Goal: Task Accomplishment & Management: Manage account settings

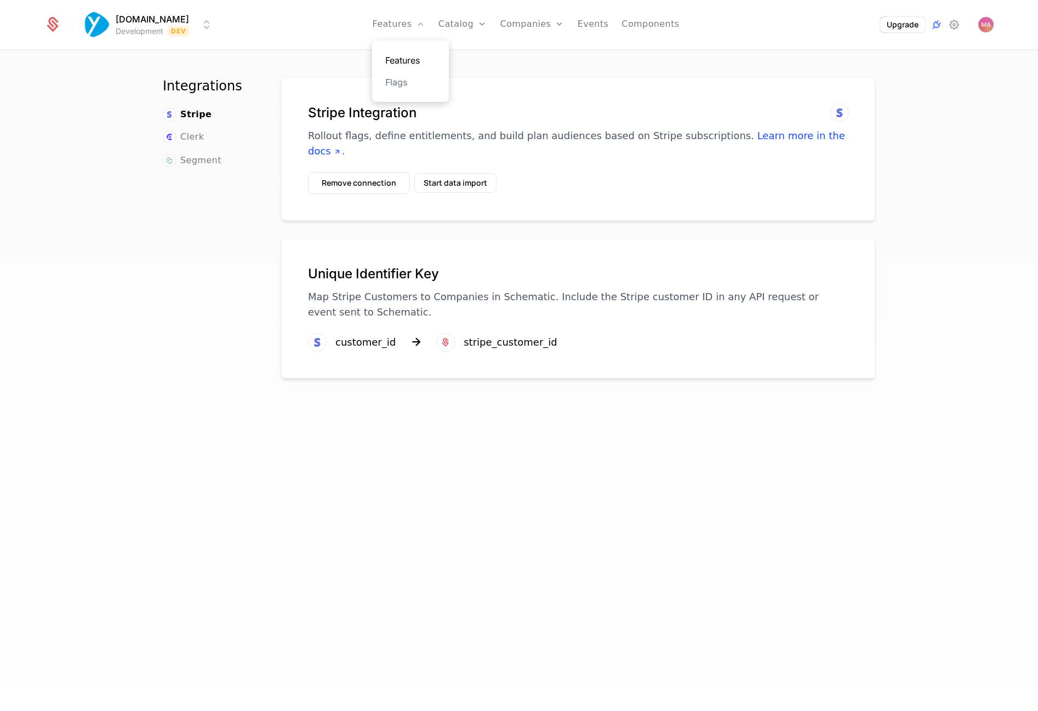
click at [403, 64] on link "Features" at bounding box center [410, 60] width 50 height 13
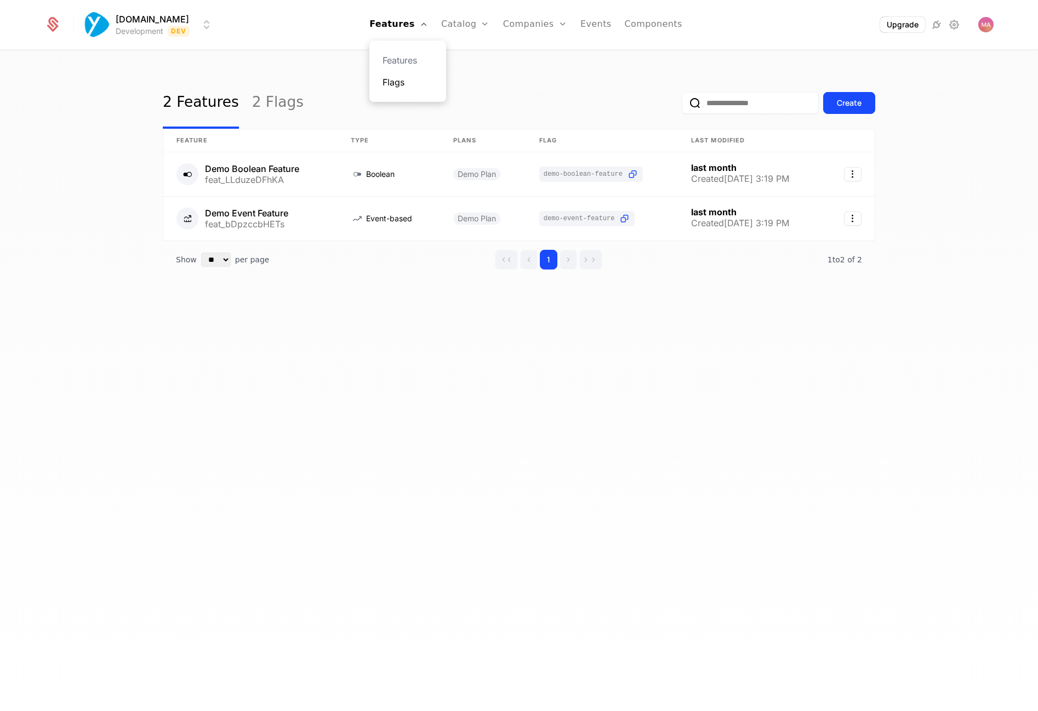
click at [401, 87] on link "Flags" at bounding box center [407, 82] width 50 height 13
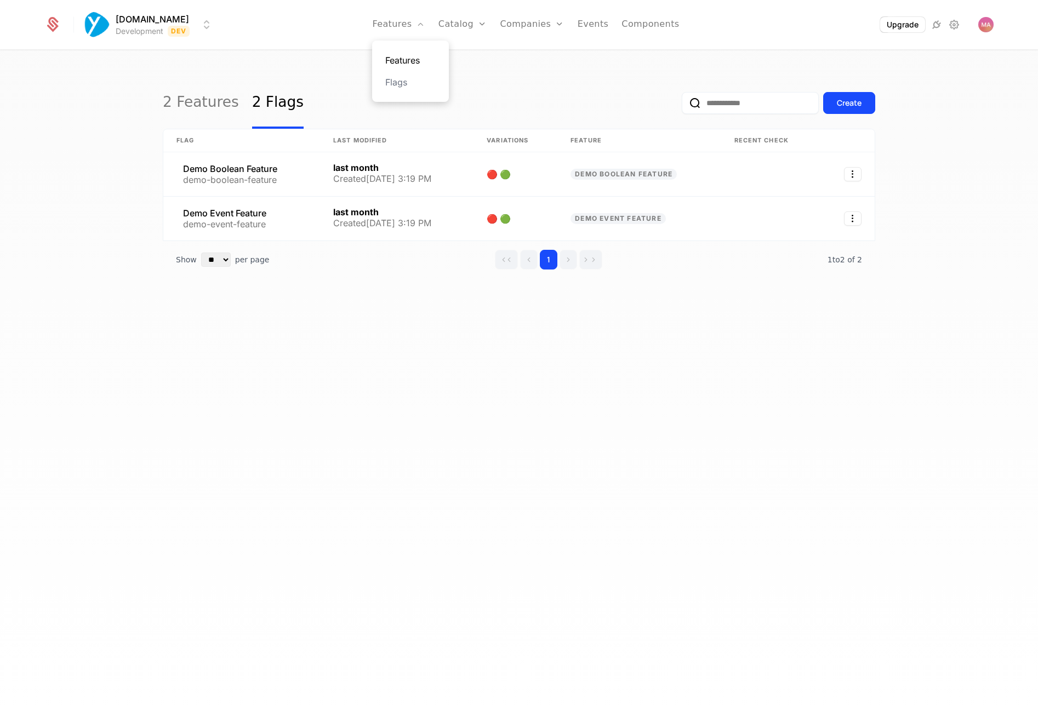
click at [402, 57] on link "Features" at bounding box center [410, 60] width 50 height 13
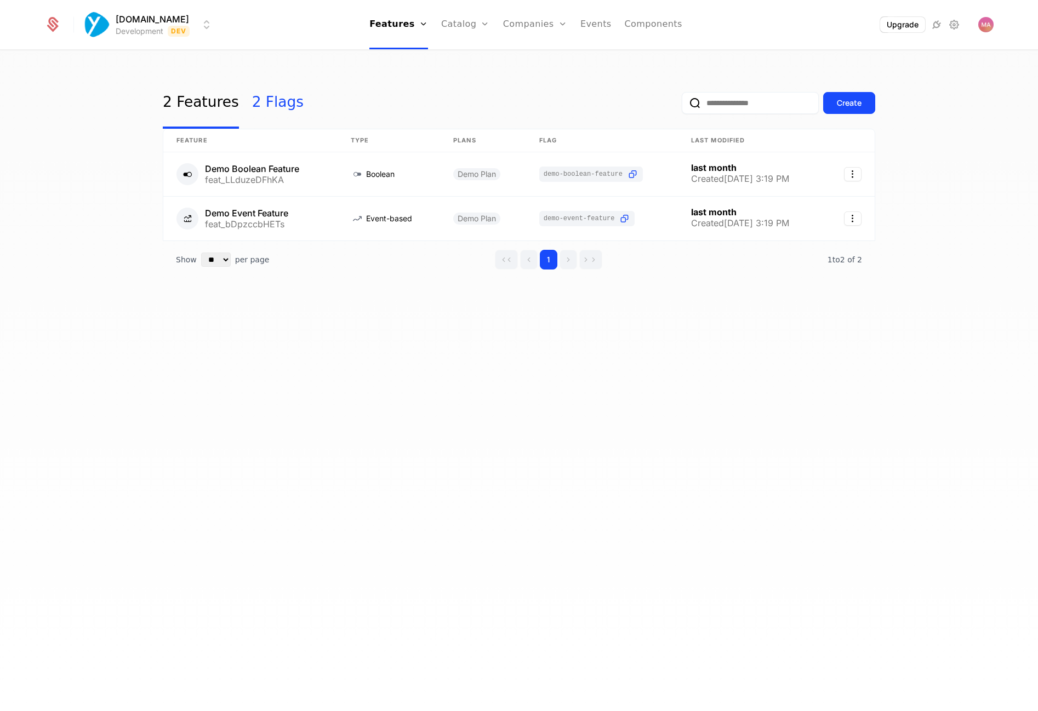
click at [266, 101] on link "2 Flags" at bounding box center [278, 103] width 52 height 52
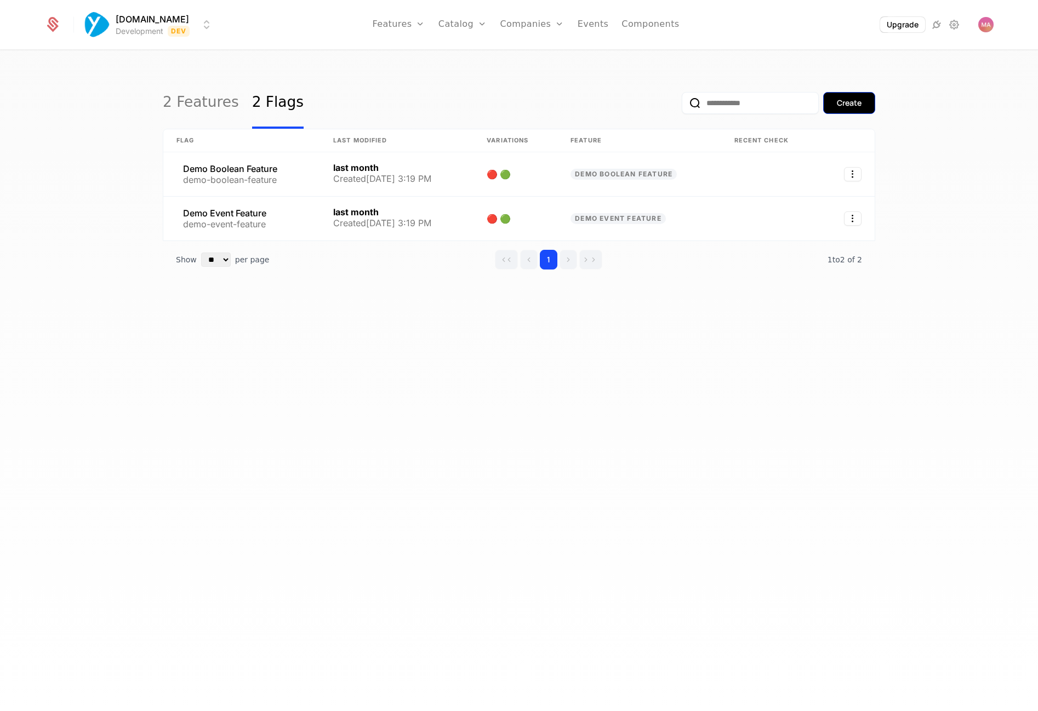
click at [854, 107] on div "Create" at bounding box center [849, 103] width 25 height 11
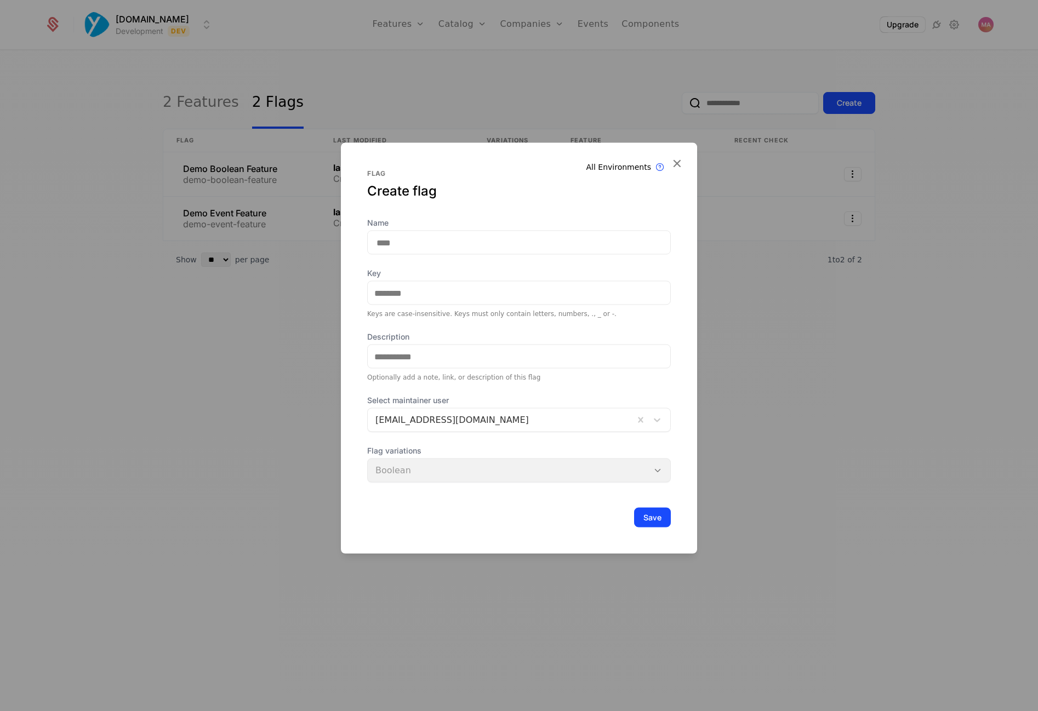
click at [577, 427] on div at bounding box center [500, 420] width 251 height 15
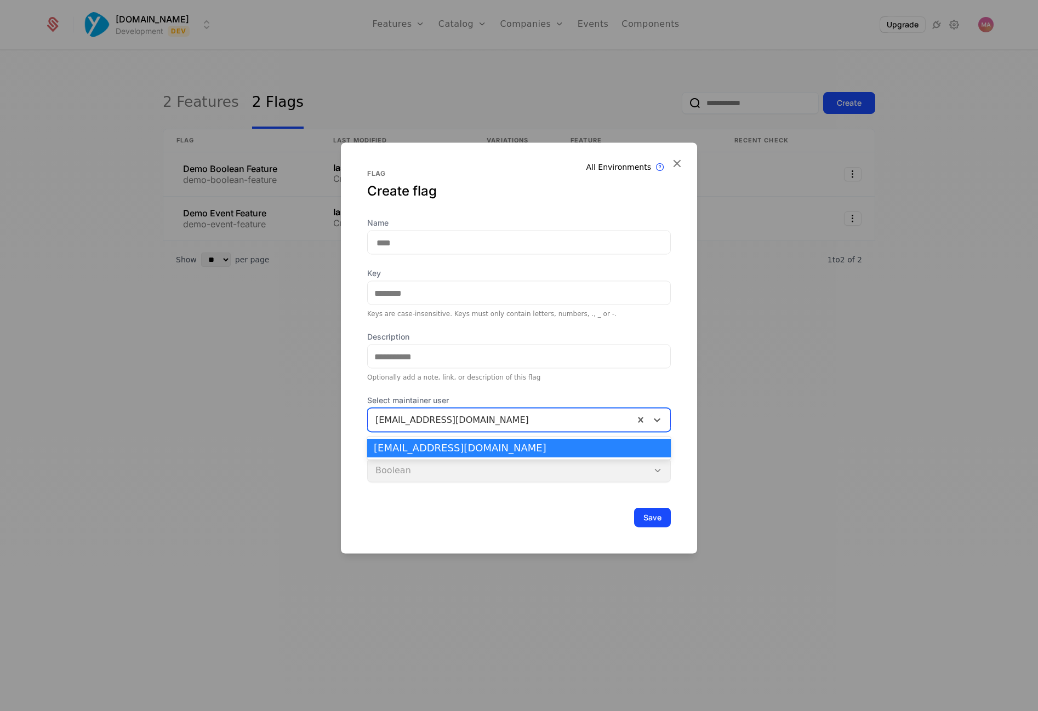
click at [567, 449] on div "[EMAIL_ADDRESS][DOMAIN_NAME]" at bounding box center [519, 448] width 290 height 10
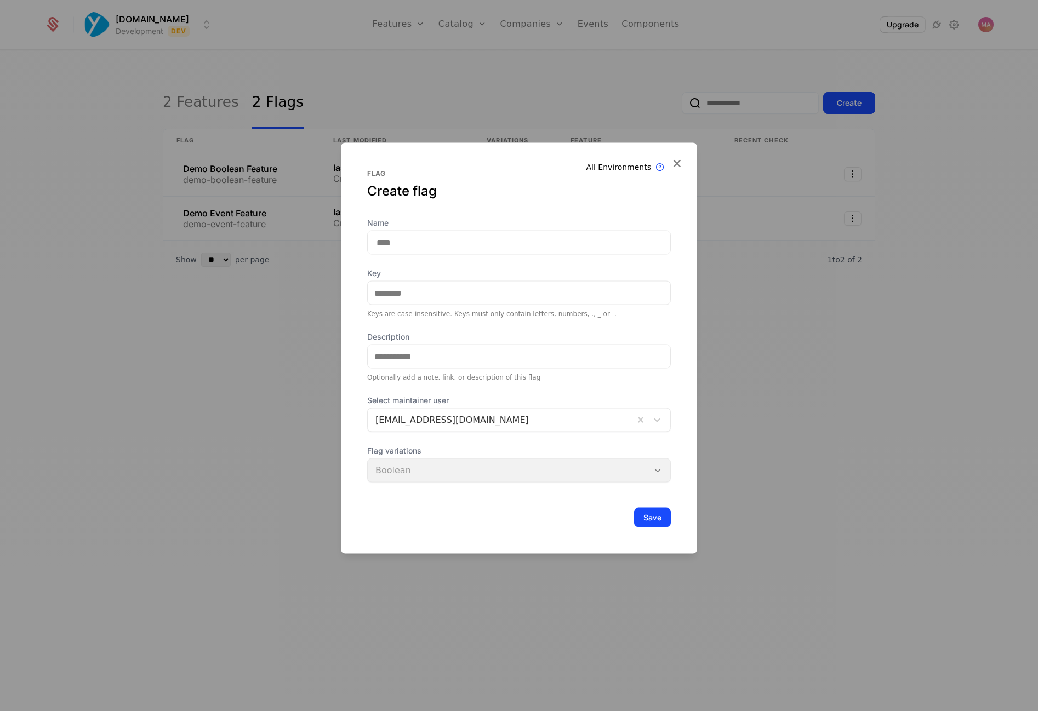
click at [531, 242] on input "Name" at bounding box center [519, 243] width 304 height 24
click at [505, 245] on input "Name" at bounding box center [519, 243] width 304 height 24
type input "*"
type input "**"
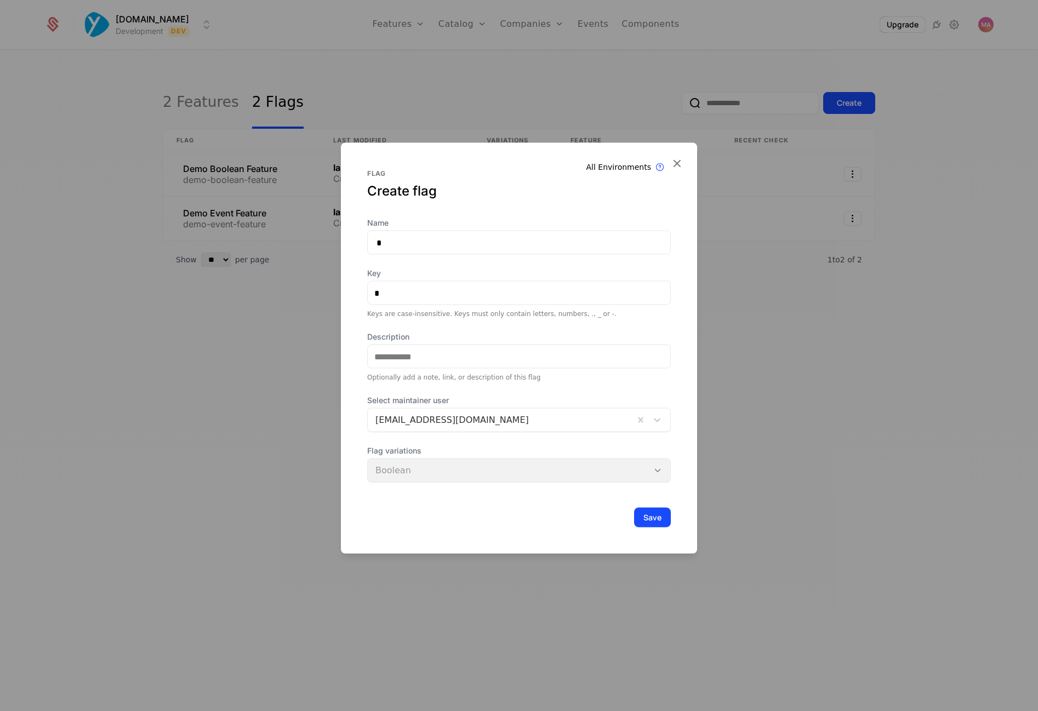
type input "**"
type input "***"
type input "****"
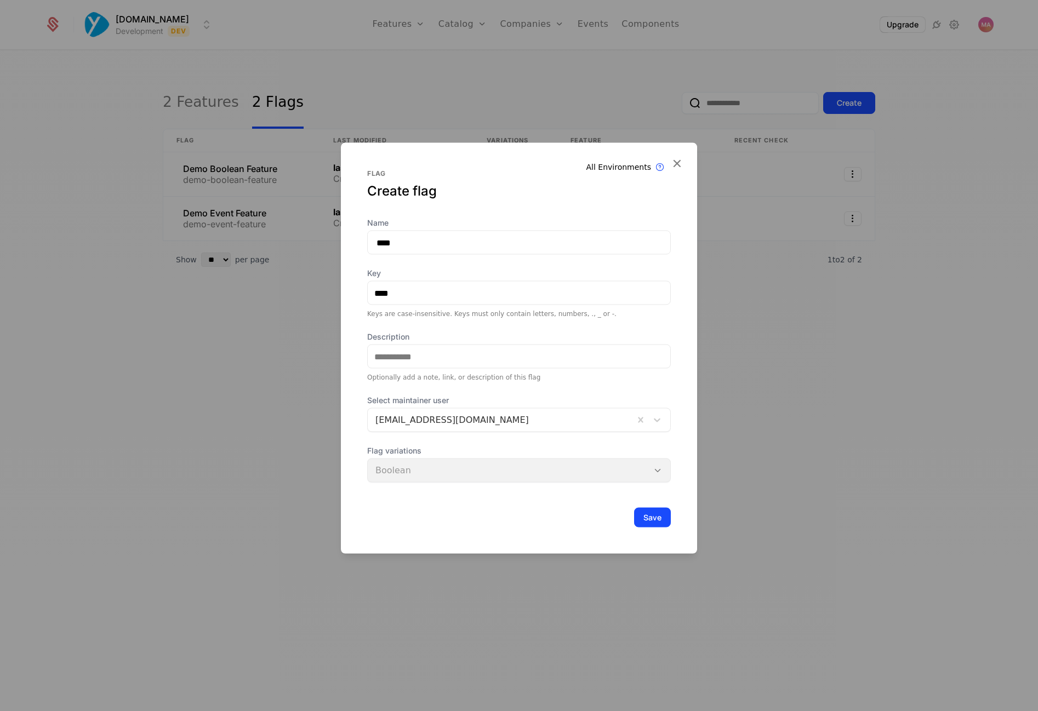
type input "*****"
type input "******"
type input "*******"
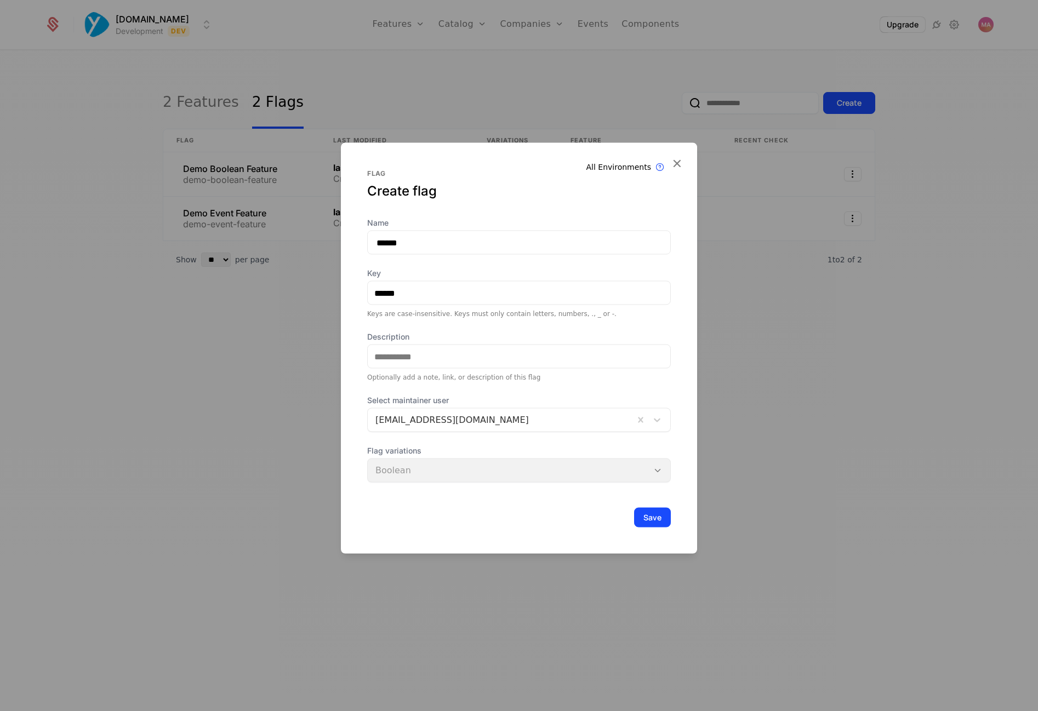
type input "*******"
type input "********"
type input "**********"
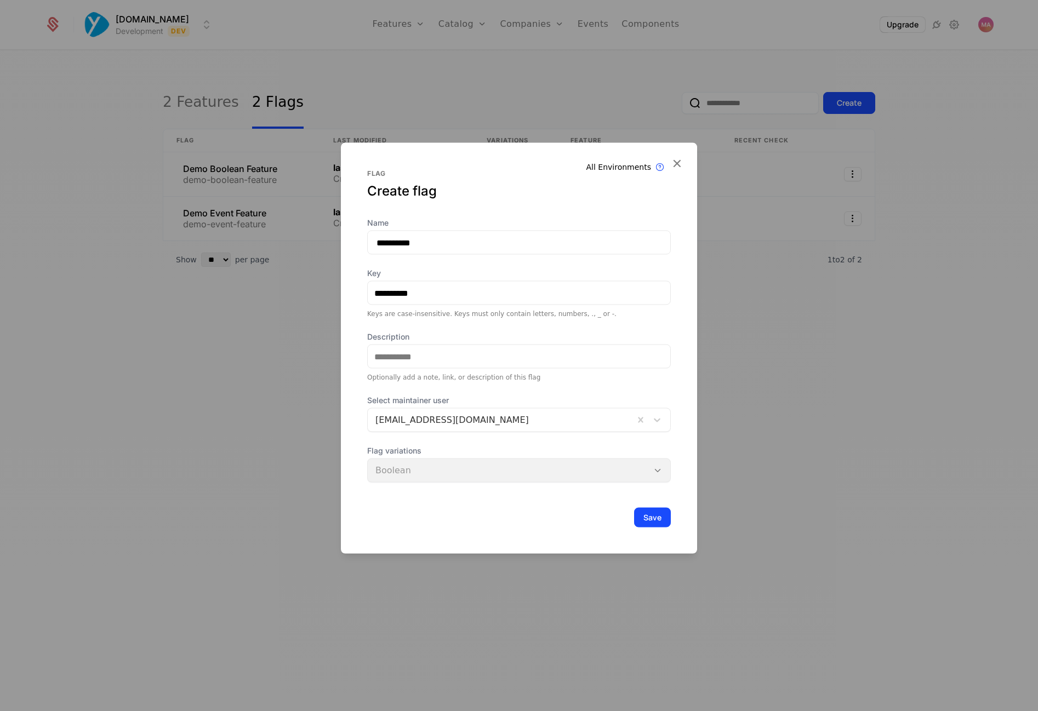
type input "**********"
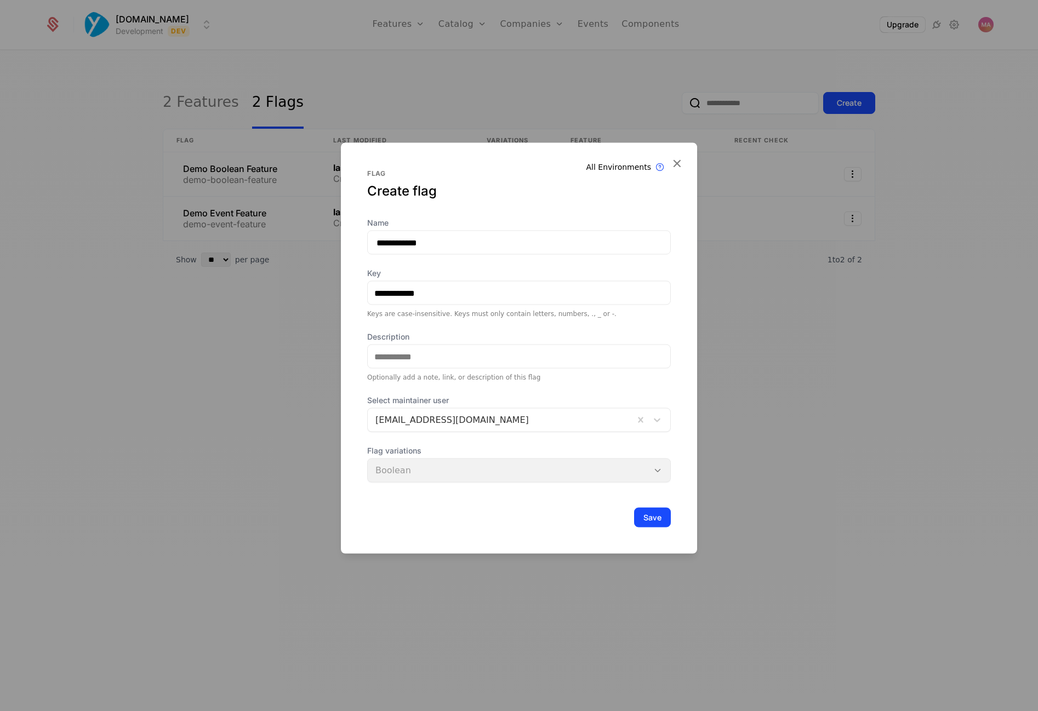
type input "**********"
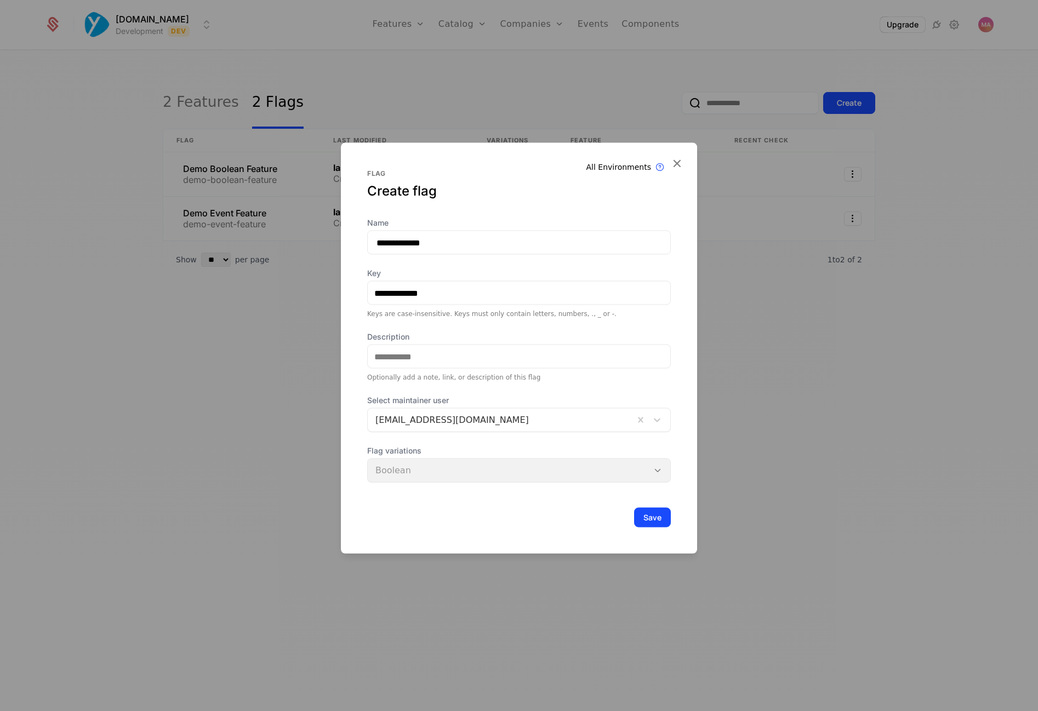
type input "**********"
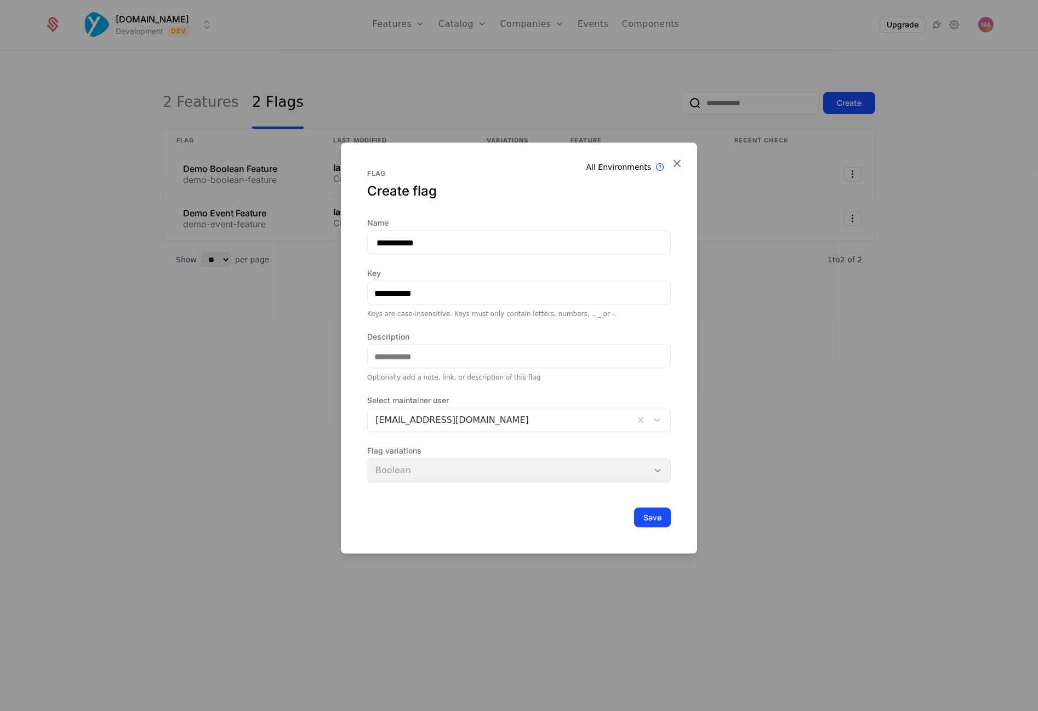
type input "**********"
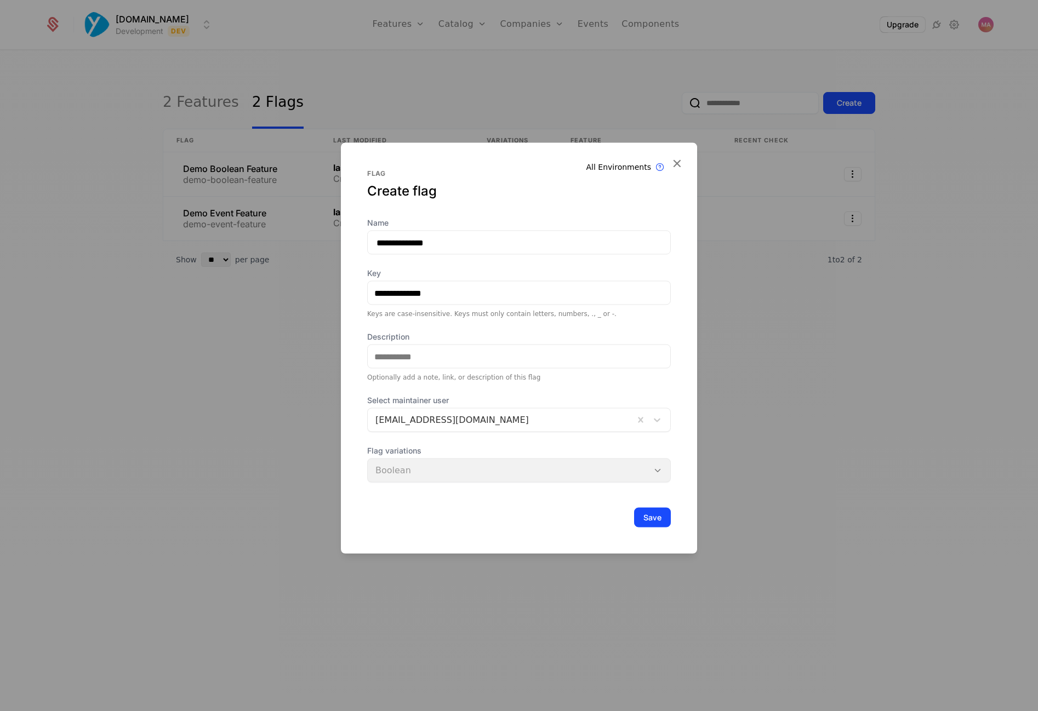
type input "**********"
click at [513, 245] on input "**********" at bounding box center [519, 243] width 304 height 24
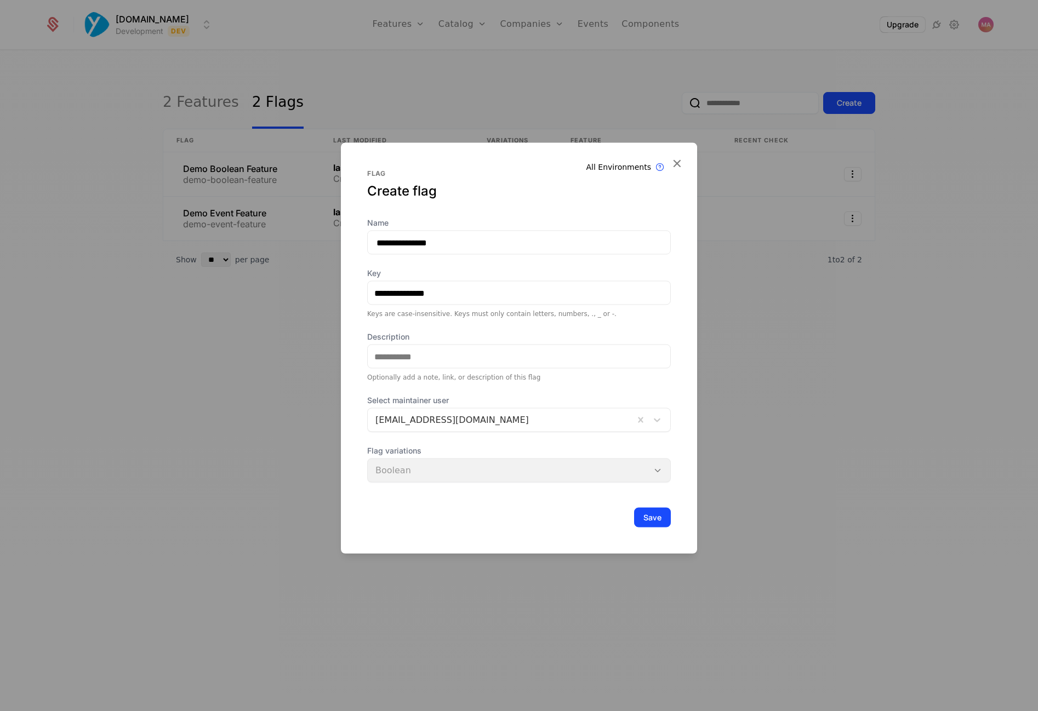
type input "**********"
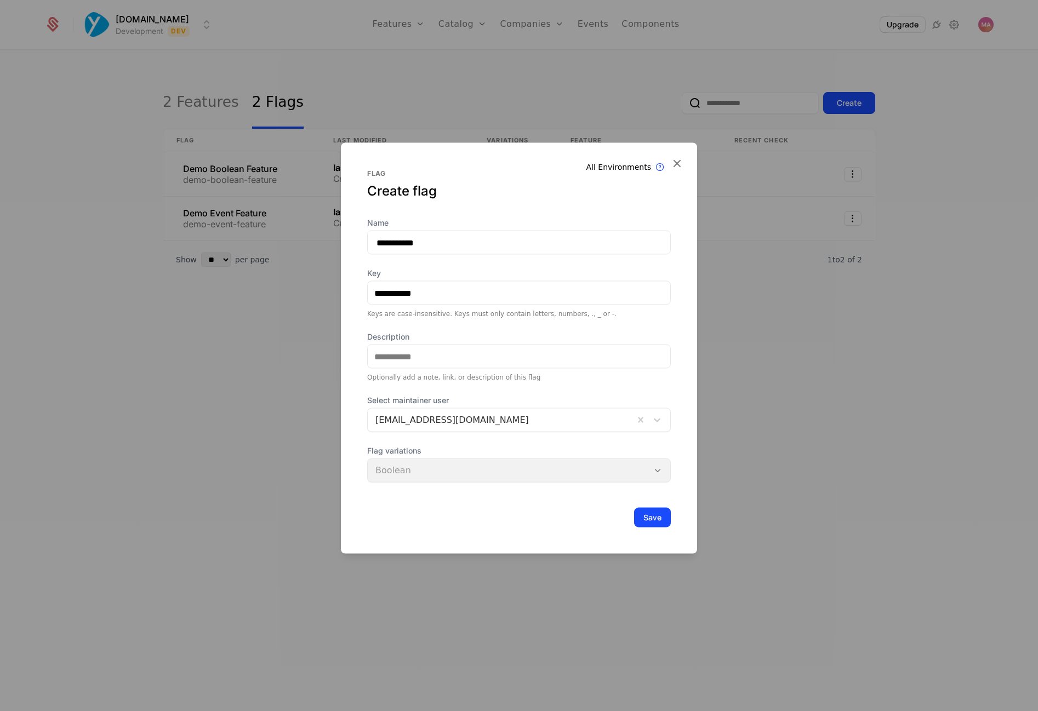
type input "**********"
type input "*"
type input "**"
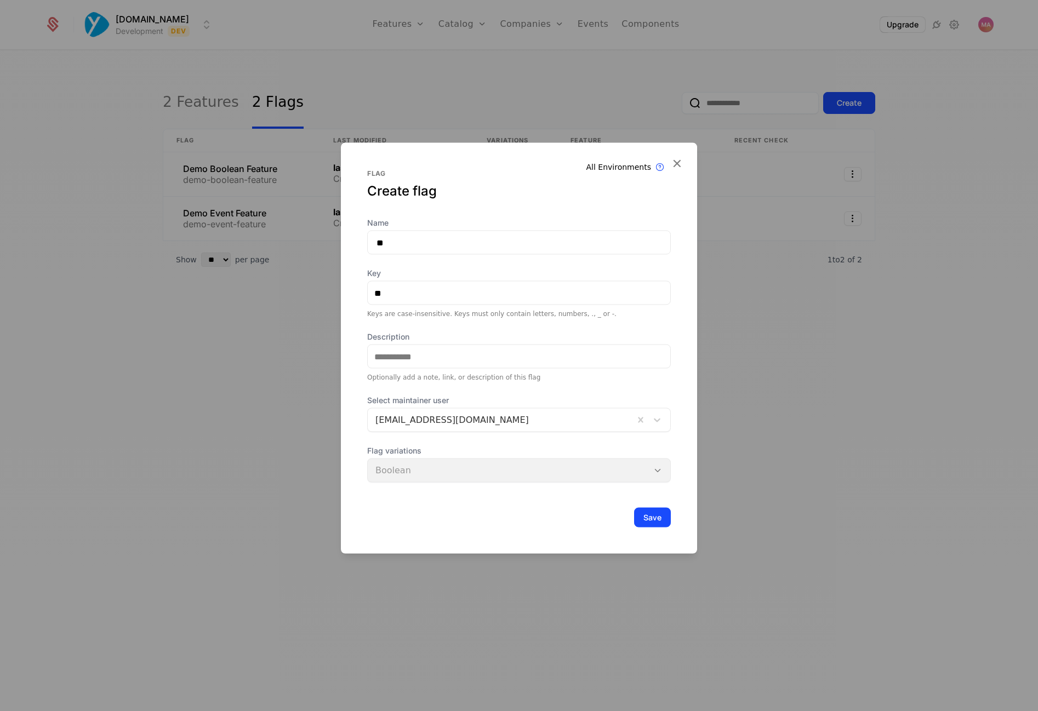
type input "***"
type input "****"
type input "*****"
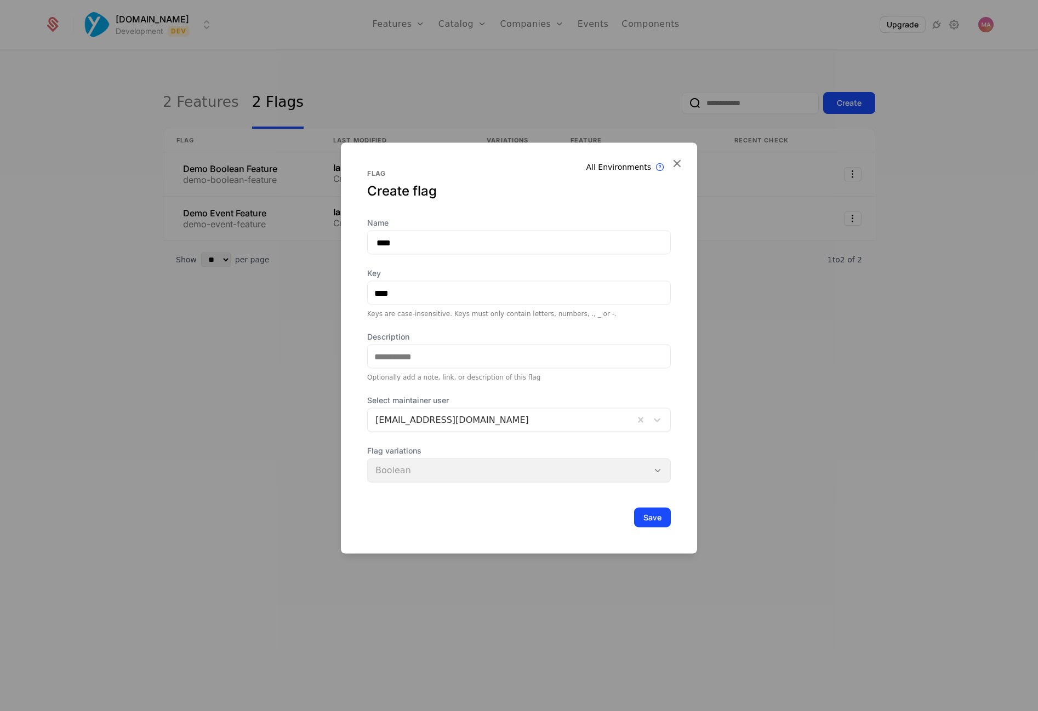
type input "*****"
type input "******"
type input "*******"
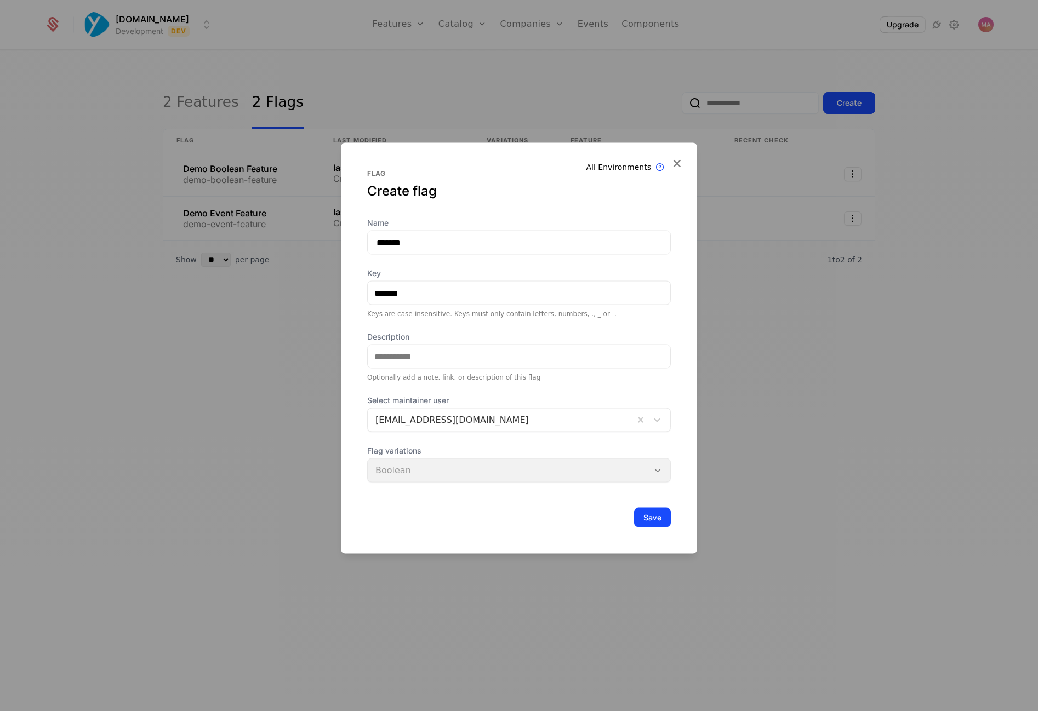
type input "******"
type input "*****"
type input "****"
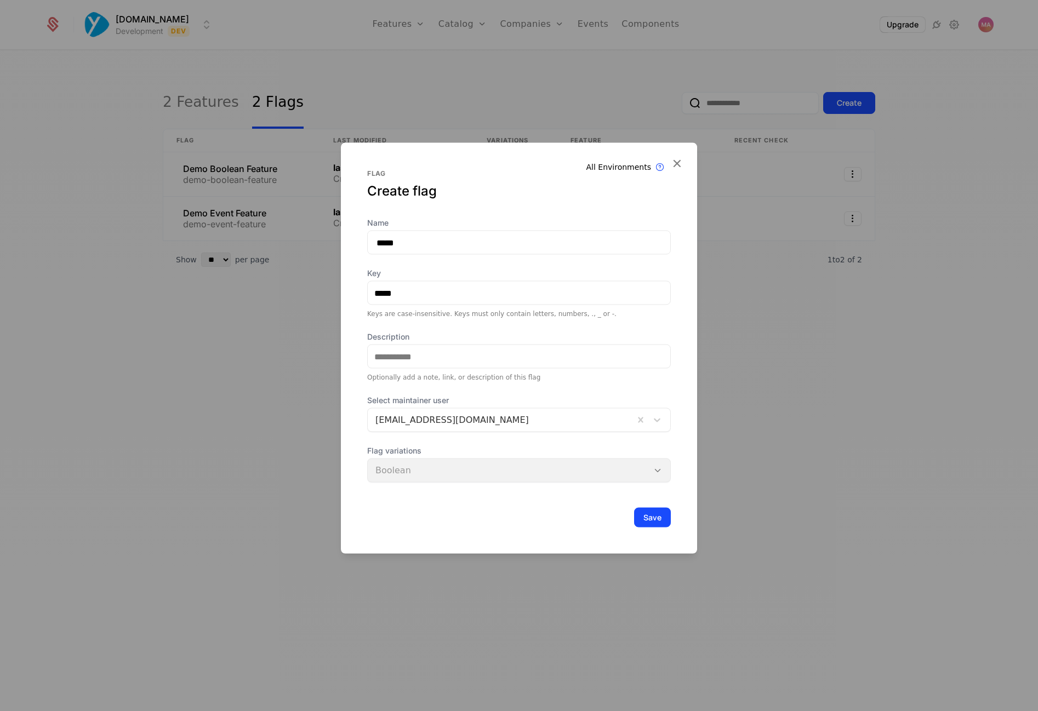
type input "****"
type input "*****"
type input "******"
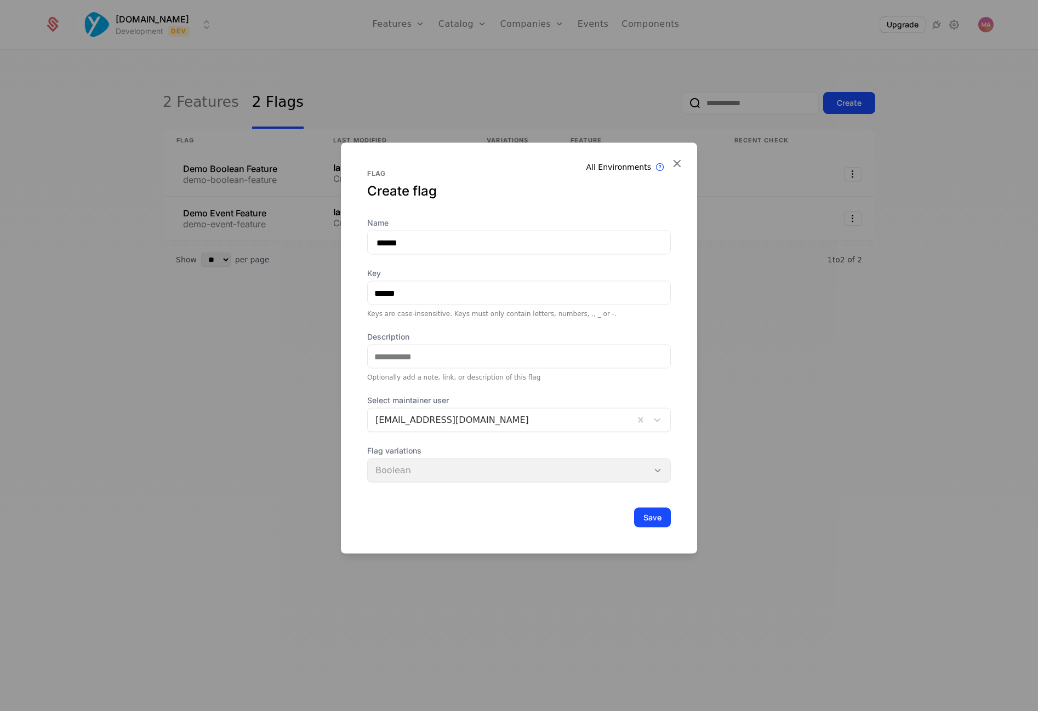
type input "*******"
type input "********"
type input "**********"
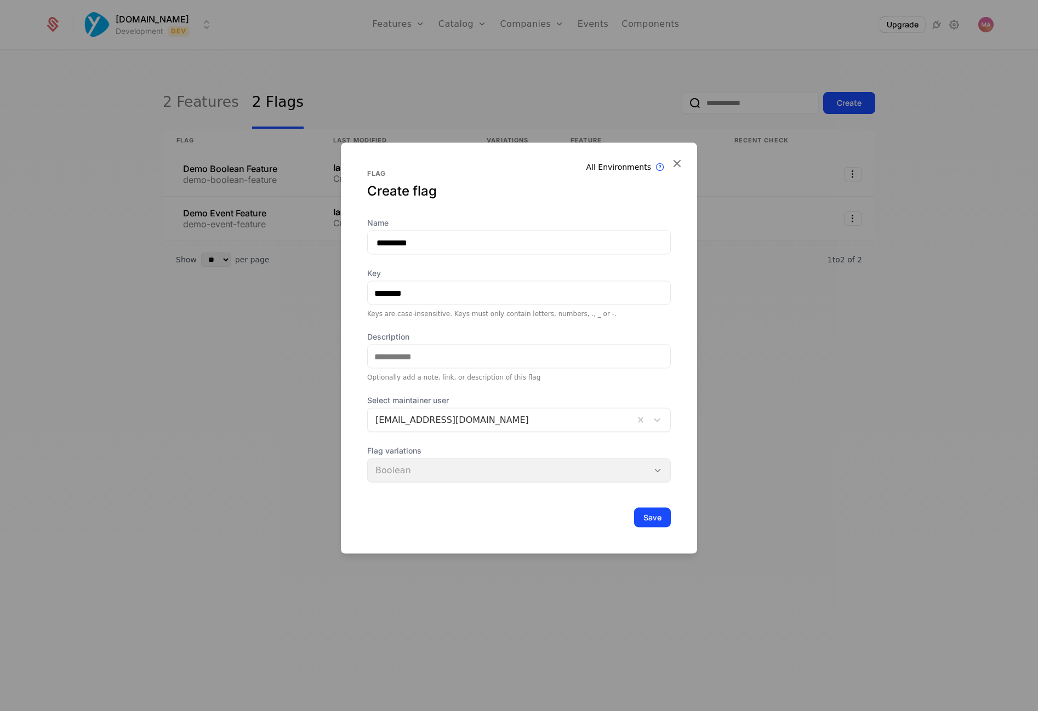
type input "**********"
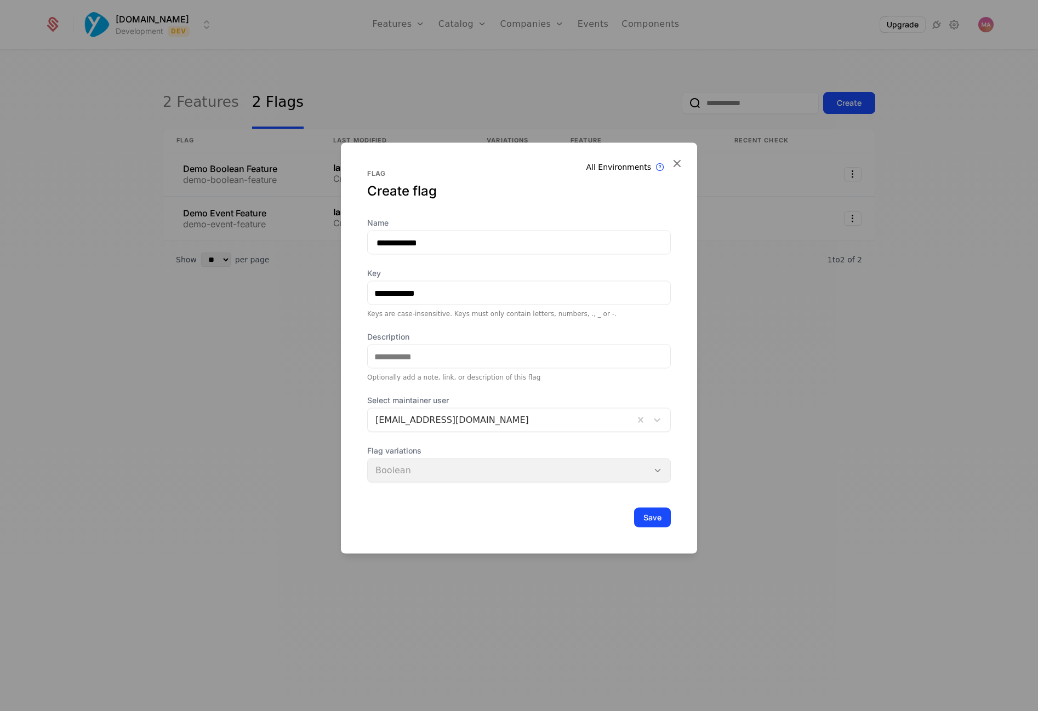
type input "**********"
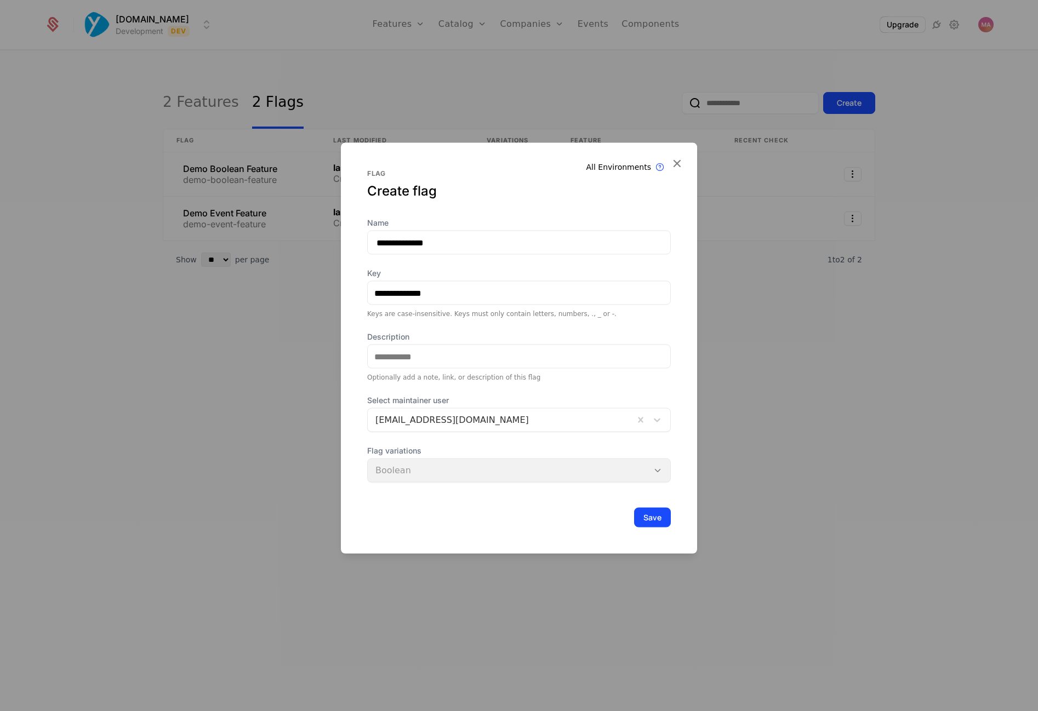
type input "**********"
click at [558, 509] on div "Save" at bounding box center [519, 518] width 304 height 20
click at [642, 470] on div "Flag variations Boolean" at bounding box center [519, 463] width 304 height 37
click at [530, 356] on input "Description" at bounding box center [519, 356] width 302 height 23
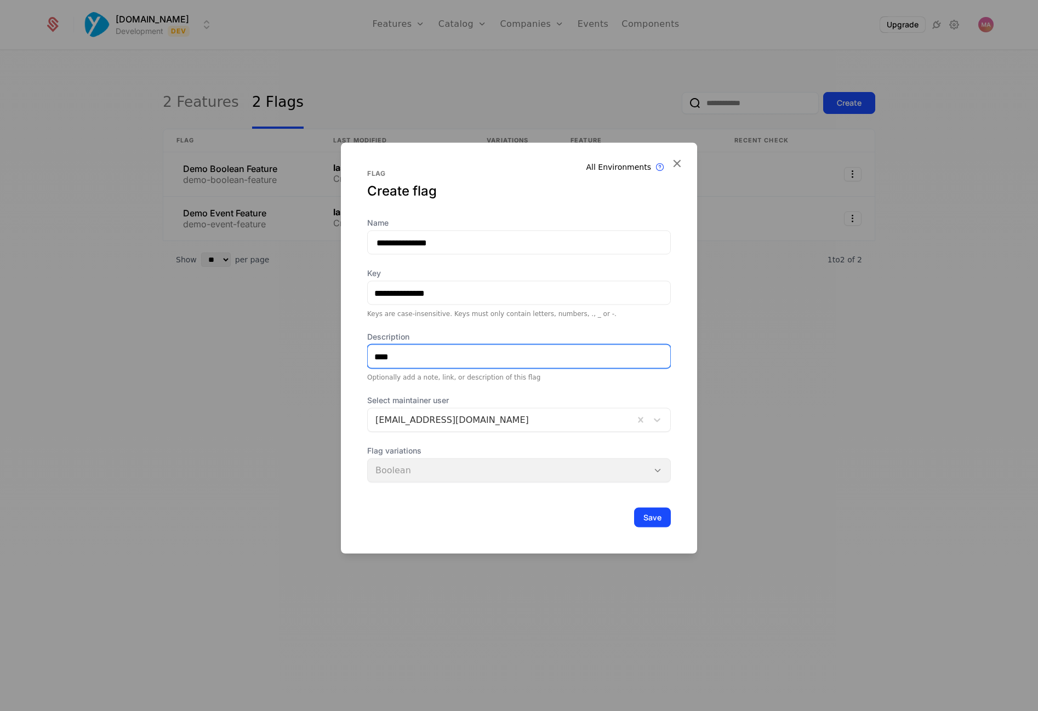
type input "****"
click at [531, 479] on div "Flag variations Boolean" at bounding box center [519, 463] width 304 height 37
click at [556, 476] on div "Flag variations Boolean" at bounding box center [519, 463] width 304 height 37
click at [657, 472] on div "Flag variations Boolean" at bounding box center [519, 463] width 304 height 37
click at [582, 508] on div "Save" at bounding box center [519, 518] width 304 height 20
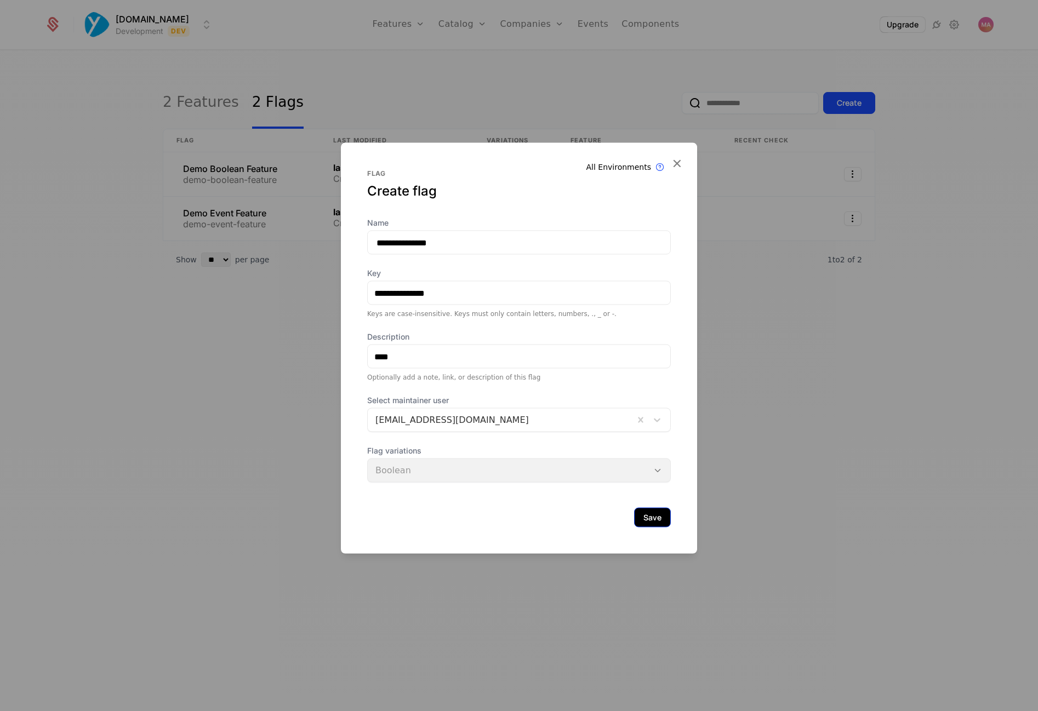
click at [644, 518] on button "Save" at bounding box center [652, 518] width 37 height 20
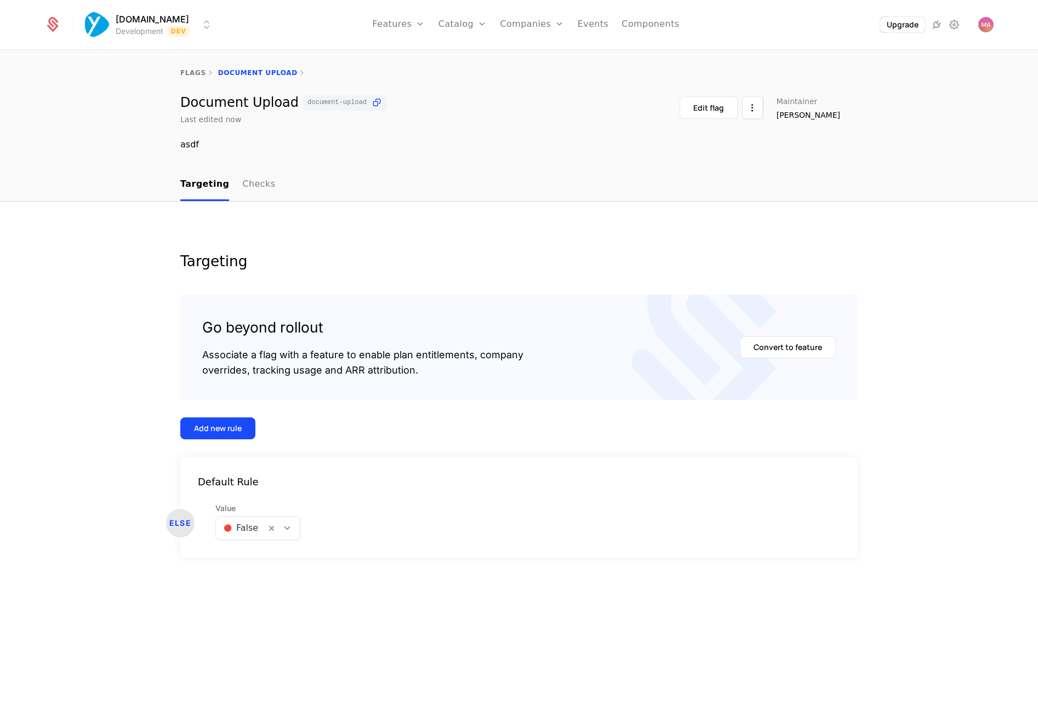
click at [540, 258] on div "Targeting" at bounding box center [518, 261] width 677 height 14
click at [285, 528] on icon at bounding box center [287, 528] width 10 height 10
click at [354, 590] on div "Targeting Go beyond rollout Associate a flag with a feature to enable plan enti…" at bounding box center [519, 457] width 1038 height 510
click at [773, 350] on button "Convert to feature" at bounding box center [788, 347] width 96 height 22
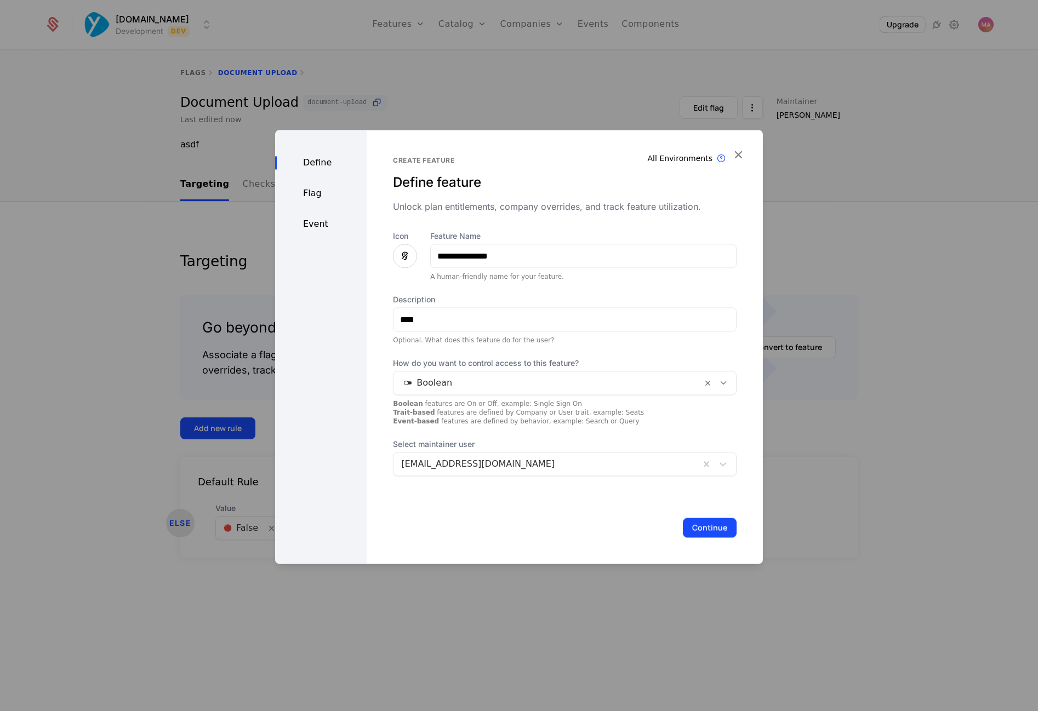
click at [499, 306] on div "Description **** Optional. What does this feature do for the user?" at bounding box center [565, 319] width 344 height 50
click at [498, 319] on input "****" at bounding box center [564, 319] width 342 height 23
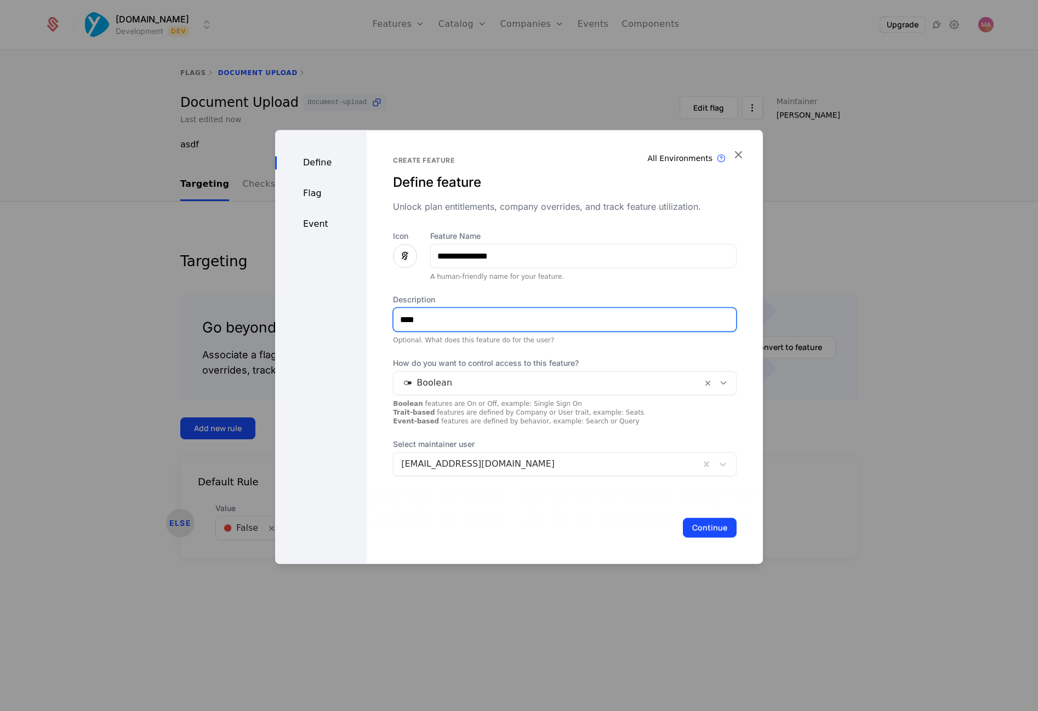
click at [498, 319] on input "****" at bounding box center [564, 319] width 342 height 23
type input "**********"
click at [528, 383] on div at bounding box center [547, 382] width 293 height 15
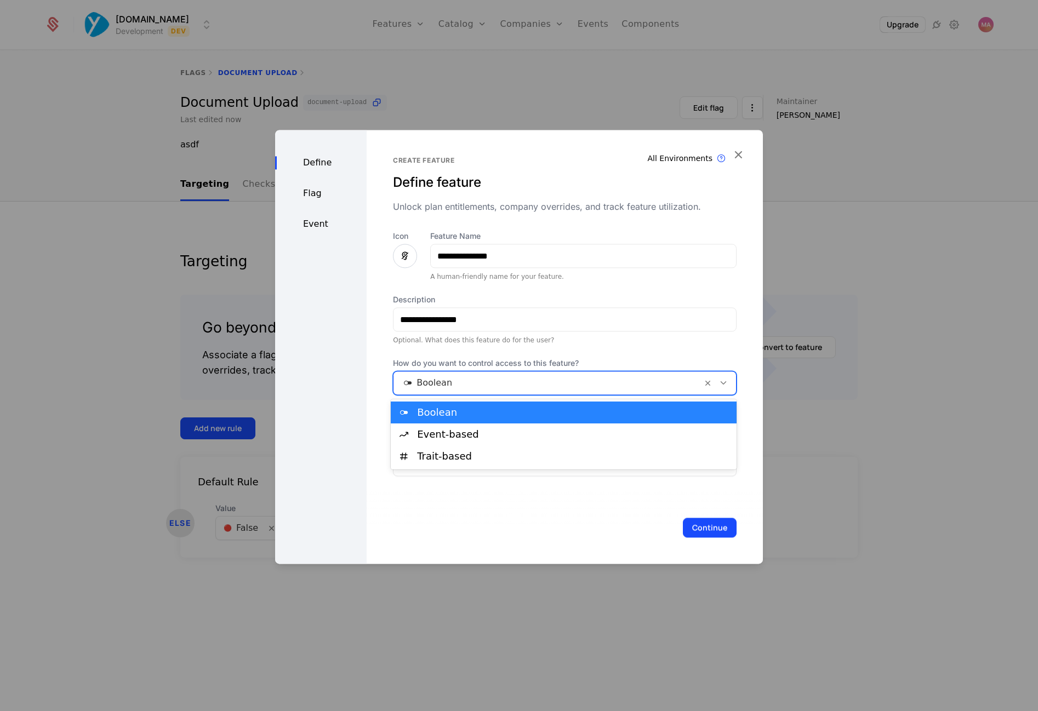
click at [367, 360] on div "**********" at bounding box center [565, 347] width 396 height 434
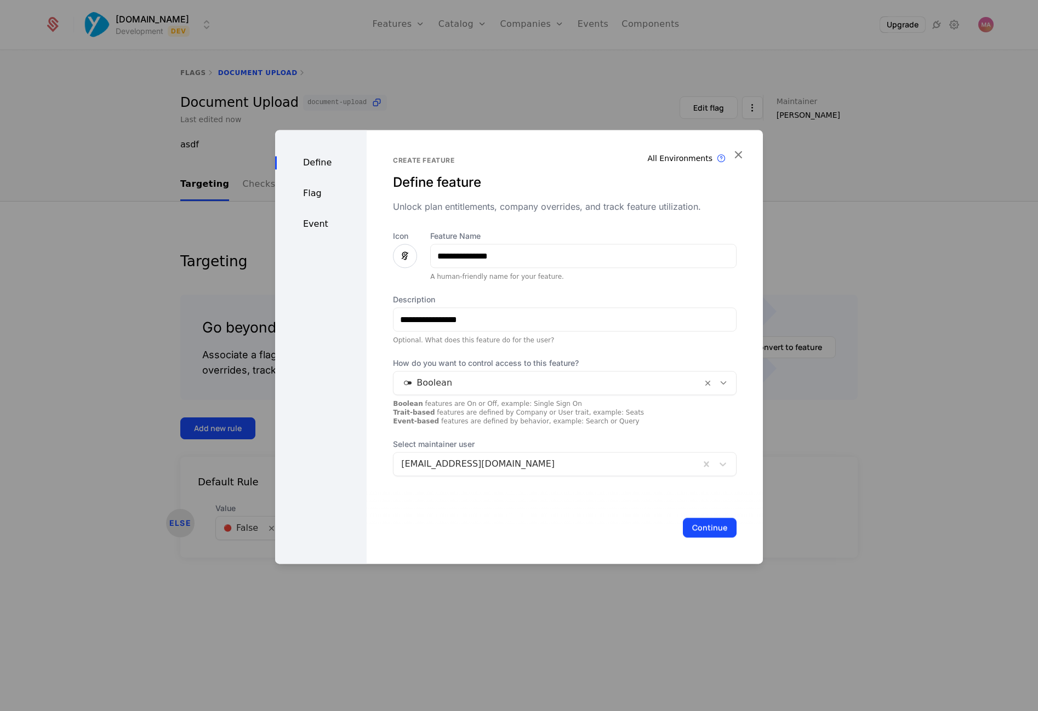
click at [591, 456] on div "[EMAIL_ADDRESS][DOMAIN_NAME]" at bounding box center [546, 464] width 306 height 20
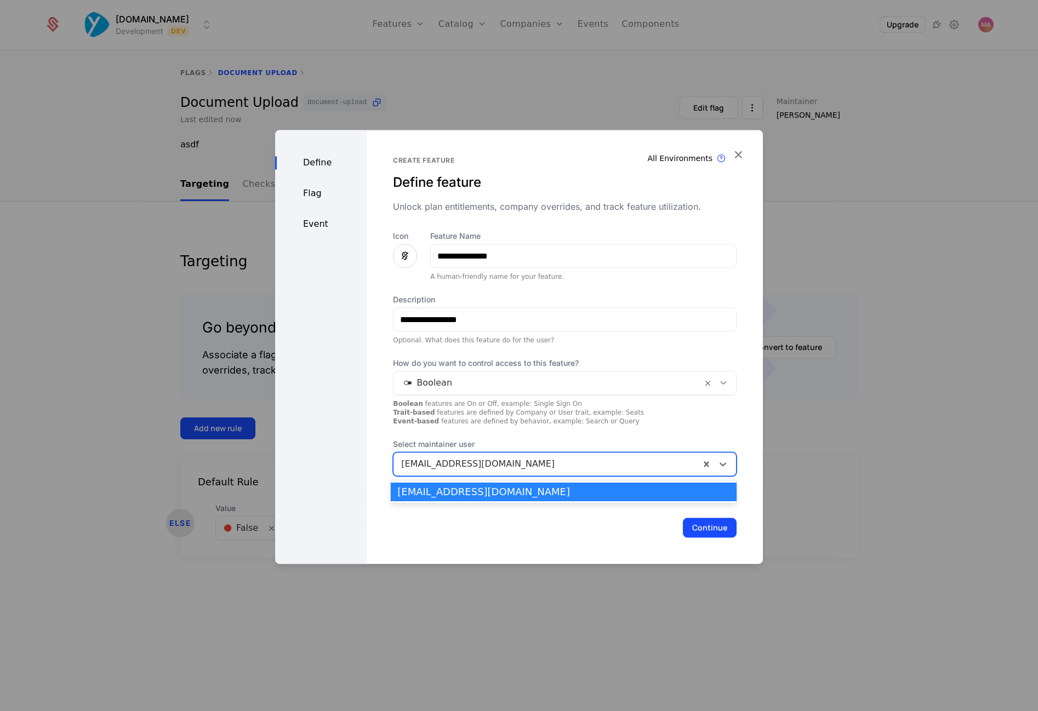
click at [600, 431] on div "**********" at bounding box center [565, 353] width 344 height 245
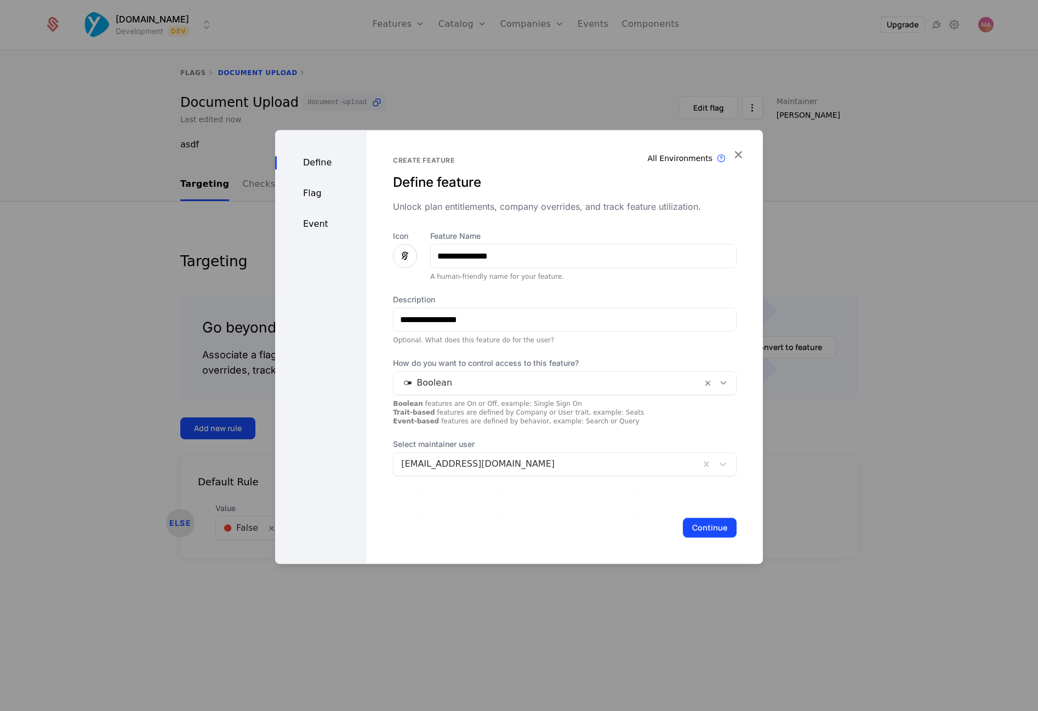
click at [308, 201] on div "Define Flag Event" at bounding box center [321, 347] width 92 height 434
click at [511, 258] on input "**********" at bounding box center [583, 255] width 305 height 23
click at [510, 324] on input "**********" at bounding box center [564, 319] width 342 height 23
click at [530, 348] on div "**********" at bounding box center [565, 353] width 344 height 245
click at [557, 381] on div at bounding box center [547, 382] width 293 height 15
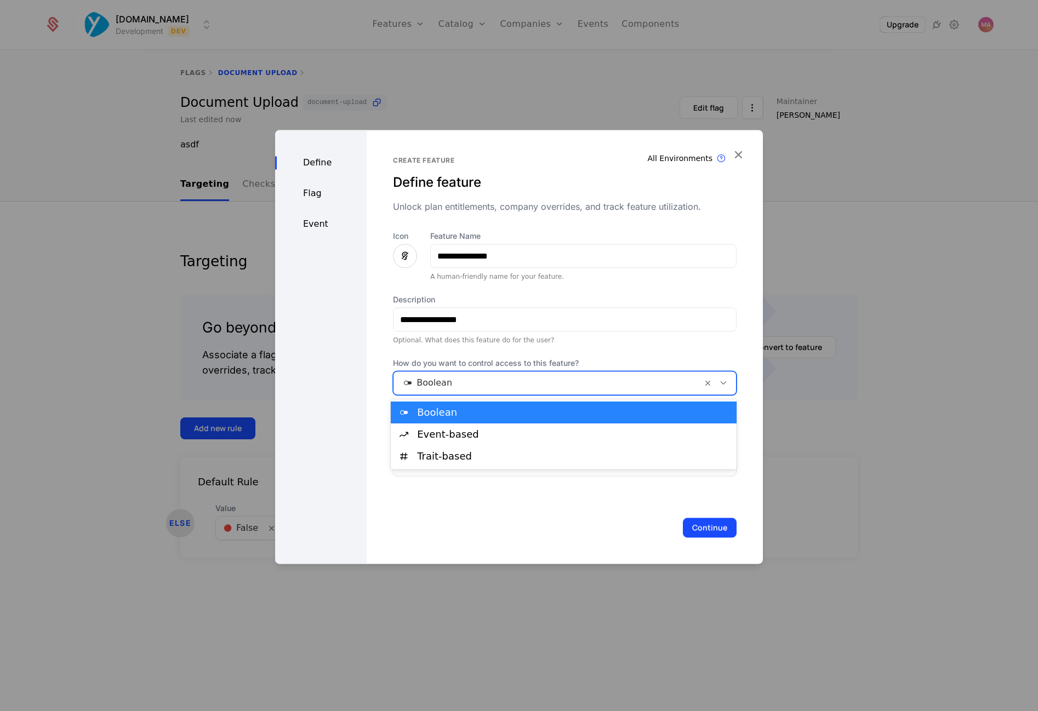
click at [597, 345] on div "**********" at bounding box center [565, 353] width 344 height 245
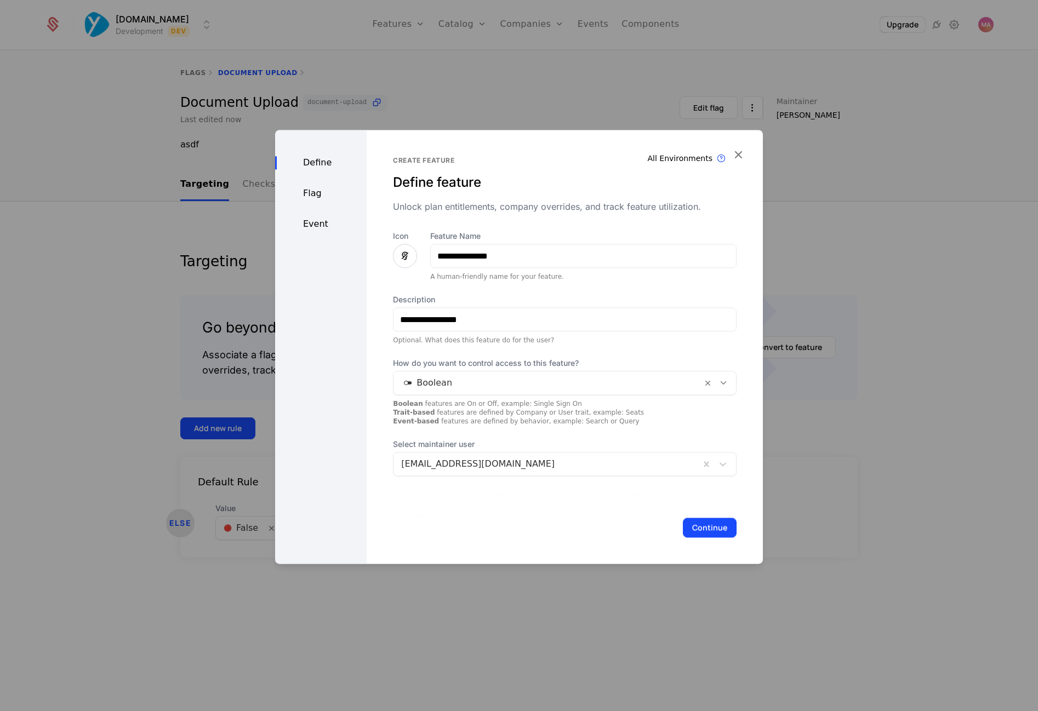
click at [302, 196] on div "Flag" at bounding box center [321, 193] width 92 height 13
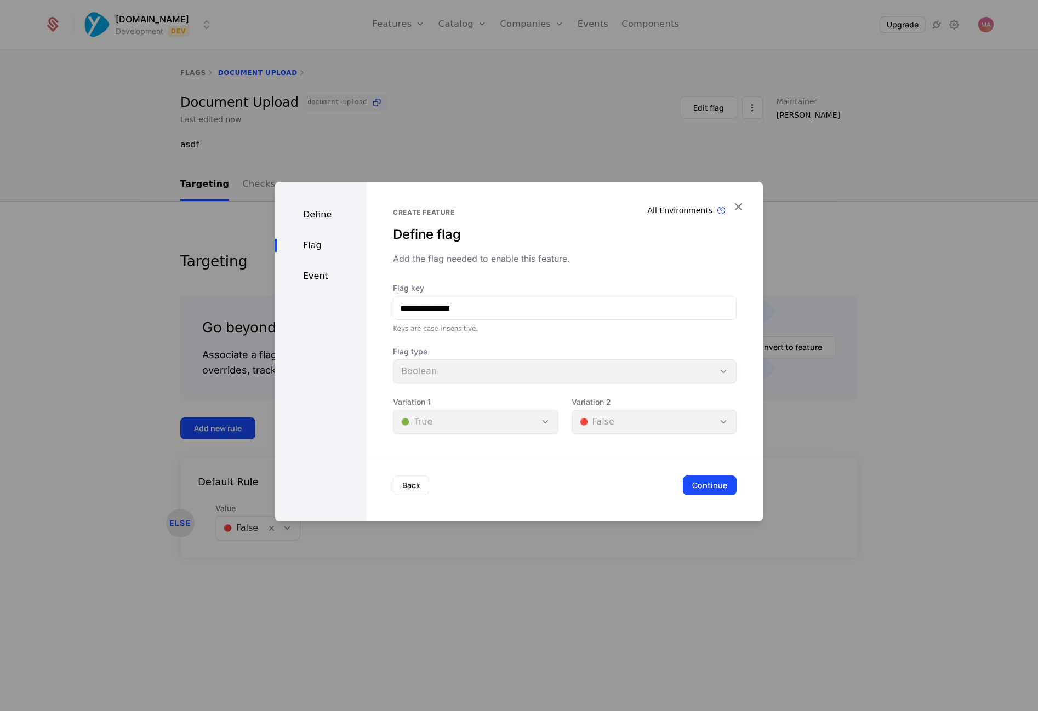
click at [316, 281] on div "Event" at bounding box center [321, 276] width 92 height 13
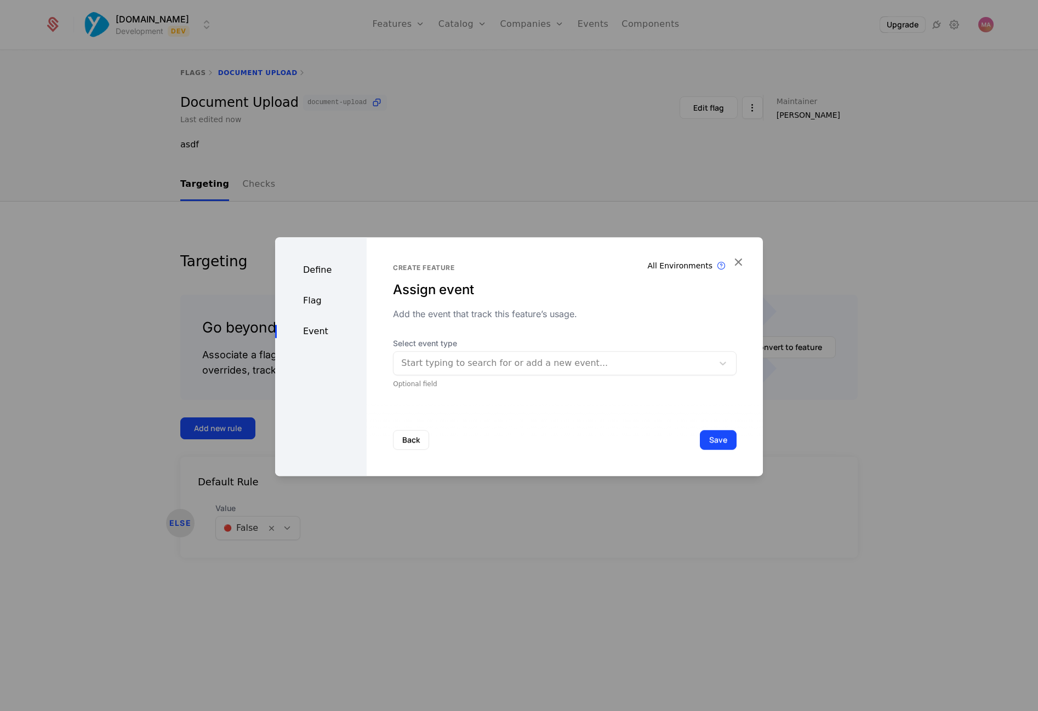
click at [541, 368] on div "Start typing to search for or add a new event..." at bounding box center [554, 363] width 306 height 13
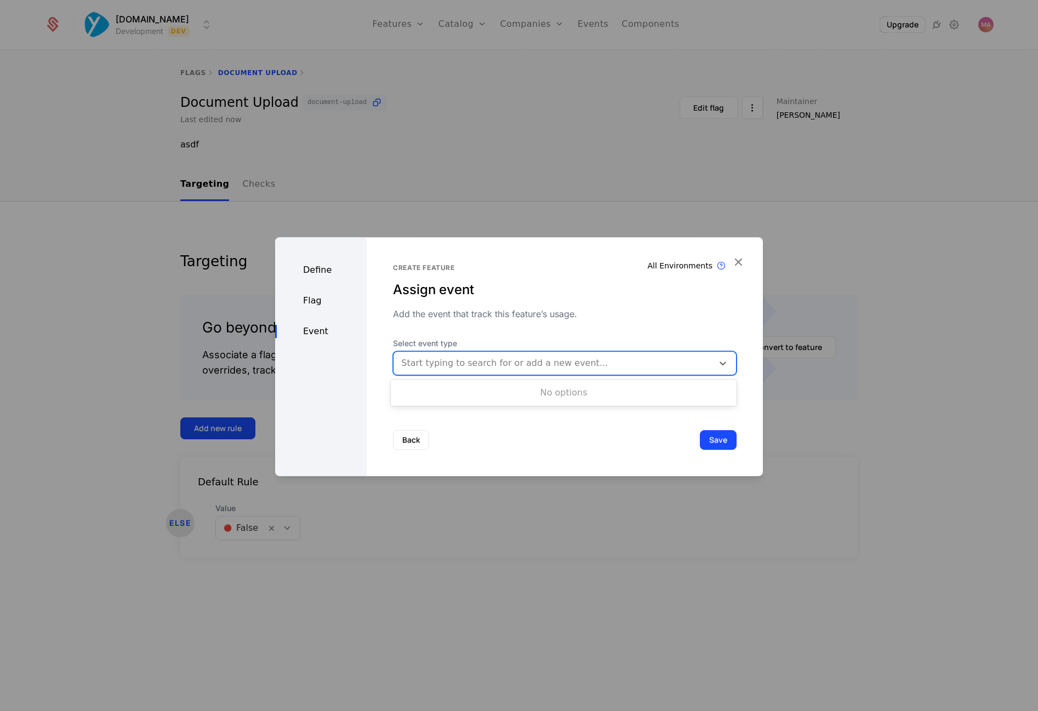
click at [567, 334] on div "Create feature Assign event Add the event that track this feature’s usage. Sele…" at bounding box center [565, 326] width 344 height 125
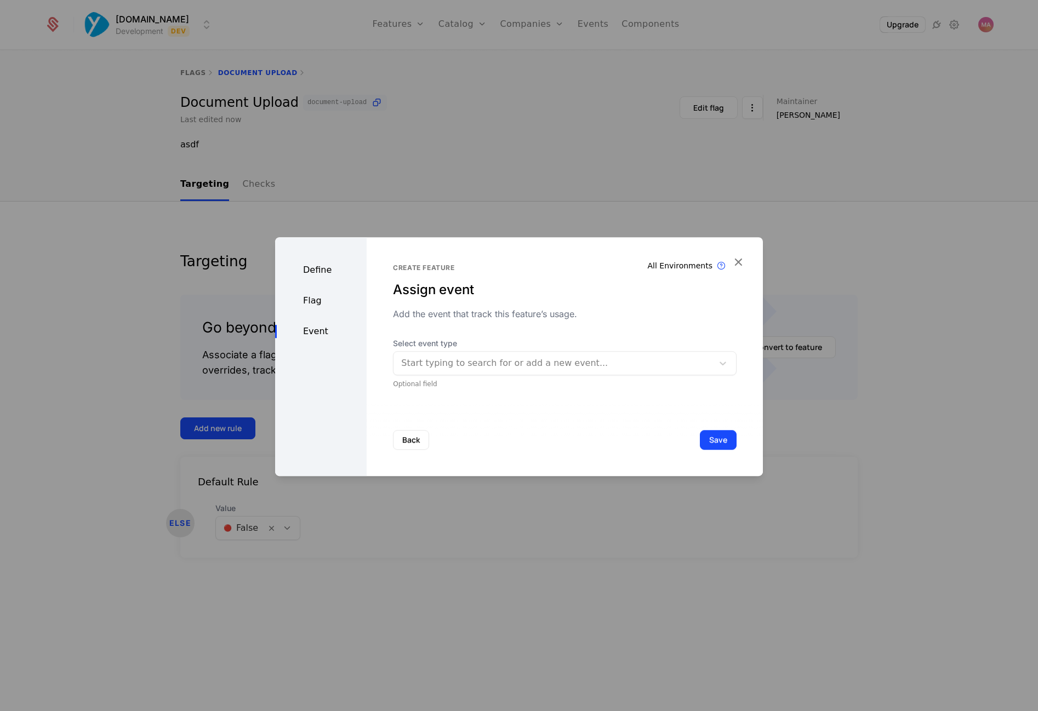
click at [298, 267] on div "Define" at bounding box center [321, 270] width 92 height 13
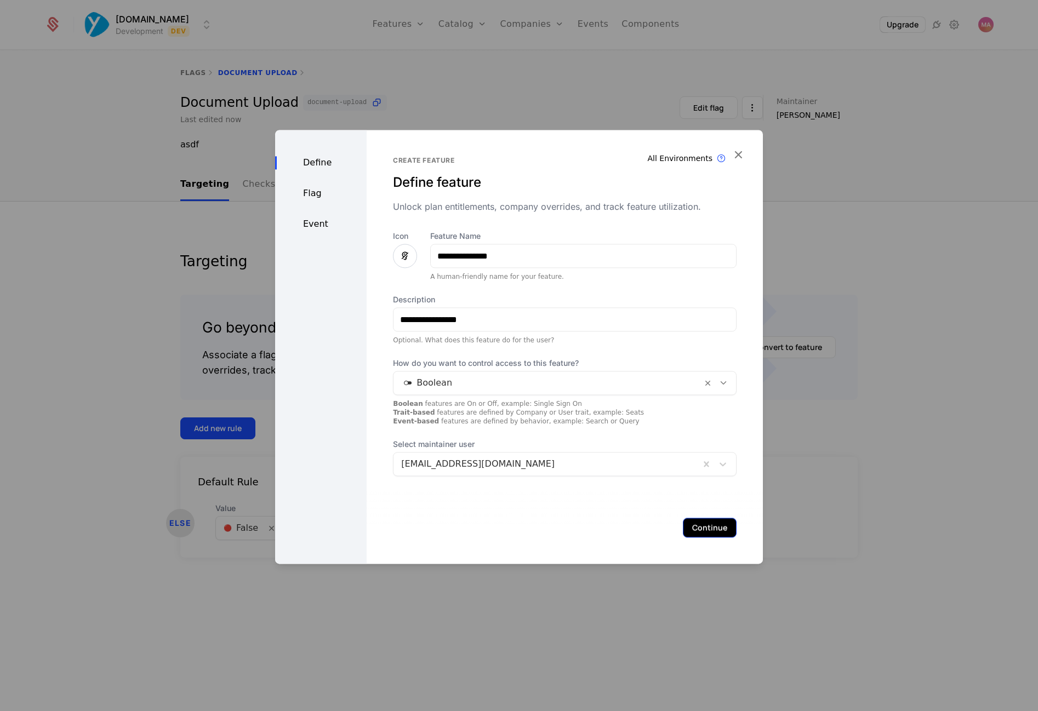
click at [722, 523] on button "Continue" at bounding box center [710, 528] width 54 height 20
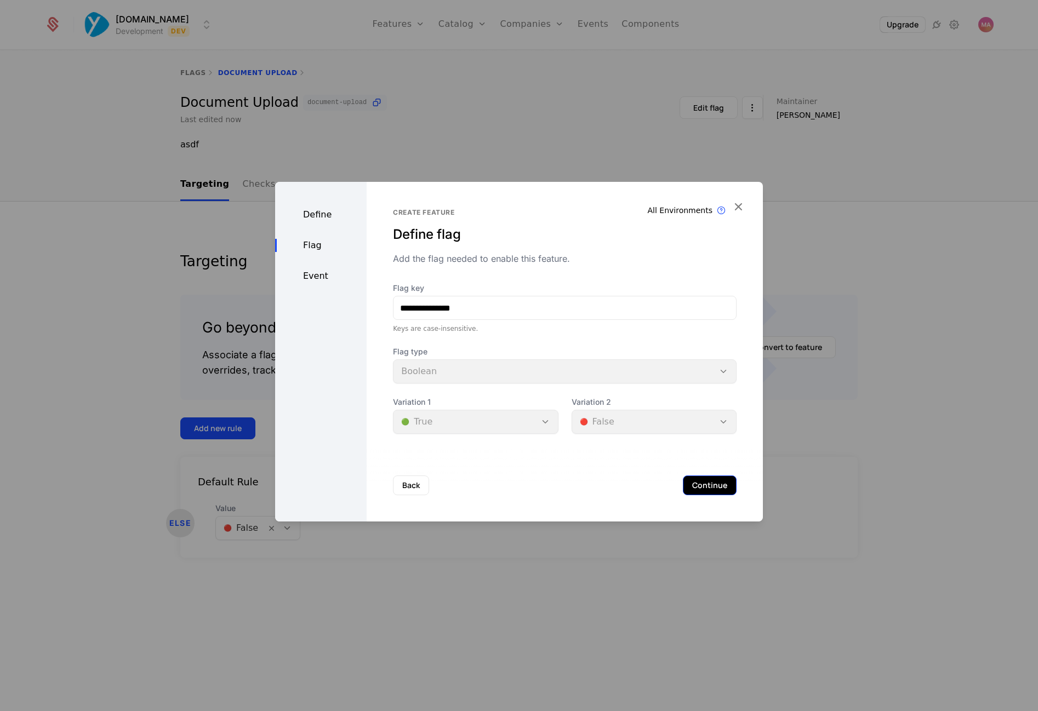
click at [700, 484] on button "Continue" at bounding box center [710, 486] width 54 height 20
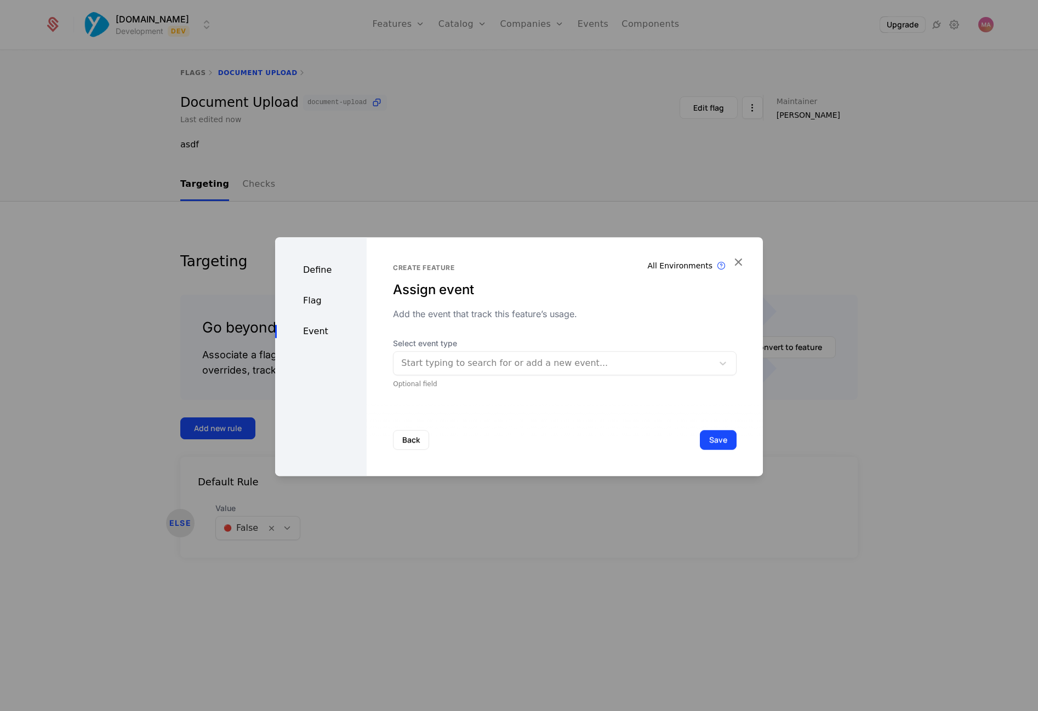
click at [553, 435] on div "Back Save" at bounding box center [565, 440] width 396 height 72
click at [541, 367] on div "Start typing to search for or add a new event..." at bounding box center [554, 363] width 306 height 13
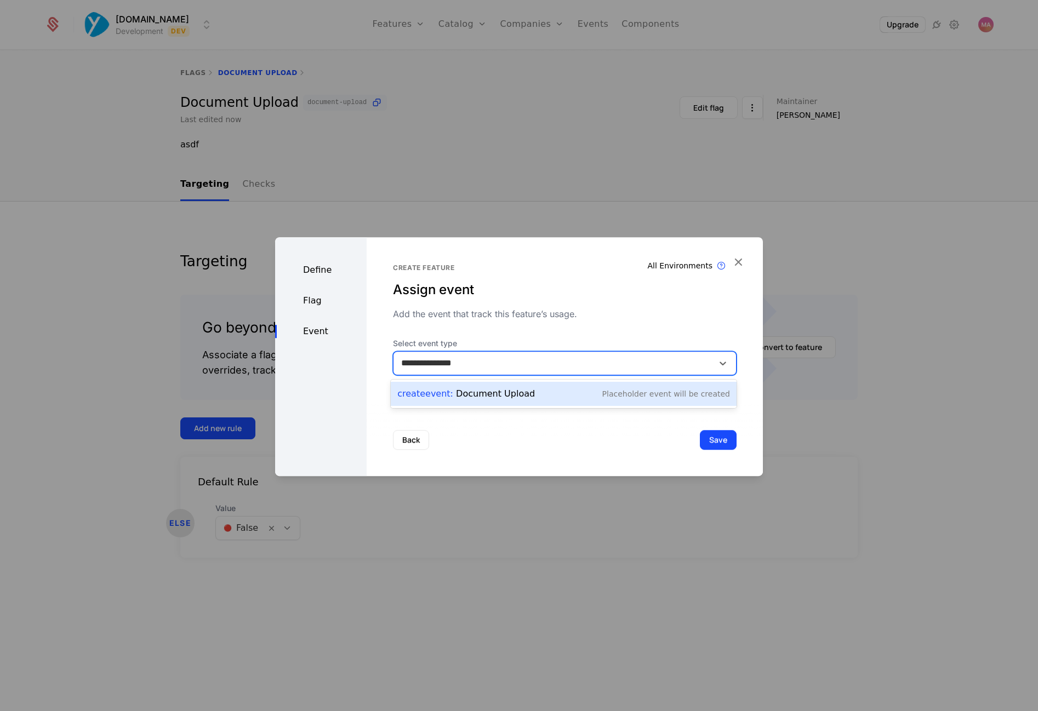
type input "**********"
click at [634, 439] on div "Back Save" at bounding box center [565, 440] width 396 height 72
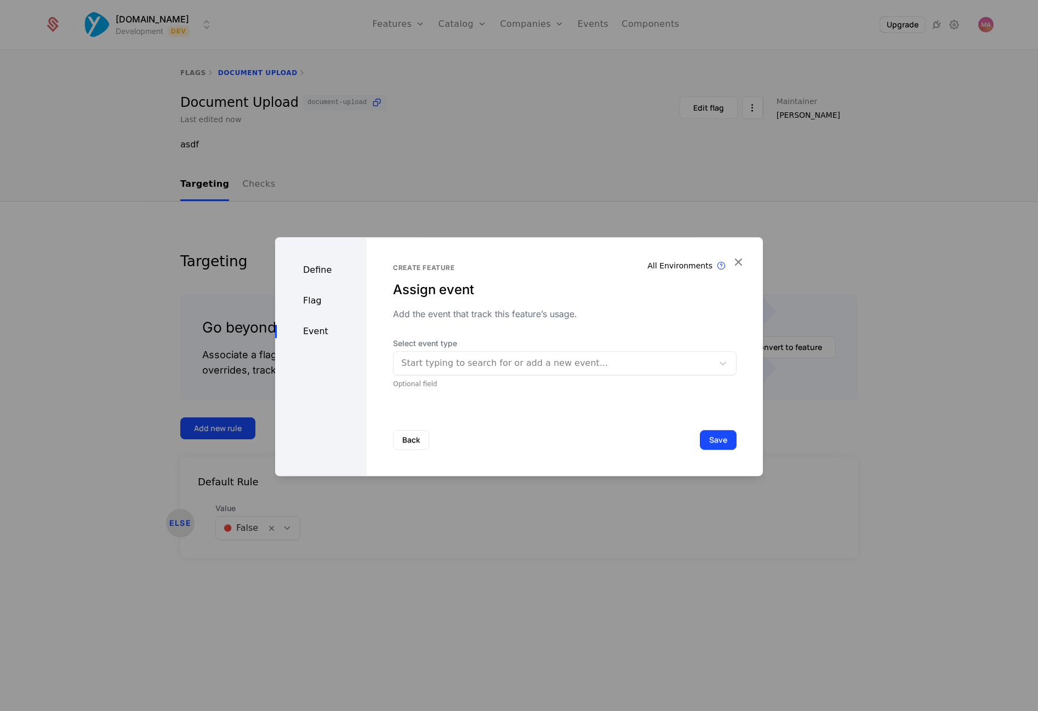
click at [602, 365] on div at bounding box center [553, 363] width 304 height 15
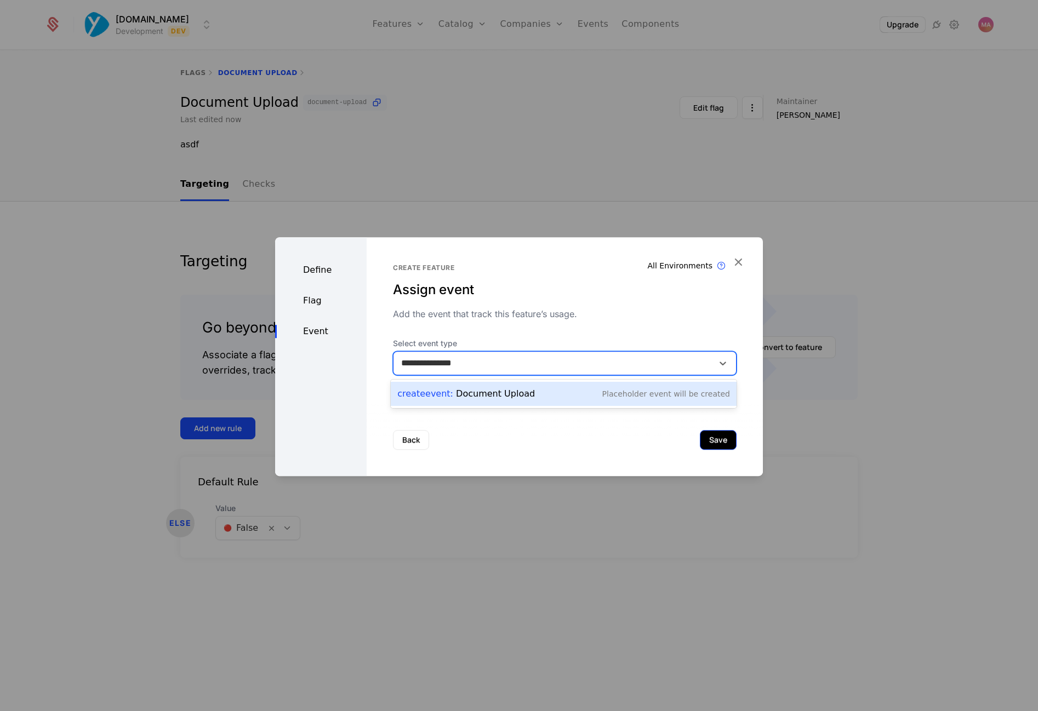
type input "**********"
click at [712, 441] on button "Save" at bounding box center [718, 440] width 37 height 20
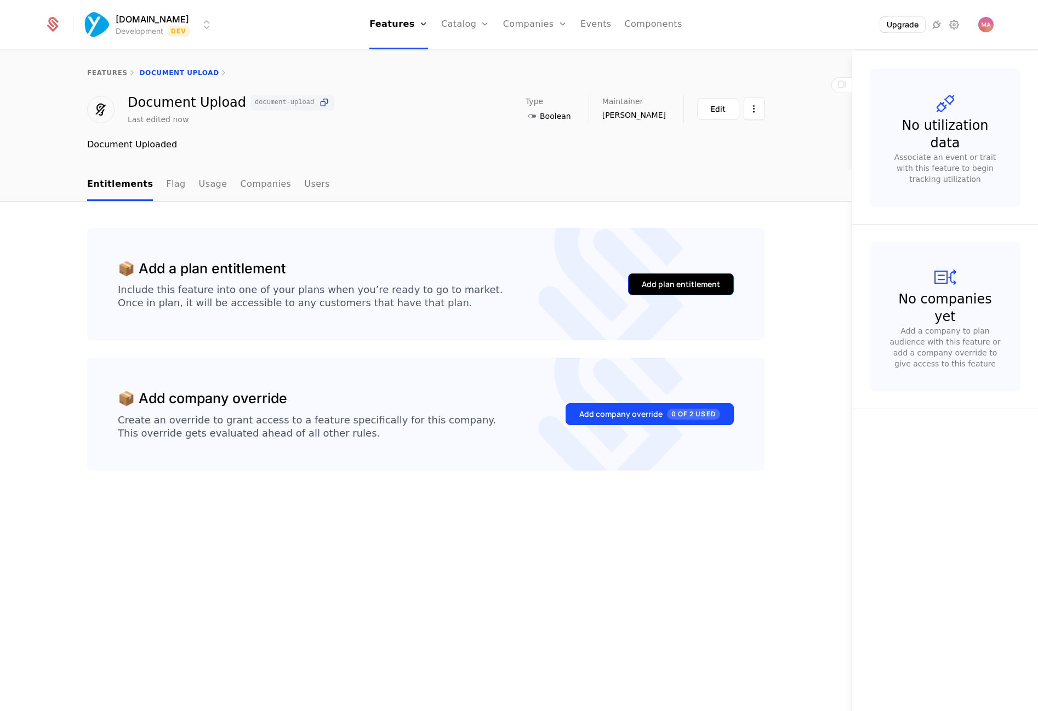
click at [681, 288] on div "Add plan entitlement" at bounding box center [681, 284] width 78 height 11
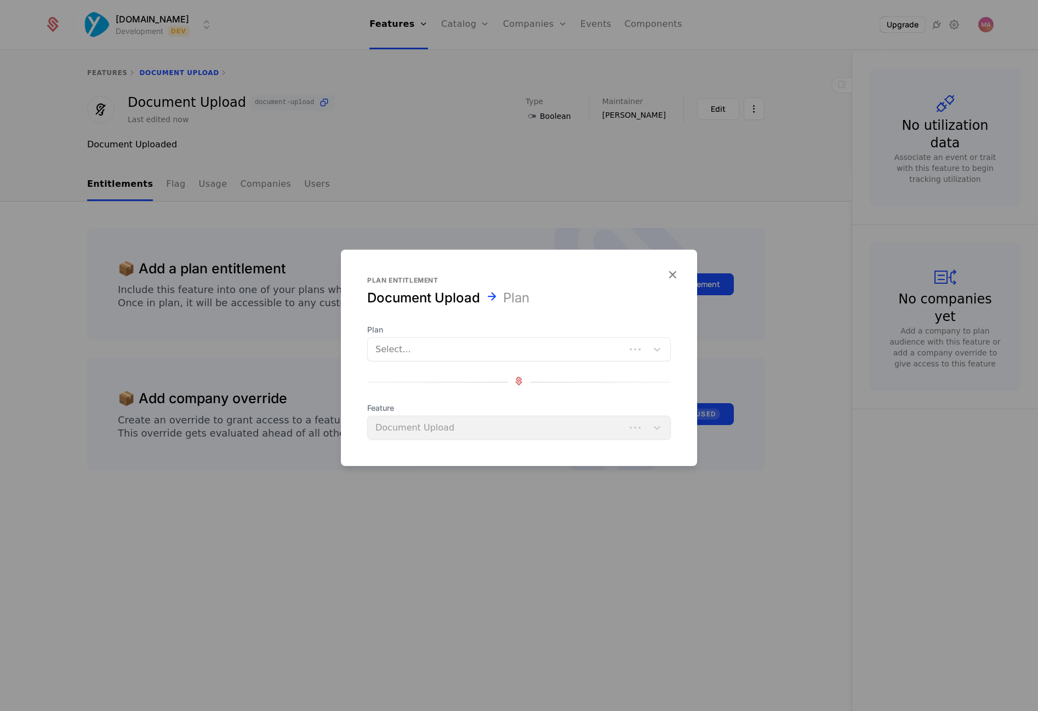
click at [615, 349] on div at bounding box center [496, 349] width 242 height 15
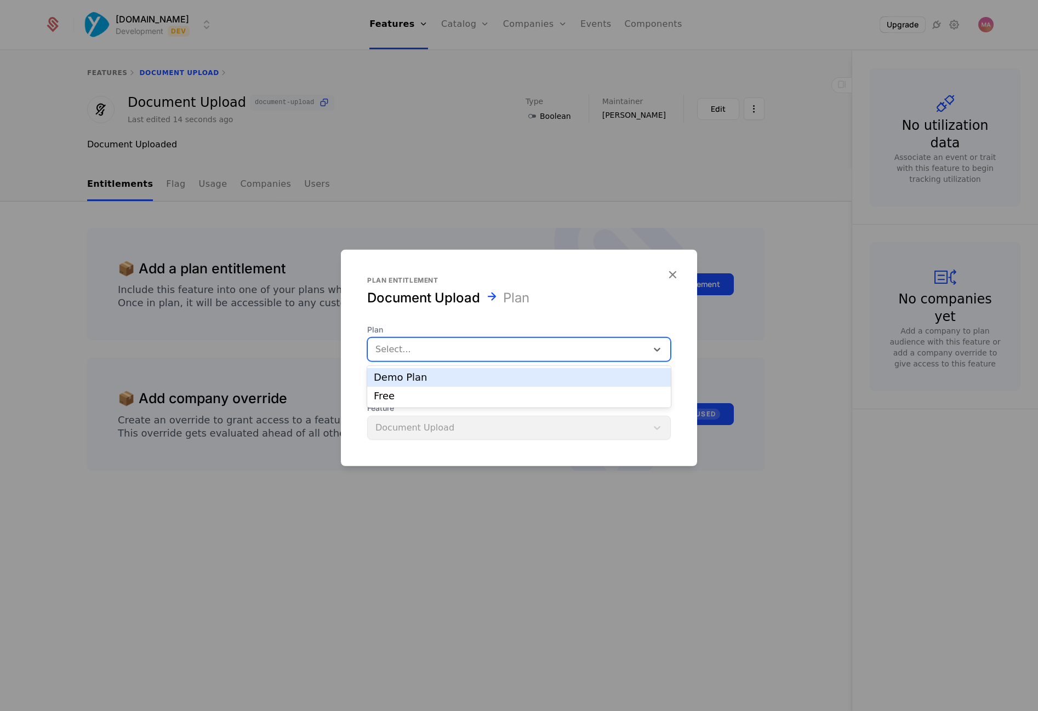
click at [581, 305] on div "Plan entitlement Document Upload Plan Plan Demo Plan, 1 of 2. 2 results availab…" at bounding box center [519, 358] width 356 height 164
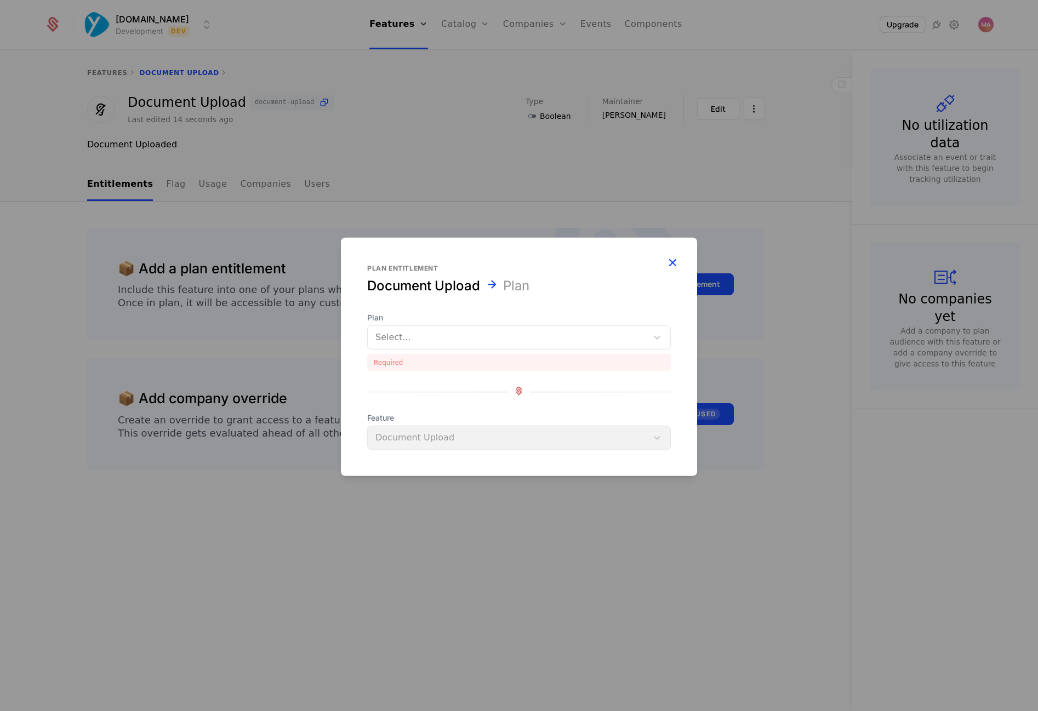
click at [673, 261] on icon "button" at bounding box center [672, 262] width 14 height 14
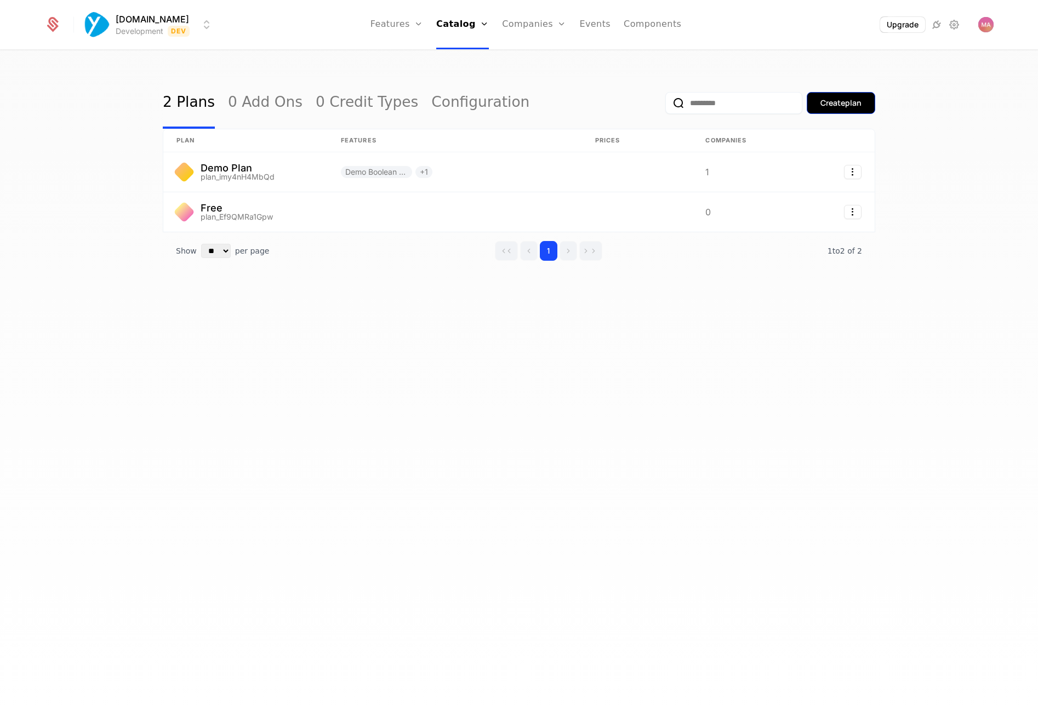
click at [834, 101] on div "Create plan" at bounding box center [840, 103] width 41 height 11
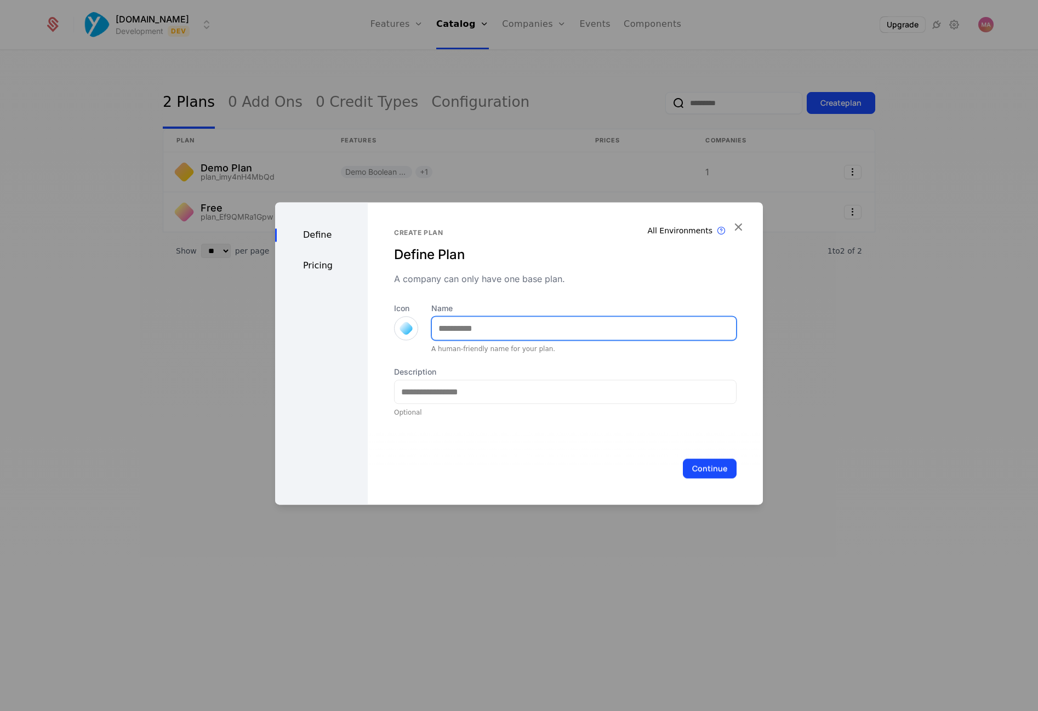
click at [542, 331] on input "Name" at bounding box center [584, 328] width 304 height 23
type input "***"
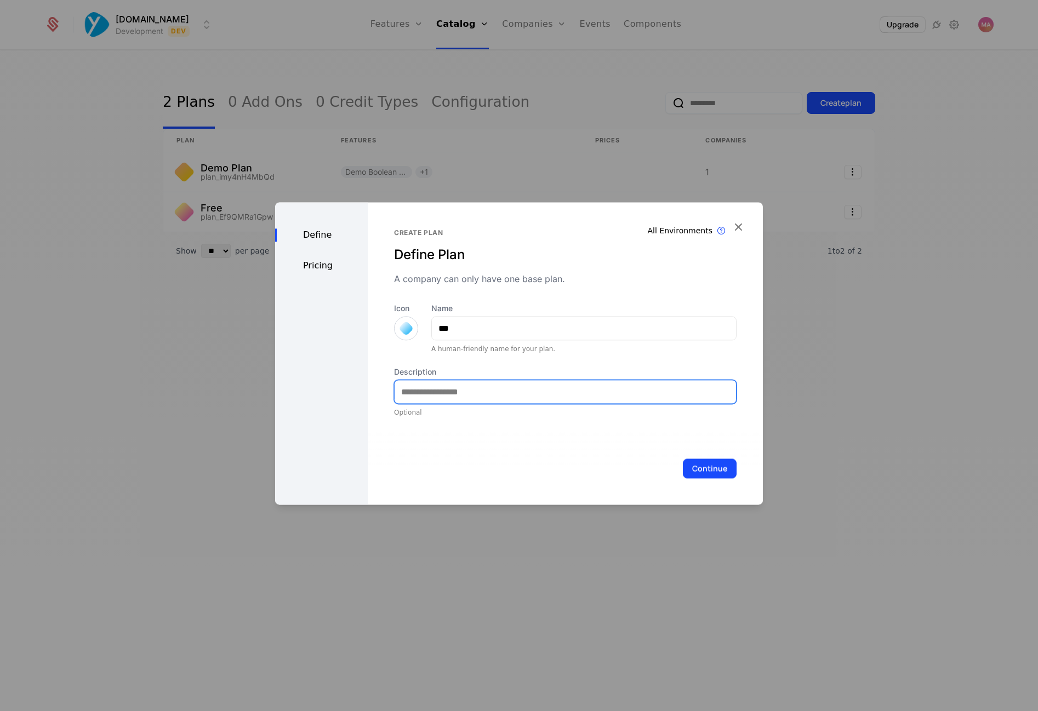
click at [552, 390] on input "Description" at bounding box center [564, 391] width 341 height 23
type input "***"
click at [316, 268] on div "Pricing" at bounding box center [321, 265] width 93 height 13
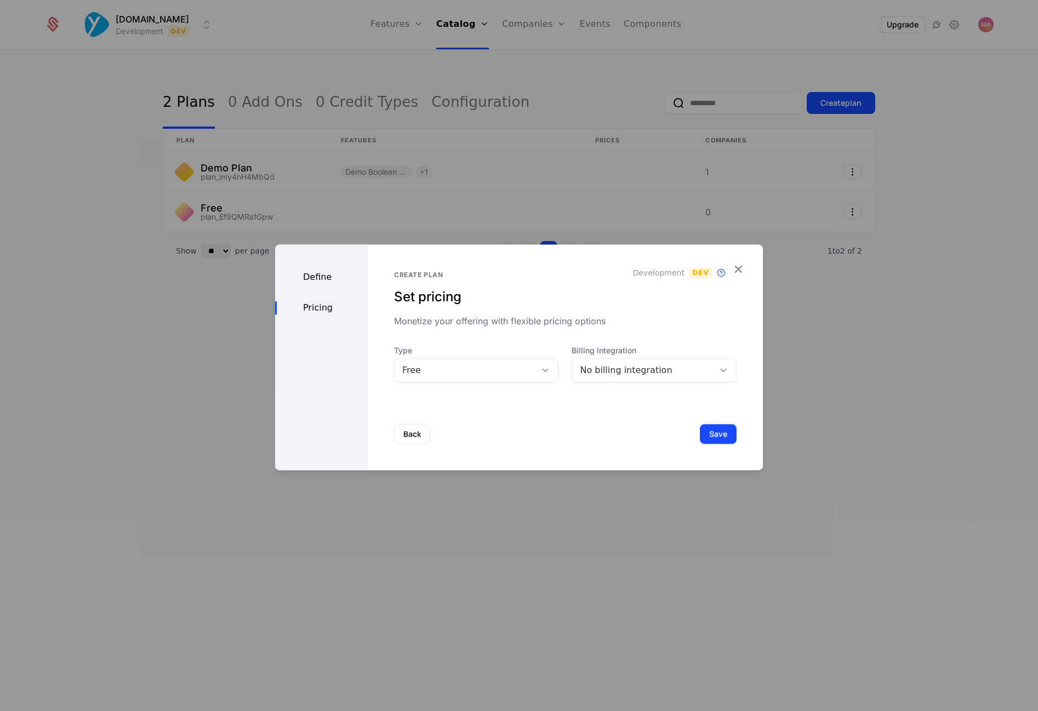
click at [479, 371] on div "Free" at bounding box center [465, 370] width 127 height 13
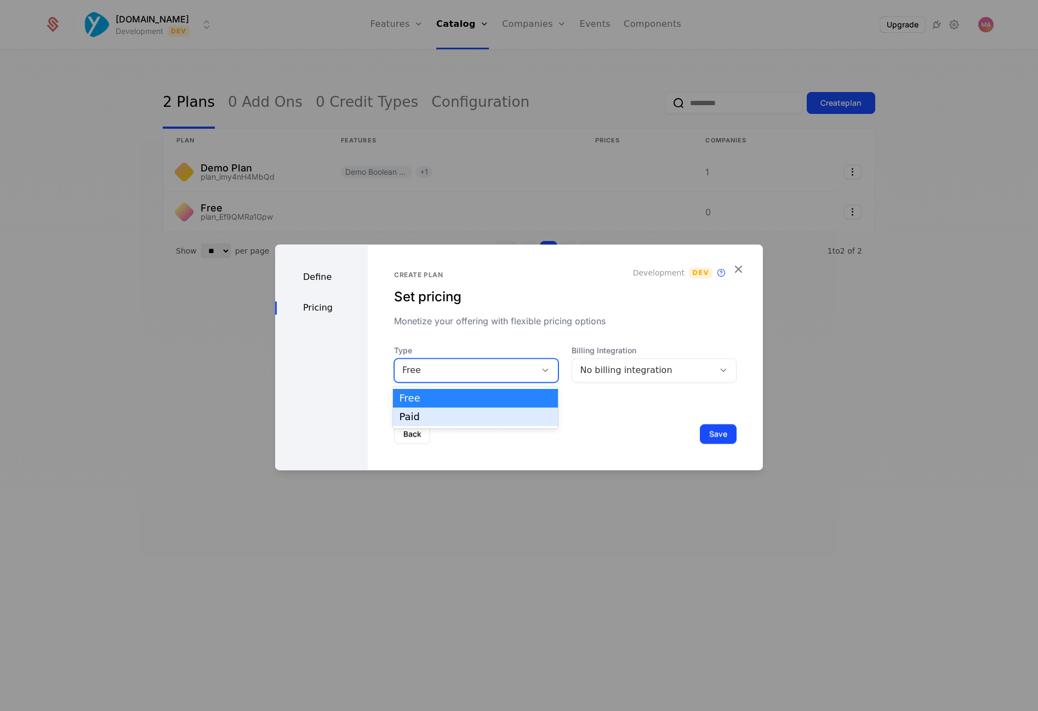
click at [461, 420] on div "Paid" at bounding box center [475, 417] width 152 height 10
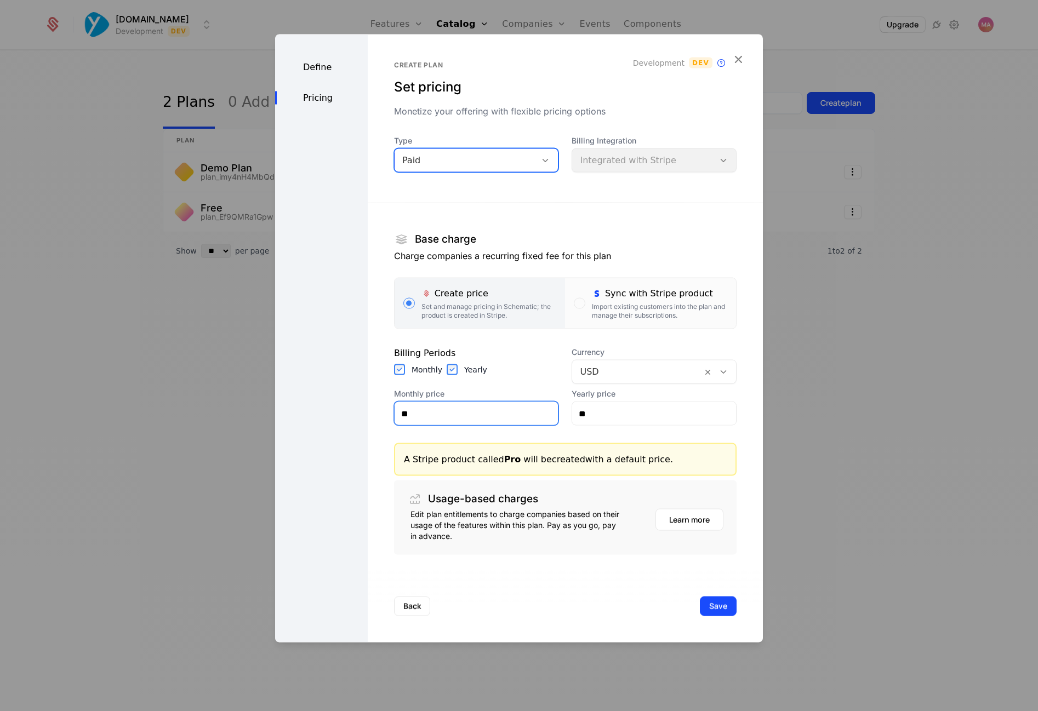
click at [454, 419] on input "**" at bounding box center [476, 413] width 164 height 23
type input "***"
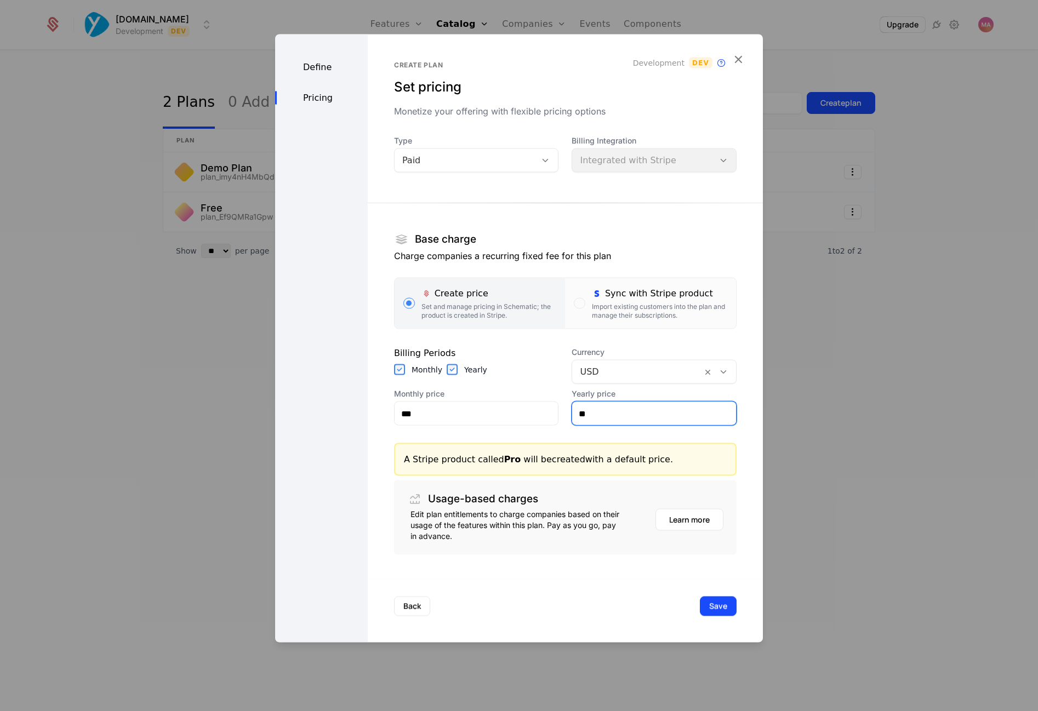
click at [622, 416] on input "**" at bounding box center [654, 413] width 164 height 23
type input "******"
click at [569, 458] on div "A Stripe product called Pro will be created with a default price." at bounding box center [565, 459] width 323 height 13
click at [623, 518] on div "Edit plan entitlements to charge companies based on their usage of the features…" at bounding box center [565, 527] width 316 height 37
click at [678, 524] on button "Learn more" at bounding box center [689, 520] width 68 height 22
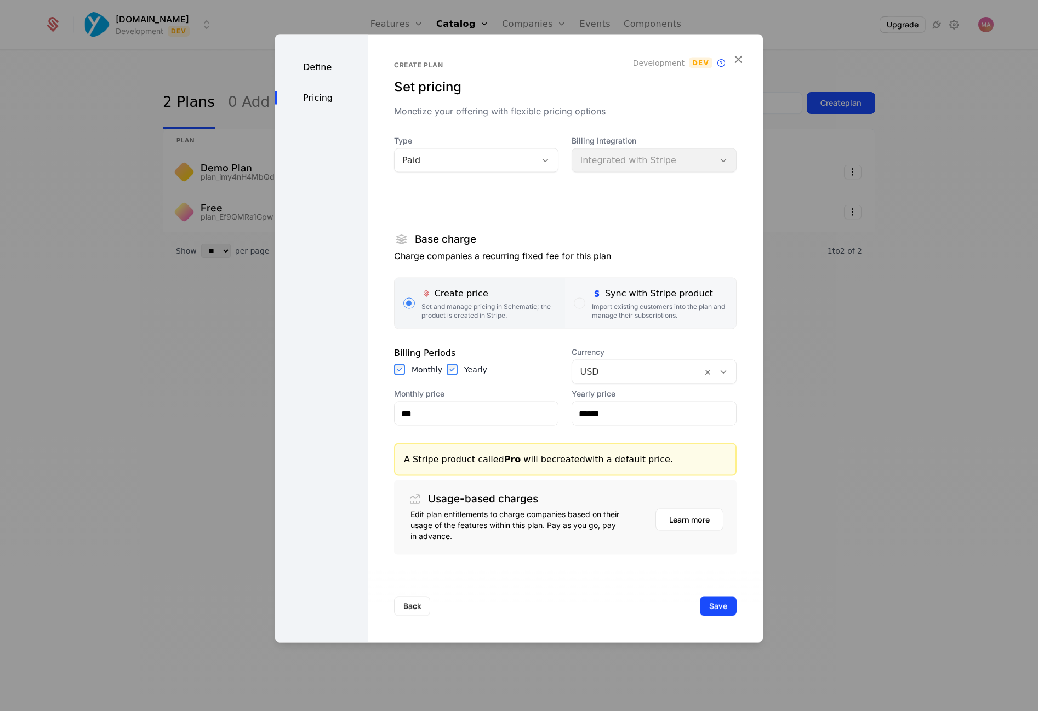
click at [579, 306] on div "button" at bounding box center [579, 303] width 11 height 11
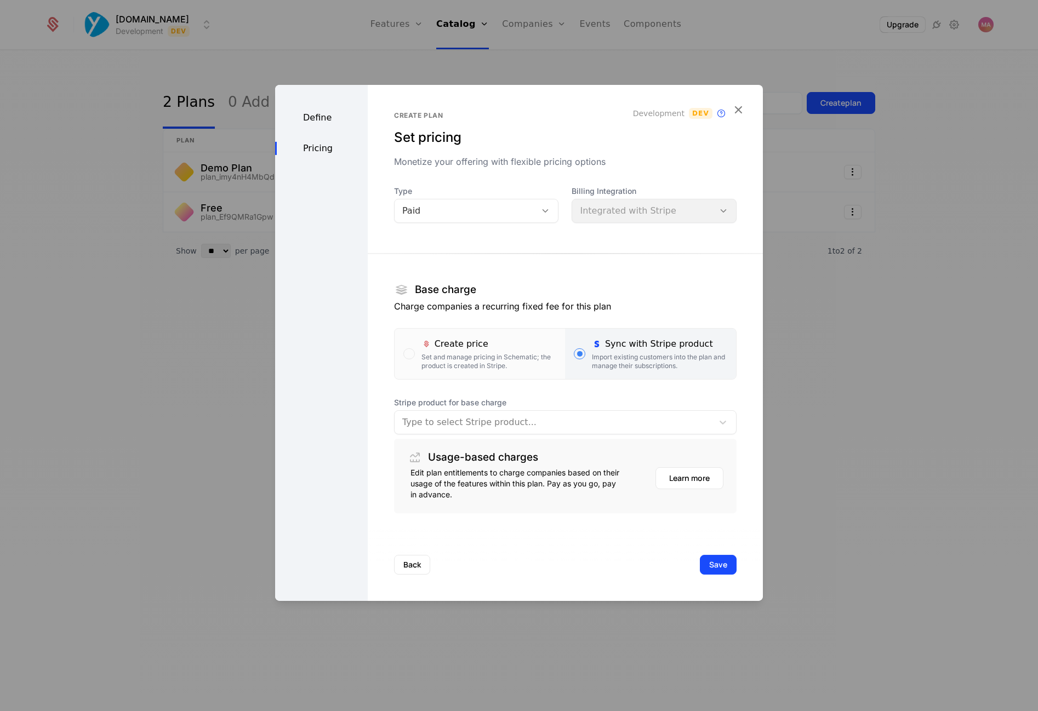
click at [579, 428] on div at bounding box center [553, 422] width 303 height 15
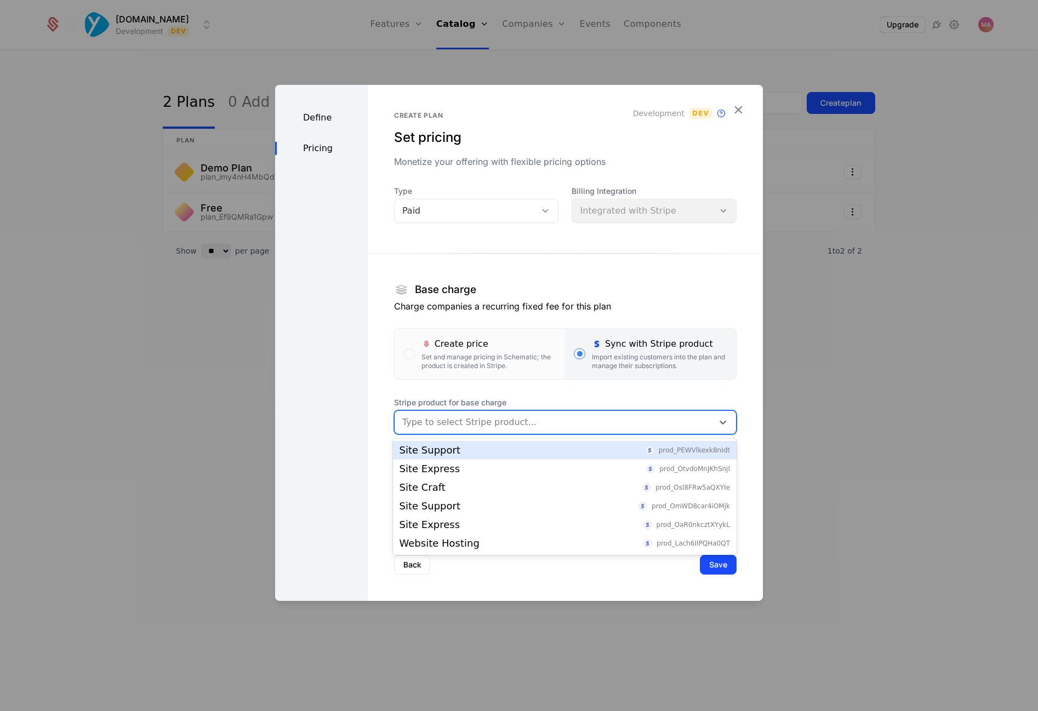
click at [535, 450] on div "Site Support prod_PEWVlkexk8nIdt" at bounding box center [564, 450] width 330 height 10
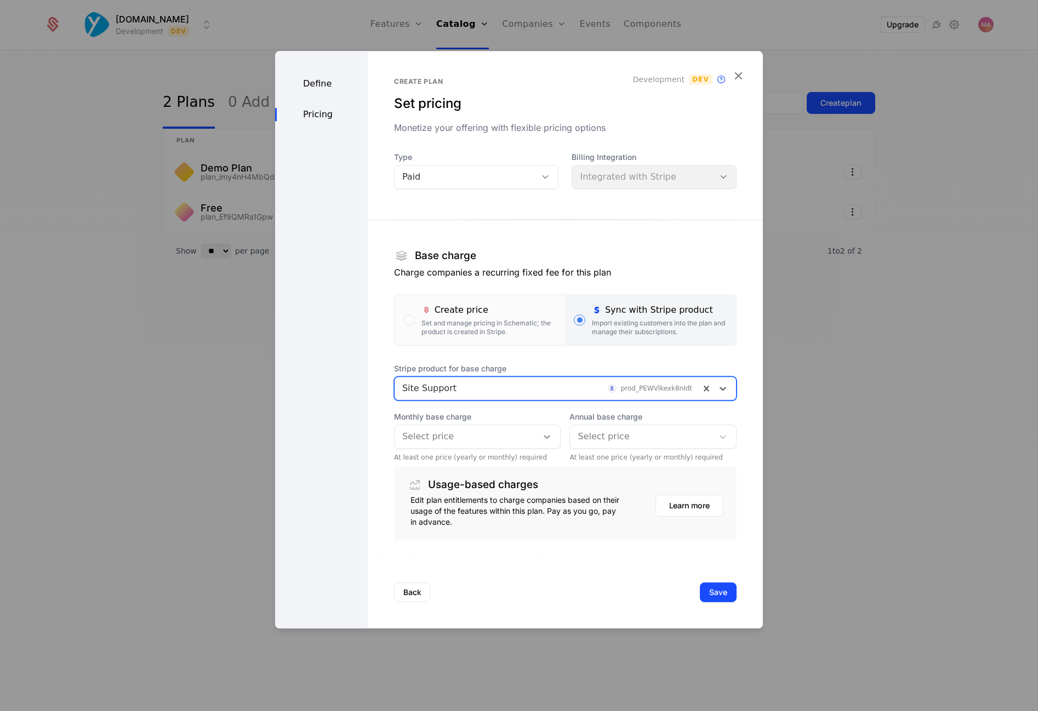
click at [546, 437] on icon at bounding box center [546, 436] width 11 height 11
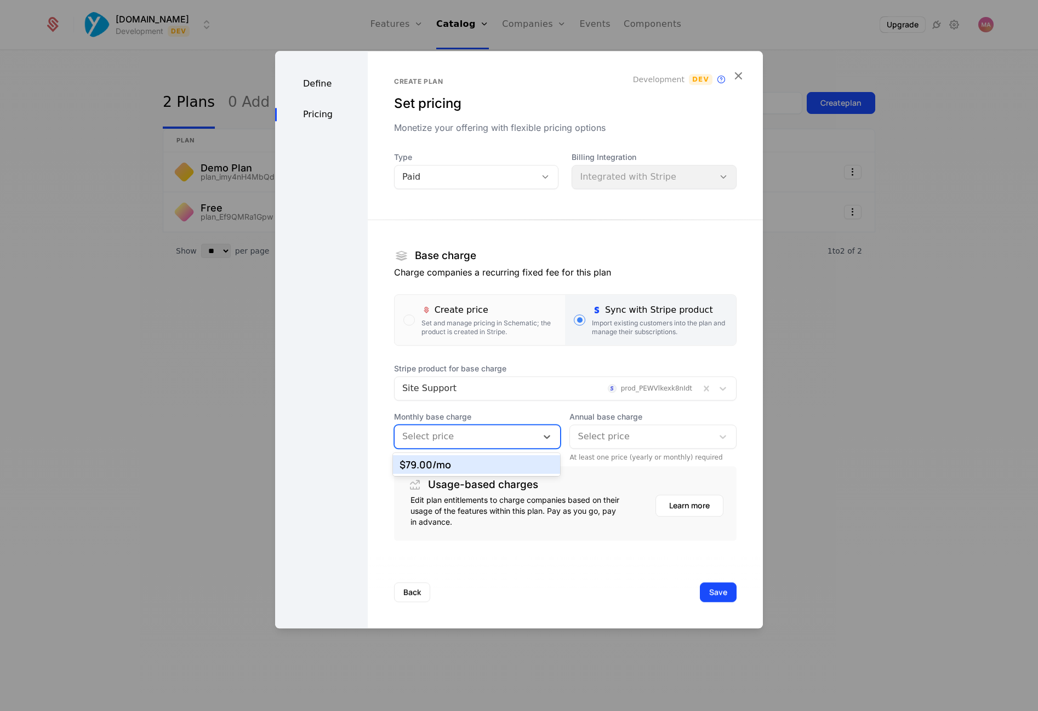
click at [515, 466] on div "$79.00 /mo" at bounding box center [476, 465] width 155 height 10
click at [652, 437] on div at bounding box center [641, 436] width 128 height 15
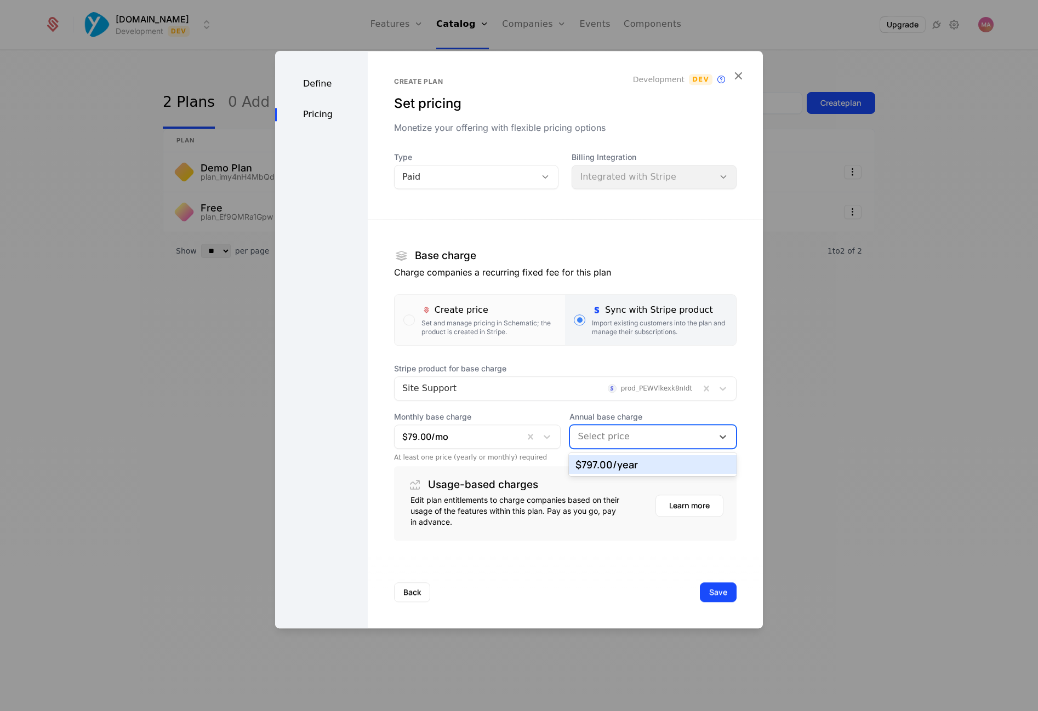
click at [641, 464] on div "$797.00 /year" at bounding box center [652, 465] width 155 height 10
click at [556, 609] on div "Back Save" at bounding box center [565, 592] width 395 height 72
drag, startPoint x: 707, startPoint y: 592, endPoint x: 676, endPoint y: 581, distance: 32.9
click at [676, 581] on div "Back Save" at bounding box center [565, 592] width 395 height 72
click at [321, 91] on div "Define Pricing" at bounding box center [321, 339] width 93 height 577
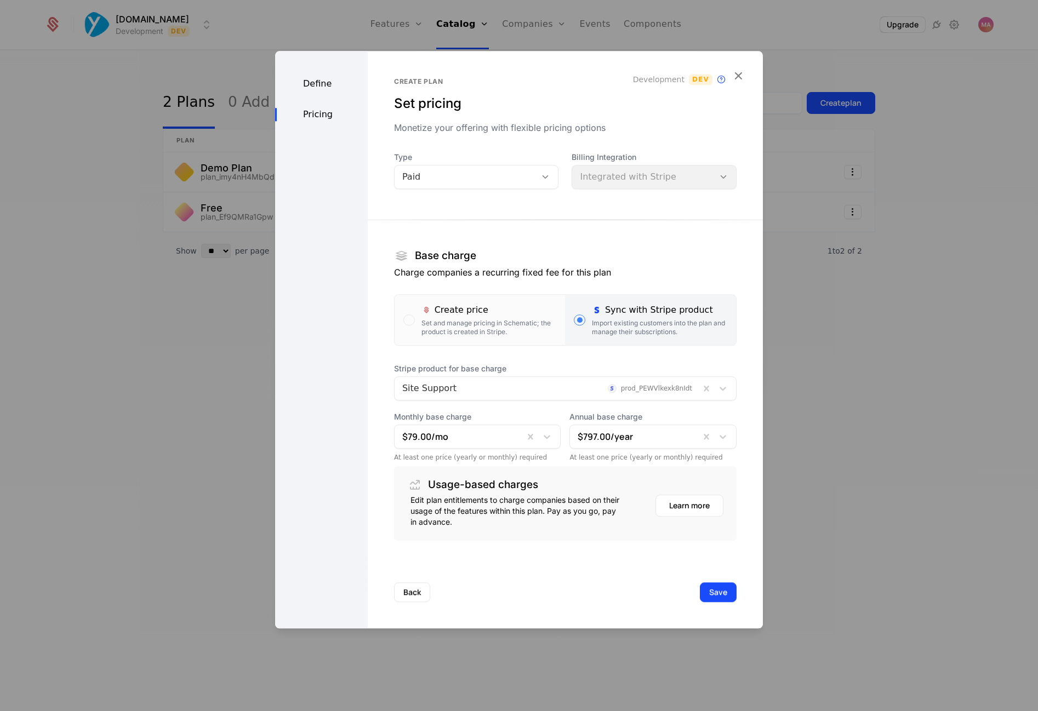
click at [521, 178] on div "Paid" at bounding box center [465, 176] width 127 height 13
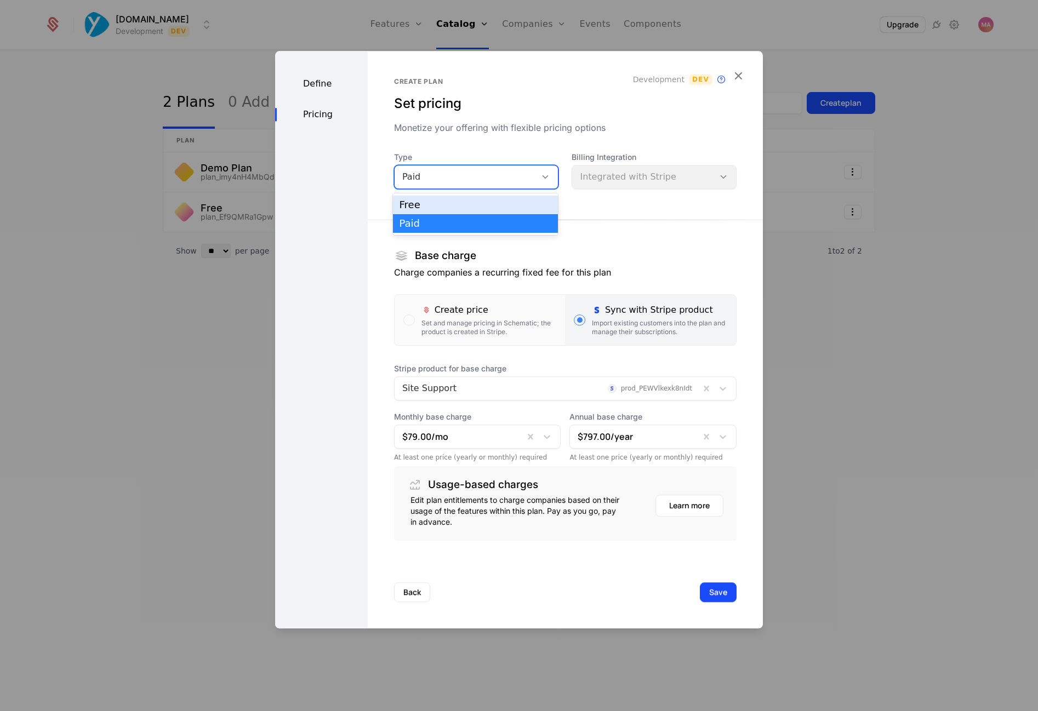
click at [506, 199] on div "Free" at bounding box center [475, 205] width 165 height 19
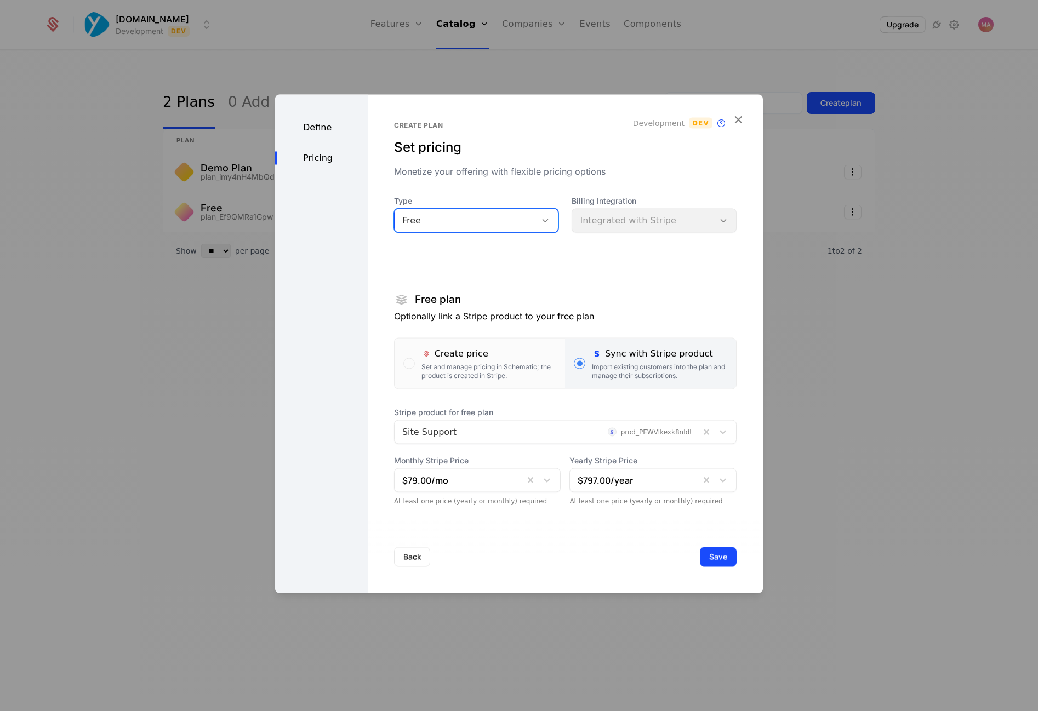
click at [513, 319] on p "Optionally link a Stripe product to your free plan" at bounding box center [565, 316] width 342 height 13
click at [425, 363] on div "Set and manage pricing in Schematic; the product is created in Stripe." at bounding box center [488, 372] width 135 height 18
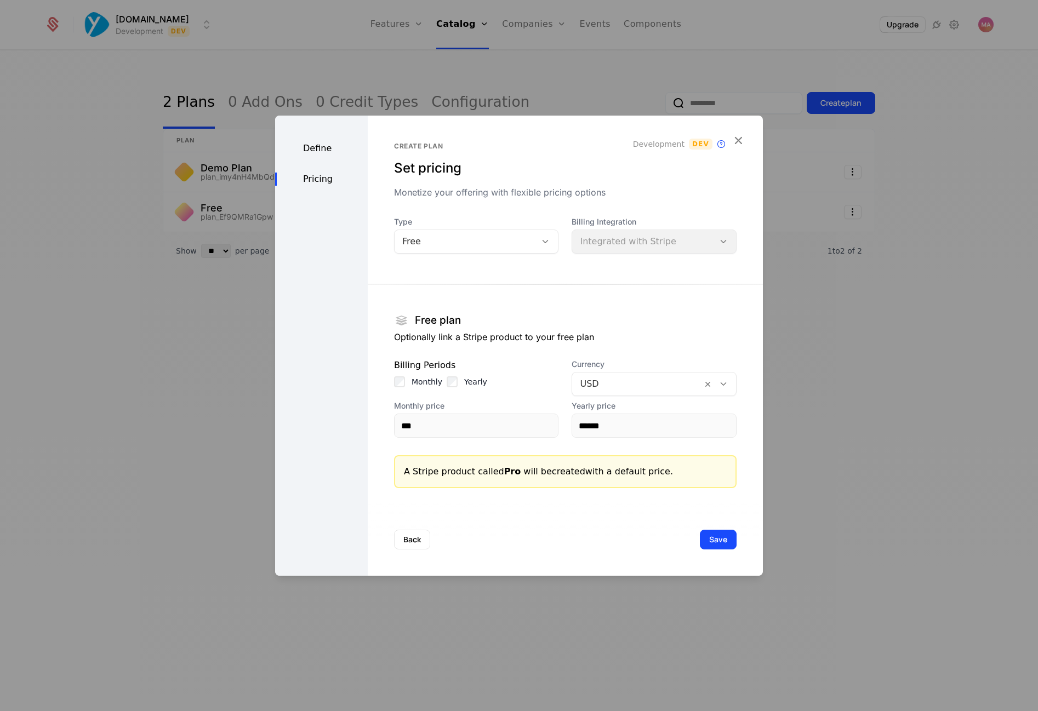
click at [592, 318] on div "Free plan" at bounding box center [565, 321] width 342 height 20
click at [558, 331] on p "Optionally link a Stripe product to your free plan" at bounding box center [565, 336] width 342 height 13
click at [310, 150] on div "Define" at bounding box center [321, 148] width 93 height 13
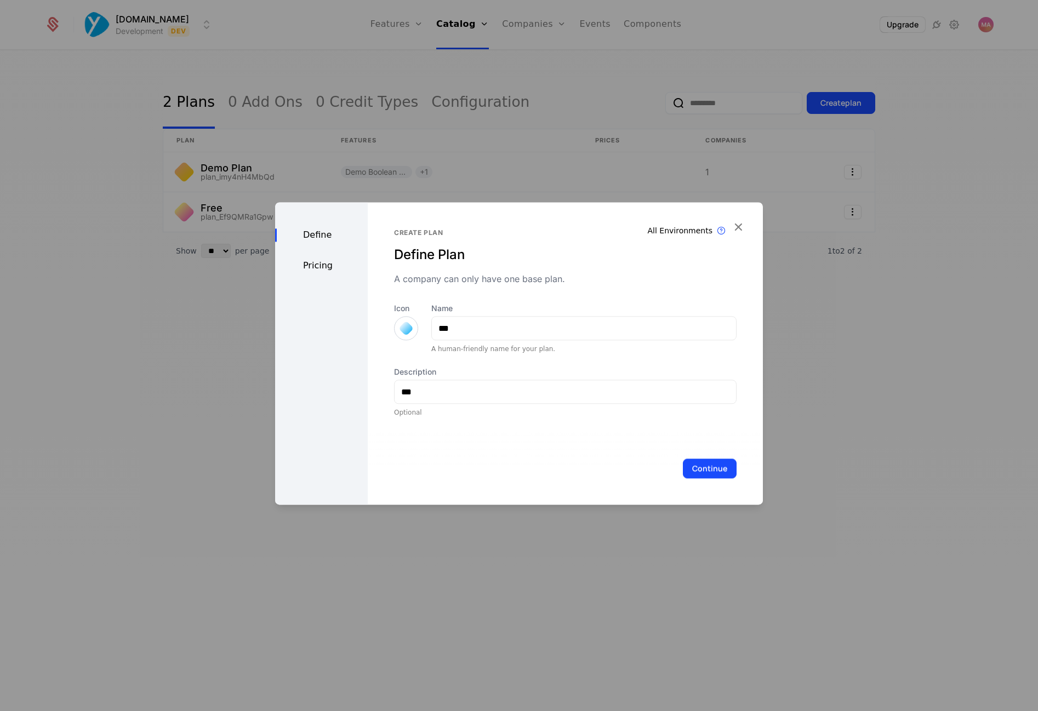
click at [316, 273] on div "Define Pricing" at bounding box center [321, 353] width 93 height 302
click at [322, 266] on div "Pricing" at bounding box center [321, 265] width 93 height 13
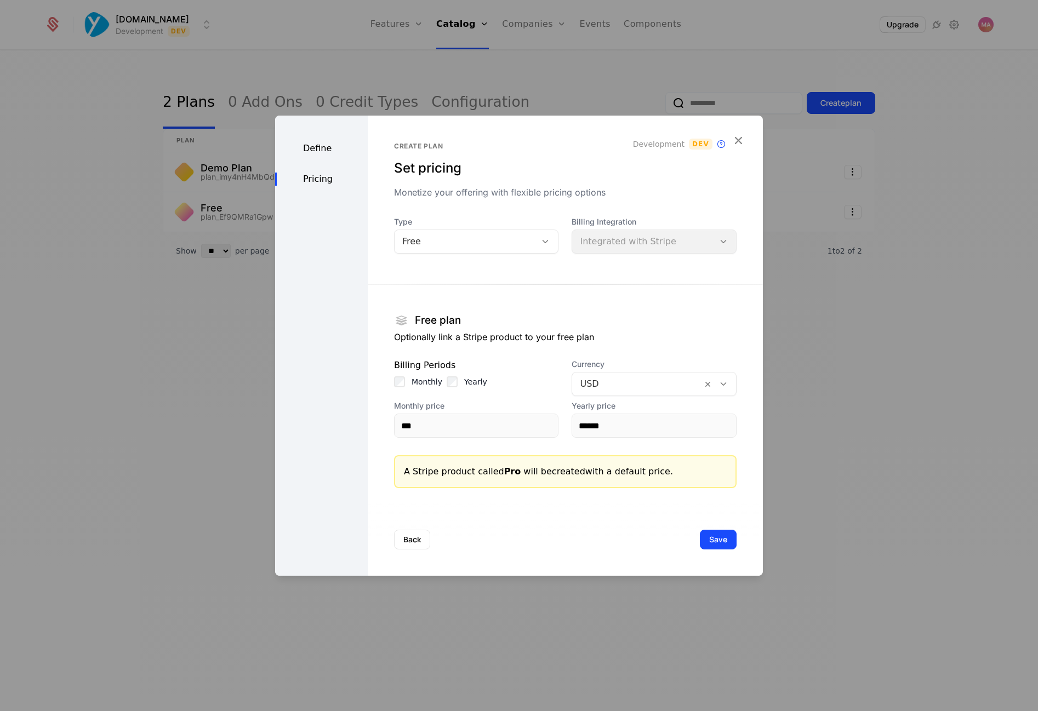
click at [499, 249] on div "Free" at bounding box center [465, 241] width 142 height 15
click at [485, 268] on div "Free" at bounding box center [475, 270] width 152 height 10
click at [617, 356] on section "Free plan Optionally link a Stripe product to your free plan Billing Periods Mo…" at bounding box center [565, 377] width 342 height 221
click at [490, 341] on p "Optionally link a Stripe product to your free plan" at bounding box center [565, 336] width 342 height 13
click at [466, 439] on section "Free plan Optionally link a Stripe product to your free plan Billing Periods Mo…" at bounding box center [565, 377] width 342 height 221
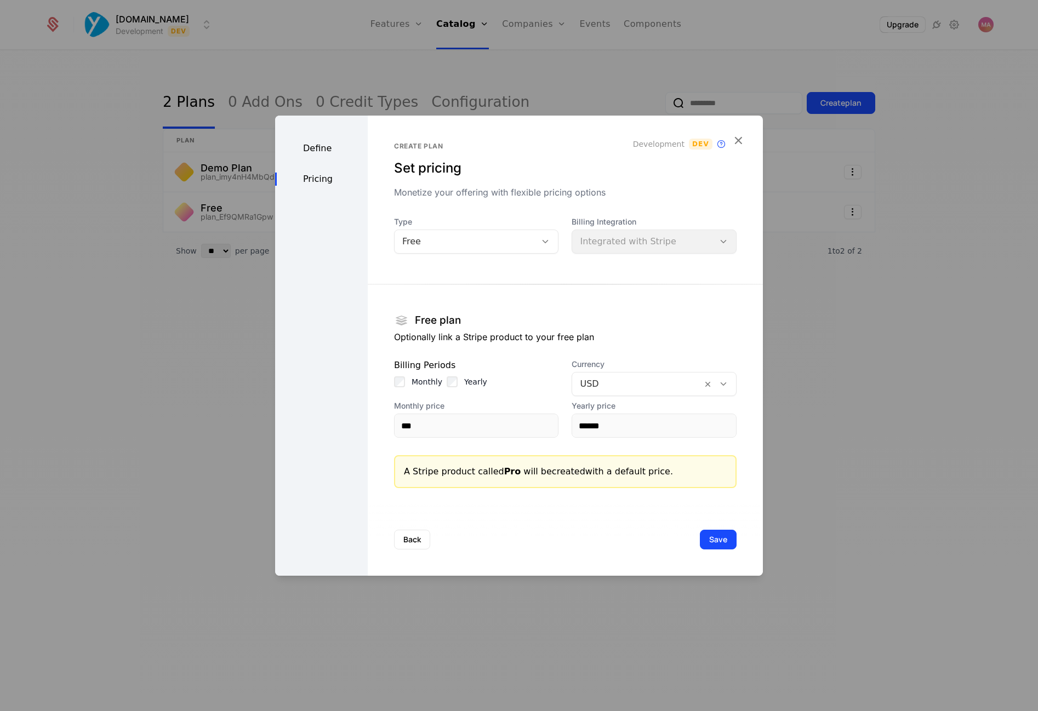
click at [445, 398] on section "Free plan Optionally link a Stripe product to your free plan Billing Periods Mo…" at bounding box center [565, 377] width 342 height 221
click at [406, 384] on div "Monthly" at bounding box center [418, 381] width 48 height 11
click at [443, 390] on div "Billing Periods Monthly Yearly" at bounding box center [476, 377] width 165 height 37
click at [390, 385] on div "Create plan Set pricing Monetize your offering with flexible pricing options De…" at bounding box center [565, 346] width 395 height 460
click at [484, 366] on div "Billing Periods" at bounding box center [476, 365] width 165 height 13
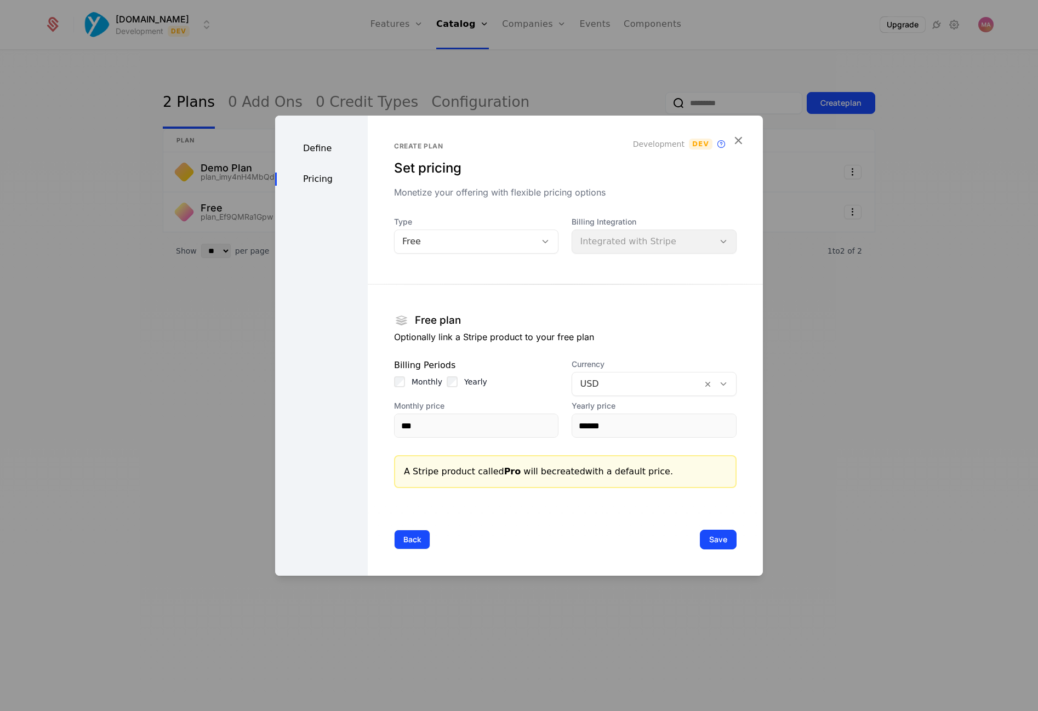
click at [411, 546] on button "Back" at bounding box center [412, 540] width 36 height 20
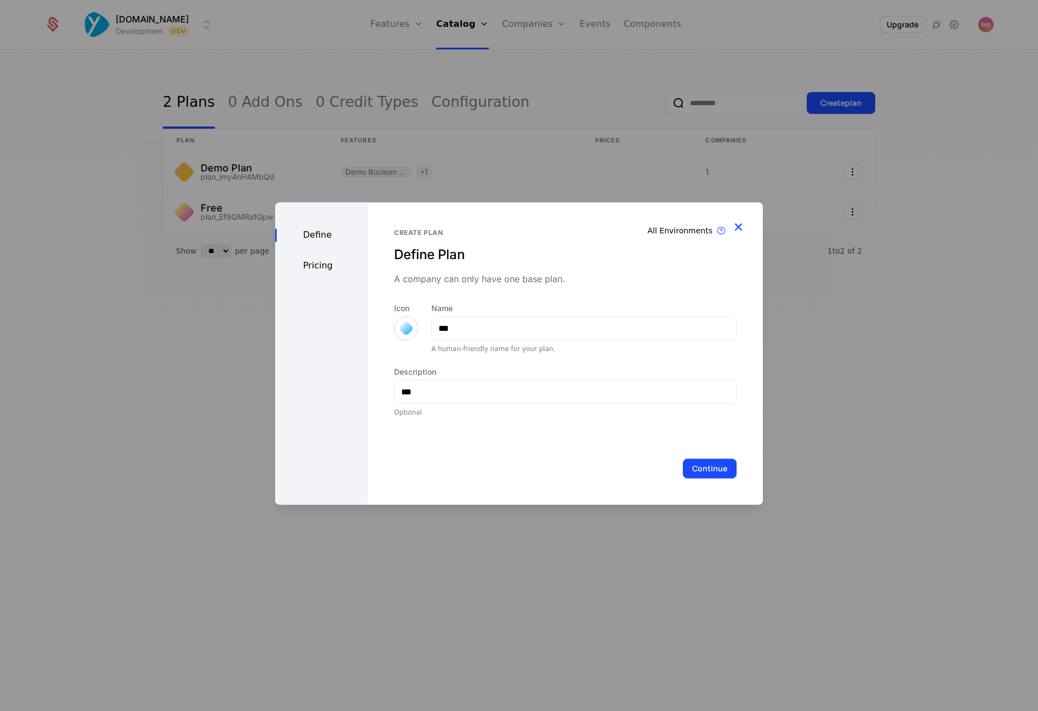
click at [739, 228] on icon "button" at bounding box center [738, 227] width 14 height 14
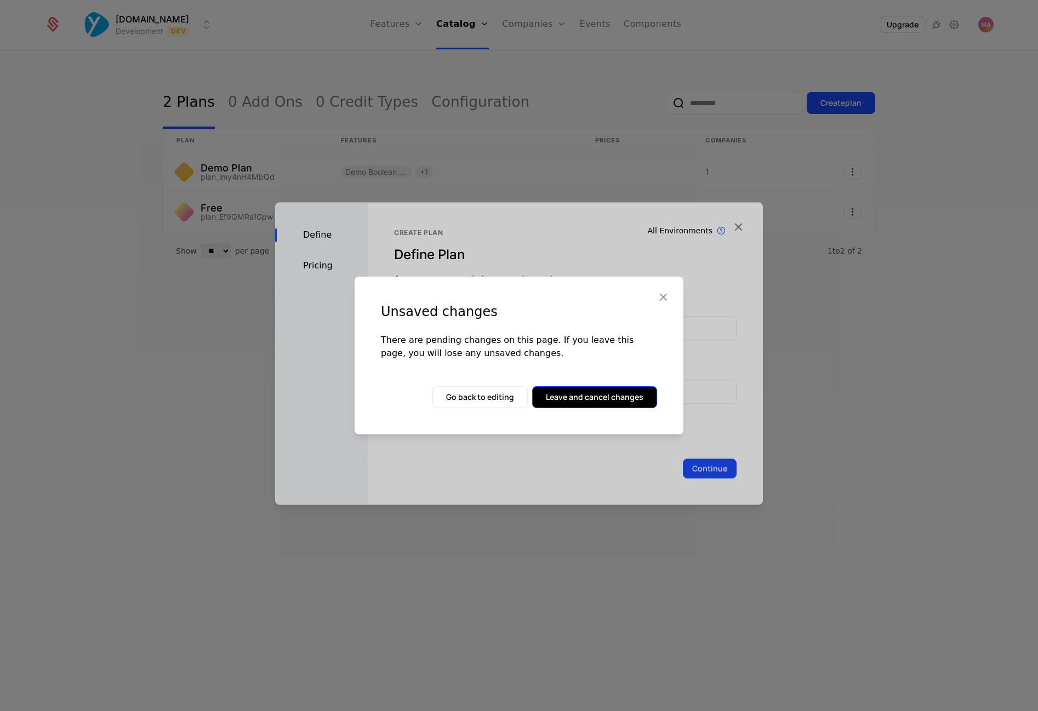
click at [573, 402] on button "Leave and cancel changes" at bounding box center [594, 397] width 125 height 22
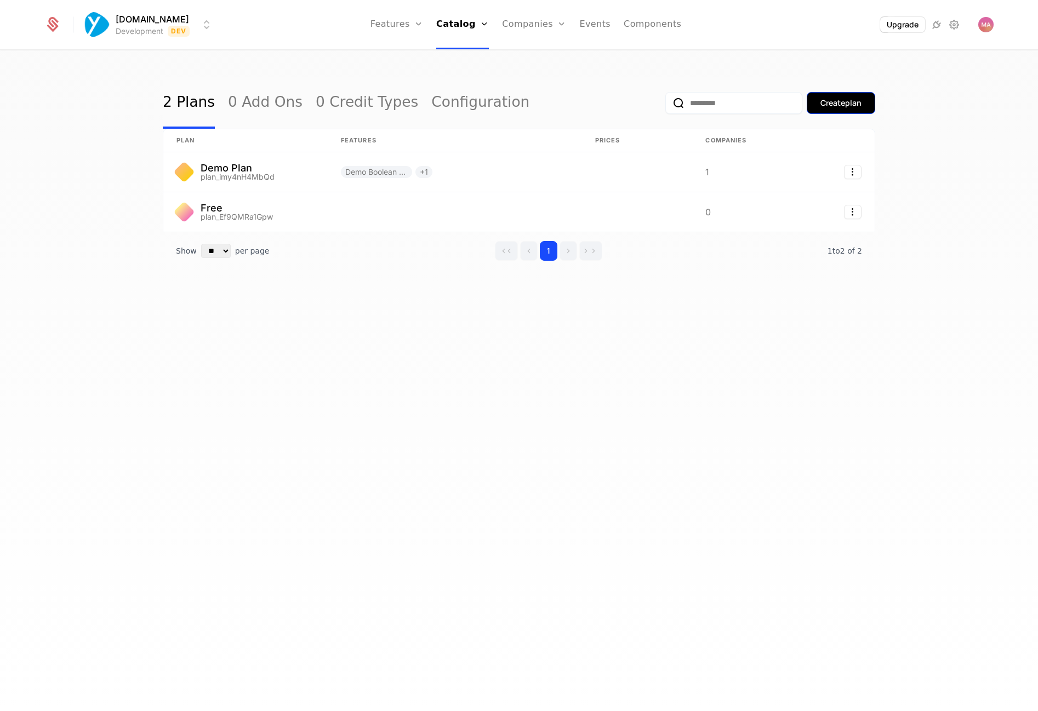
click at [845, 104] on div "Create plan" at bounding box center [840, 103] width 41 height 11
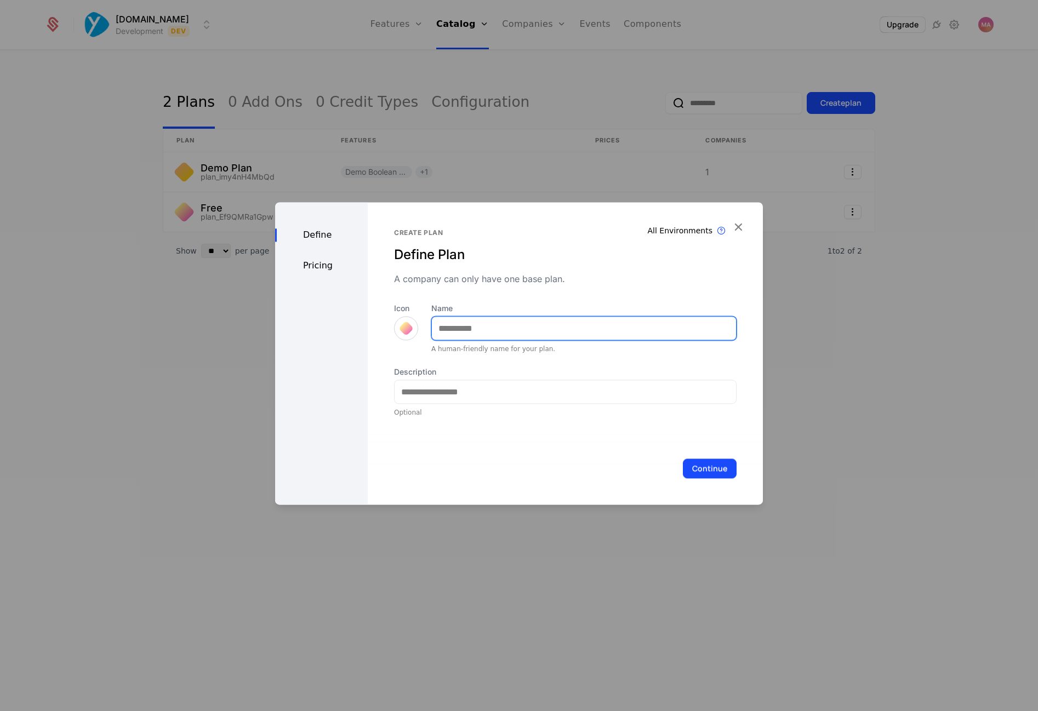
click at [484, 329] on input "Name" at bounding box center [584, 328] width 304 height 23
type input "***"
click at [314, 271] on div "Pricing" at bounding box center [321, 265] width 93 height 13
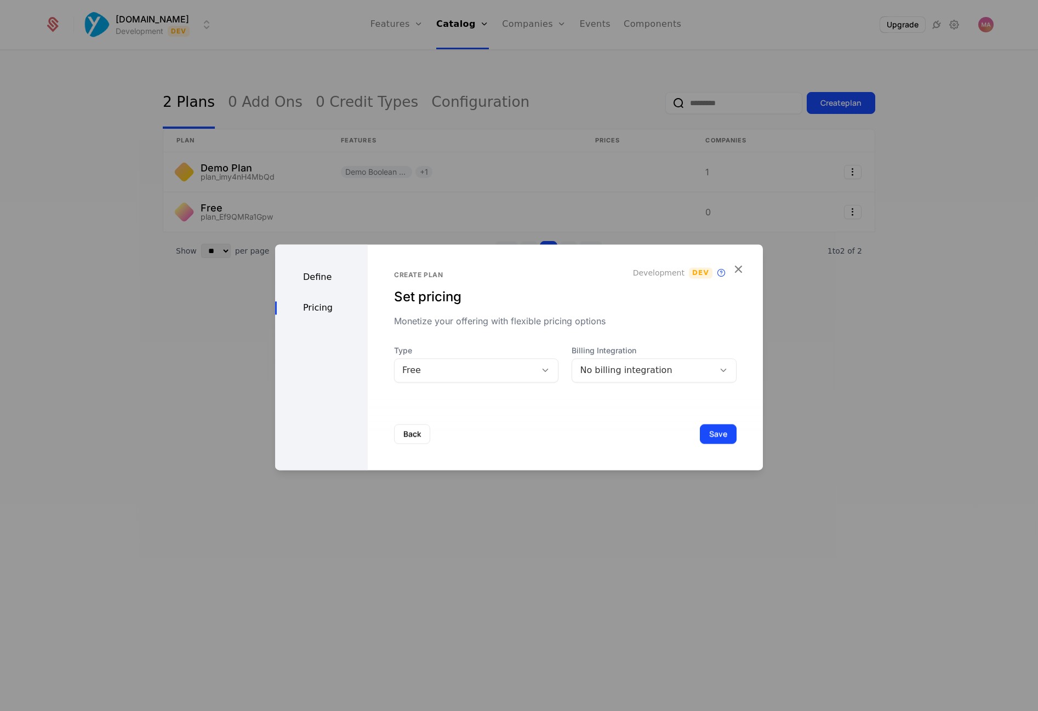
click at [499, 373] on div "Free" at bounding box center [465, 370] width 127 height 13
click at [608, 409] on div "Back Save" at bounding box center [565, 434] width 395 height 72
click at [682, 338] on div "Create plan Set pricing Monetize your offering with flexible pricing options De…" at bounding box center [565, 327] width 342 height 112
click at [719, 436] on button "Save" at bounding box center [718, 434] width 37 height 20
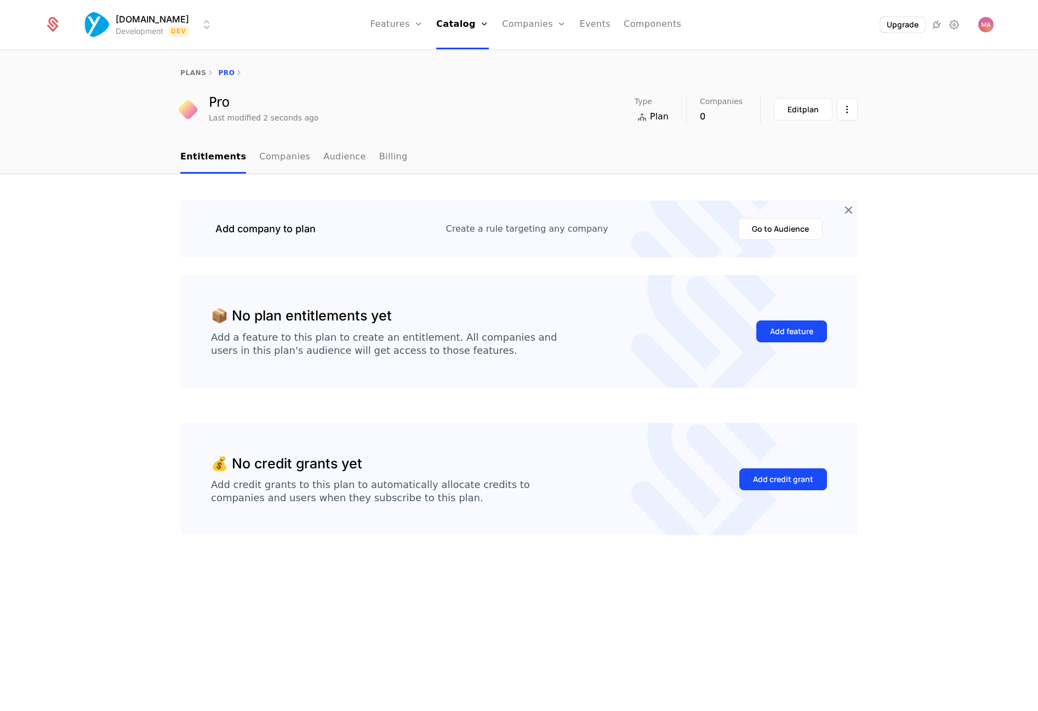
click at [145, 301] on div "Add company to plan Create a rule targeting any company Go to Audience 📦 No pla…" at bounding box center [519, 442] width 1038 height 537
click at [770, 330] on div "Add feature" at bounding box center [791, 331] width 43 height 11
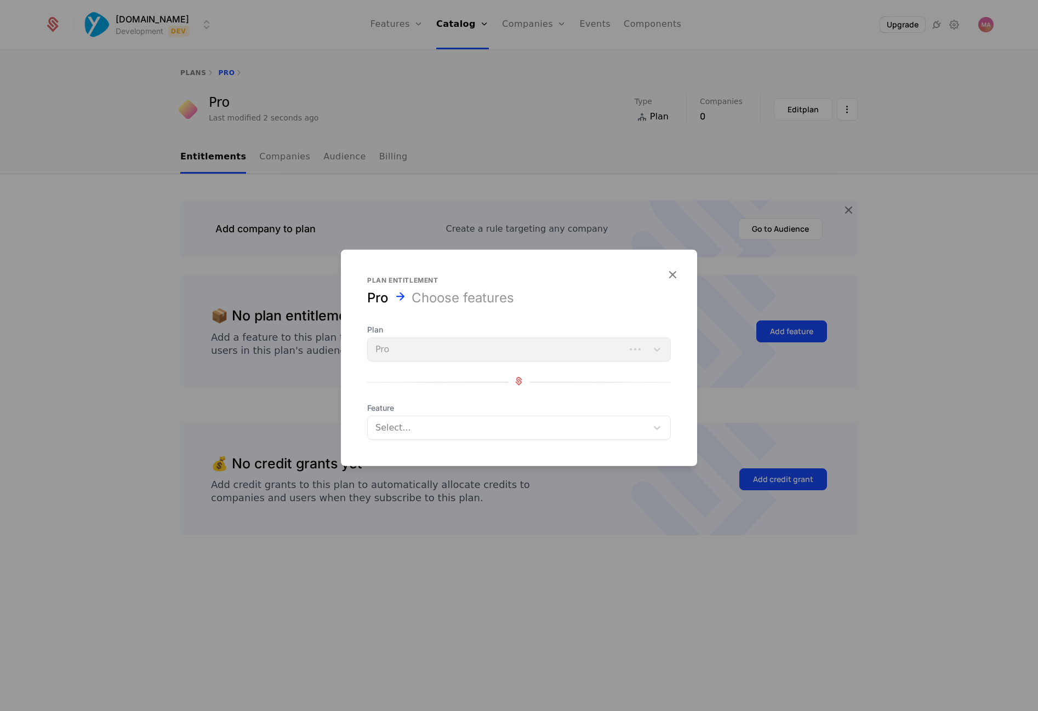
click at [611, 427] on div at bounding box center [508, 427] width 264 height 15
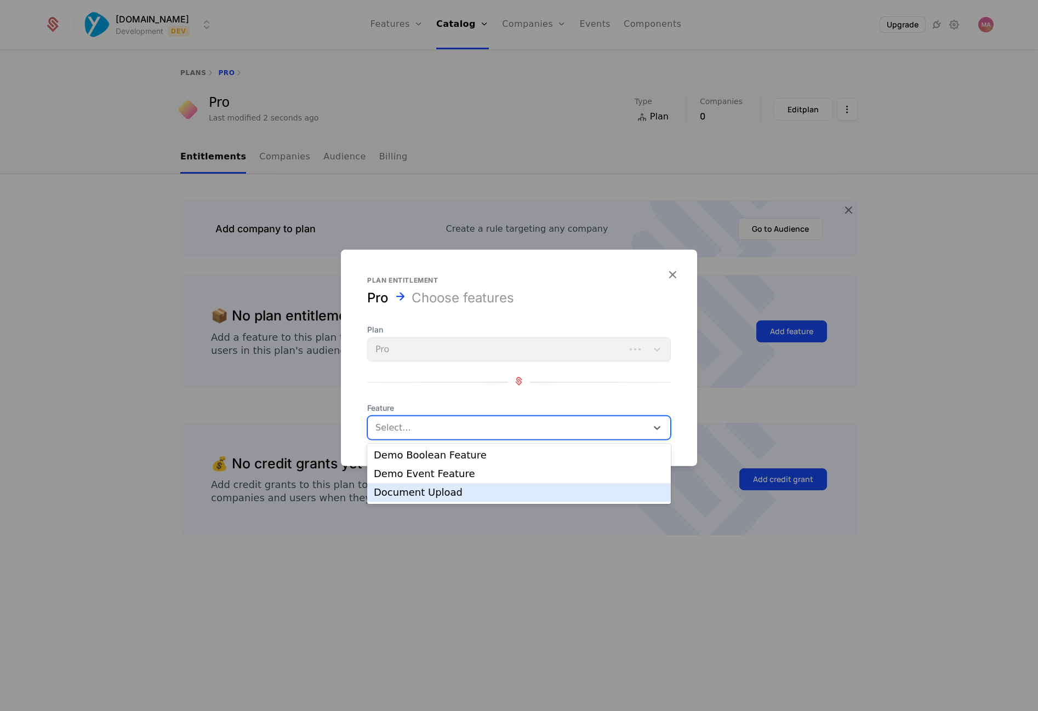
click at [568, 494] on div "Document Upload" at bounding box center [519, 493] width 290 height 10
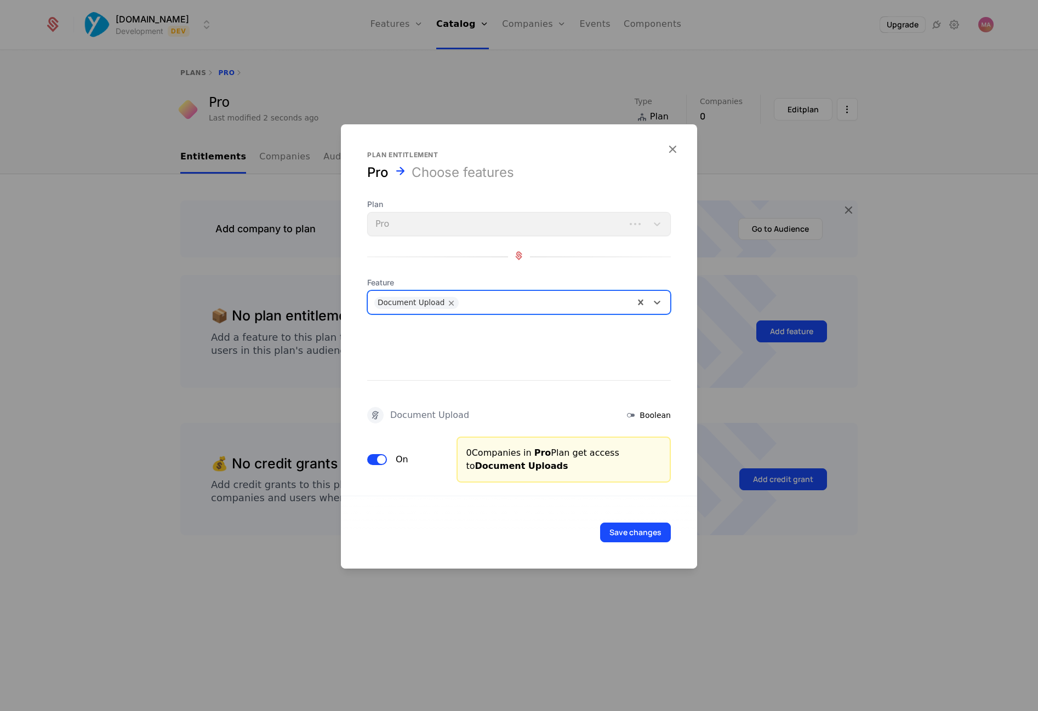
click at [563, 502] on div "Save changes" at bounding box center [519, 532] width 356 height 73
click at [632, 417] on icon at bounding box center [630, 415] width 13 height 13
click at [567, 360] on div "Document Upload Boolean On 0 Companies in Pro Plan get access to Document Uploa…" at bounding box center [519, 405] width 356 height 155
click at [487, 469] on span "Document Uploads" at bounding box center [521, 466] width 93 height 10
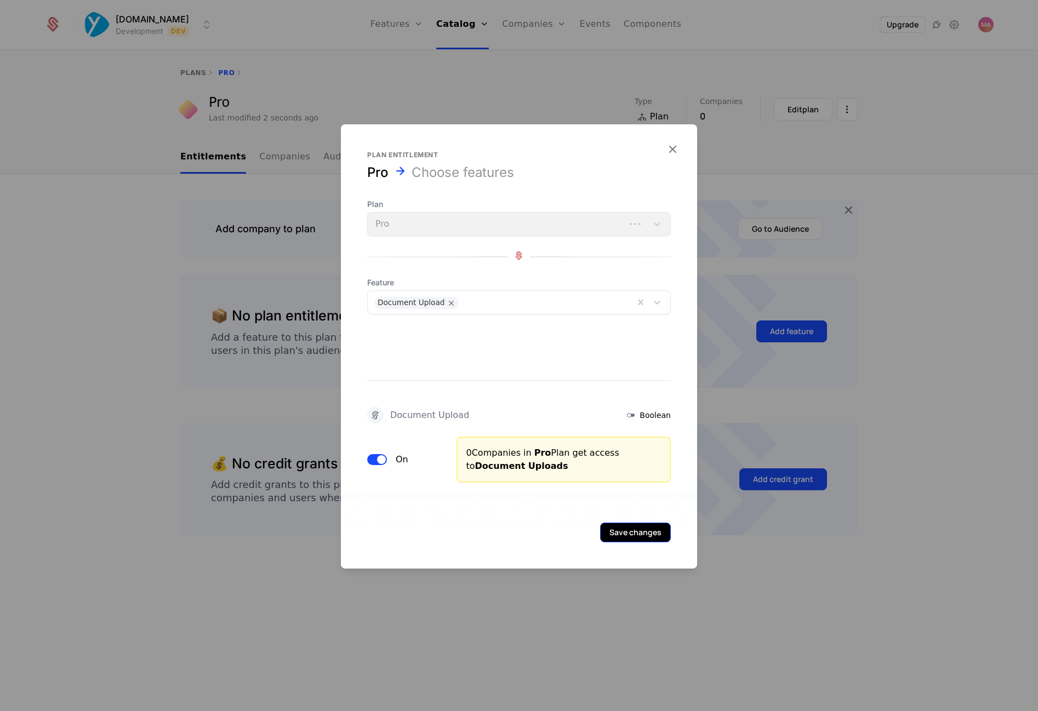
click at [631, 533] on button "Save changes" at bounding box center [635, 533] width 71 height 20
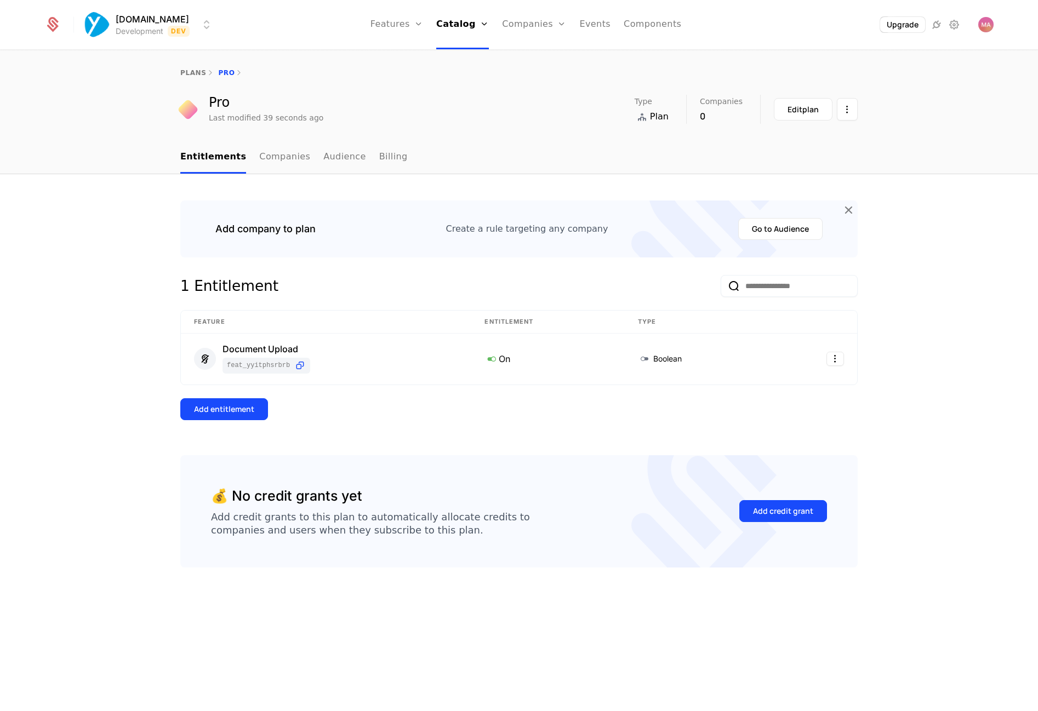
click at [576, 407] on div "Add entitlement" at bounding box center [518, 409] width 677 height 22
click at [839, 360] on html "[DOMAIN_NAME] Development Dev Features Features Flags Catalog Plans Add Ons Cre…" at bounding box center [519, 355] width 1038 height 711
click at [931, 390] on html "[DOMAIN_NAME] Development Dev Features Features Flags Catalog Plans Add Ons Cre…" at bounding box center [519, 355] width 1038 height 711
click at [526, 55] on link "Companies" at bounding box center [540, 60] width 50 height 13
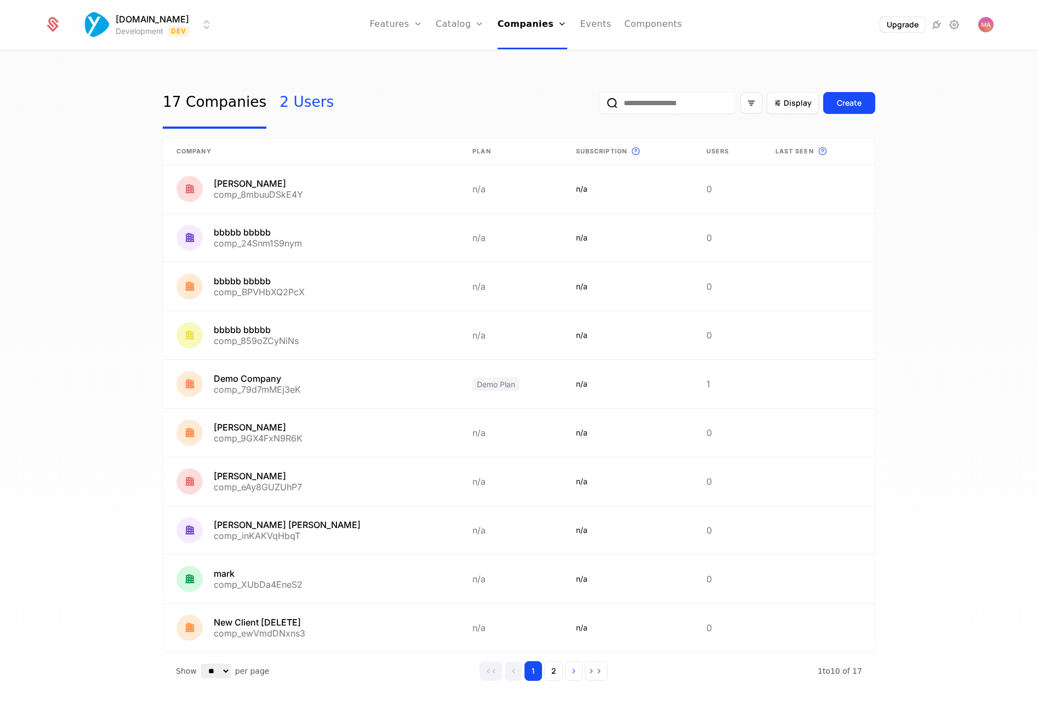
click at [294, 106] on link "2 Users" at bounding box center [306, 103] width 54 height 52
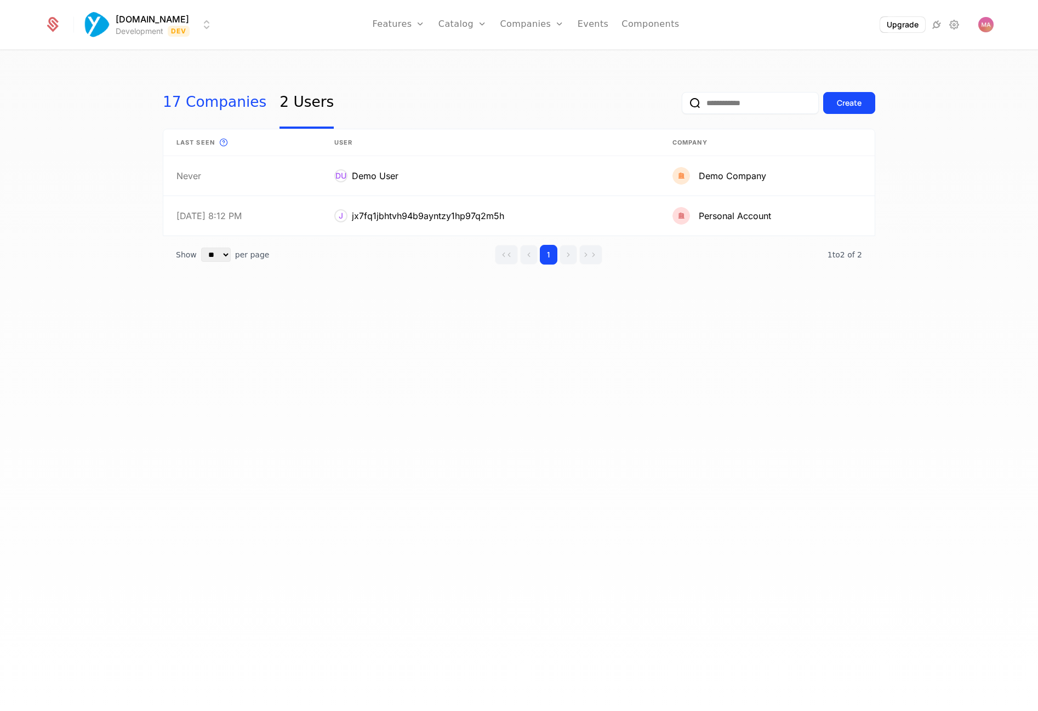
click at [198, 105] on link "17 Companies" at bounding box center [215, 103] width 104 height 52
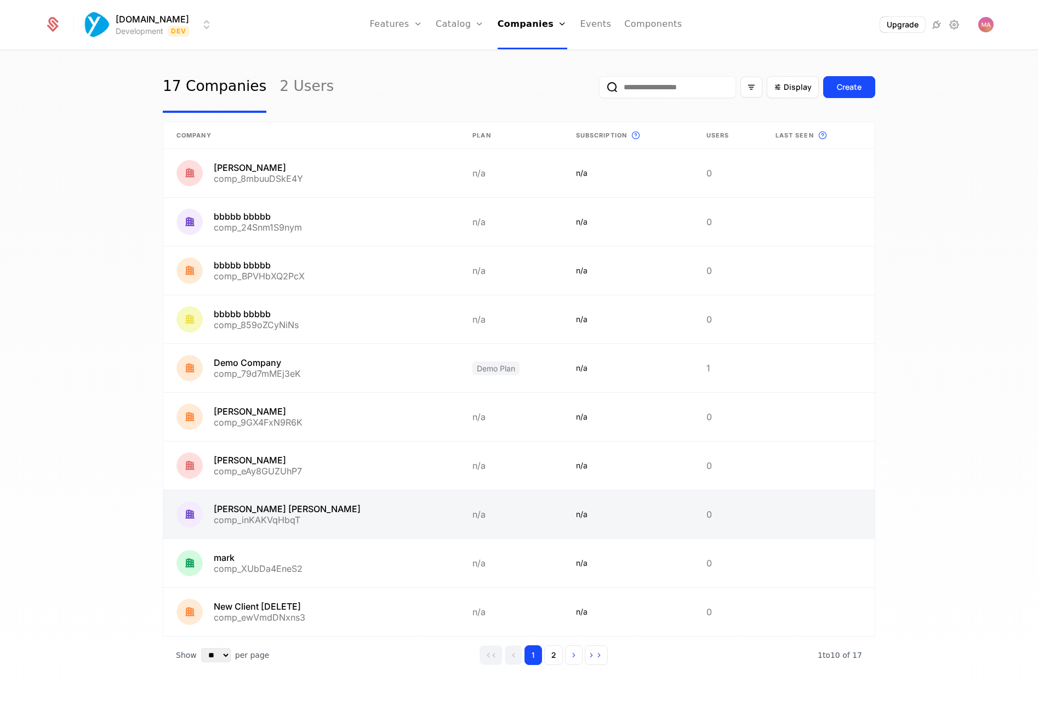
click at [316, 519] on link at bounding box center [311, 514] width 296 height 48
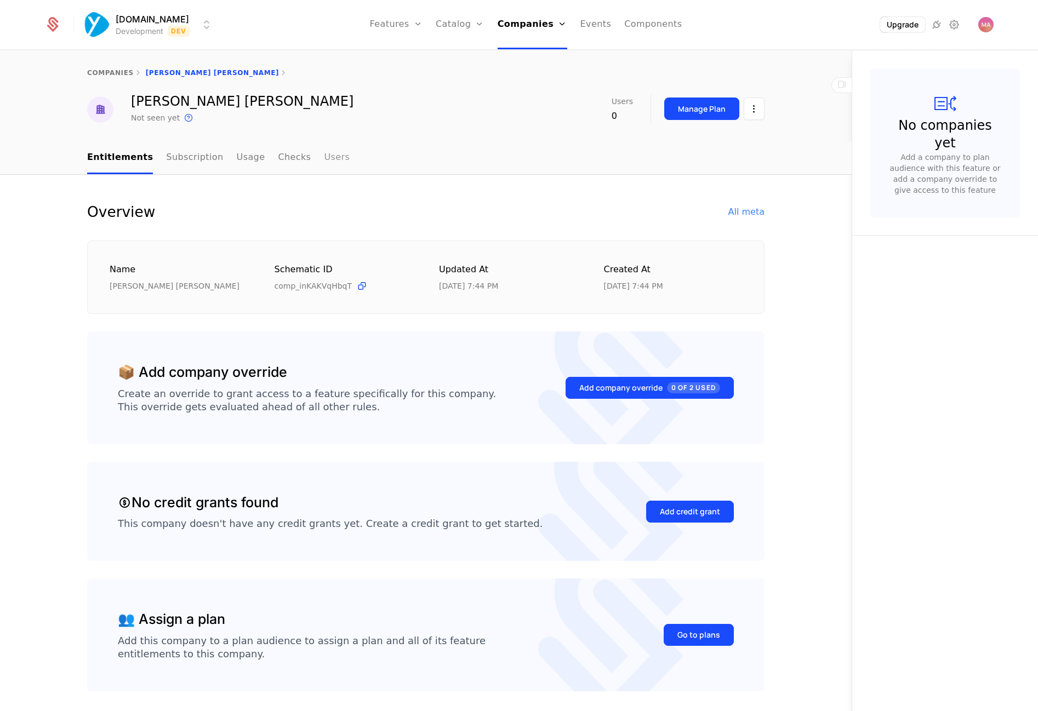
click at [324, 157] on link "Users" at bounding box center [337, 158] width 26 height 32
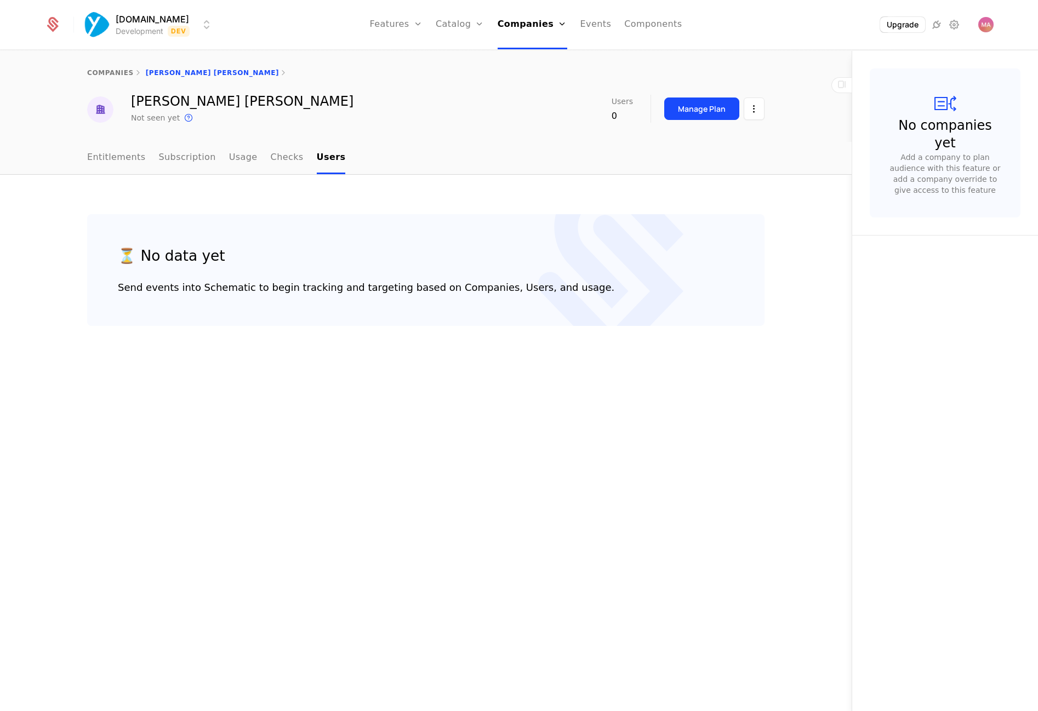
click at [268, 264] on div "⏳ No data yet Send events into Schematic to begin tracking and targeting based …" at bounding box center [426, 270] width 616 height 50
click at [126, 156] on link "Entitlements" at bounding box center [116, 158] width 59 height 32
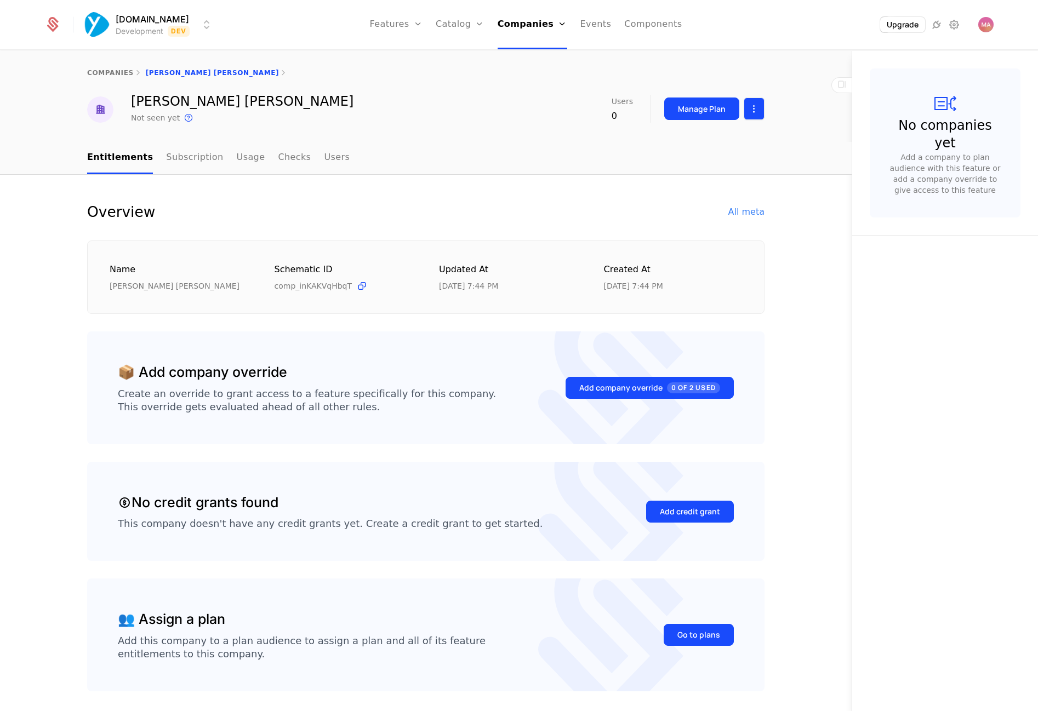
click at [751, 113] on html "[DOMAIN_NAME] Development Dev Features Features Flags Catalog Plans Add Ons Cre…" at bounding box center [519, 355] width 1038 height 711
click at [557, 204] on html "[DOMAIN_NAME] Development Dev Features Features Flags Catalog Plans Add Ons Cre…" at bounding box center [519, 355] width 1038 height 711
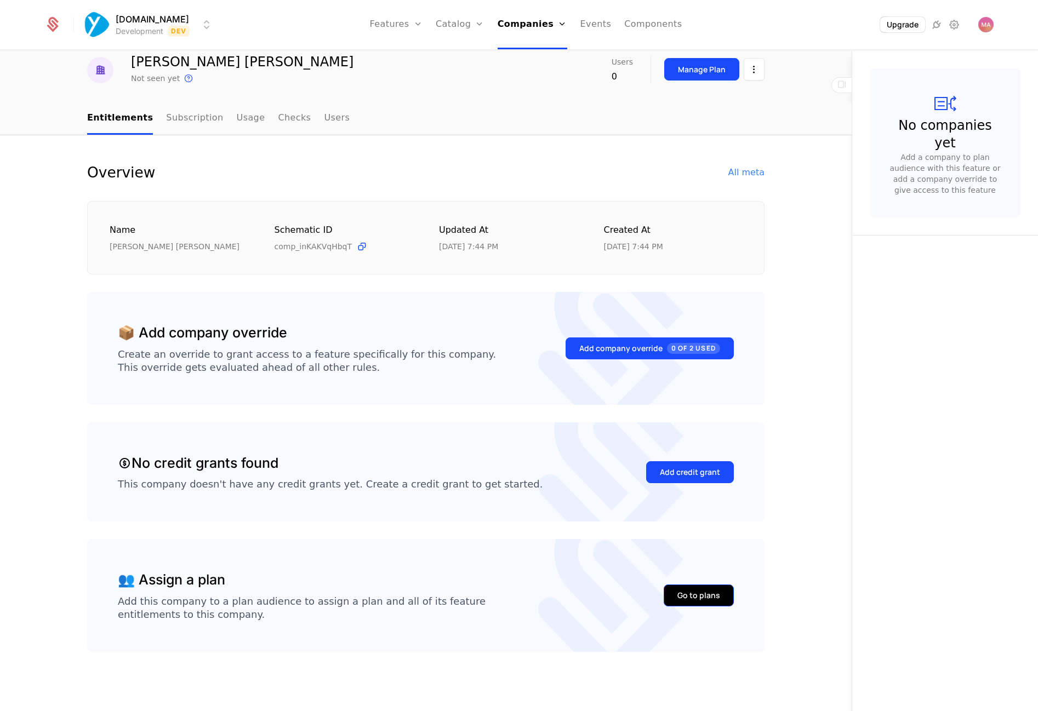
click at [680, 598] on div "Go to plans" at bounding box center [698, 595] width 43 height 11
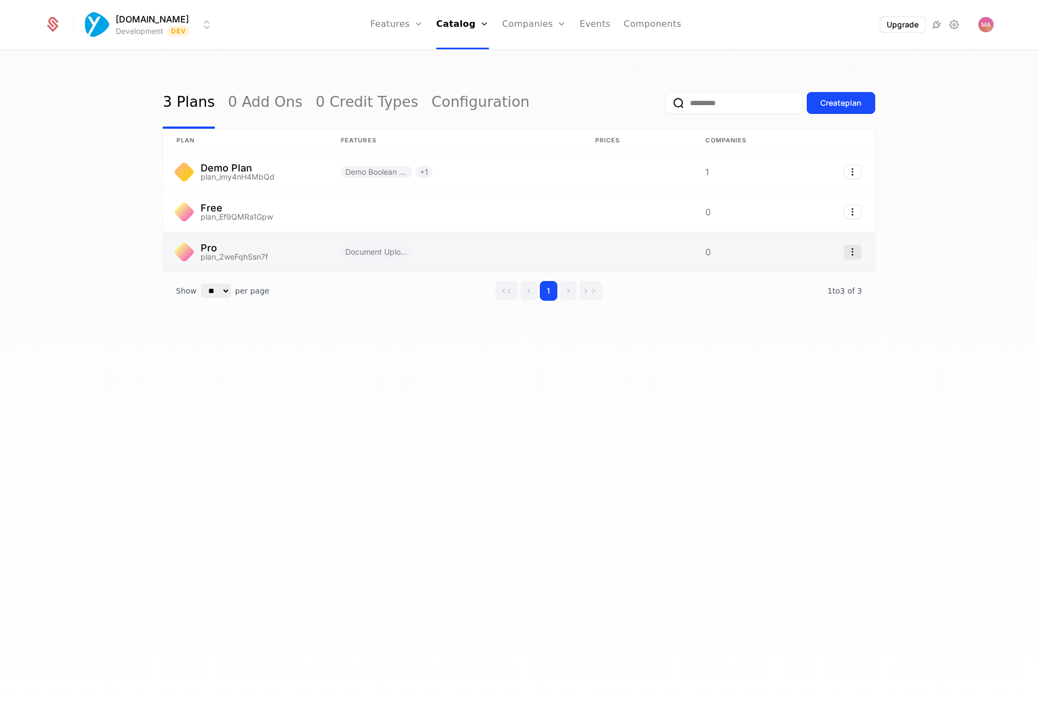
click at [854, 256] on icon "Select action" at bounding box center [853, 252] width 18 height 14
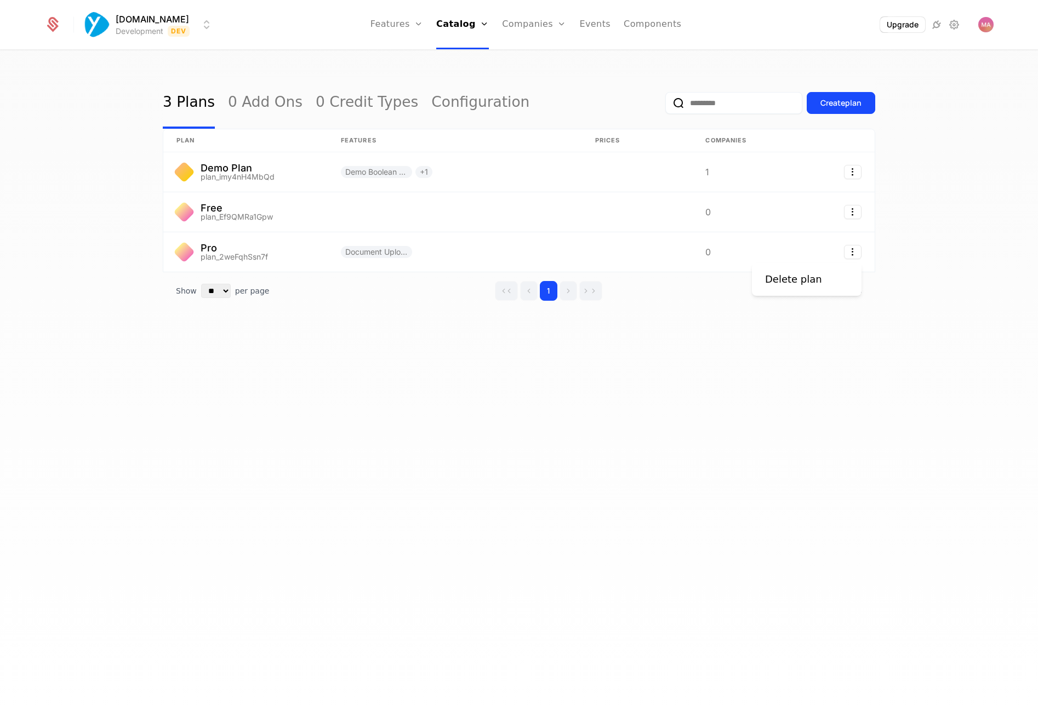
click at [782, 336] on html "[DOMAIN_NAME] Development Dev Features Features Flags Catalog Plans Add Ons Cre…" at bounding box center [519, 355] width 1038 height 711
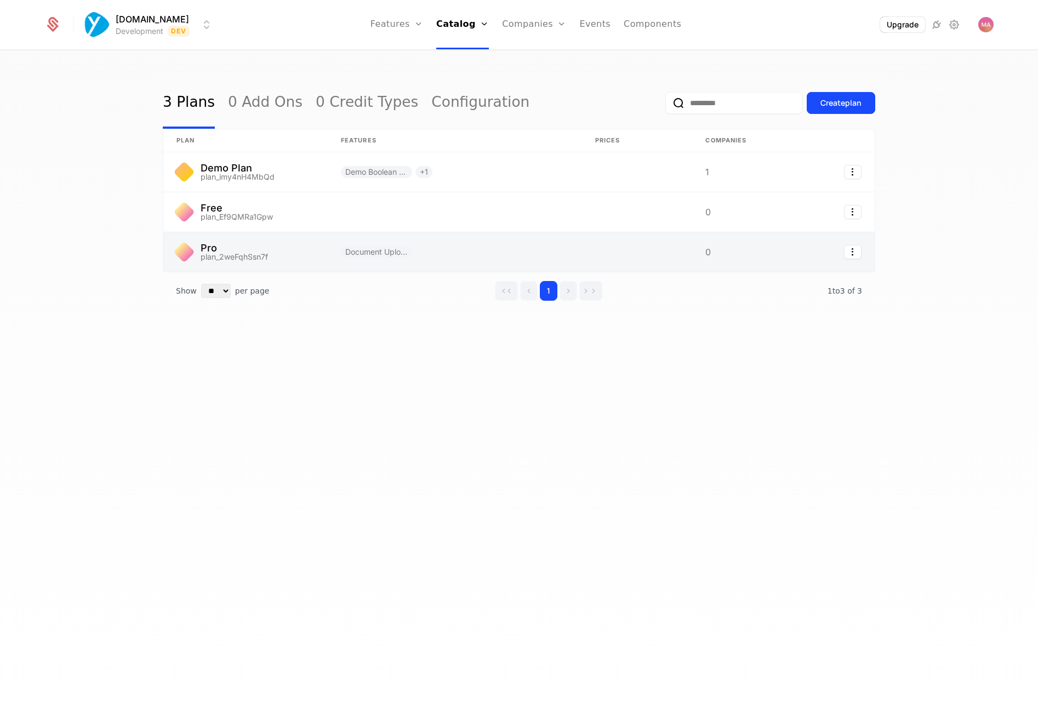
click at [521, 253] on link at bounding box center [455, 251] width 254 height 39
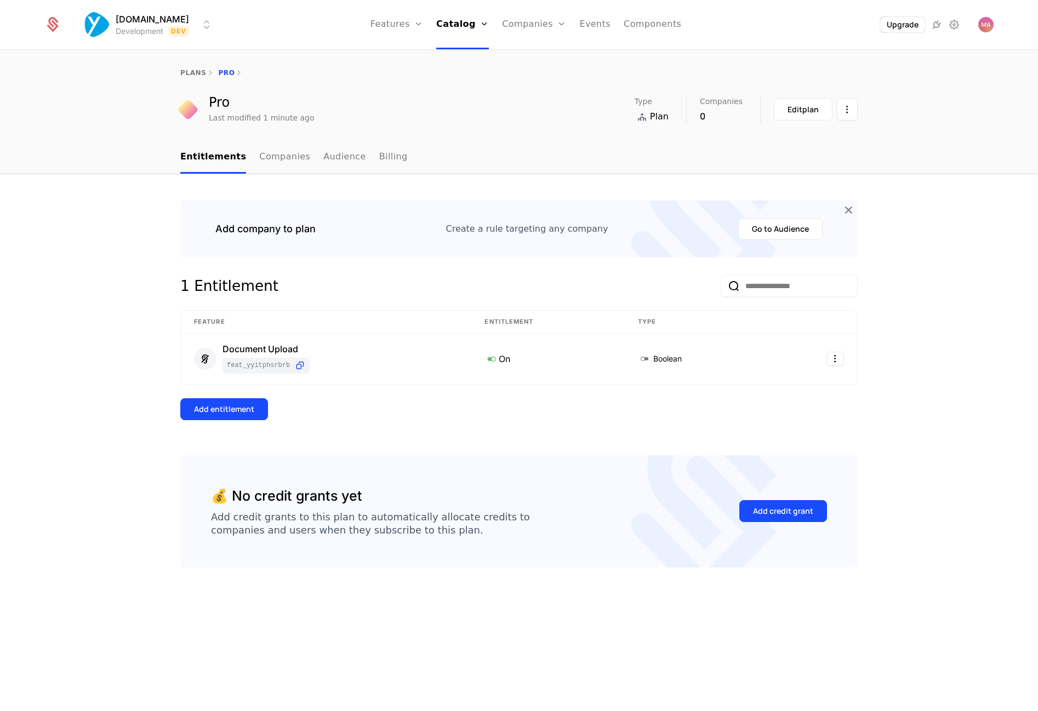
click at [142, 242] on div "Add company to plan Create a rule targeting any company Go to Audience 1 Entitl…" at bounding box center [519, 442] width 1038 height 537
click at [275, 157] on link "Companies" at bounding box center [284, 157] width 51 height 32
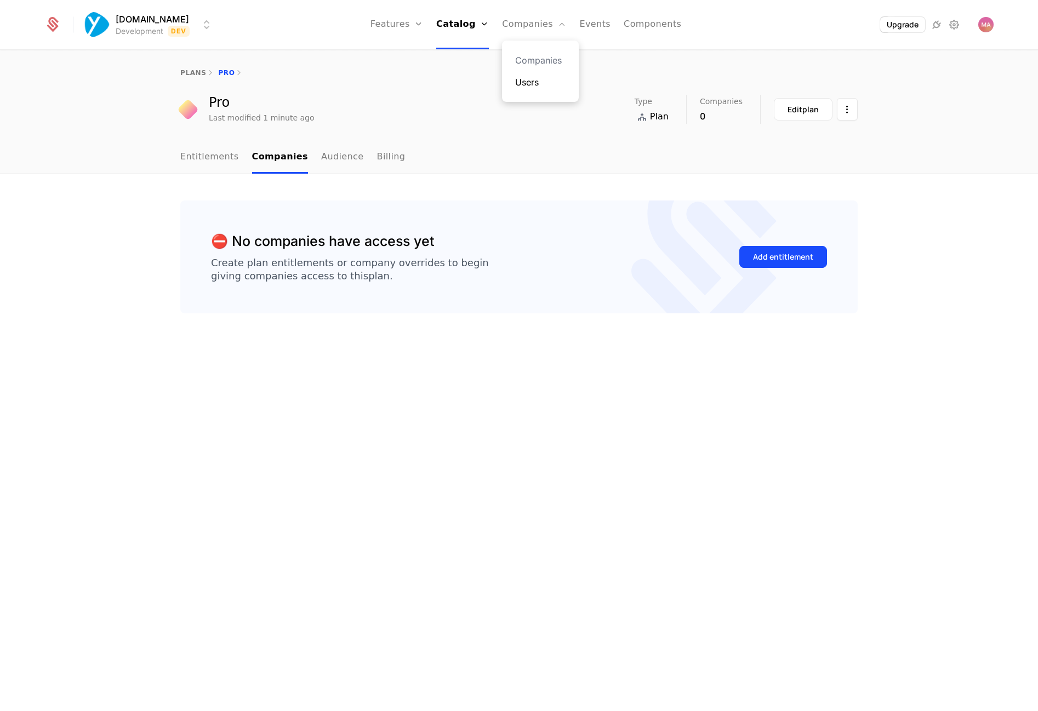
click at [538, 79] on link "Users" at bounding box center [540, 82] width 50 height 13
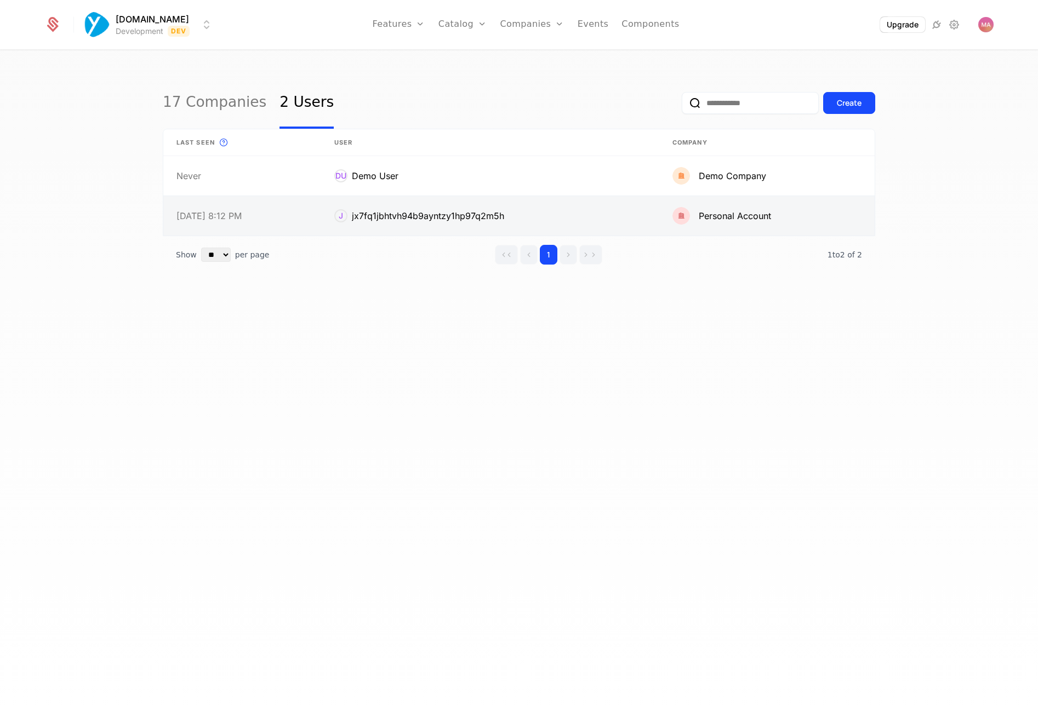
click at [403, 217] on link at bounding box center [490, 215] width 338 height 39
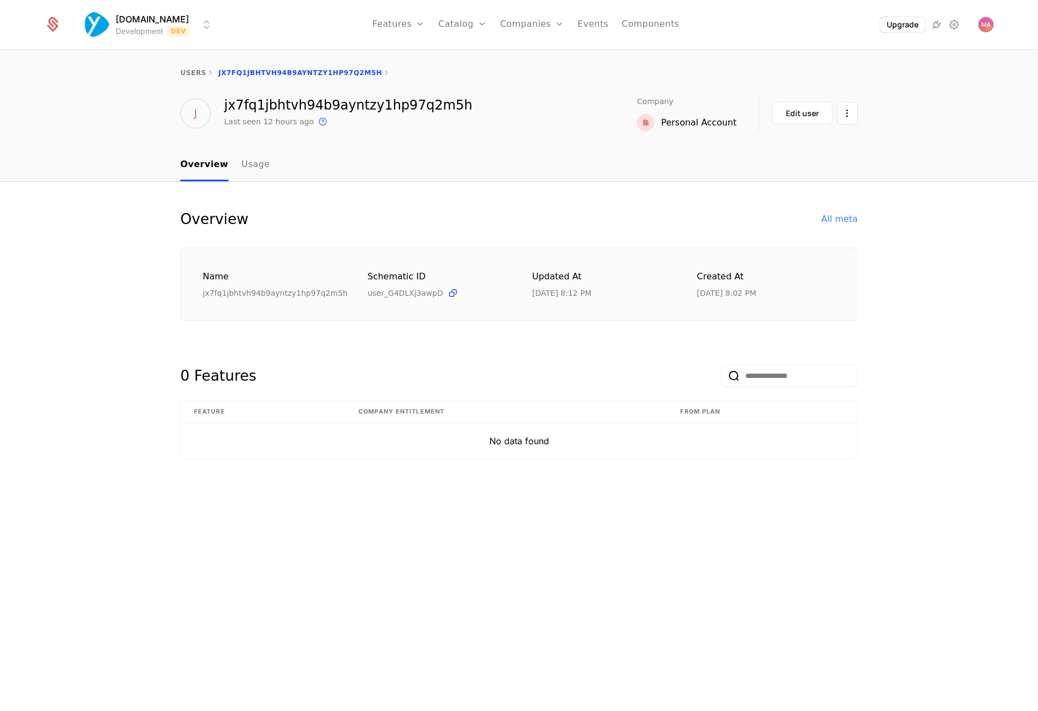
click at [401, 281] on div "Schematic ID" at bounding box center [437, 276] width 139 height 13
click at [564, 208] on div "Overview All meta Name jx7fq1jbhtvh94b9ayntzy1hp97q2m5h Schematic ID user_G4DLX…" at bounding box center [519, 447] width 1038 height 530
click at [850, 113] on html "[DOMAIN_NAME] Development Dev Features Features Flags Catalog Plans Add Ons Cre…" at bounding box center [519, 355] width 1038 height 711
click at [632, 249] on html "[DOMAIN_NAME] Development Dev Features Features Flags Catalog Plans Add Ons Cre…" at bounding box center [519, 355] width 1038 height 711
click at [803, 111] on div "Edit user" at bounding box center [802, 113] width 33 height 11
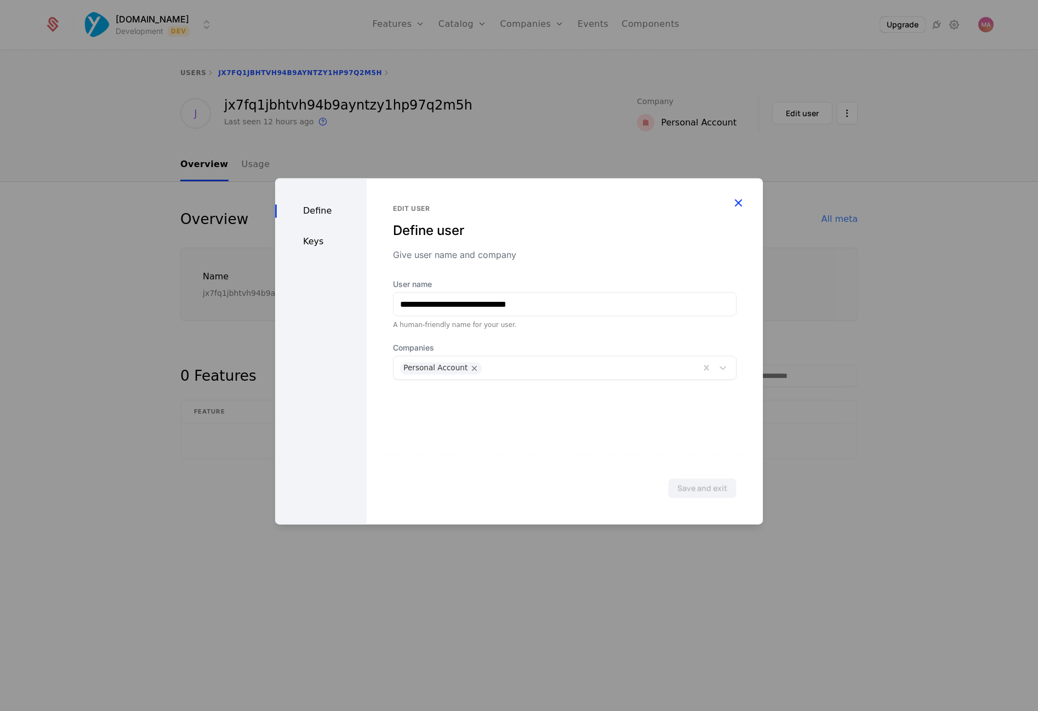
click at [735, 200] on icon "button" at bounding box center [738, 203] width 14 height 14
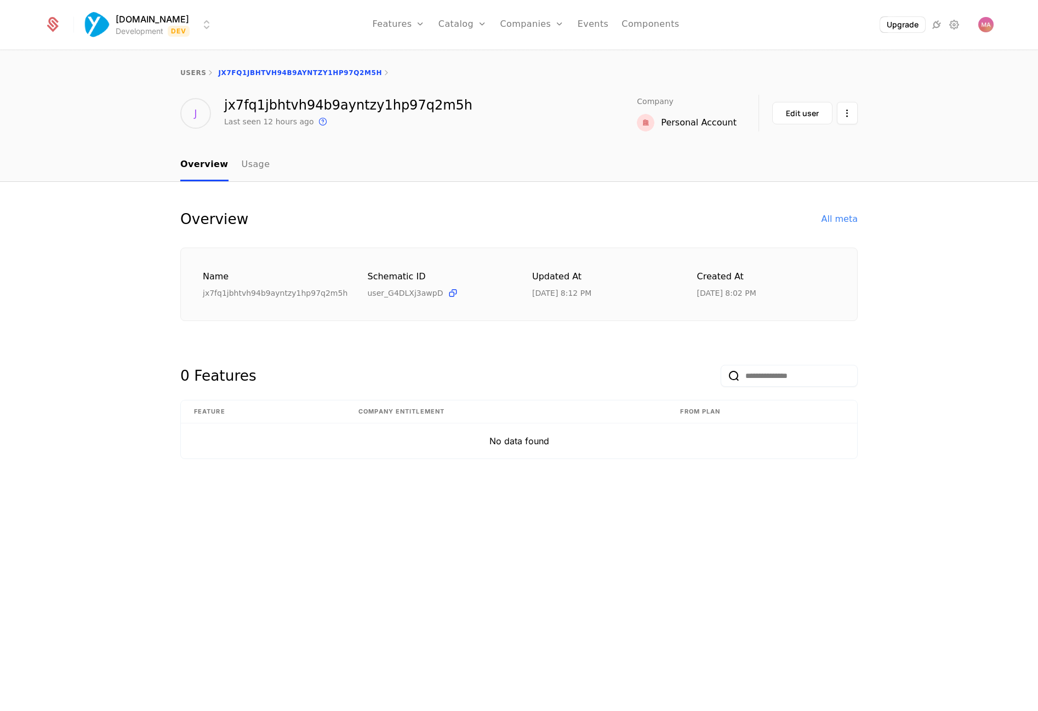
click at [627, 216] on div "Overview All meta" at bounding box center [518, 219] width 677 height 22
click at [532, 25] on link "Companies" at bounding box center [532, 24] width 64 height 49
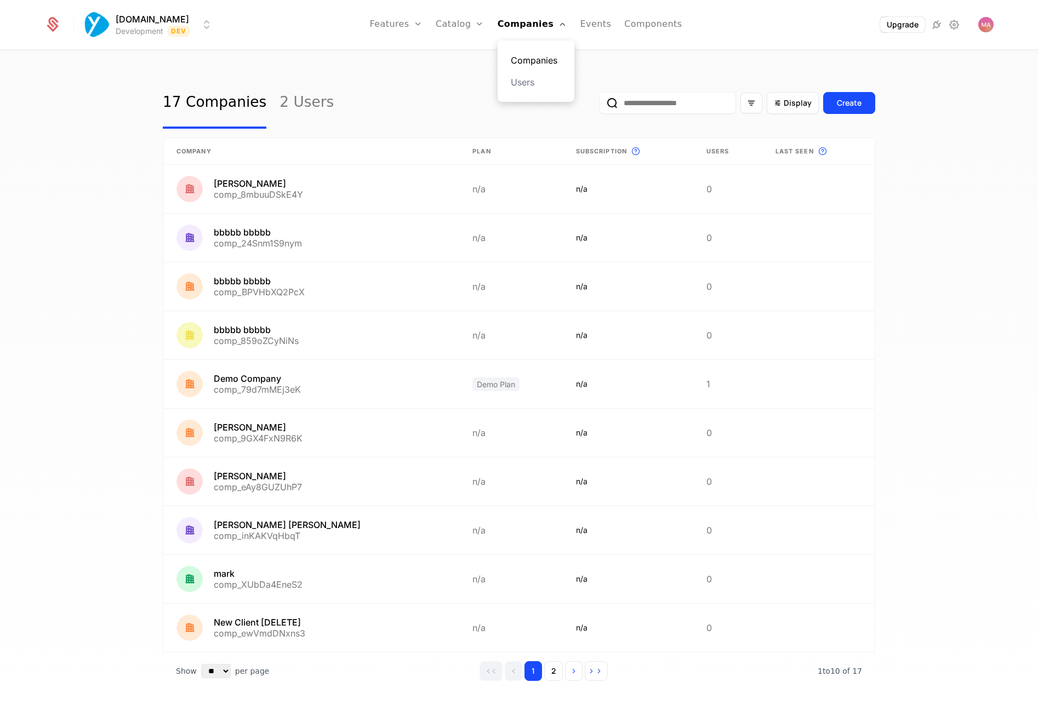
click at [527, 58] on link "Companies" at bounding box center [536, 60] width 50 height 13
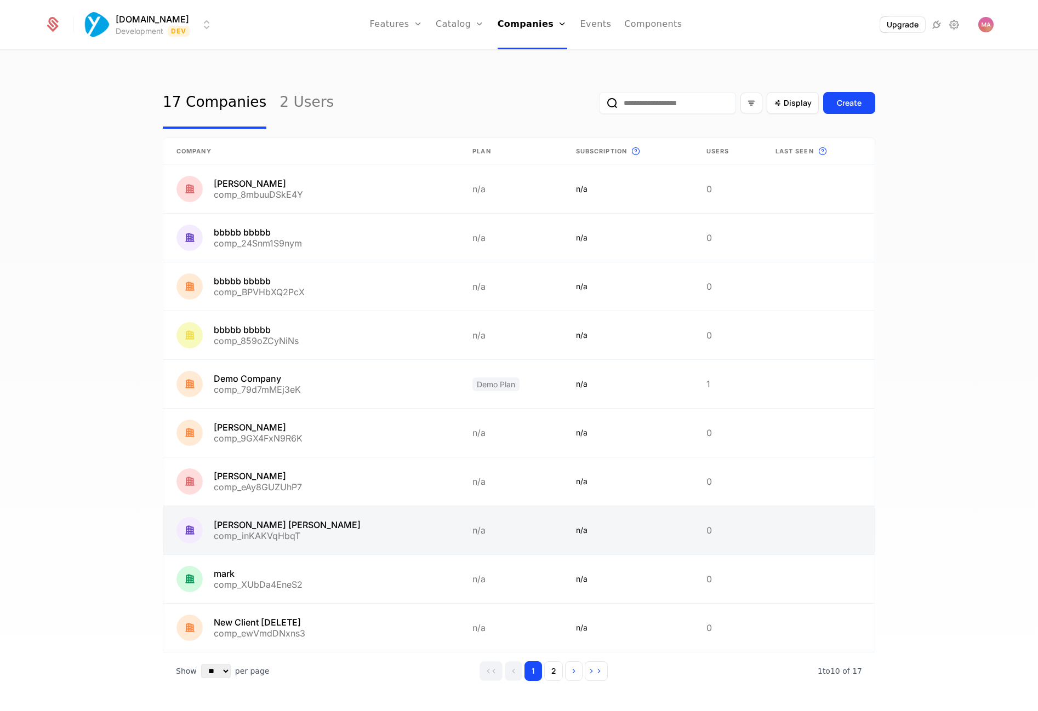
click at [254, 526] on link at bounding box center [311, 530] width 296 height 48
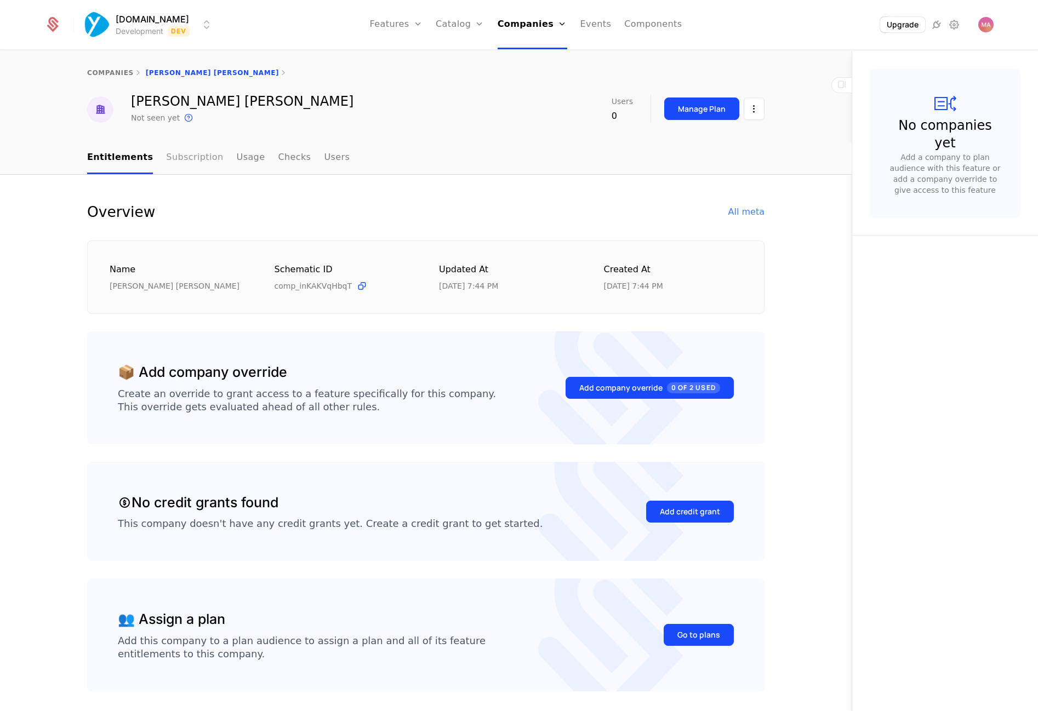
click at [185, 153] on link "Subscription" at bounding box center [194, 158] width 57 height 32
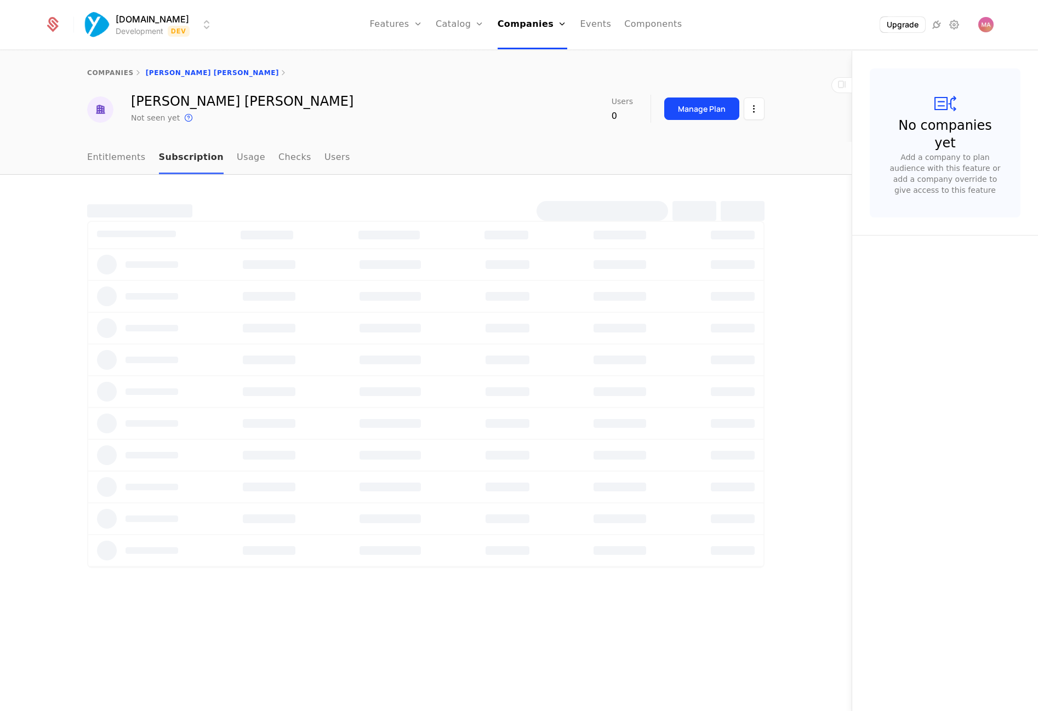
click at [185, 153] on link "Subscription" at bounding box center [191, 158] width 65 height 32
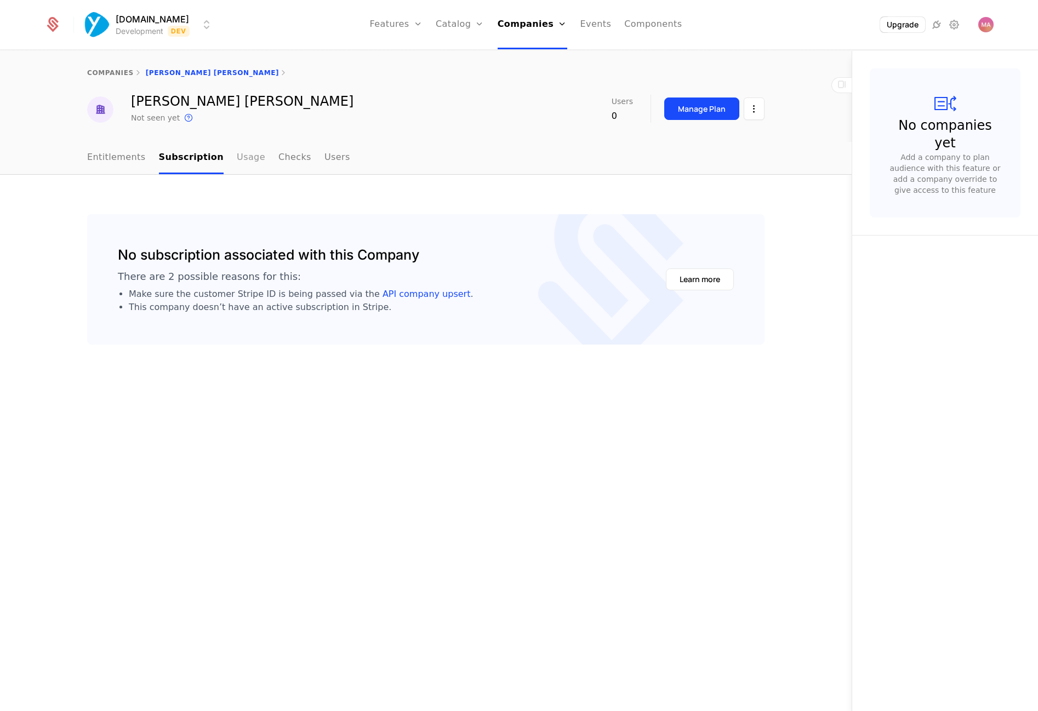
click at [237, 161] on link "Usage" at bounding box center [251, 158] width 28 height 32
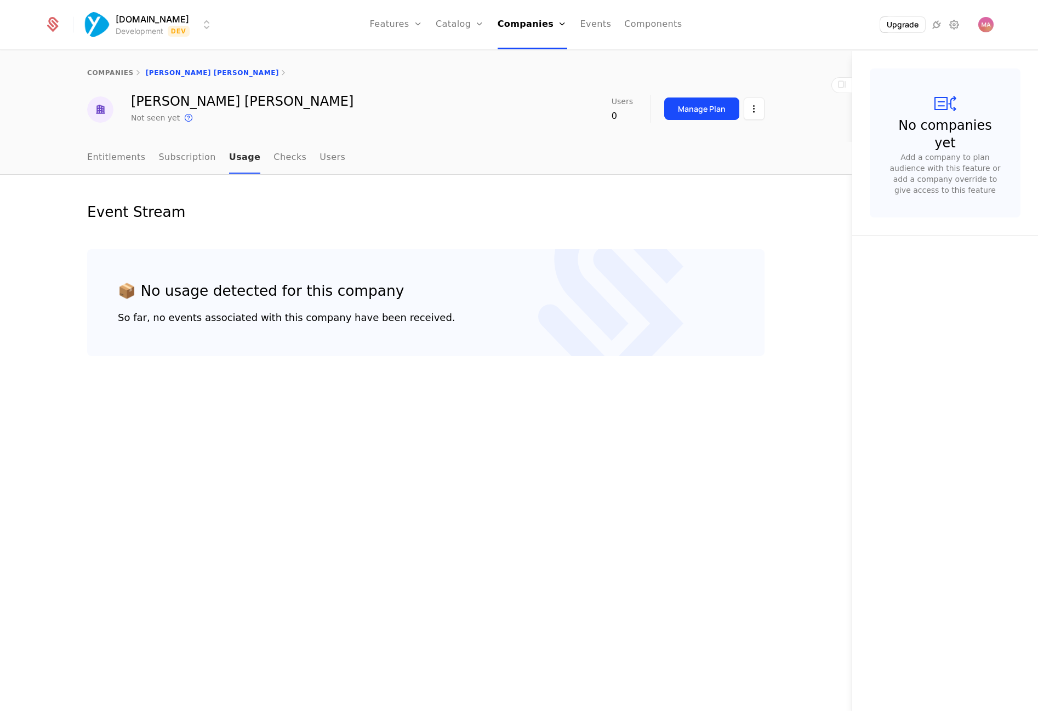
click at [231, 161] on link "Usage" at bounding box center [245, 158] width 32 height 32
click at [687, 108] on div "Manage Plan" at bounding box center [702, 109] width 48 height 11
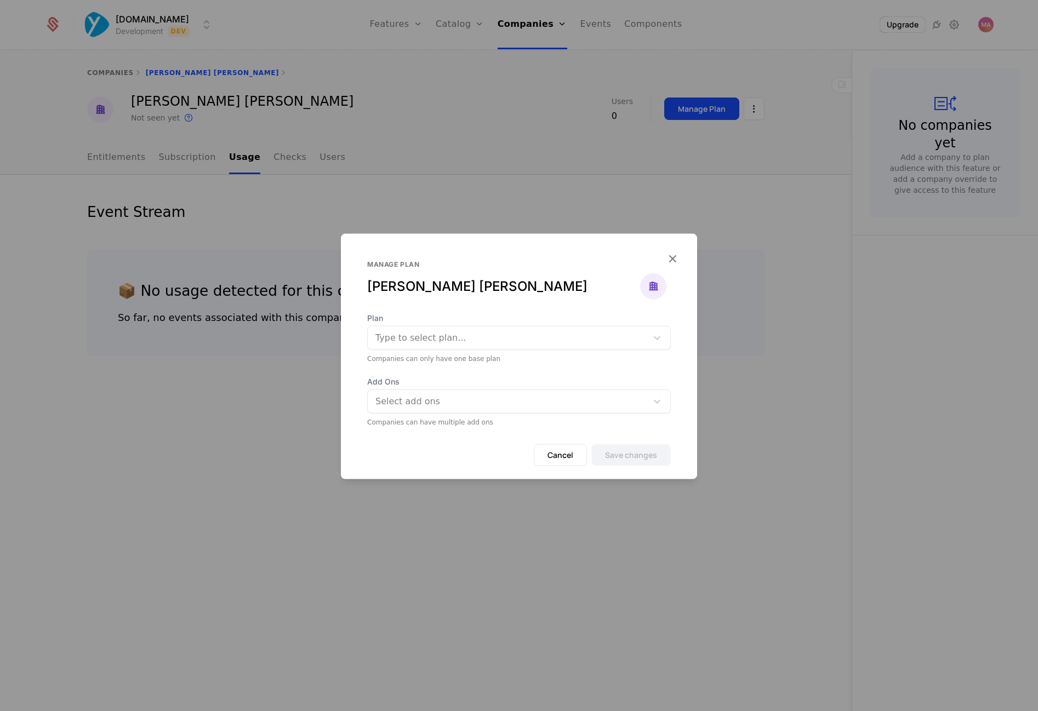
click at [491, 344] on div at bounding box center [507, 337] width 264 height 15
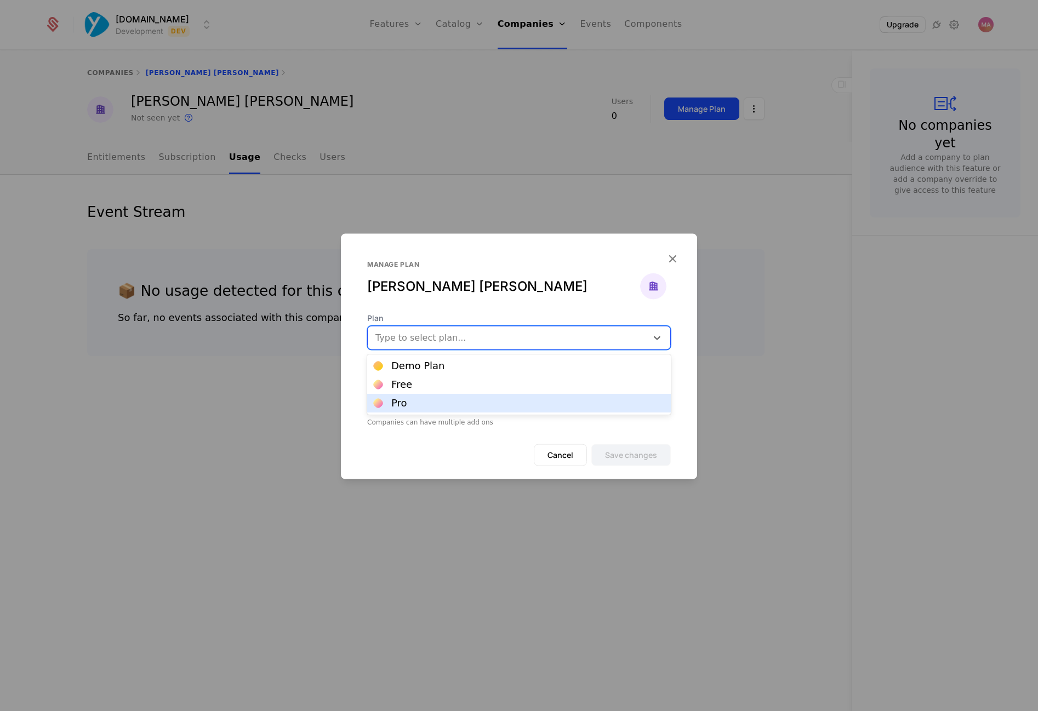
click at [462, 410] on div "Pro" at bounding box center [519, 403] width 304 height 19
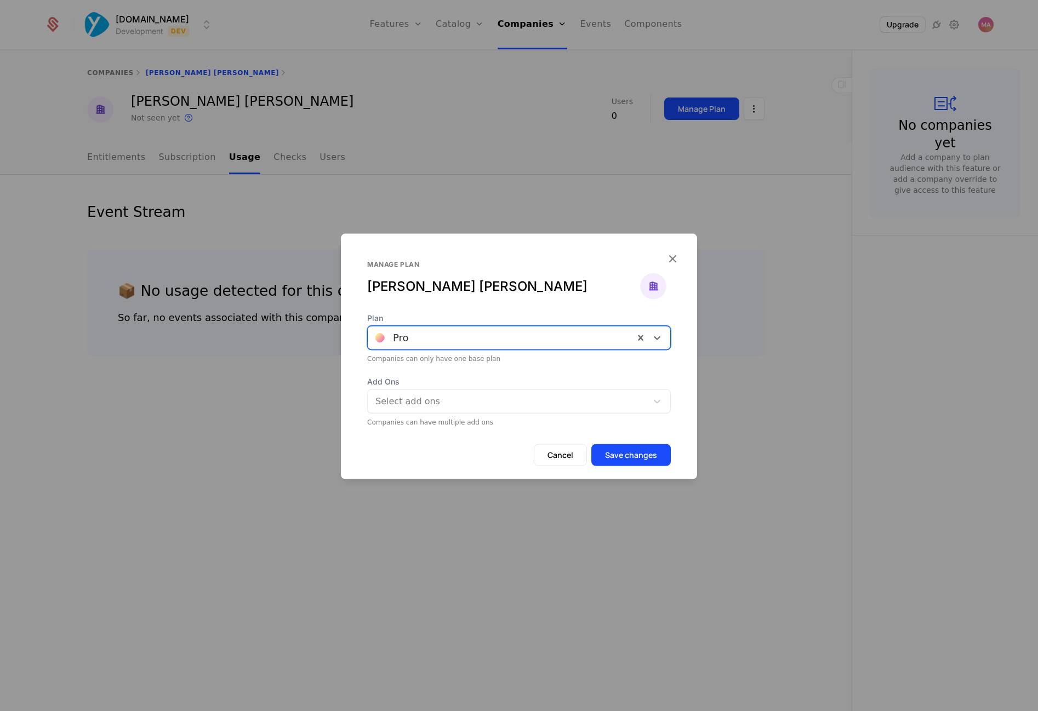
click at [499, 405] on div at bounding box center [508, 401] width 264 height 15
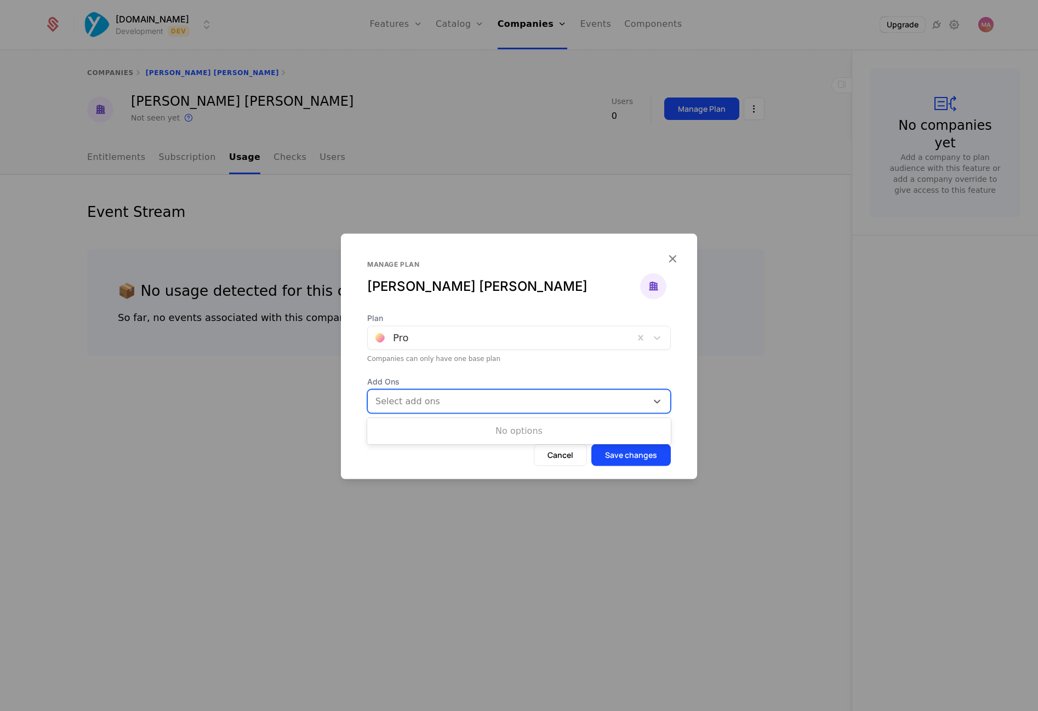
click at [517, 379] on span "Add Ons" at bounding box center [519, 381] width 304 height 11
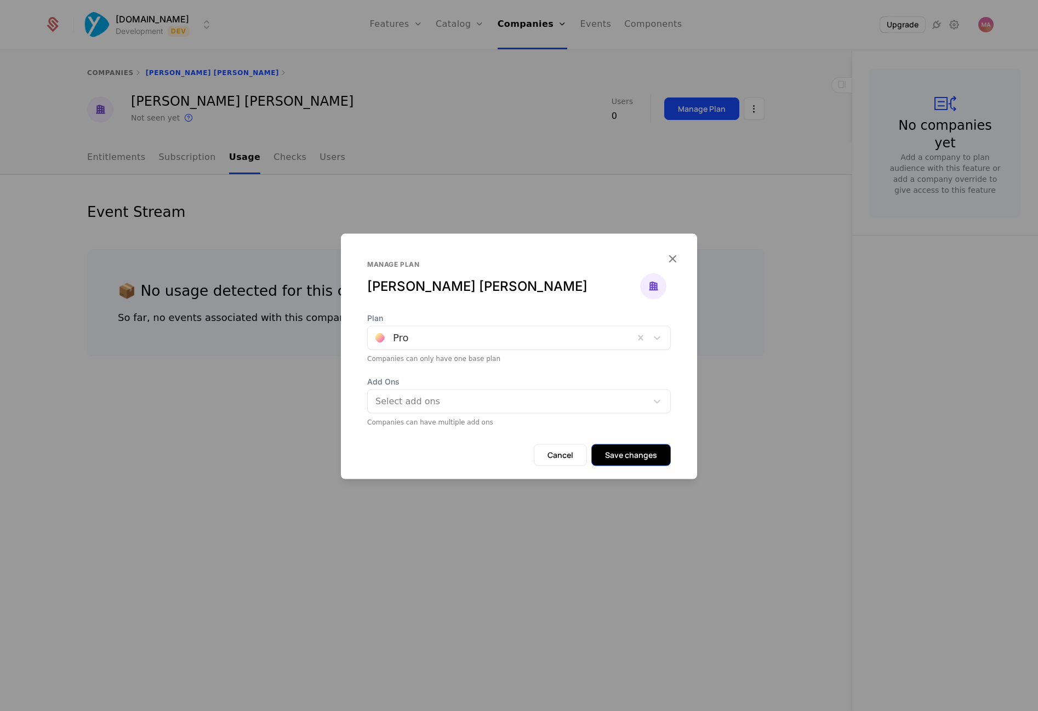
click at [612, 455] on button "Save changes" at bounding box center [630, 455] width 79 height 22
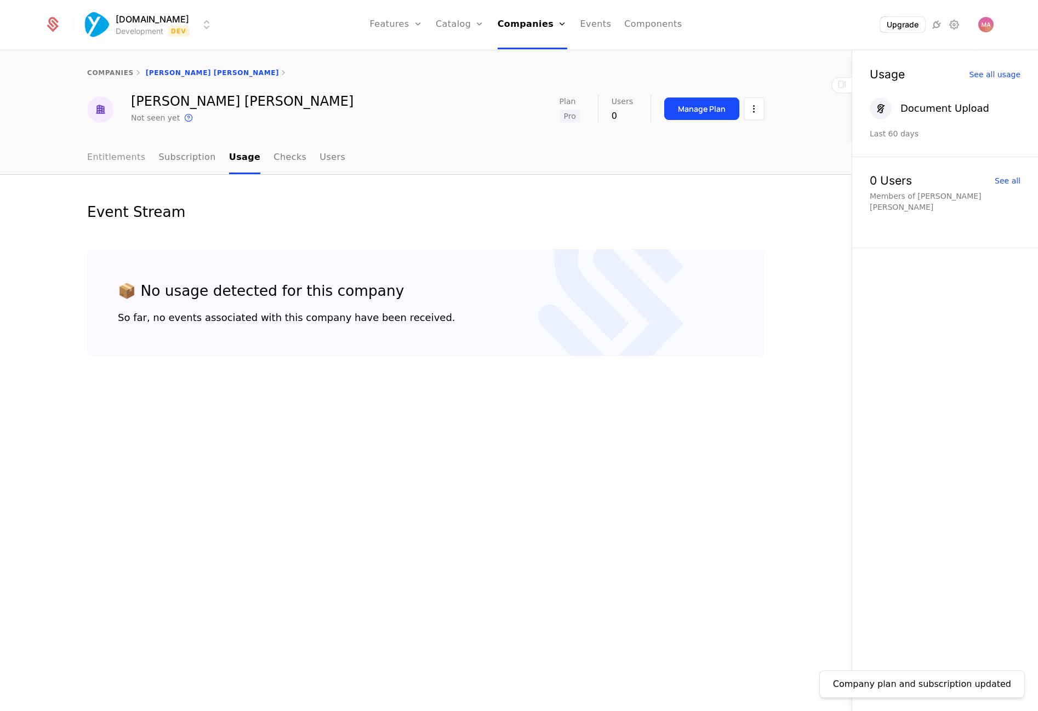
click at [115, 158] on link "Entitlements" at bounding box center [116, 158] width 59 height 32
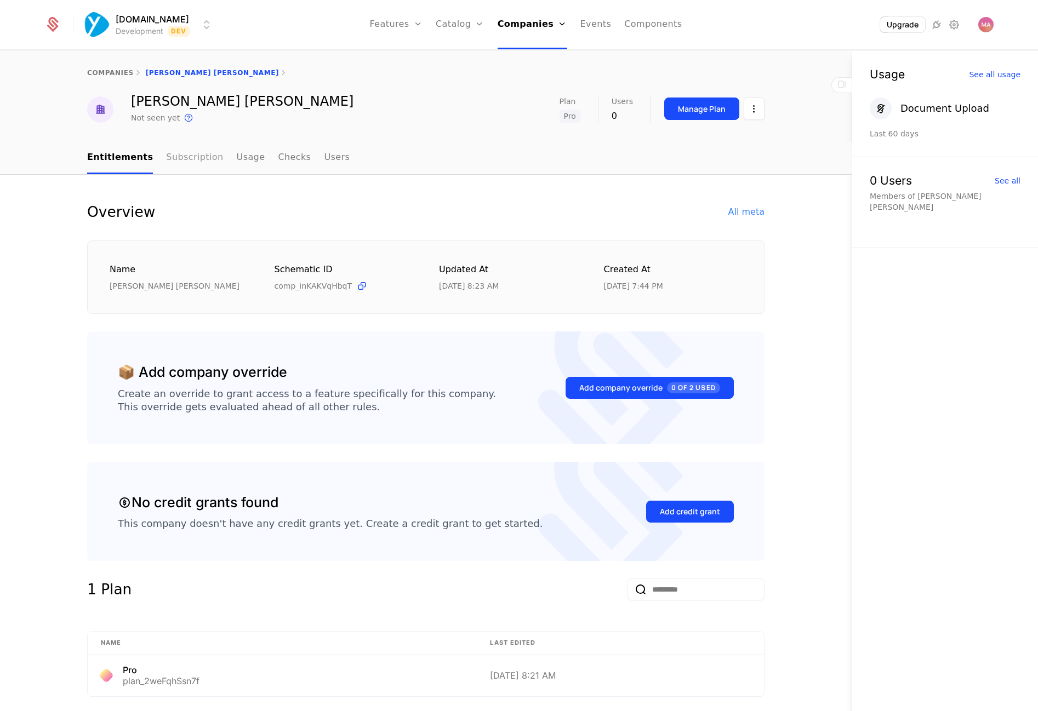
click at [179, 162] on link "Subscription" at bounding box center [194, 158] width 57 height 32
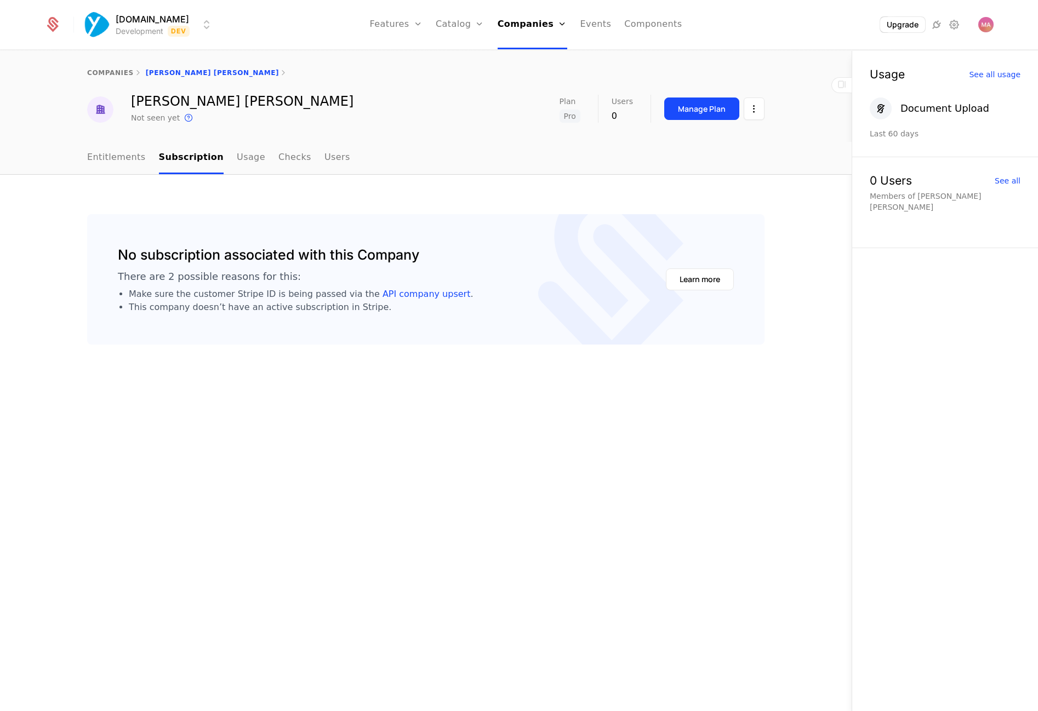
click at [232, 177] on div "No subscription associated with this Company There are 2 possible reasons for t…" at bounding box center [425, 443] width 851 height 537
click at [237, 165] on link "Usage" at bounding box center [251, 158] width 28 height 32
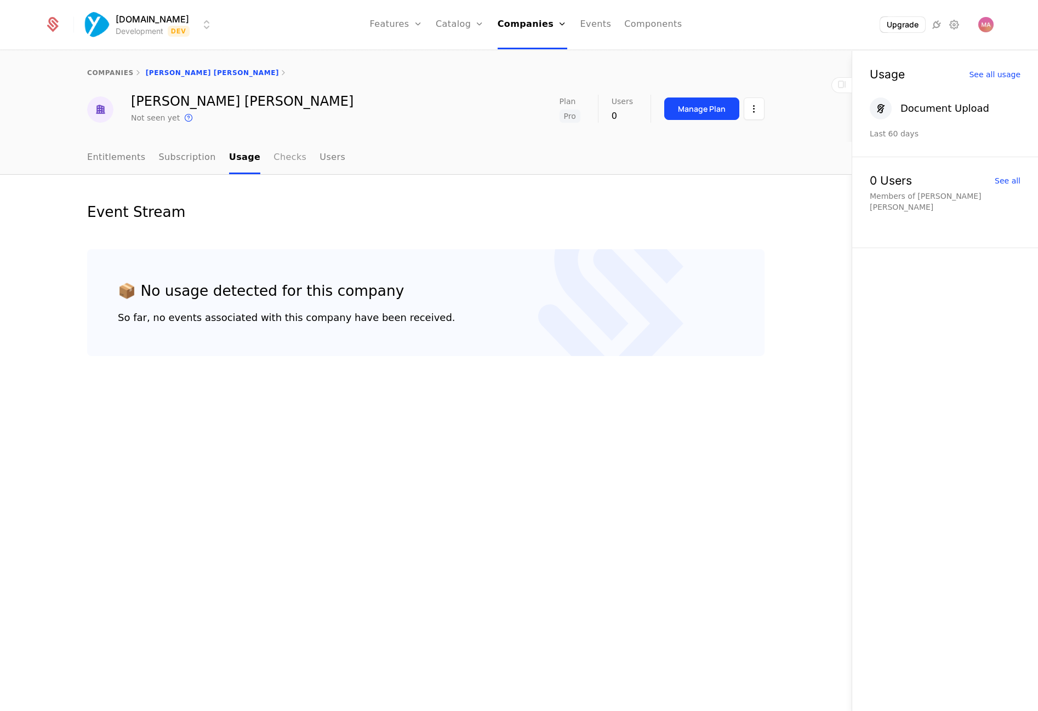
click at [280, 151] on link "Checks" at bounding box center [289, 158] width 33 height 32
click at [322, 153] on link "Users" at bounding box center [333, 158] width 26 height 32
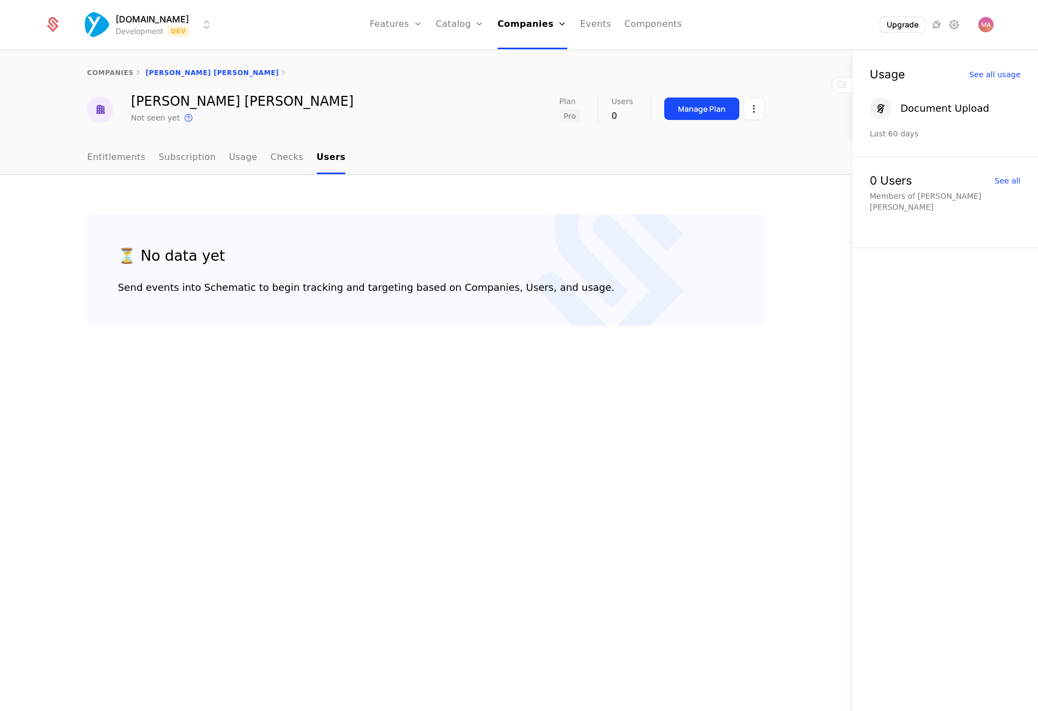
click at [513, 260] on div "⏳ No data yet Send events into Schematic to begin tracking and targeting based …" at bounding box center [426, 270] width 616 height 50
click at [497, 273] on div "⏳ No data yet Send events into Schematic to begin tracking and targeting based …" at bounding box center [426, 270] width 616 height 50
click at [488, 293] on div "Send events into Schematic to begin tracking and targeting based on Companies, …" at bounding box center [366, 287] width 496 height 15
click at [749, 112] on html "[DOMAIN_NAME] Development Dev Features Features Flags Catalog Plans Add Ons Cre…" at bounding box center [519, 355] width 1038 height 711
click at [671, 142] on div "Edit company" at bounding box center [702, 141] width 68 height 15
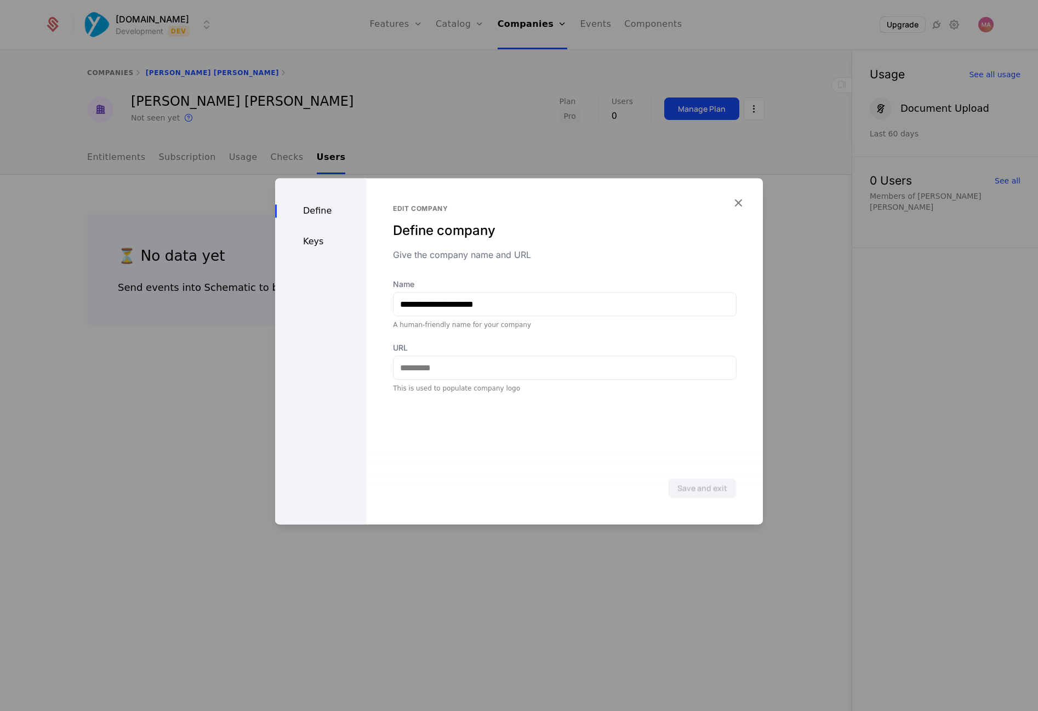
click at [316, 241] on div "Keys" at bounding box center [321, 241] width 92 height 13
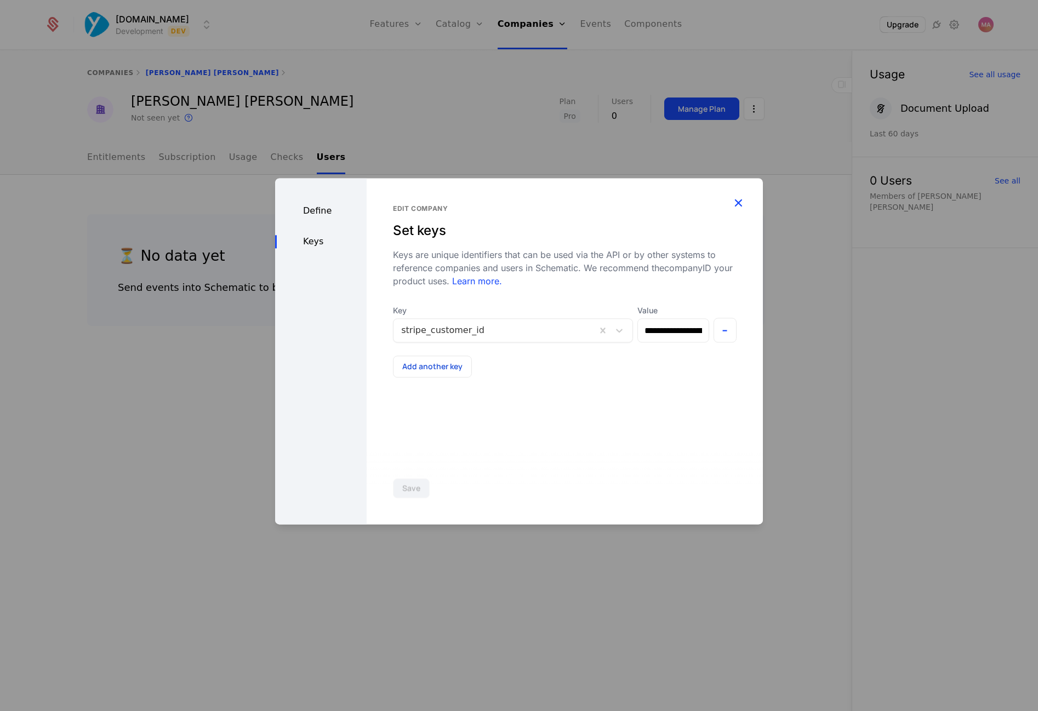
click at [735, 203] on icon "button" at bounding box center [738, 203] width 14 height 14
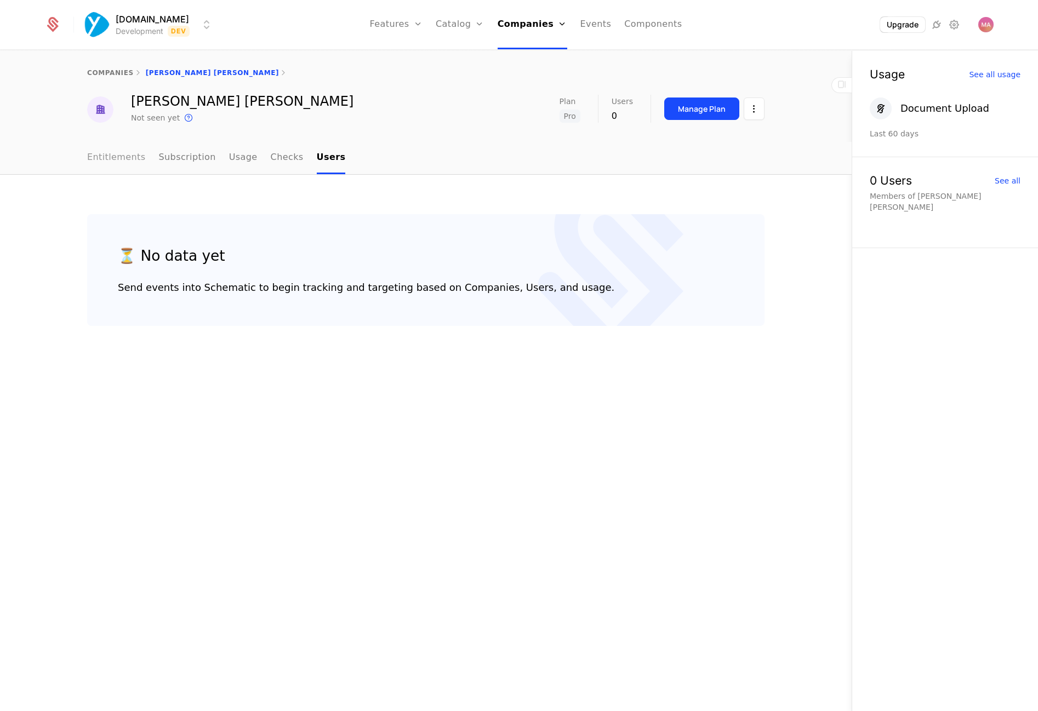
click at [108, 153] on link "Entitlements" at bounding box center [116, 158] width 59 height 32
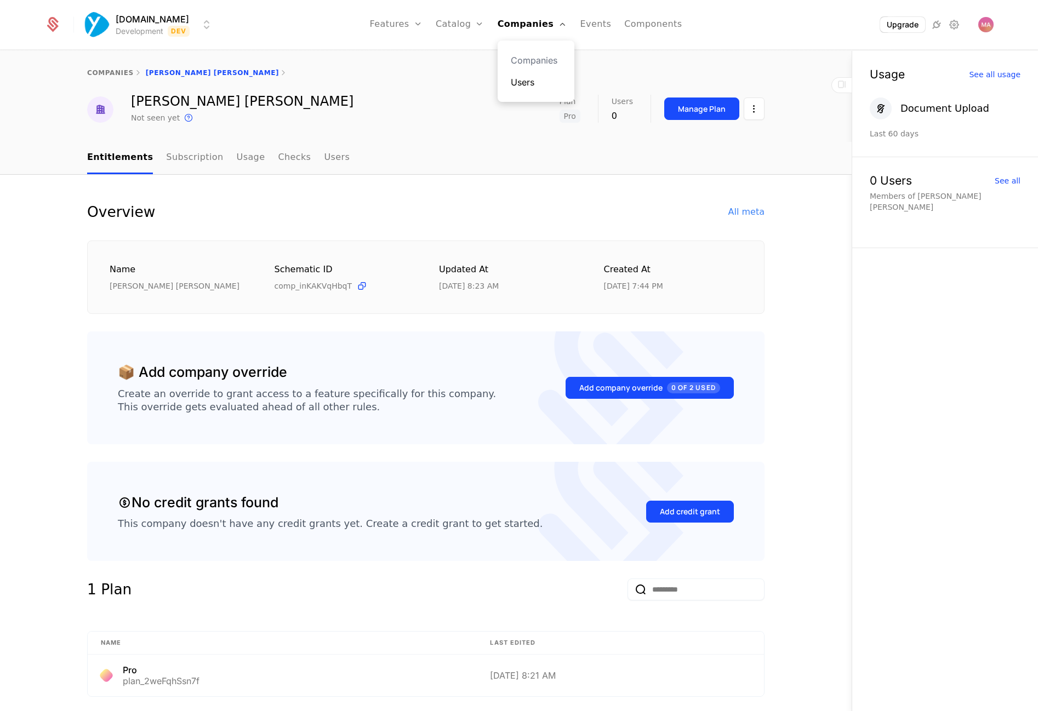
click at [521, 88] on link "Users" at bounding box center [536, 82] width 50 height 13
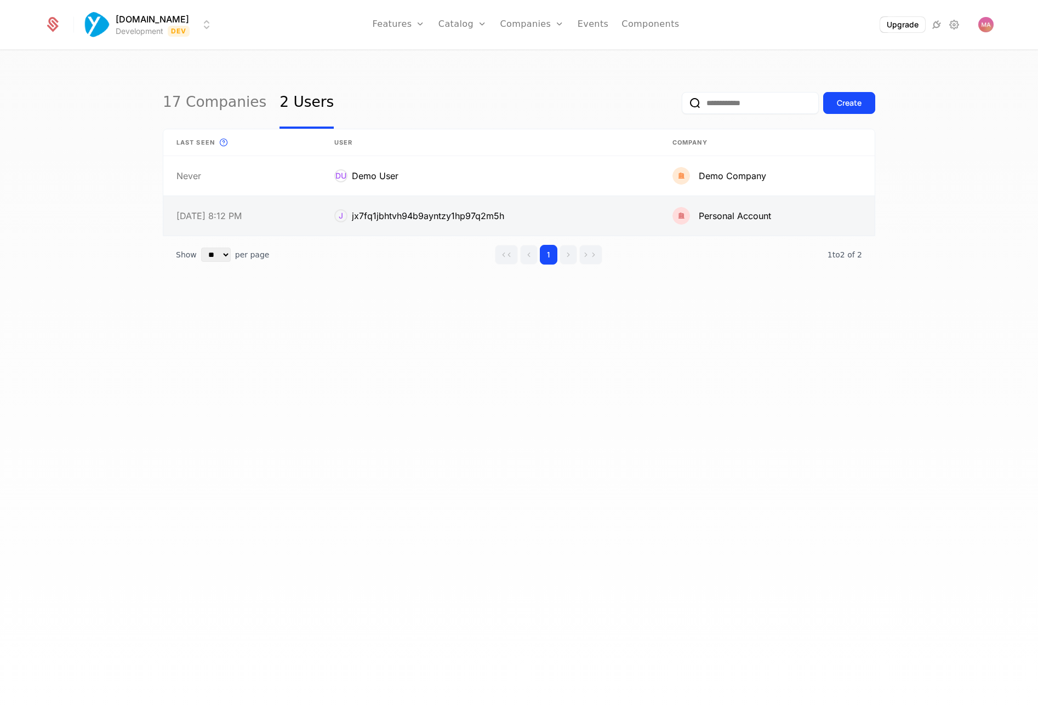
click at [707, 210] on link at bounding box center [766, 215] width 215 height 39
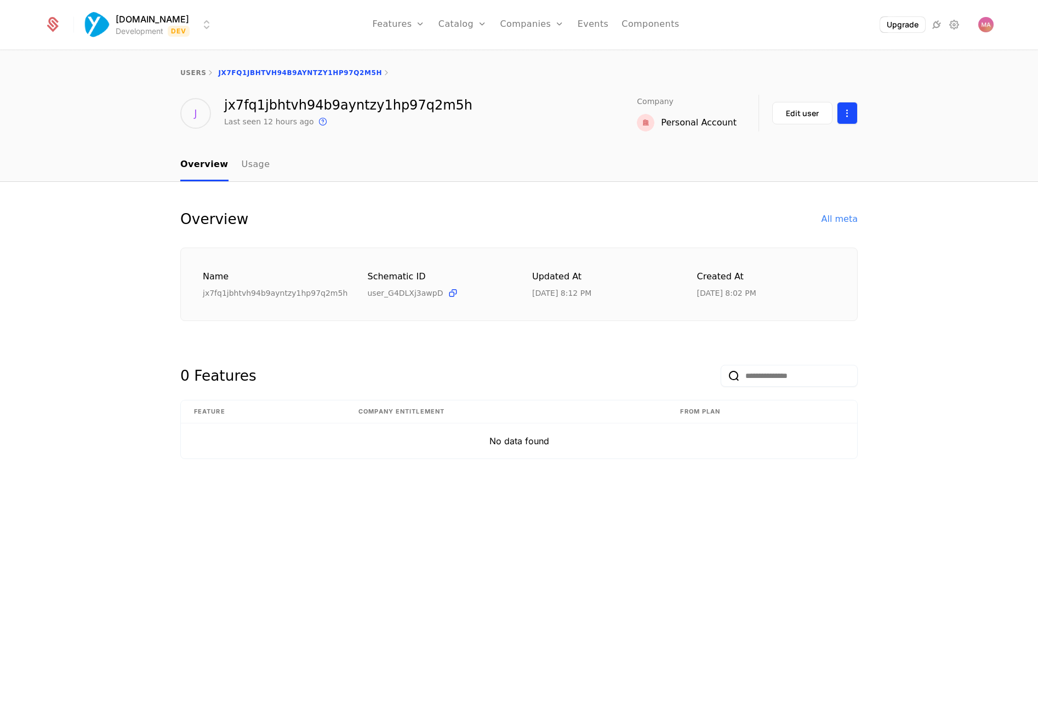
click at [848, 112] on html "[DOMAIN_NAME] Development Dev Features Features Flags Catalog Plans Add Ons Cre…" at bounding box center [519, 355] width 1038 height 711
click at [605, 174] on html "[DOMAIN_NAME] Development Dev Features Features Flags Catalog Plans Add Ons Cre…" at bounding box center [519, 355] width 1038 height 711
click at [784, 115] on button "Edit user" at bounding box center [802, 113] width 60 height 22
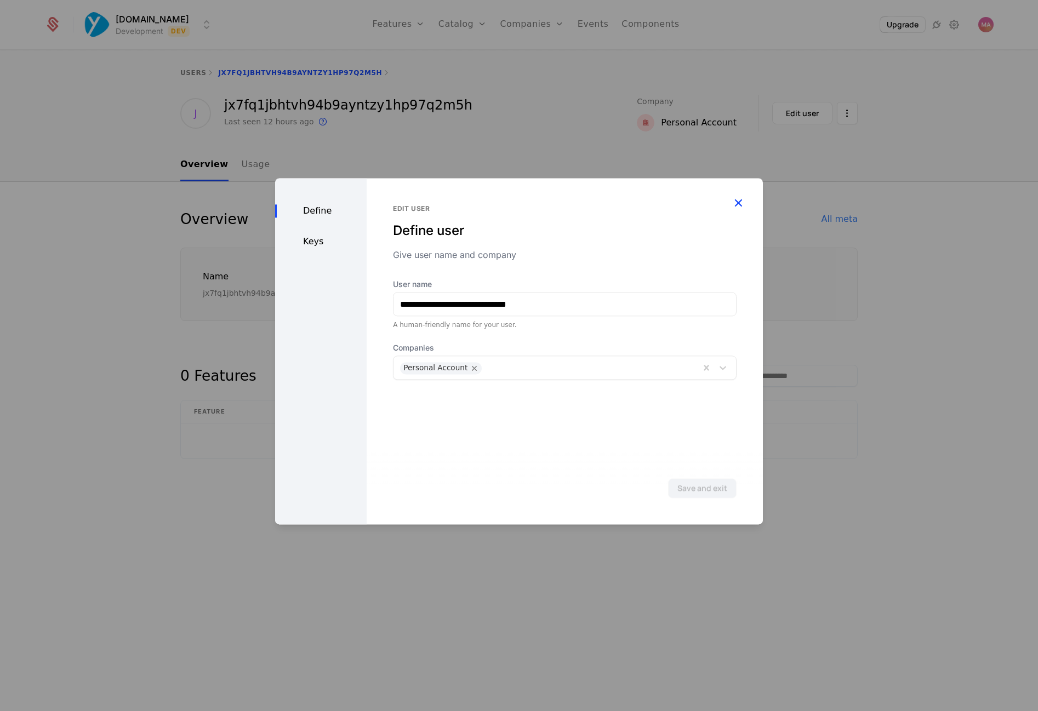
click at [737, 197] on icon "button" at bounding box center [738, 203] width 14 height 14
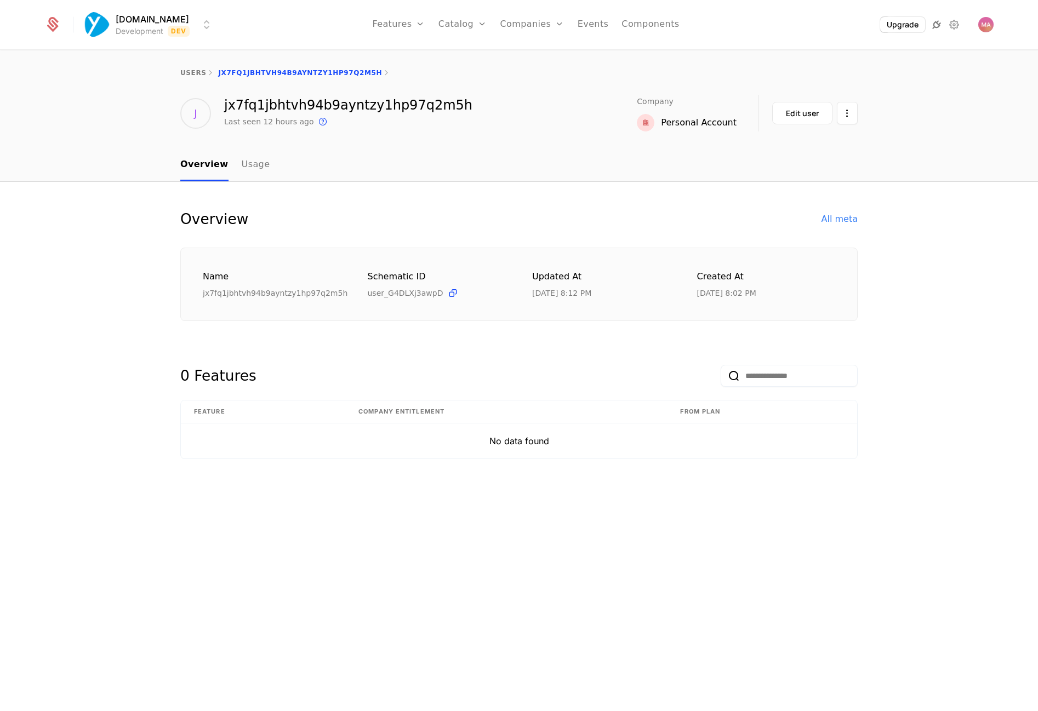
click at [934, 28] on icon at bounding box center [936, 24] width 13 height 13
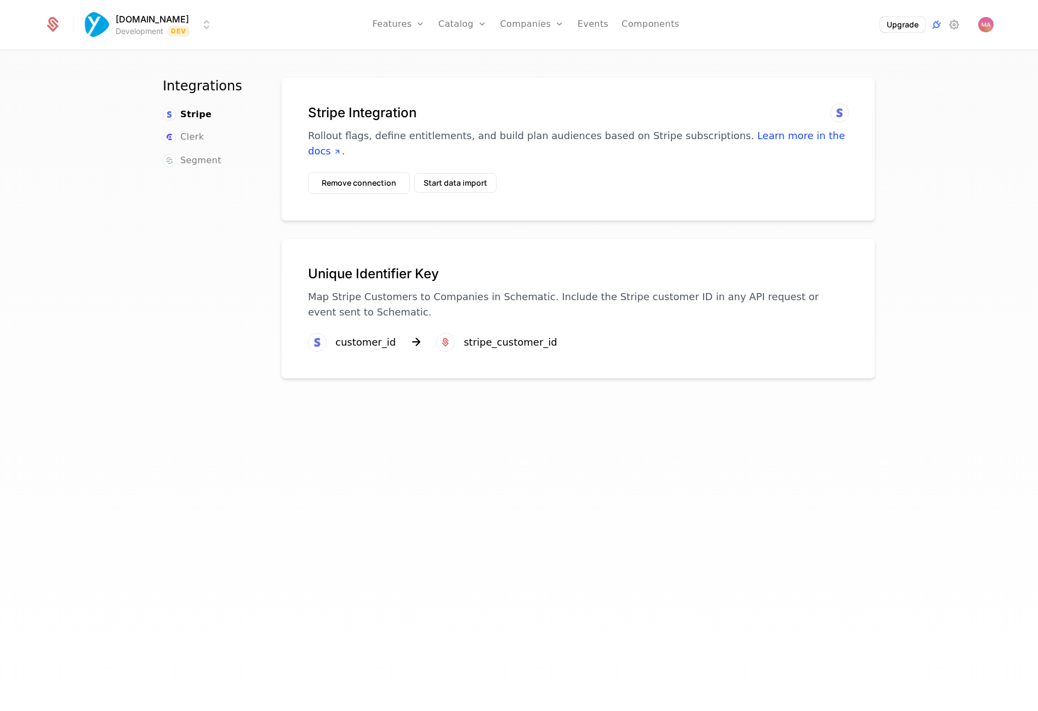
click at [986, 30] on img "Open user button" at bounding box center [985, 24] width 15 height 15
click at [847, 98] on button "Manage account" at bounding box center [890, 87] width 207 height 27
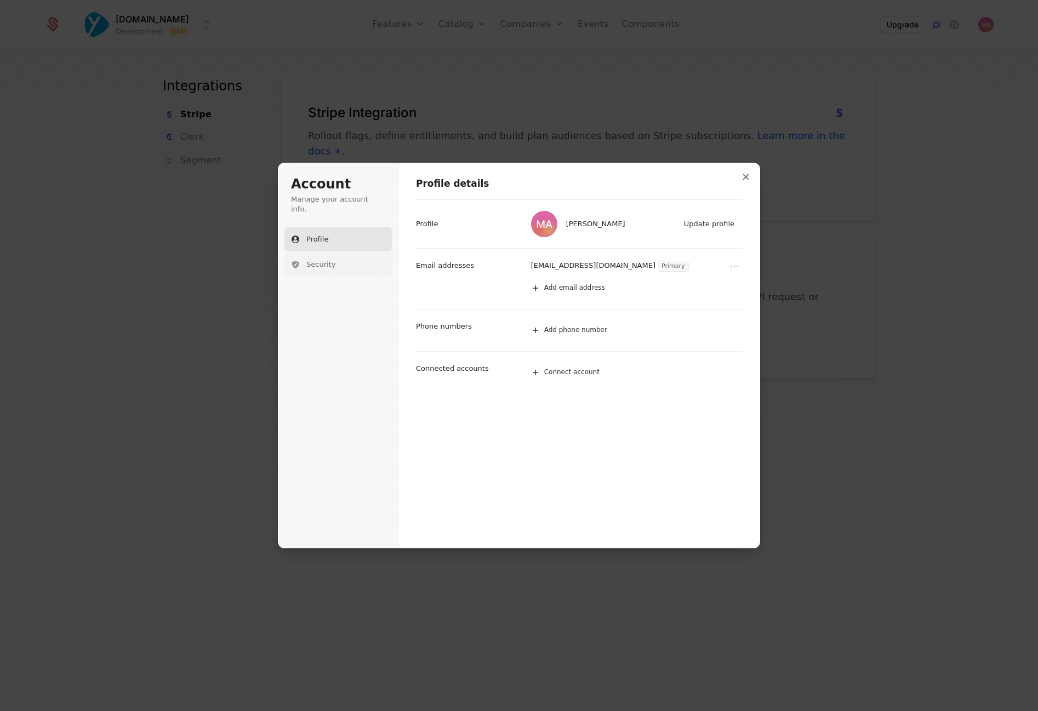
click at [322, 260] on span "Security" at bounding box center [320, 265] width 29 height 10
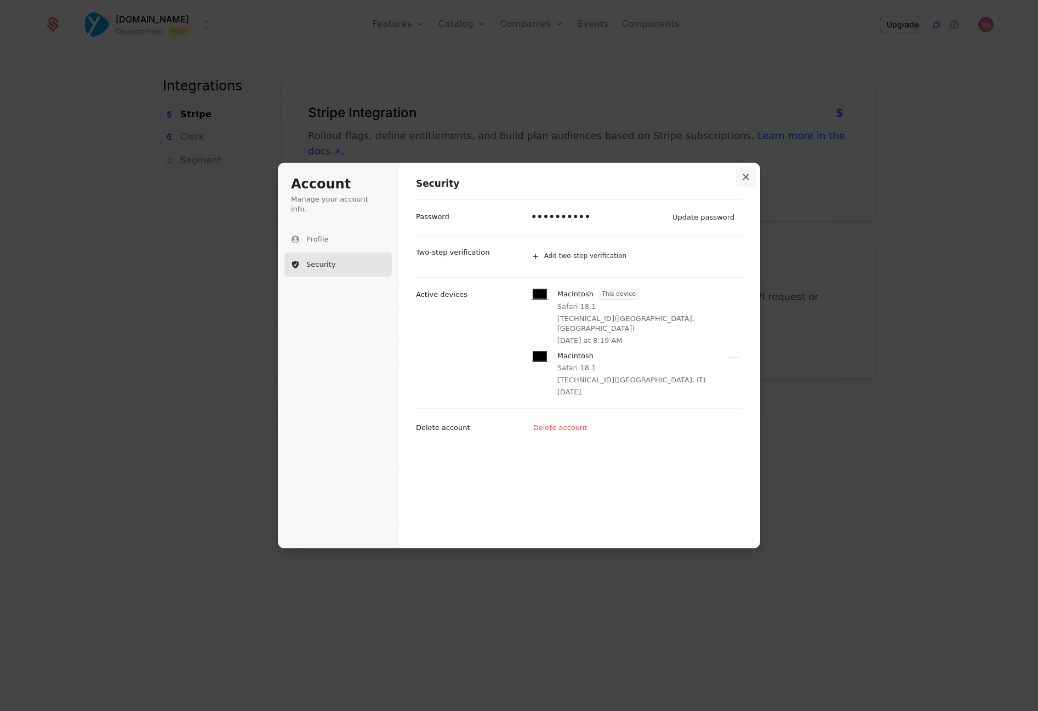
click at [747, 178] on icon "Close modal" at bounding box center [745, 177] width 7 height 7
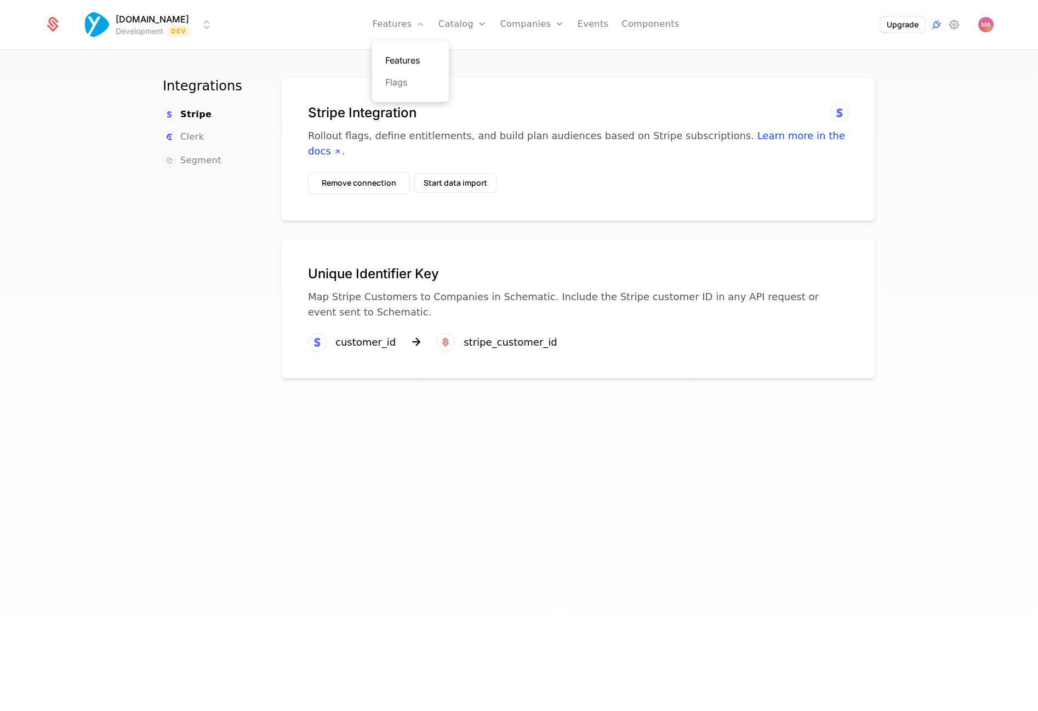
click at [404, 64] on link "Features" at bounding box center [410, 60] width 50 height 13
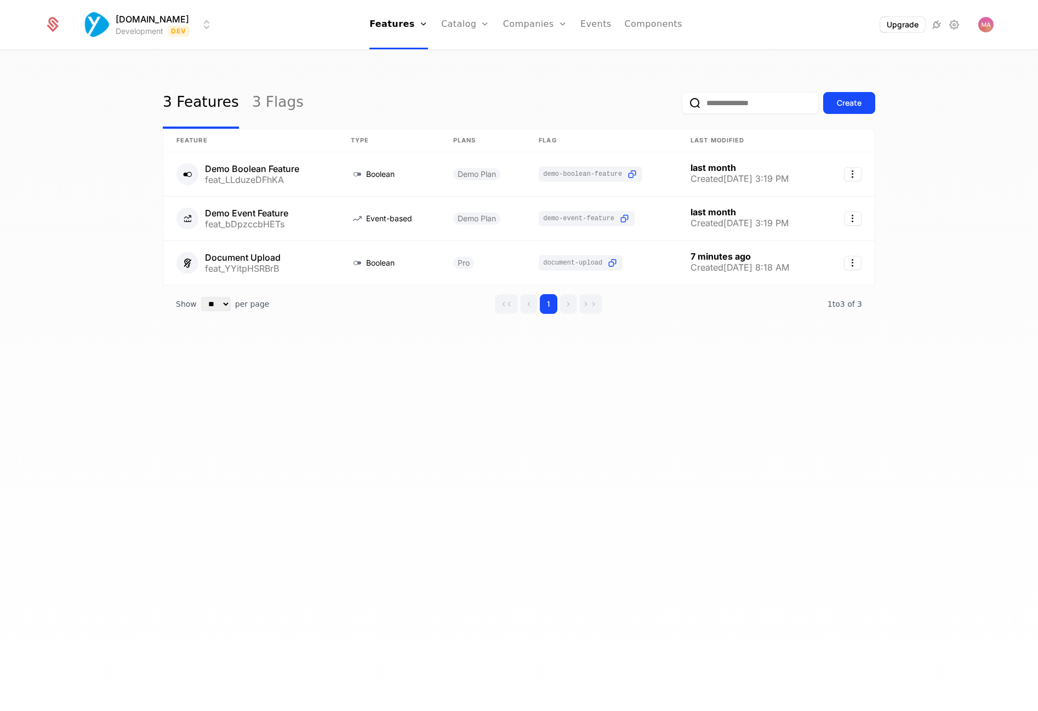
click at [333, 125] on div "3 Features 3 Flags Create" at bounding box center [519, 103] width 712 height 52
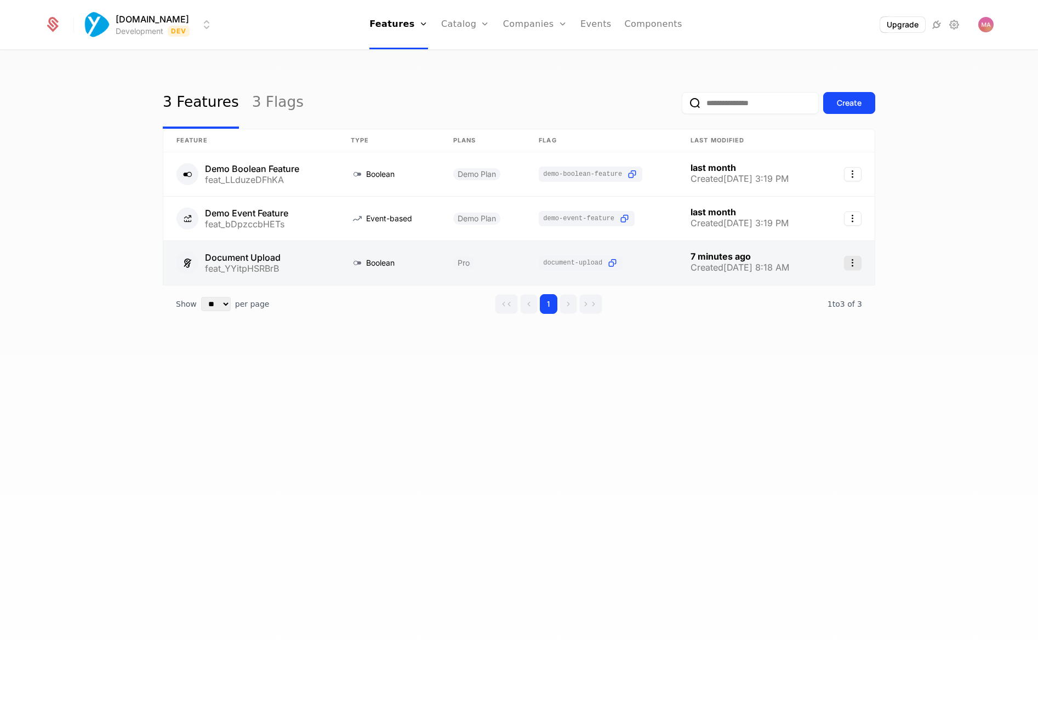
click at [853, 264] on icon "Select action" at bounding box center [853, 263] width 18 height 14
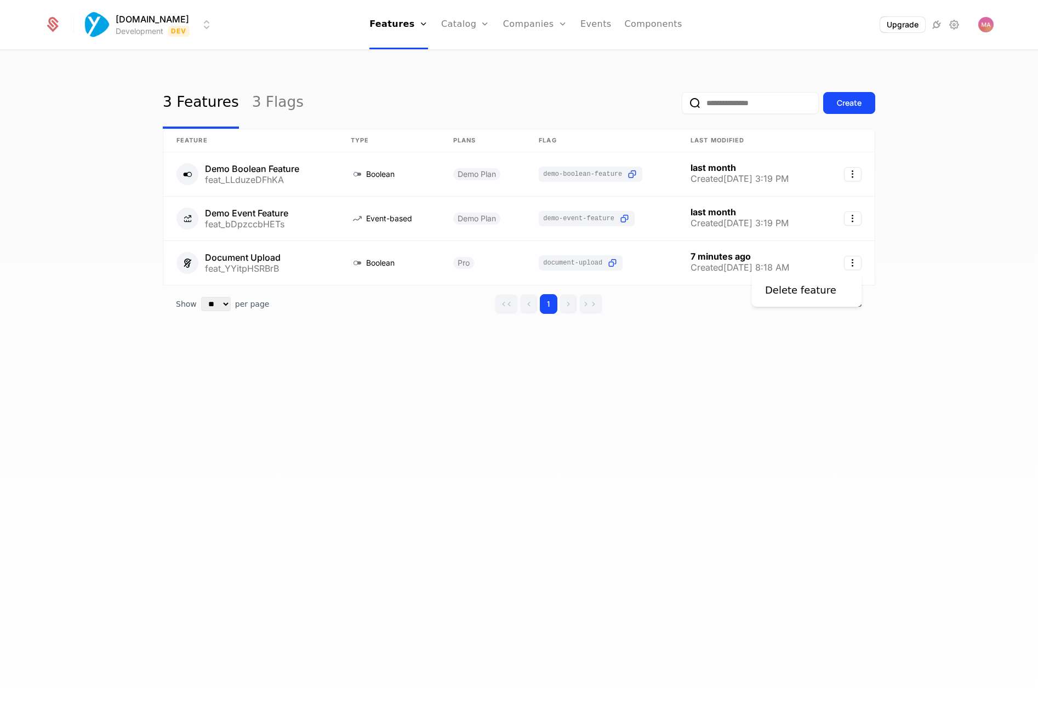
click at [690, 362] on html "[DOMAIN_NAME] Development Dev Features Features Flags Catalog Plans Add Ons Cre…" at bounding box center [519, 355] width 1038 height 711
click at [469, 128] on link "Configuration" at bounding box center [482, 125] width 56 height 13
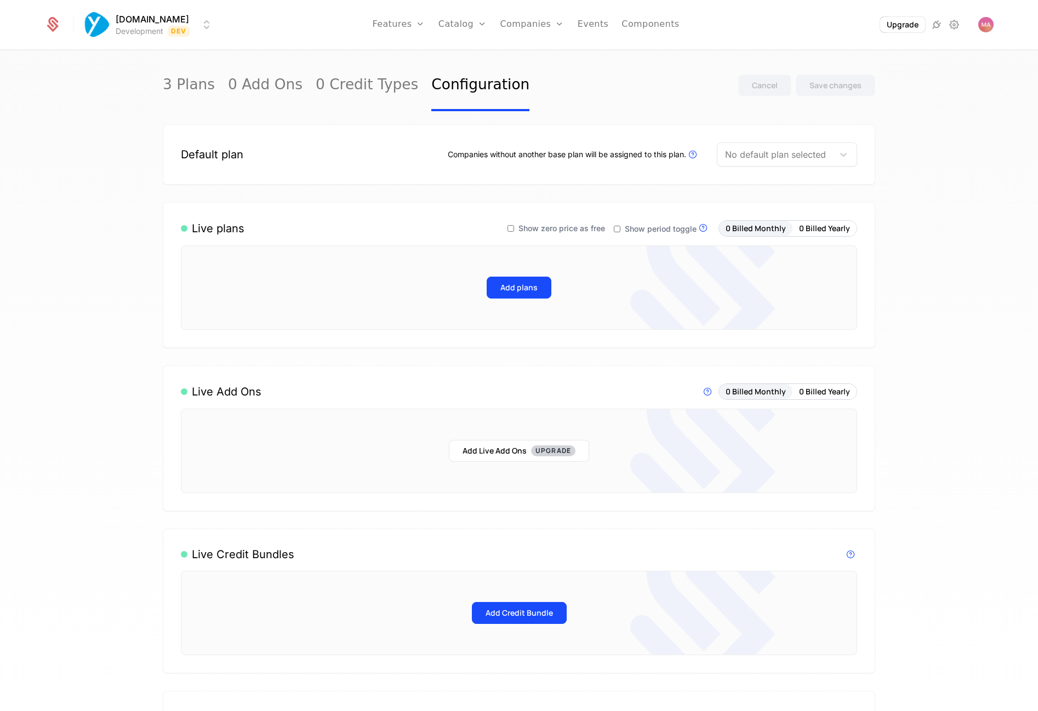
click at [110, 238] on div "3 Plans 0 Add Ons 0 Credit Types Configuration Cancel Save changes Default plan…" at bounding box center [519, 384] width 1038 height 667
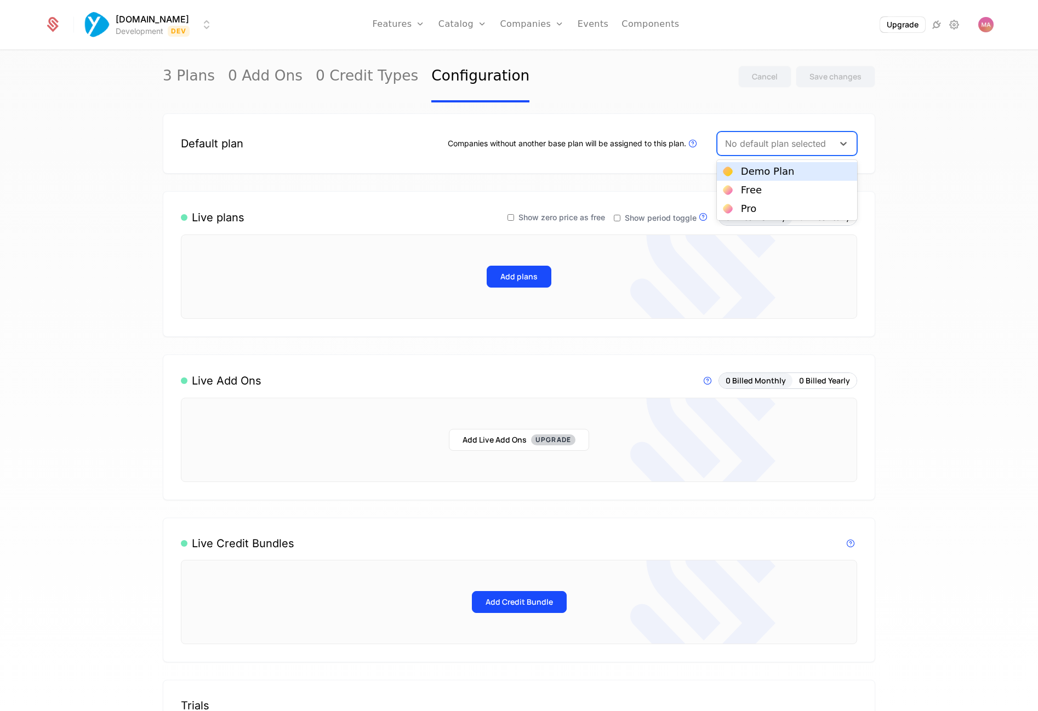
click at [788, 145] on div "No default plan selected" at bounding box center [776, 143] width 103 height 13
click at [768, 191] on div "Free" at bounding box center [786, 190] width 127 height 10
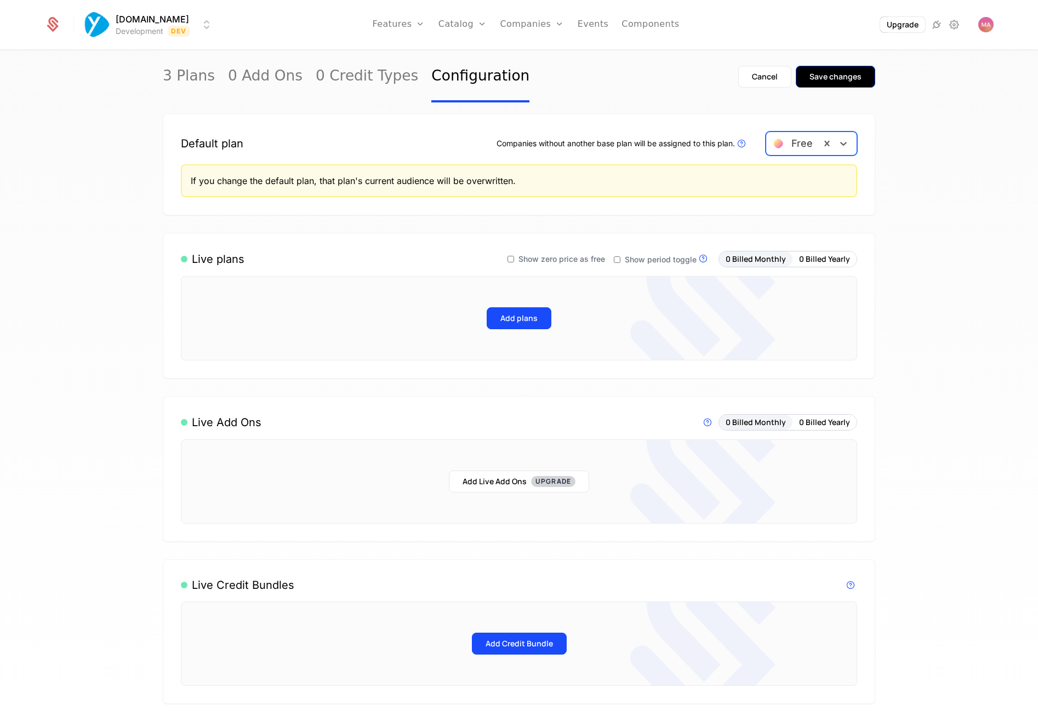
click at [846, 75] on div "Save changes" at bounding box center [835, 76] width 52 height 11
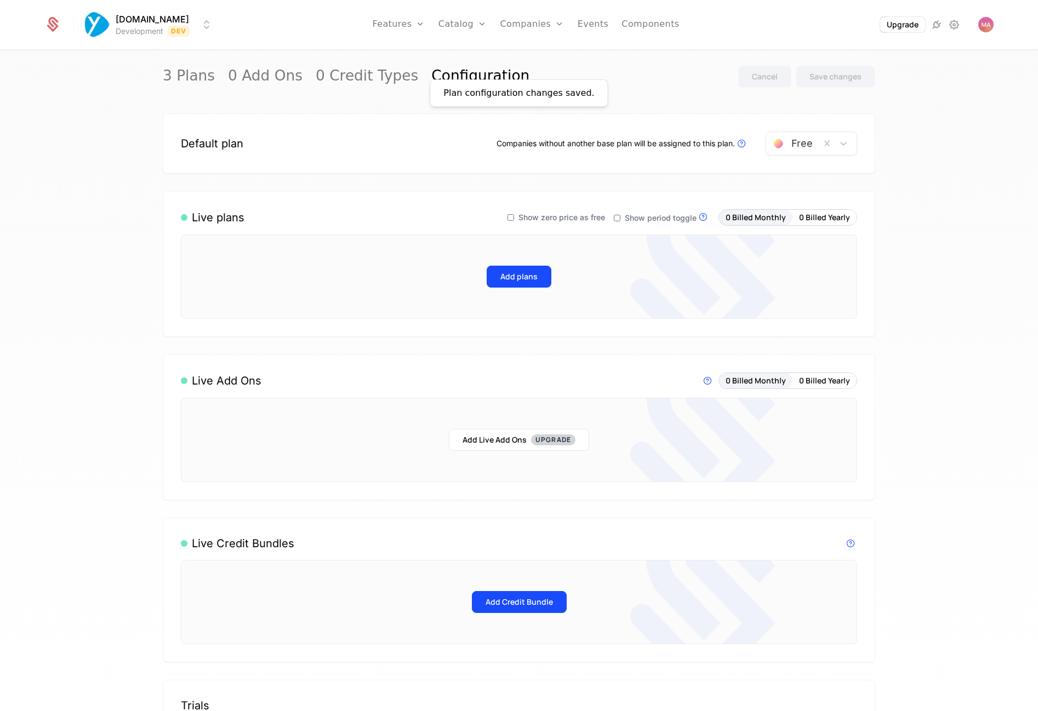
scroll to position [24, 0]
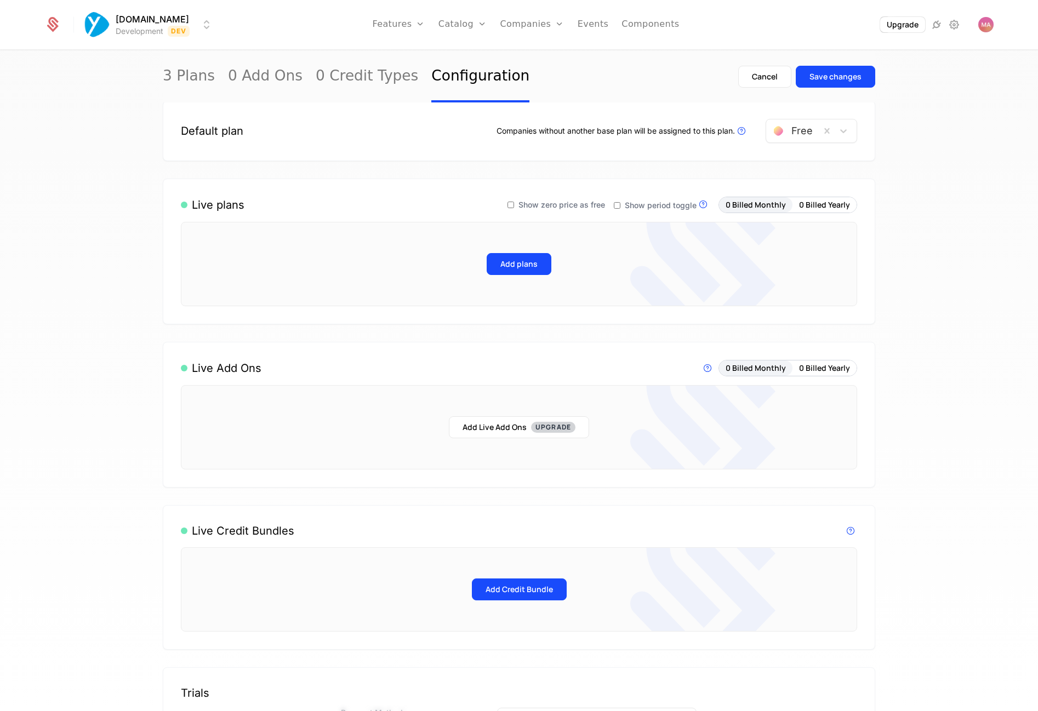
click at [514, 208] on icon at bounding box center [510, 205] width 9 height 9
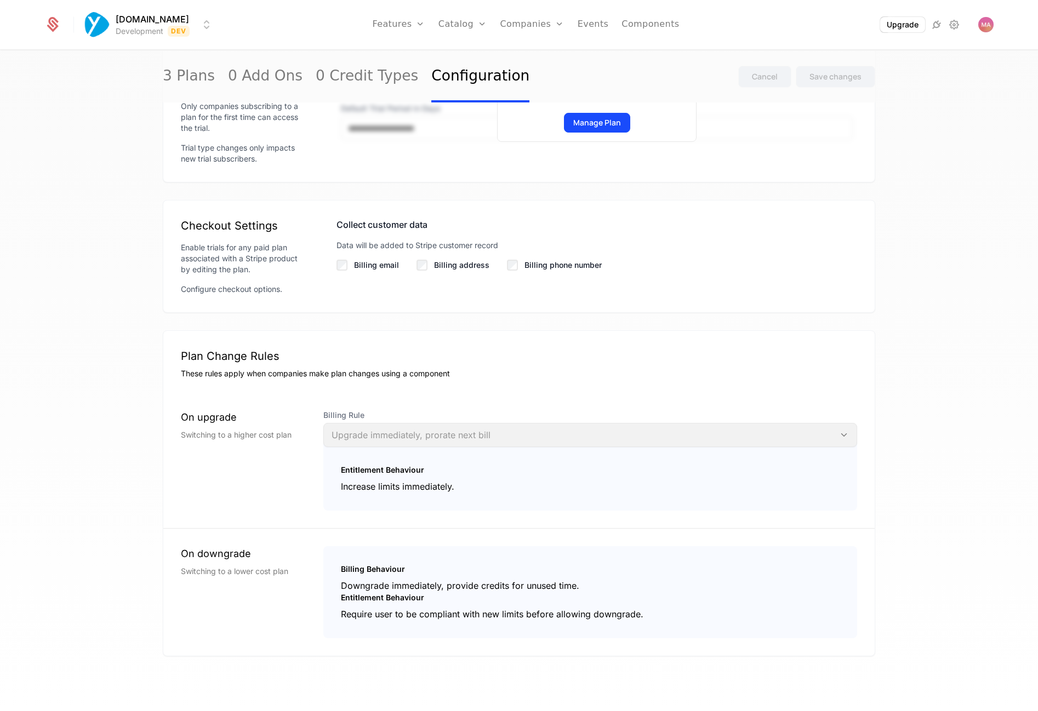
scroll to position [0, 0]
click at [752, 443] on div "Entitlement Behaviour Increase limits immediately." at bounding box center [590, 474] width 534 height 72
click at [767, 431] on div "Billing Rule Upgrade immediately, prorate next bill" at bounding box center [590, 428] width 534 height 37
click at [845, 438] on div "Billing Rule Upgrade immediately, prorate next bill" at bounding box center [590, 428] width 534 height 37
click at [819, 474] on div "Entitlement Behaviour" at bounding box center [590, 470] width 499 height 11
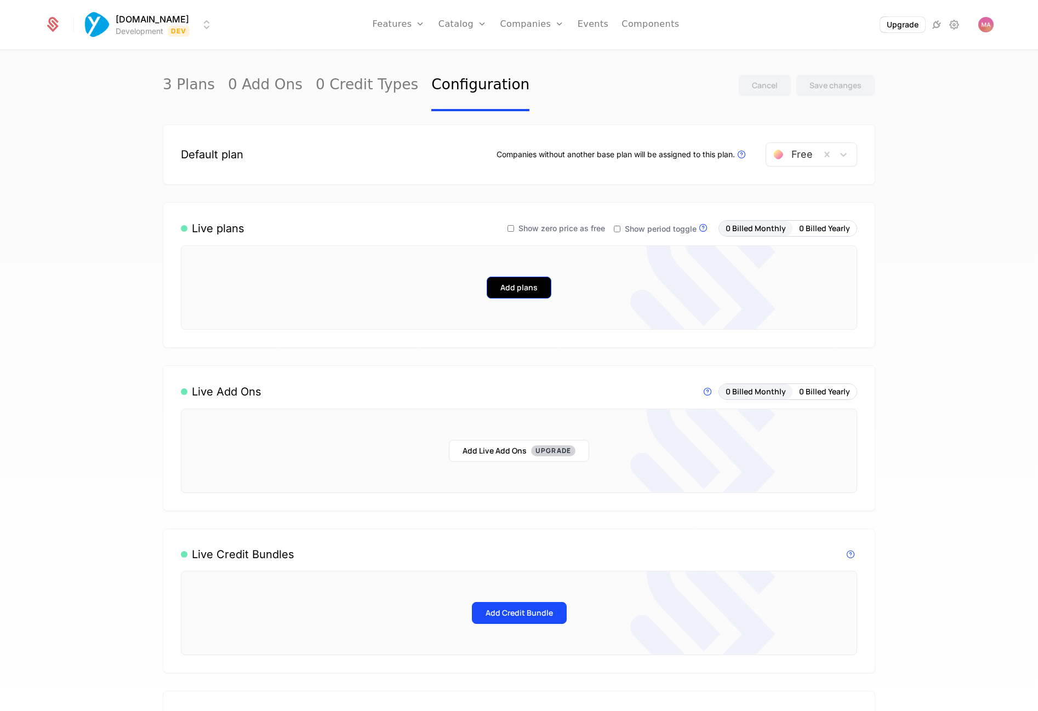
click at [506, 289] on button "Add plans" at bounding box center [519, 288] width 65 height 22
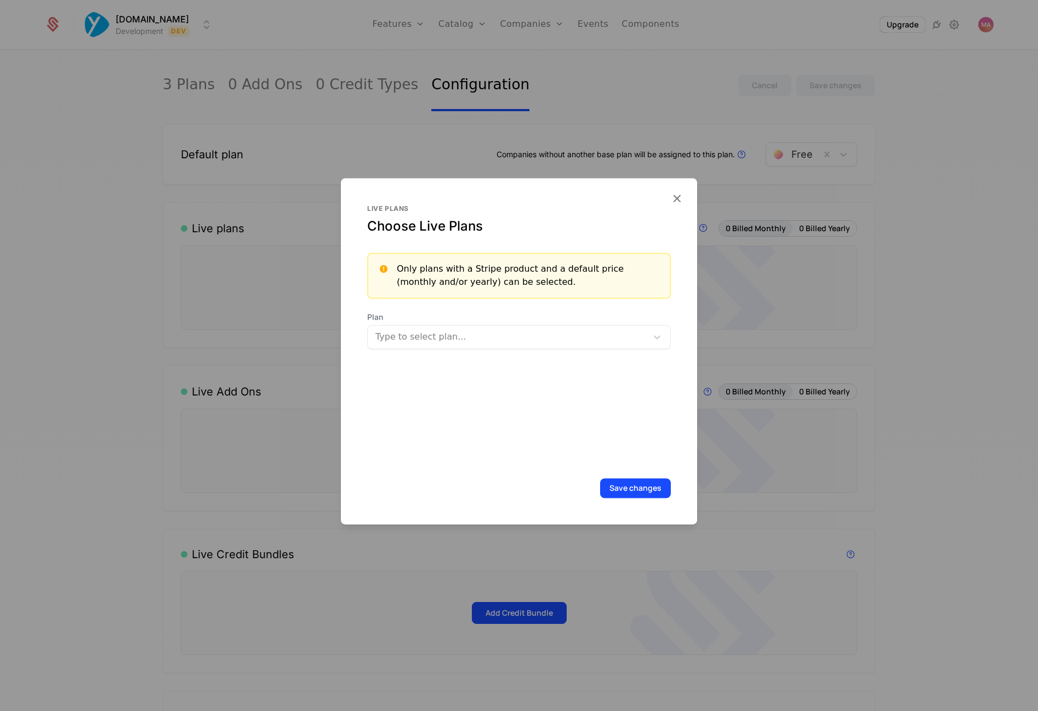
click at [517, 333] on div at bounding box center [508, 336] width 264 height 15
type input "**"
click at [659, 211] on div "Live plans" at bounding box center [519, 208] width 304 height 9
click at [672, 201] on icon "button" at bounding box center [677, 198] width 14 height 14
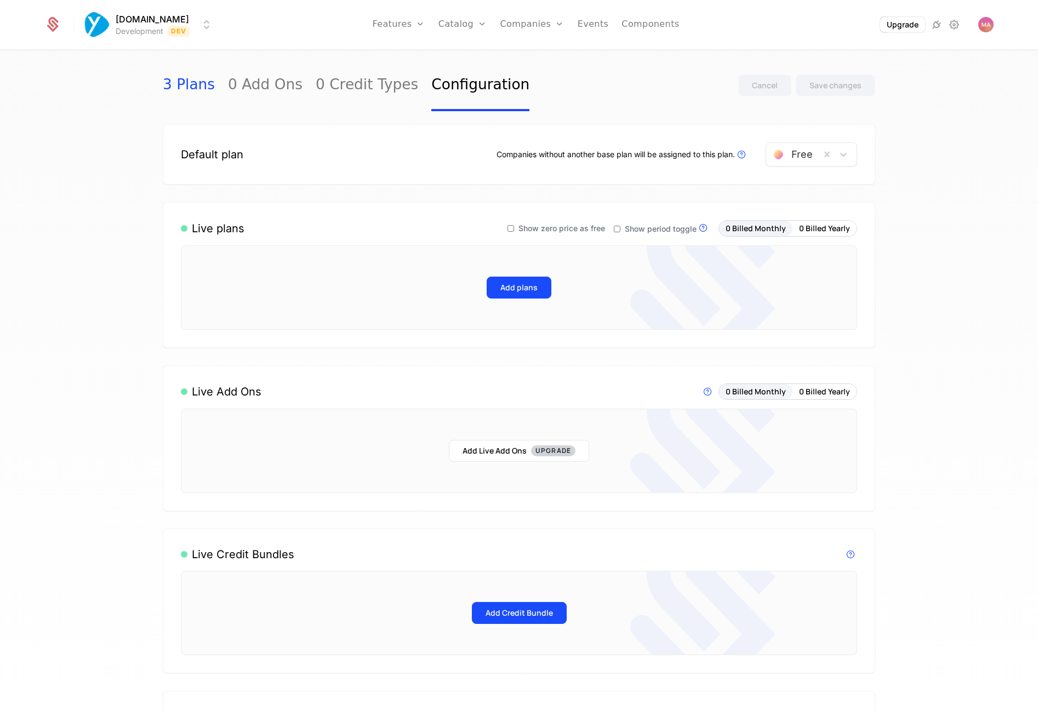
click at [175, 87] on link "3 Plans" at bounding box center [189, 86] width 52 height 52
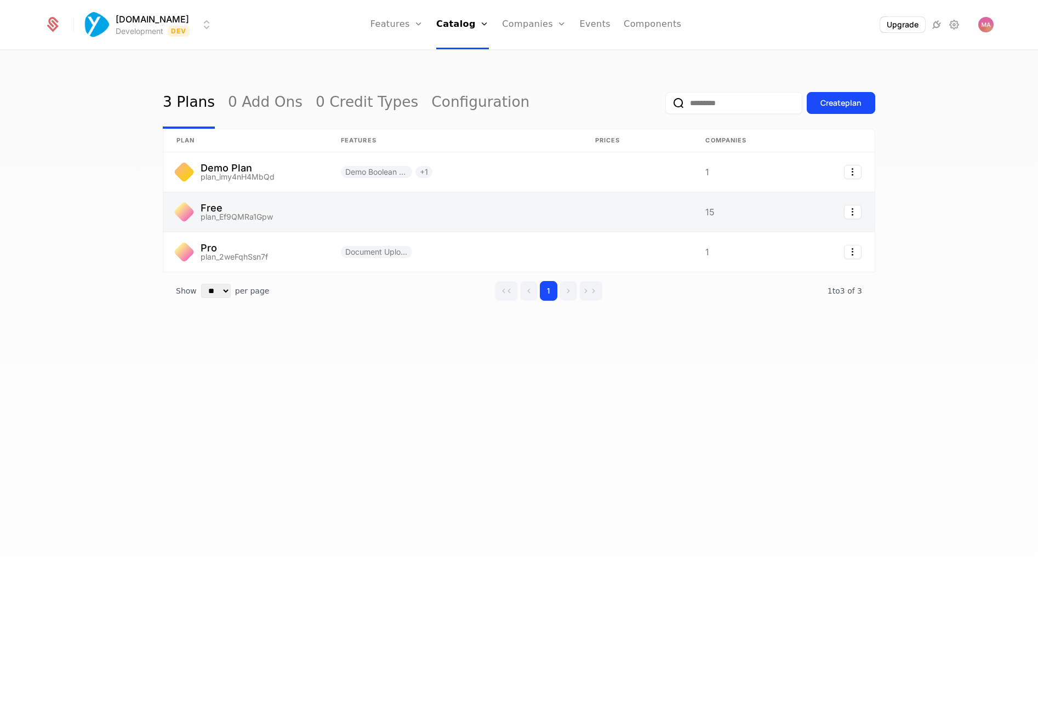
click at [692, 216] on link at bounding box center [736, 211] width 88 height 39
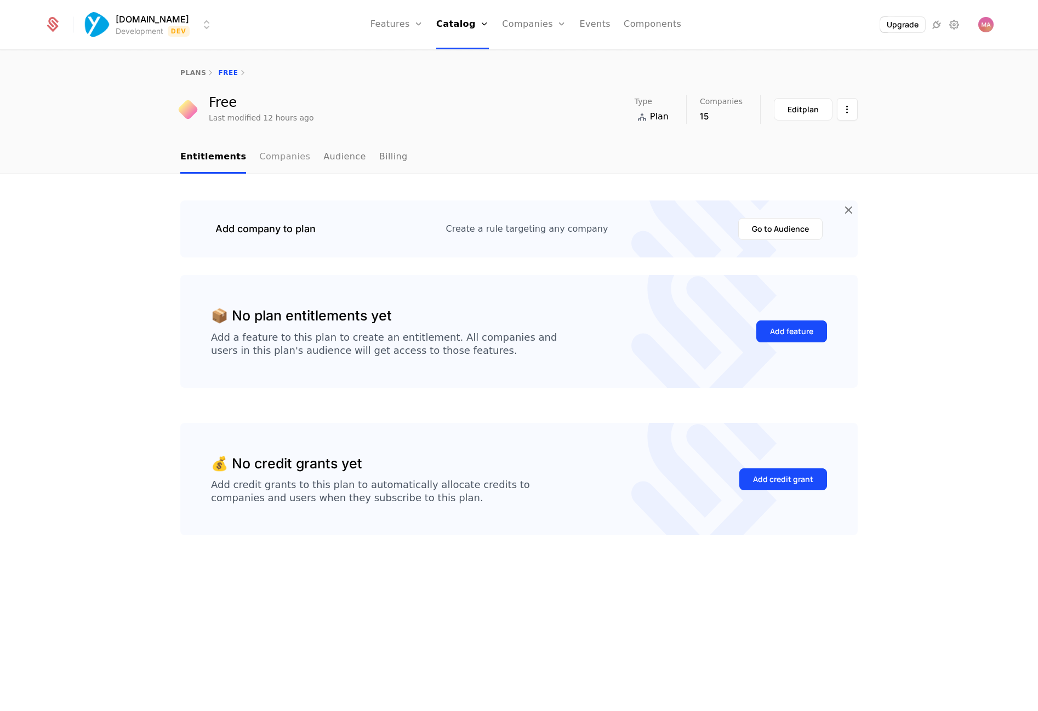
click at [277, 161] on link "Companies" at bounding box center [284, 157] width 51 height 32
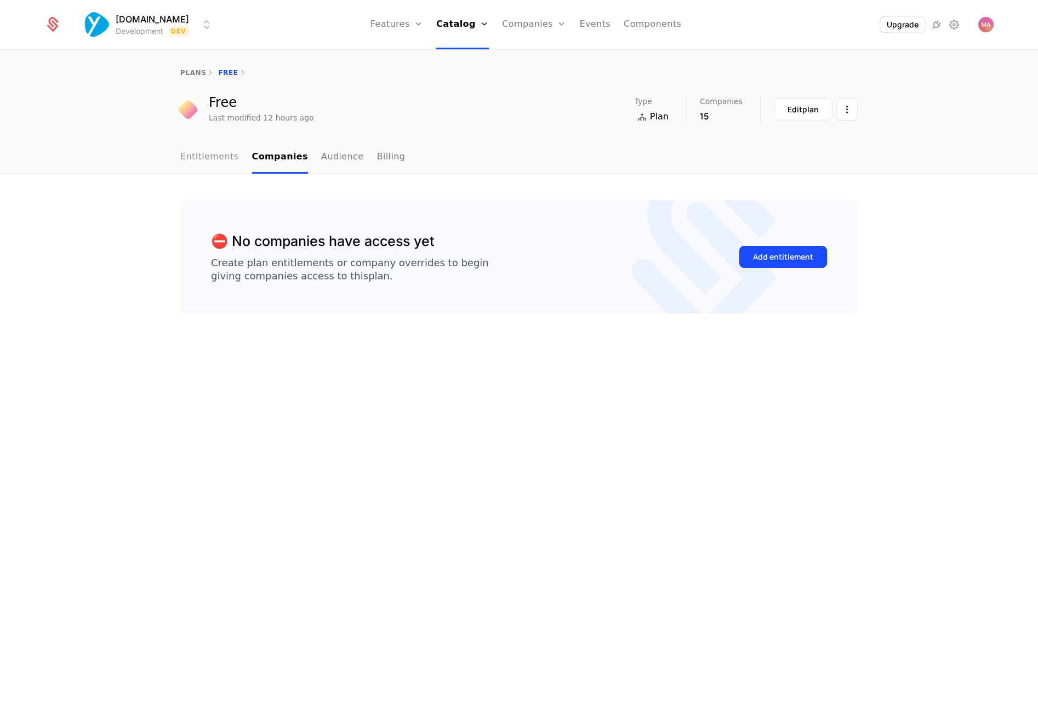
click at [207, 157] on link "Entitlements" at bounding box center [209, 157] width 59 height 32
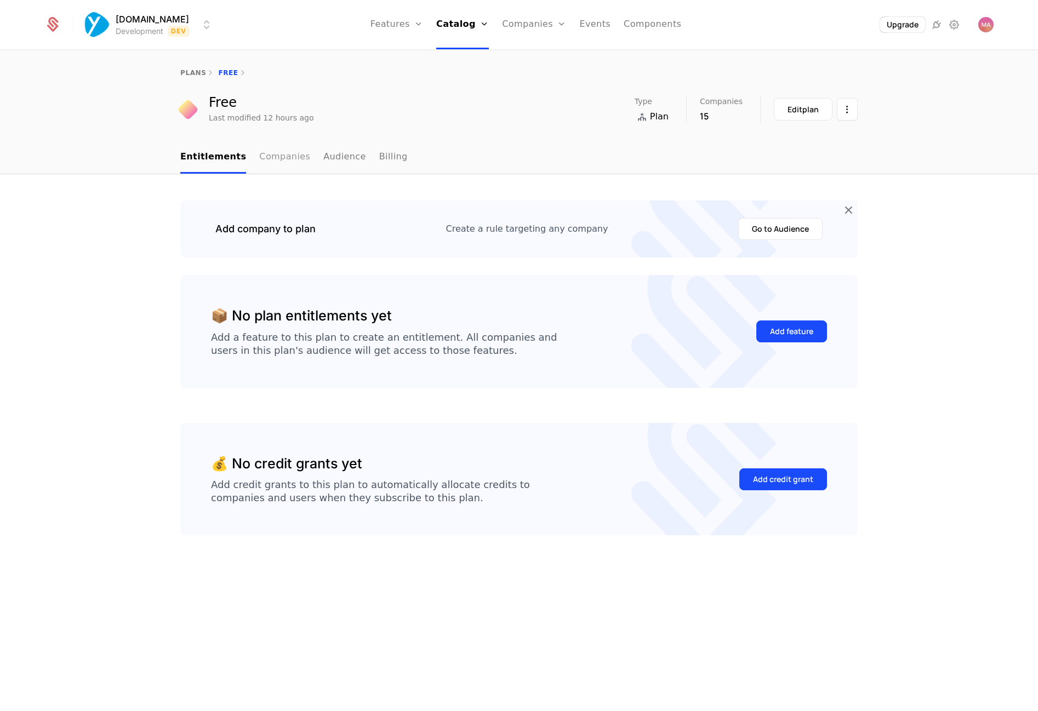
click at [271, 165] on link "Companies" at bounding box center [284, 157] width 51 height 32
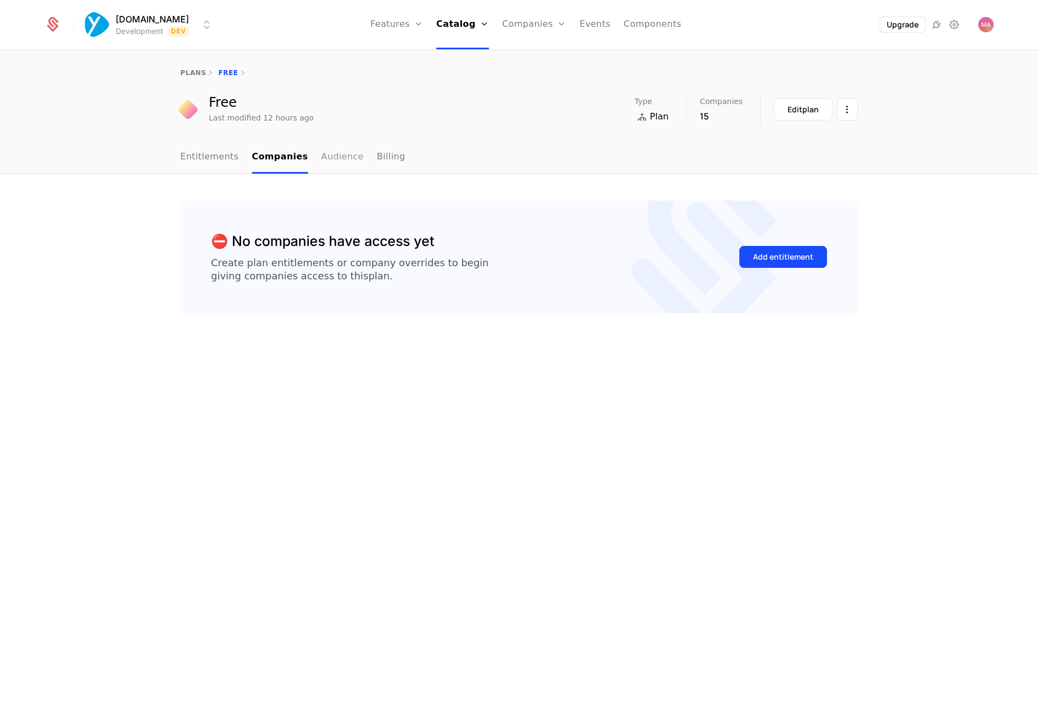
click at [321, 160] on link "Audience" at bounding box center [342, 157] width 43 height 32
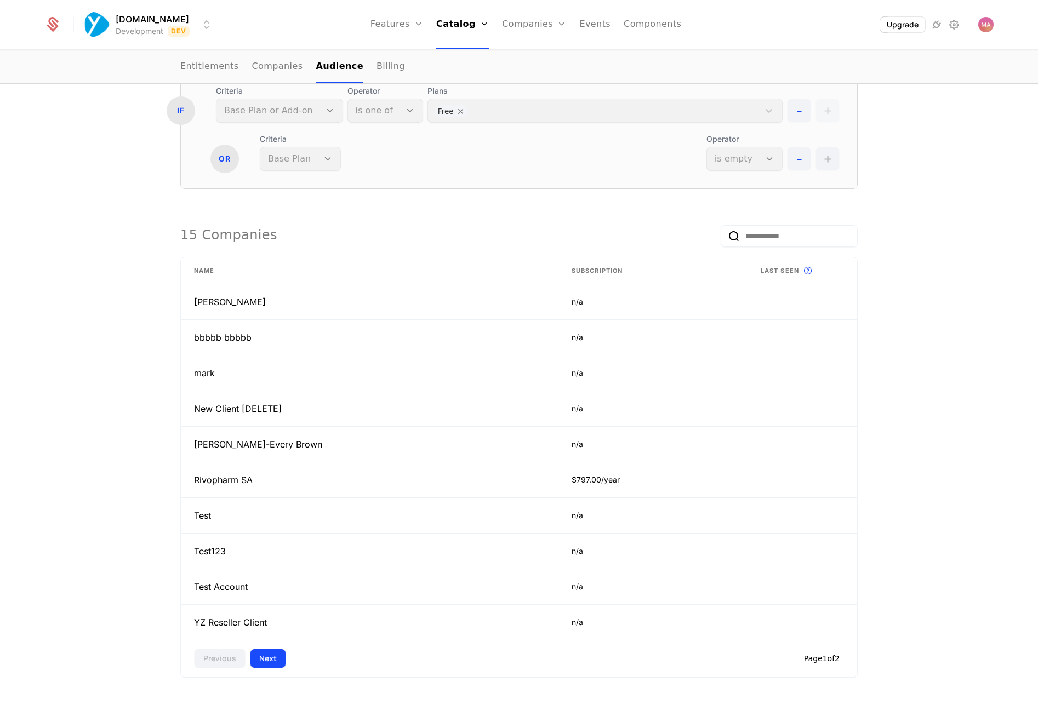
scroll to position [203, 0]
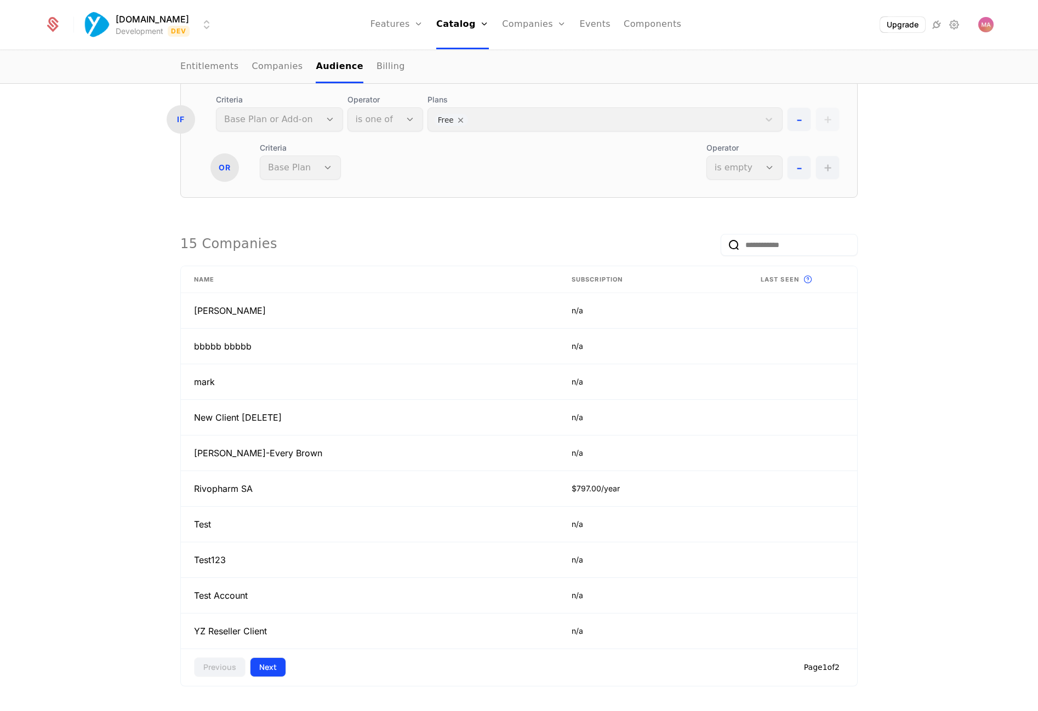
click at [260, 657] on button "Next" at bounding box center [268, 667] width 36 height 20
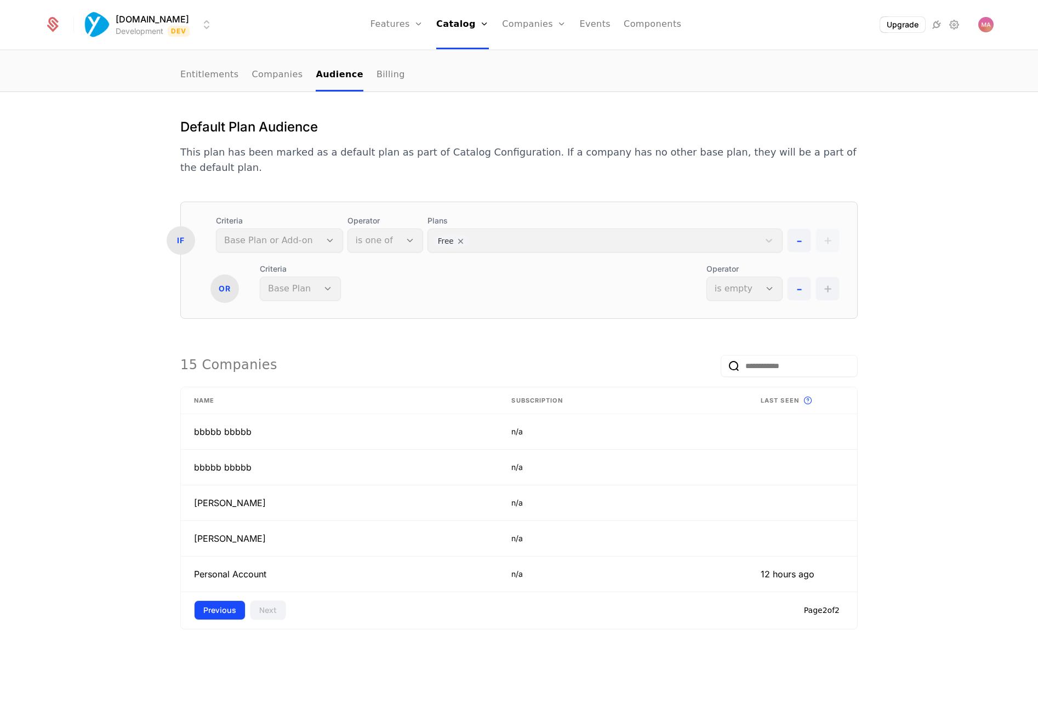
click at [217, 601] on button "Previous" at bounding box center [220, 611] width 52 height 20
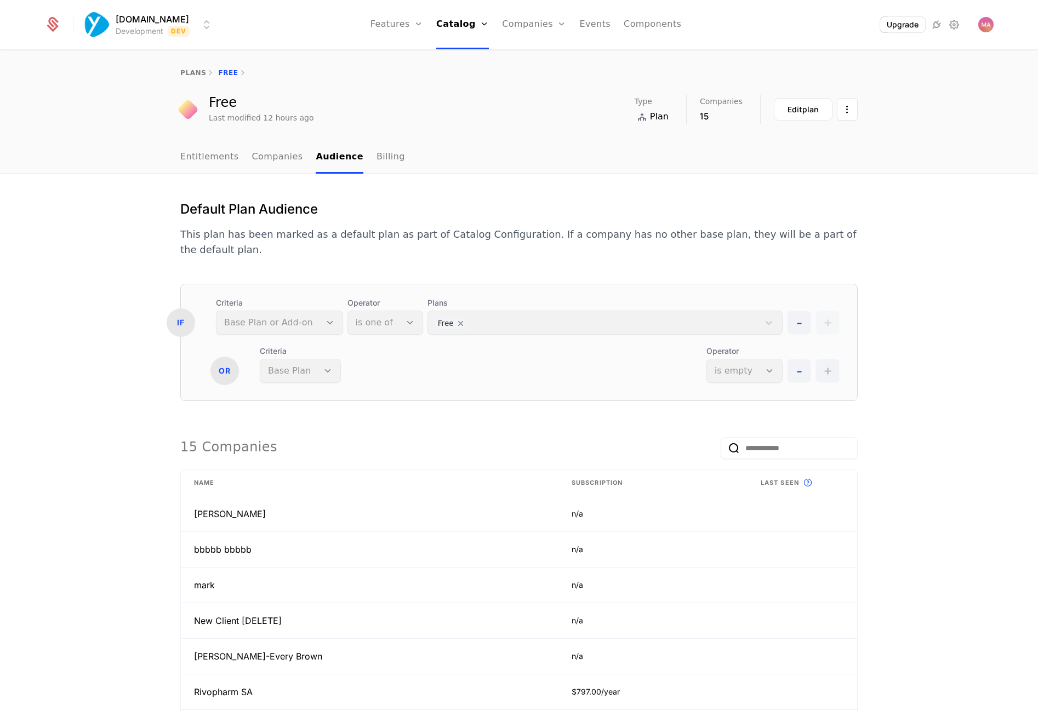
scroll to position [0, 0]
click at [522, 211] on h1 "Default Plan Audience" at bounding box center [518, 210] width 677 height 18
click at [384, 158] on link "Billing" at bounding box center [390, 157] width 28 height 32
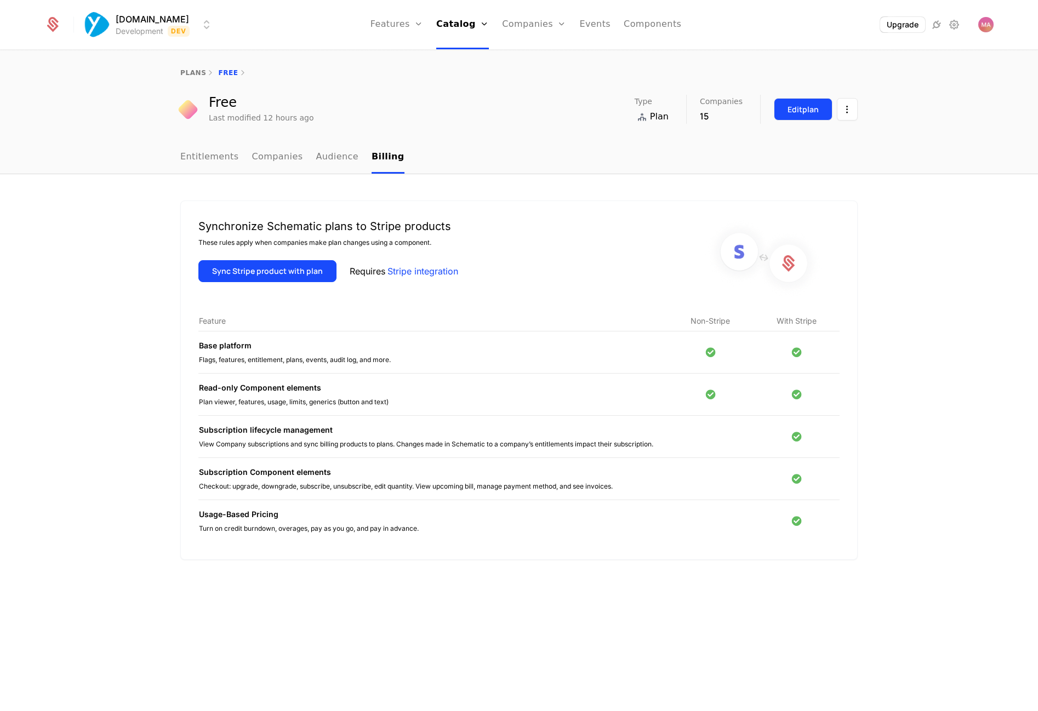
click at [809, 106] on div "Edit plan" at bounding box center [802, 109] width 31 height 11
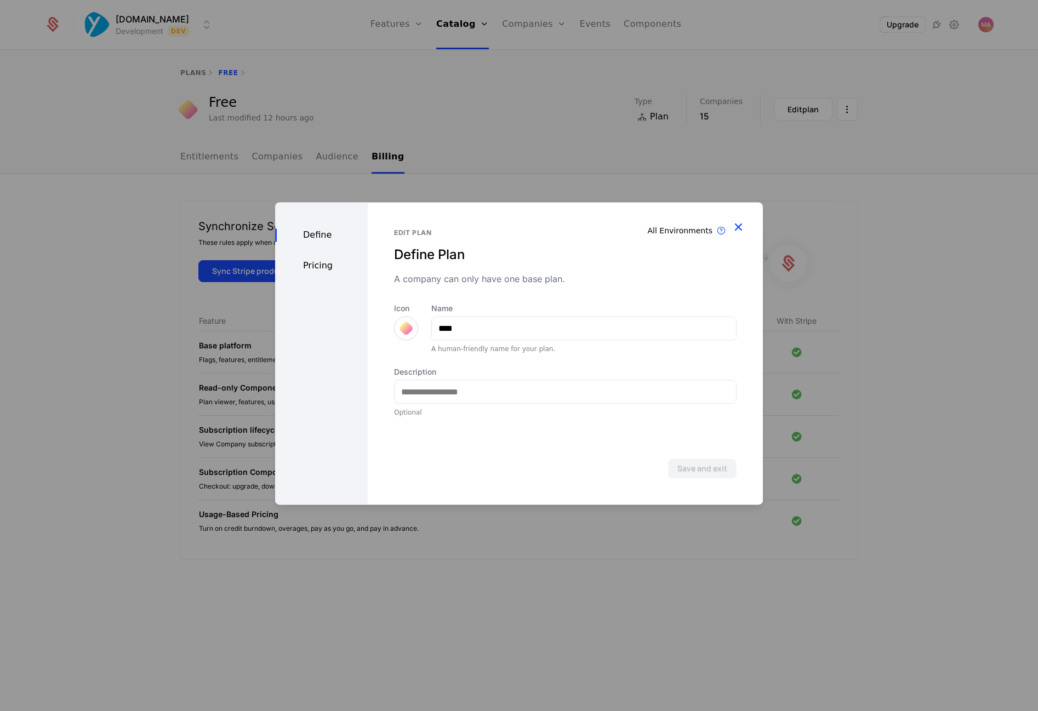
click at [737, 224] on icon "button" at bounding box center [738, 227] width 14 height 14
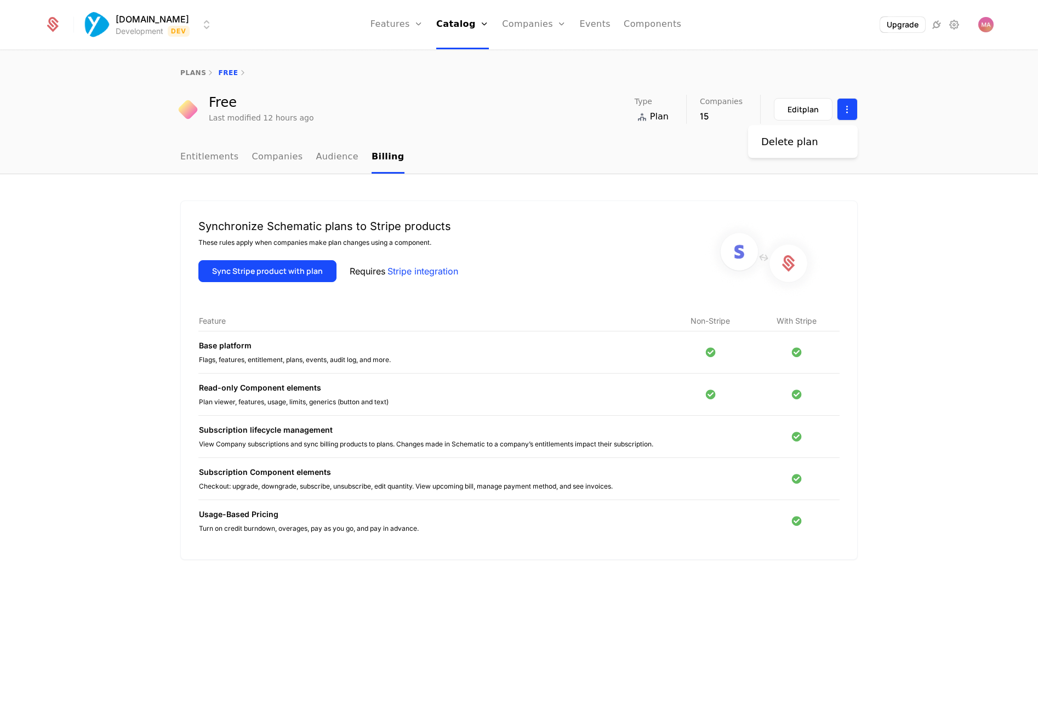
click at [850, 105] on html "[DOMAIN_NAME] Development Dev Features Features Flags Catalog Plans Add Ons Cre…" at bounding box center [519, 355] width 1038 height 711
click at [682, 185] on html "[DOMAIN_NAME] Development Dev Features Features Flags Catalog Plans Add Ons Cre…" at bounding box center [519, 355] width 1038 height 711
click at [891, 238] on div "Synchronize Schematic plans to Stripe products These rules apply when companies…" at bounding box center [519, 442] width 1038 height 537
click at [206, 162] on link "Entitlements" at bounding box center [209, 157] width 59 height 32
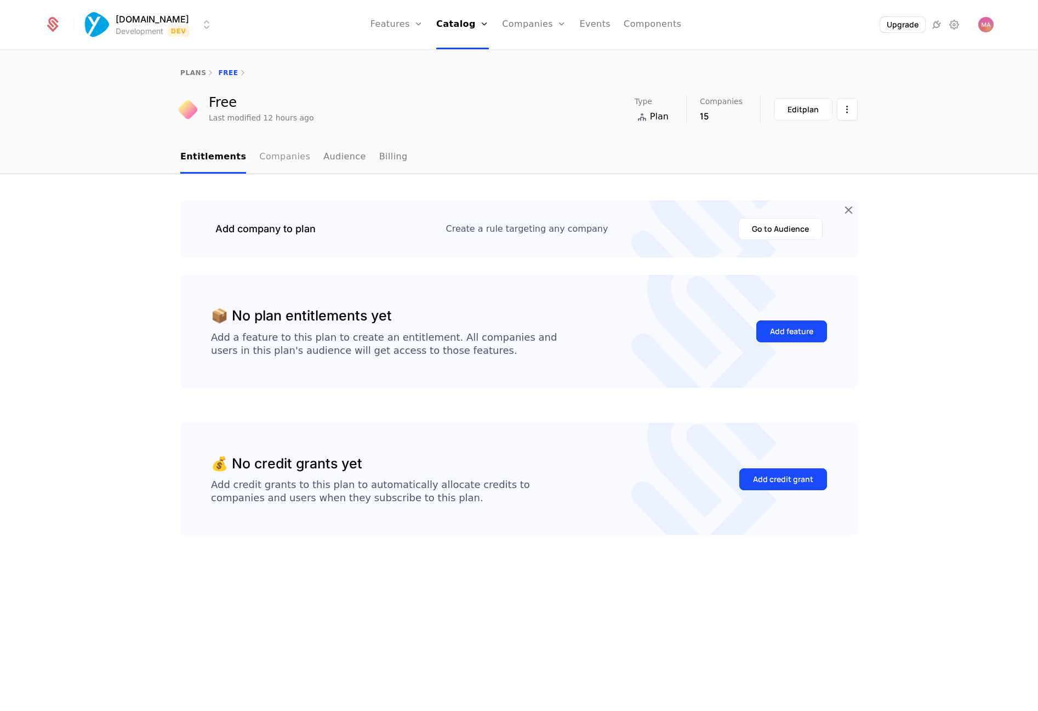
click at [277, 148] on link "Companies" at bounding box center [284, 157] width 51 height 32
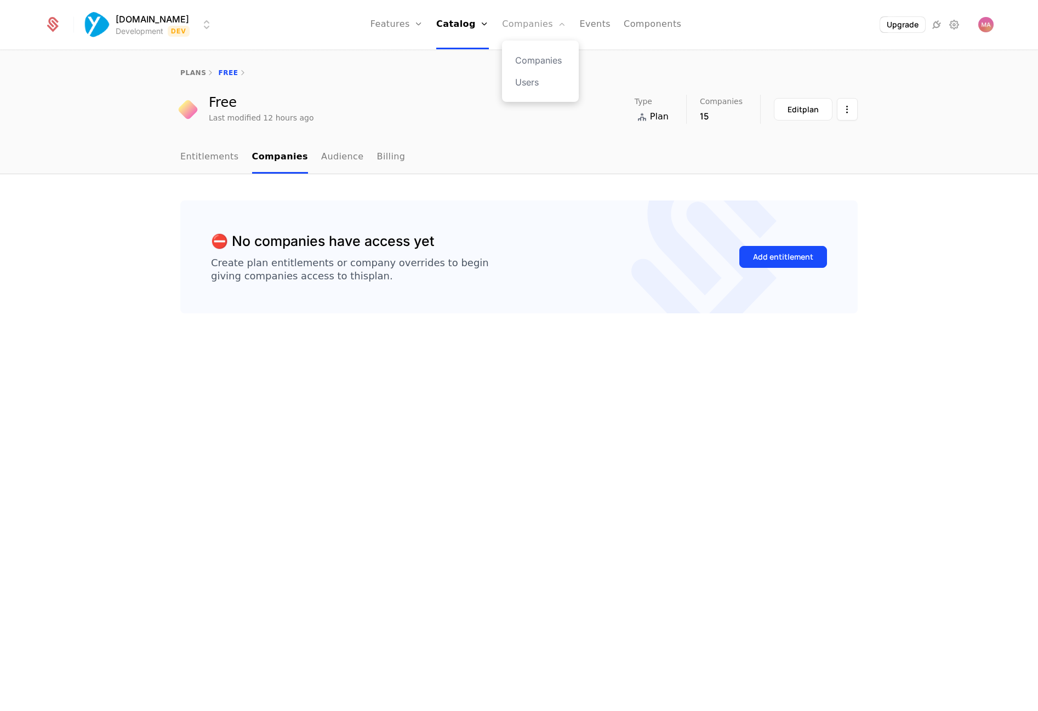
click at [526, 22] on link "Companies" at bounding box center [534, 24] width 64 height 49
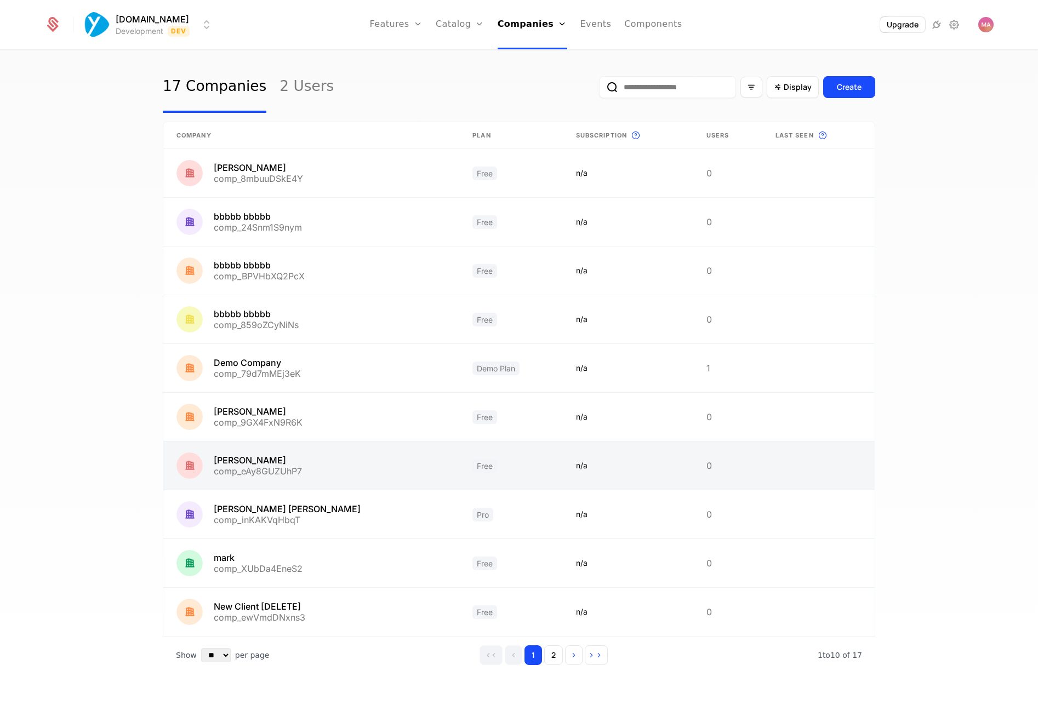
scroll to position [16, 0]
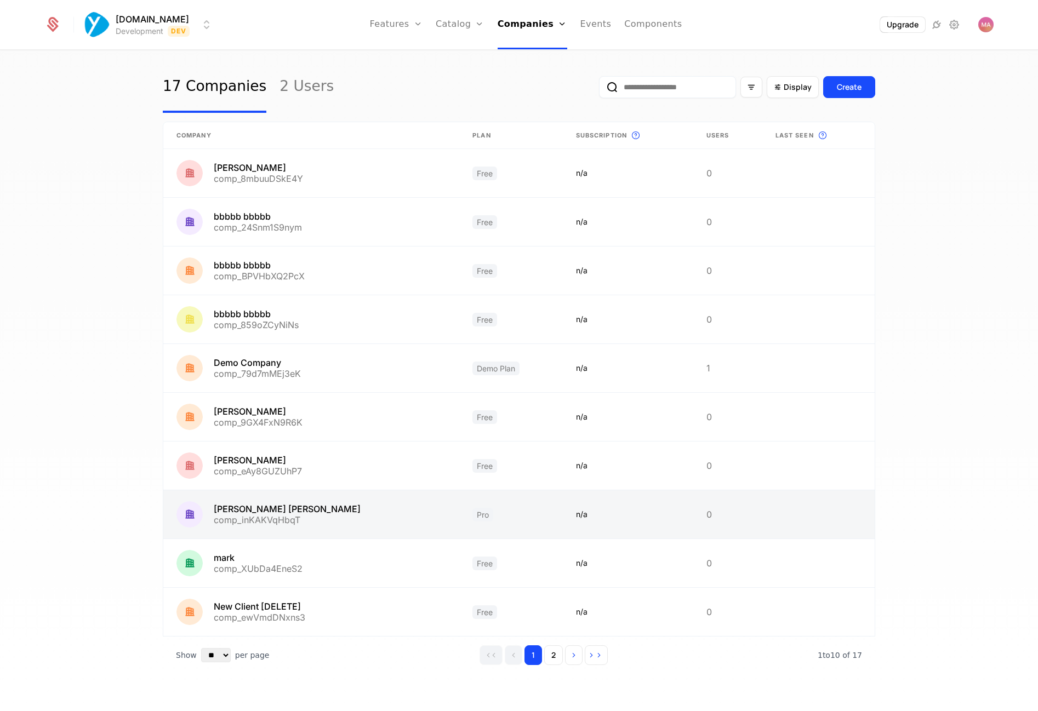
click at [241, 502] on link at bounding box center [311, 514] width 296 height 48
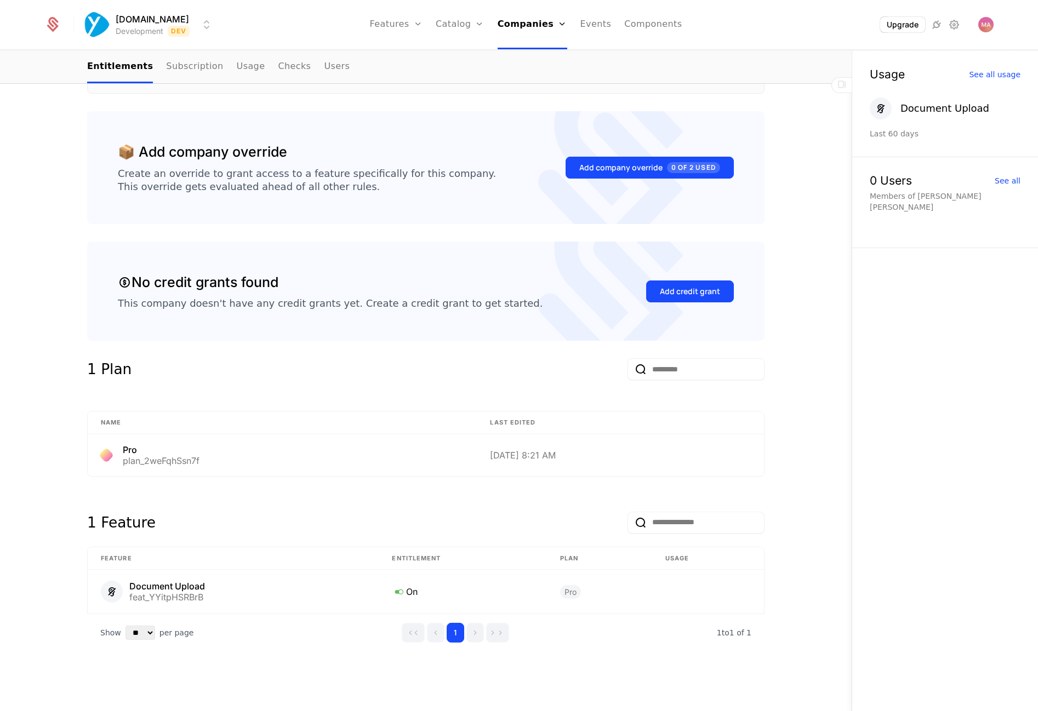
scroll to position [220, 0]
click at [568, 593] on span "Pro" at bounding box center [570, 593] width 21 height 14
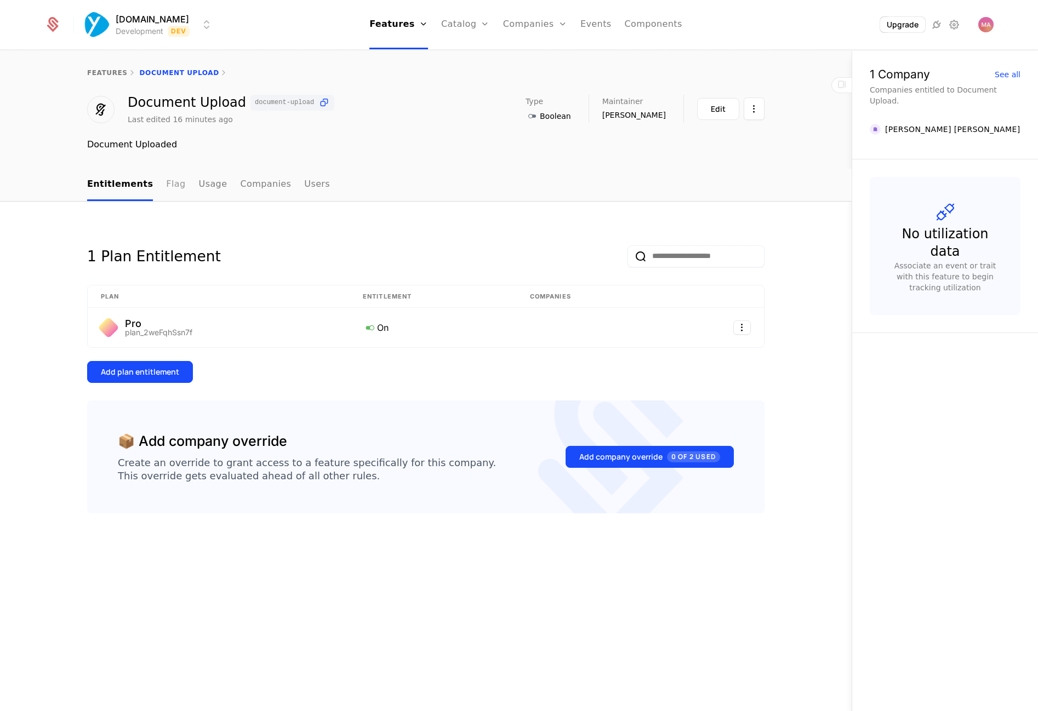
click at [166, 185] on link "Flag" at bounding box center [175, 185] width 19 height 32
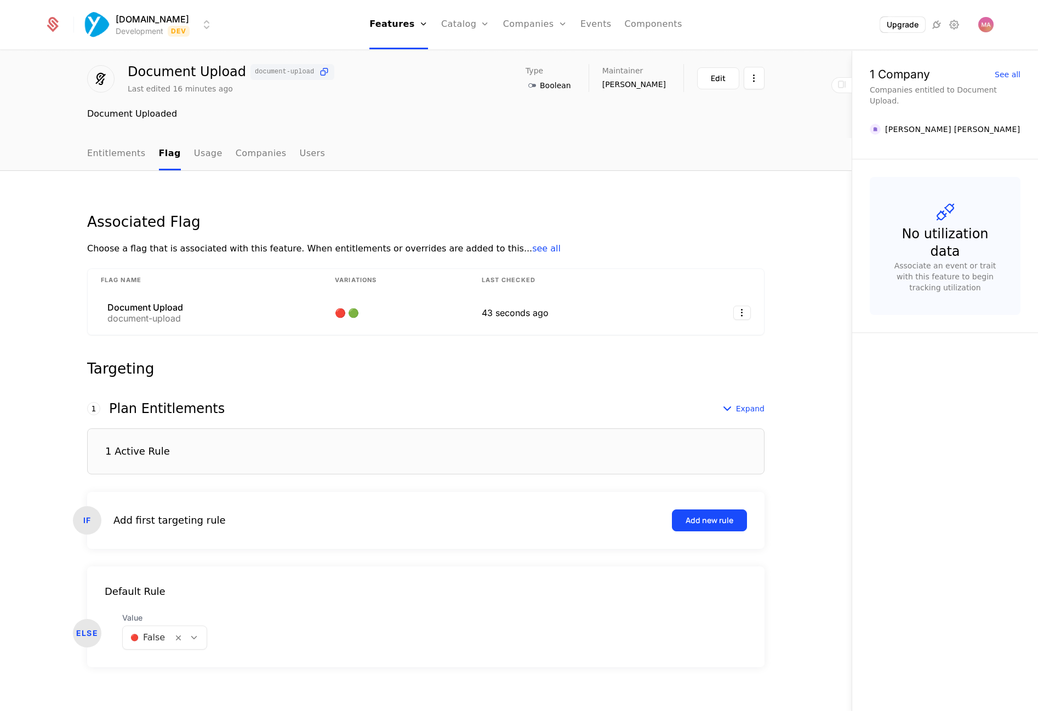
scroll to position [35, 0]
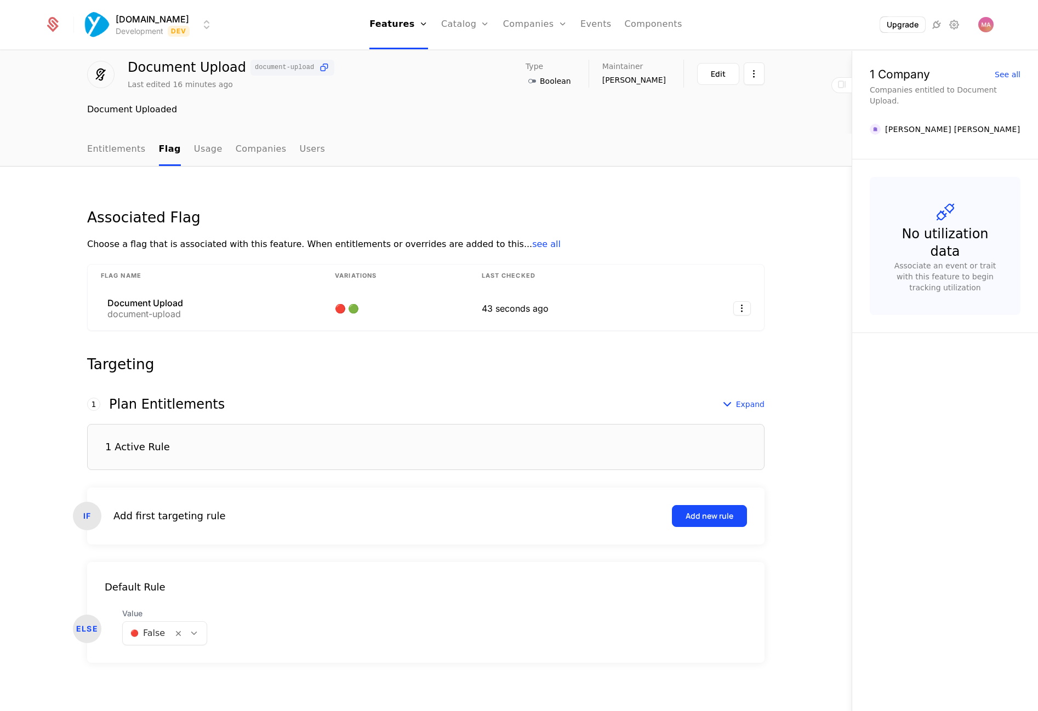
click at [532, 245] on span "see all" at bounding box center [546, 244] width 28 height 10
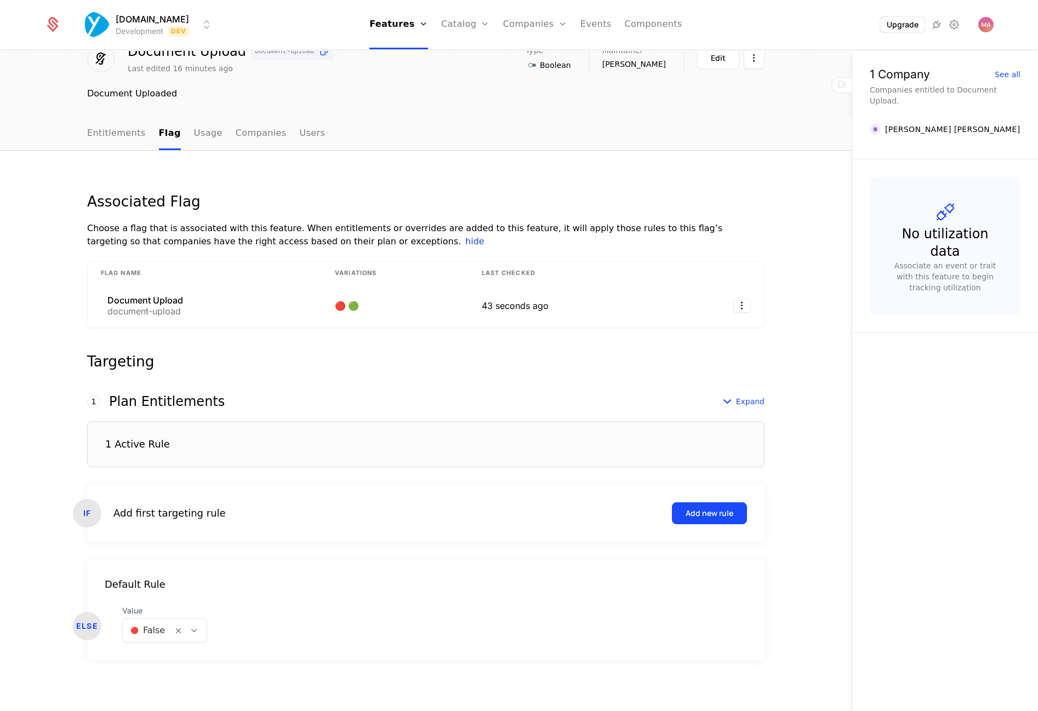
scroll to position [0, 0]
click at [683, 518] on button "Add new rule" at bounding box center [709, 513] width 75 height 22
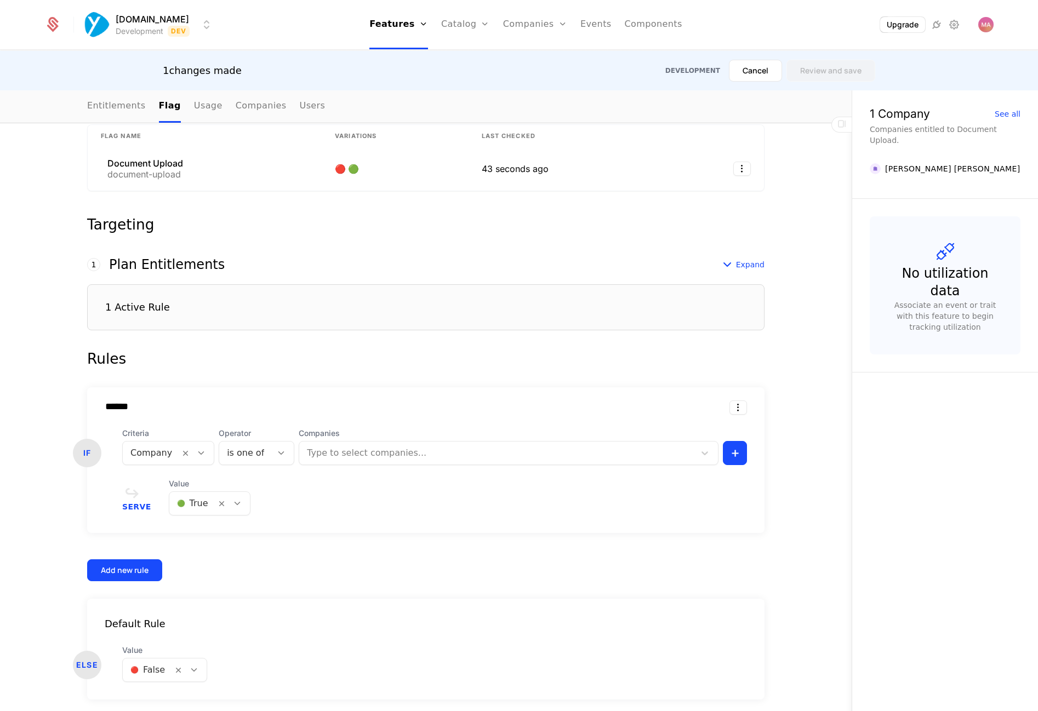
scroll to position [227, 0]
click at [358, 459] on div at bounding box center [498, 453] width 380 height 15
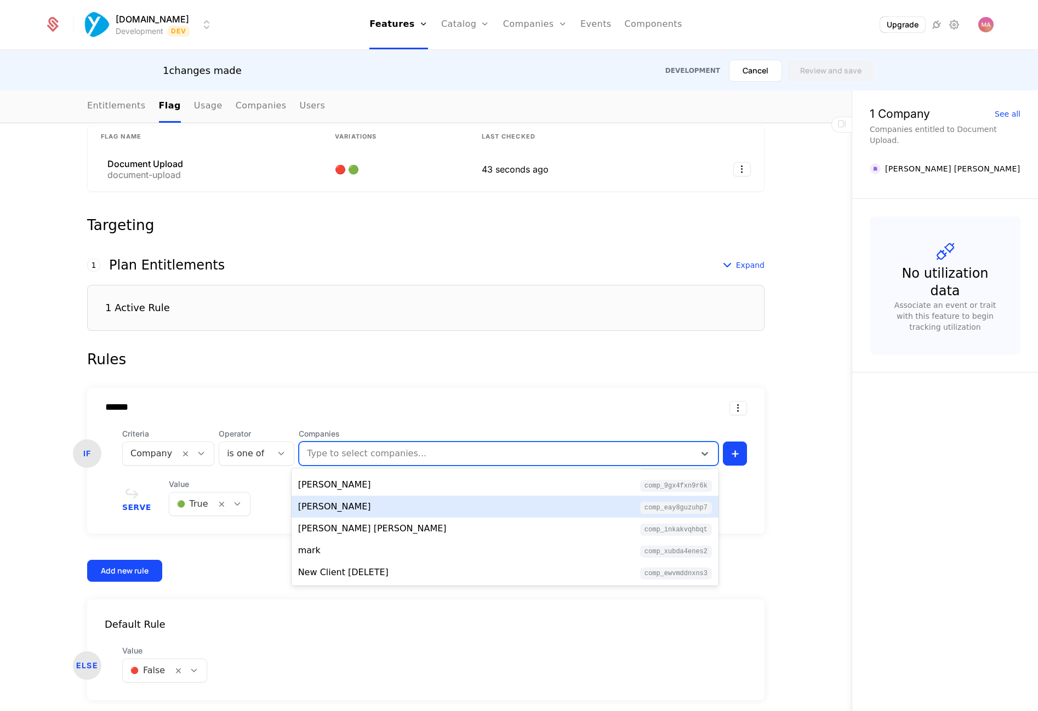
scroll to position [0, 0]
click at [17, 356] on div "Associated Flag Choose a flag that is associated with this feature. When entitl…" at bounding box center [425, 383] width 851 height 739
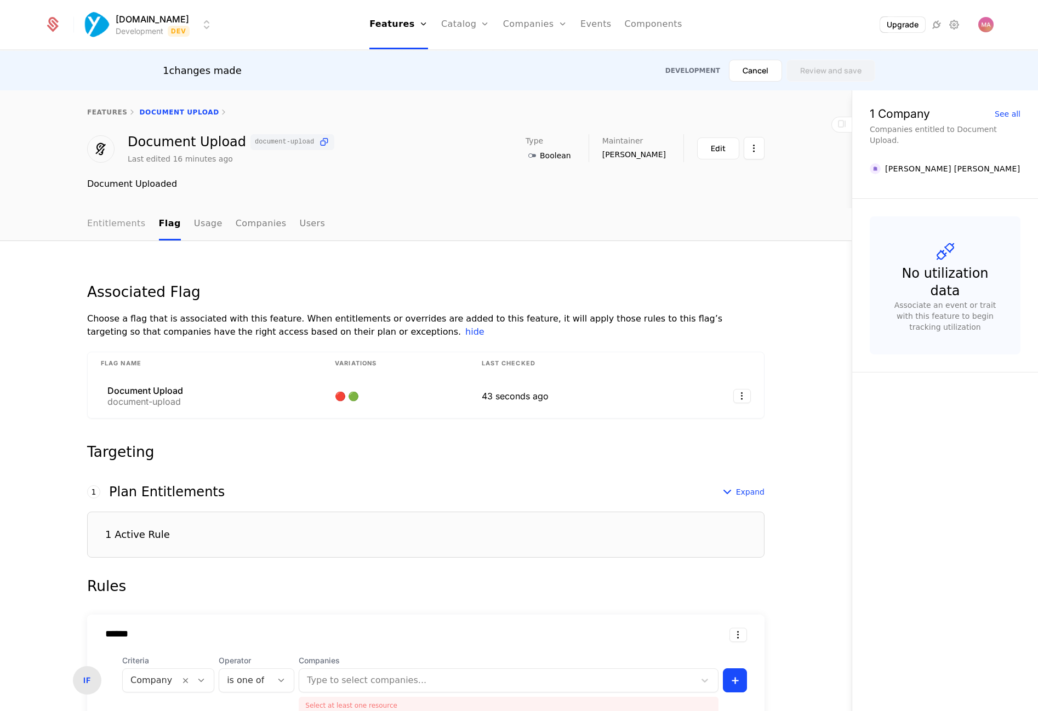
click at [110, 226] on link "Entitlements" at bounding box center [116, 224] width 59 height 32
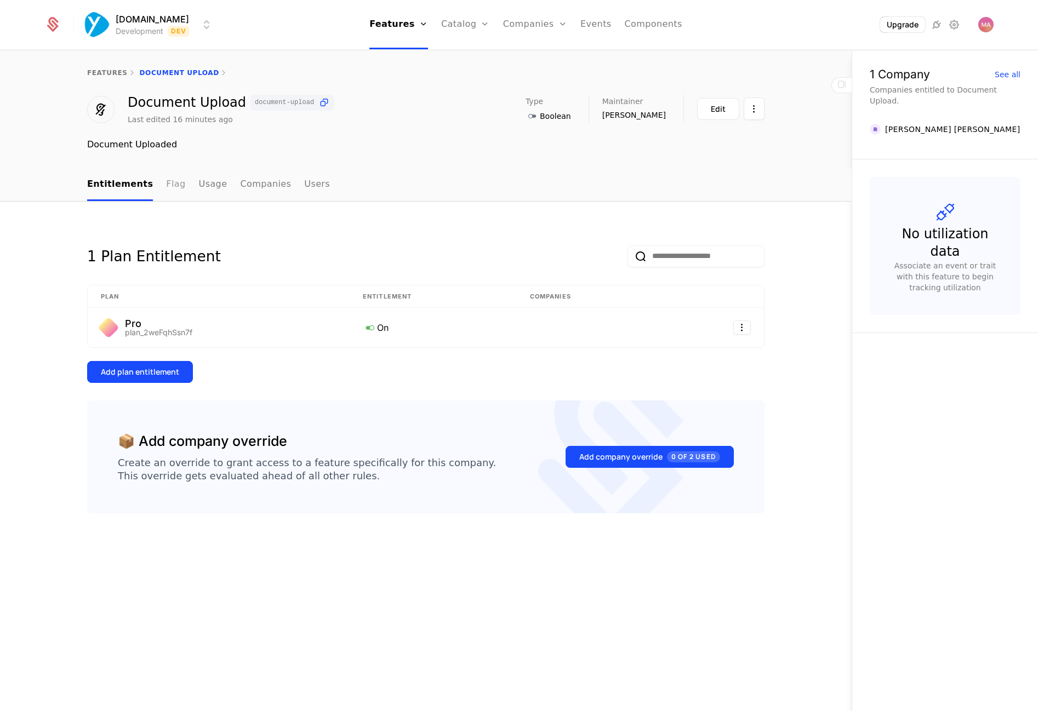
click at [168, 193] on link "Flag" at bounding box center [175, 185] width 19 height 32
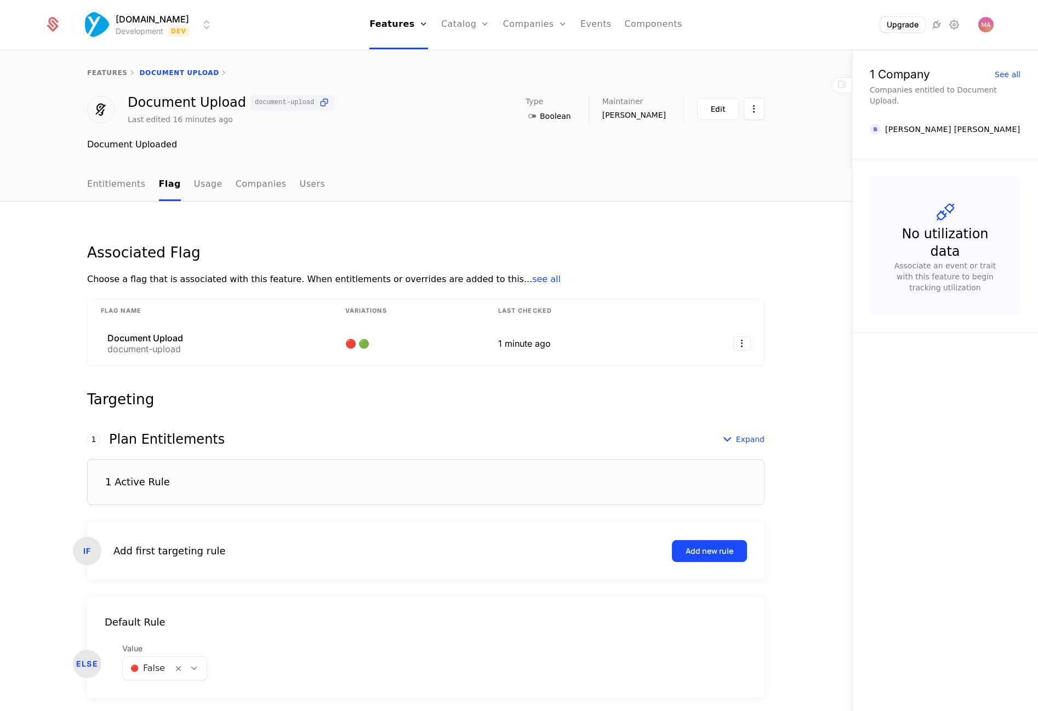
click at [63, 362] on div "Associated Flag Choose a flag that is associated with this feature. When entitl…" at bounding box center [425, 476] width 851 height 549
click at [199, 182] on link "Usage" at bounding box center [208, 185] width 28 height 32
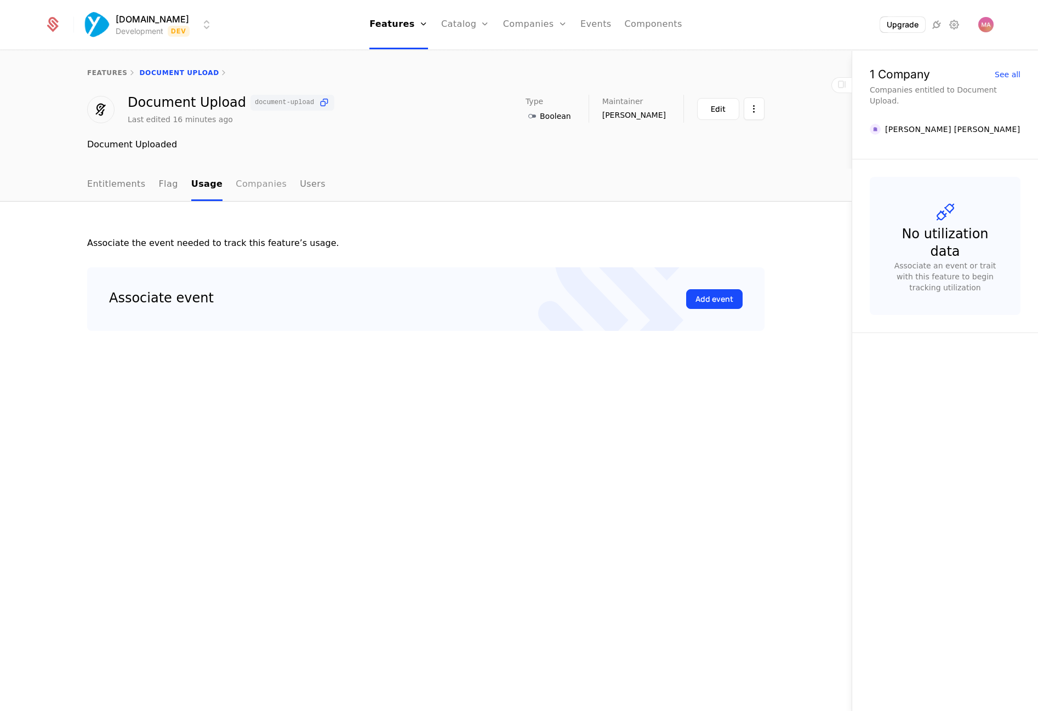
click at [244, 184] on link "Companies" at bounding box center [261, 185] width 51 height 32
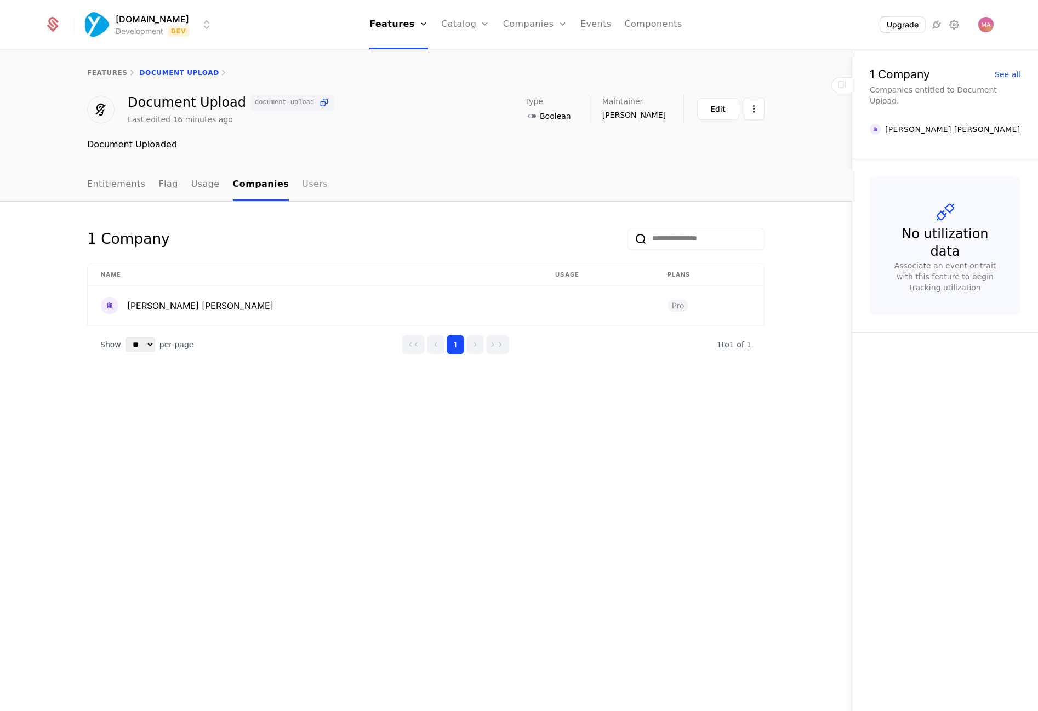
click at [302, 190] on link "Users" at bounding box center [315, 185] width 26 height 32
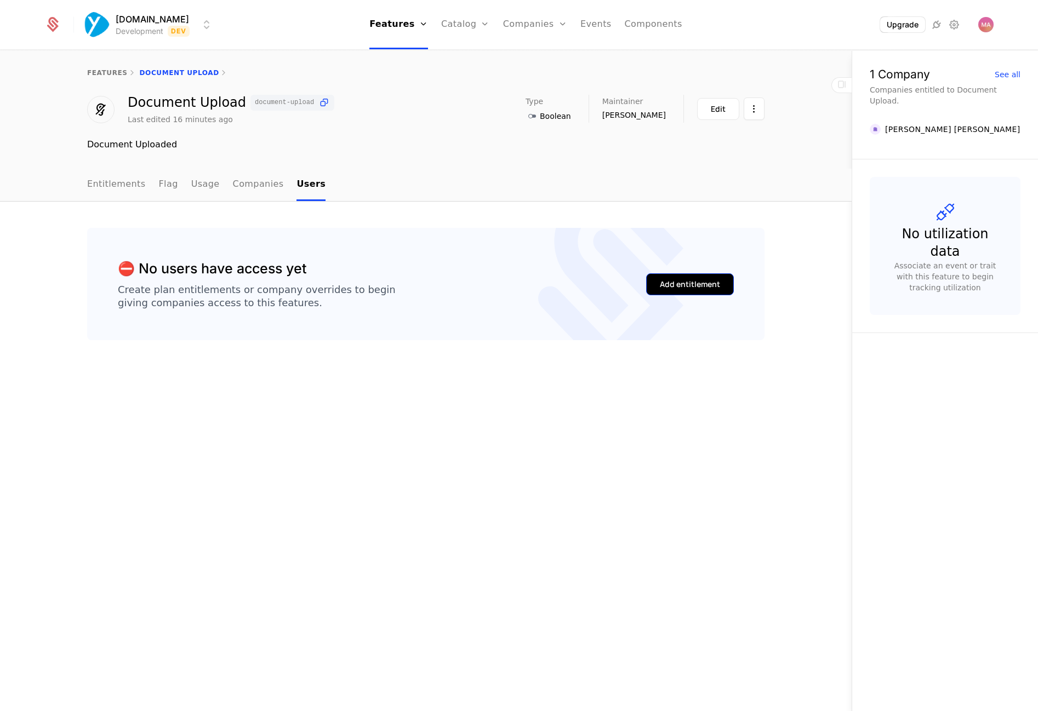
click at [672, 283] on div "Add entitlement" at bounding box center [690, 284] width 60 height 11
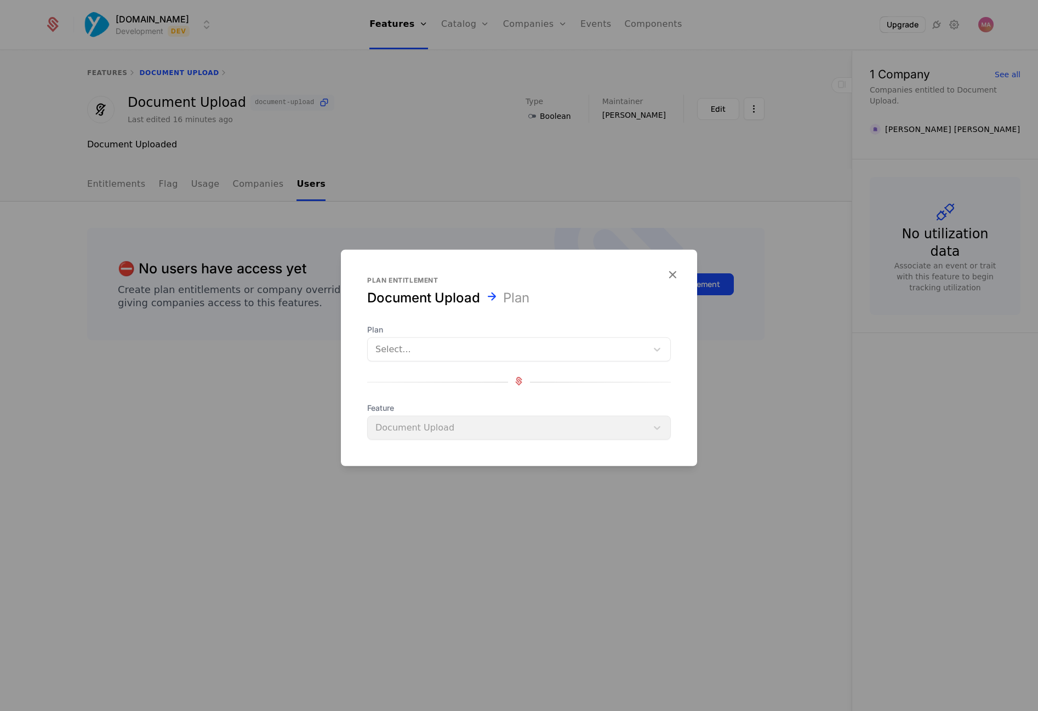
click at [576, 346] on div at bounding box center [507, 349] width 264 height 15
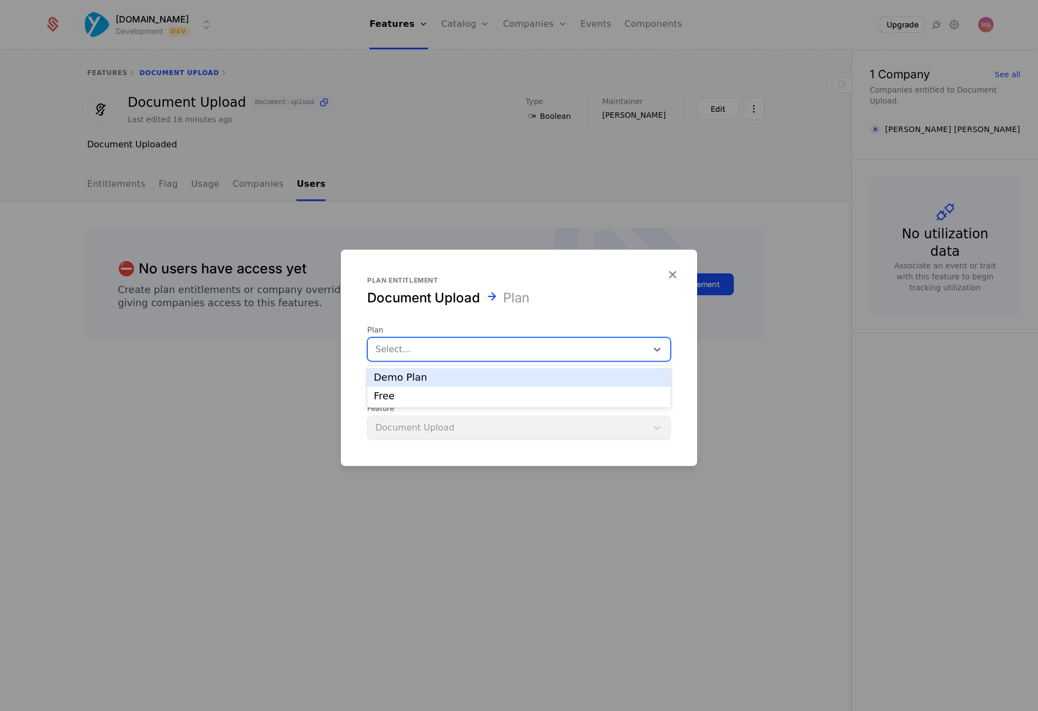
click at [581, 290] on div "Document Upload Plan" at bounding box center [519, 298] width 304 height 18
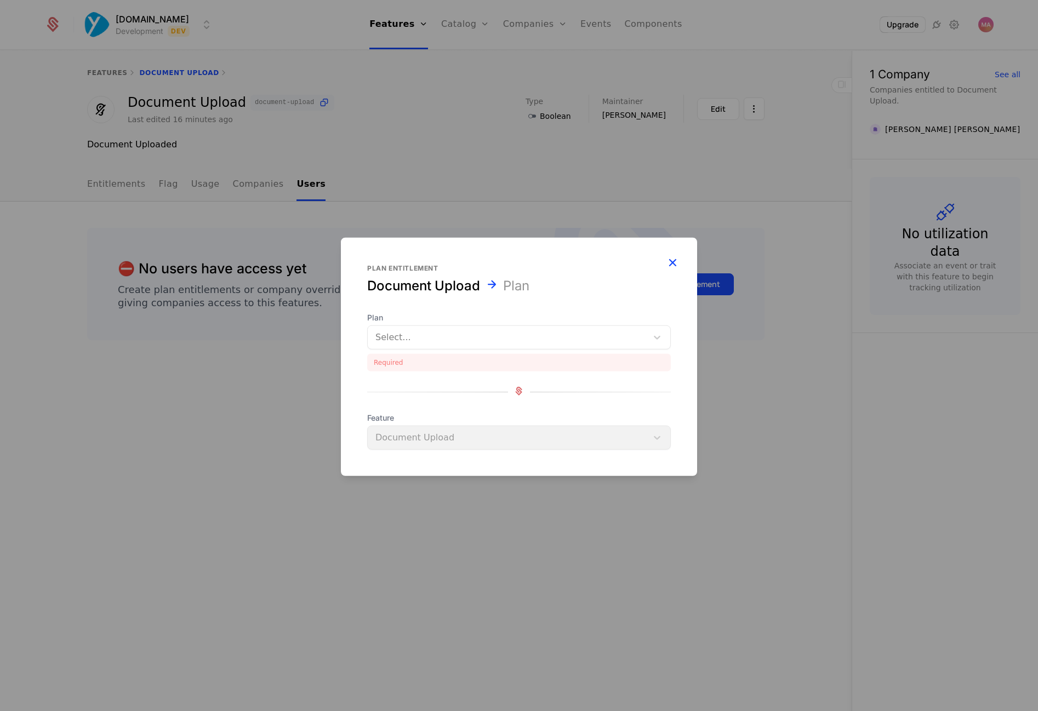
click at [676, 265] on icon "button" at bounding box center [672, 262] width 14 height 14
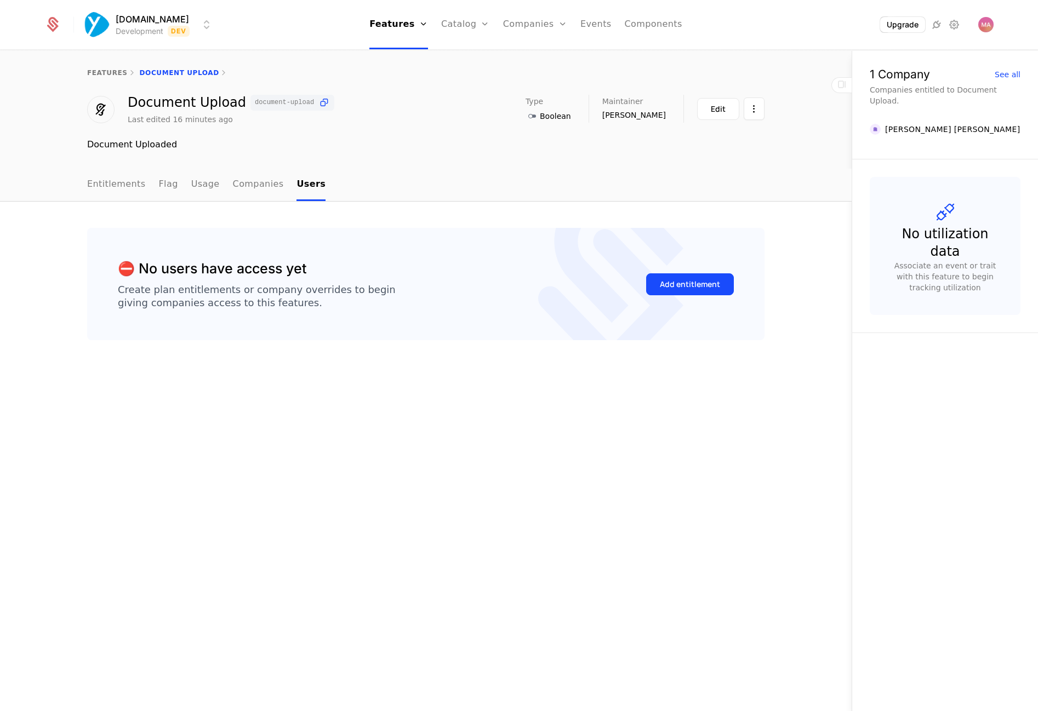
click at [524, 402] on div "⛔️ No users have access yet Create plan entitlements or company overrides to be…" at bounding box center [425, 457] width 851 height 510
click at [119, 184] on link "Entitlements" at bounding box center [116, 185] width 59 height 32
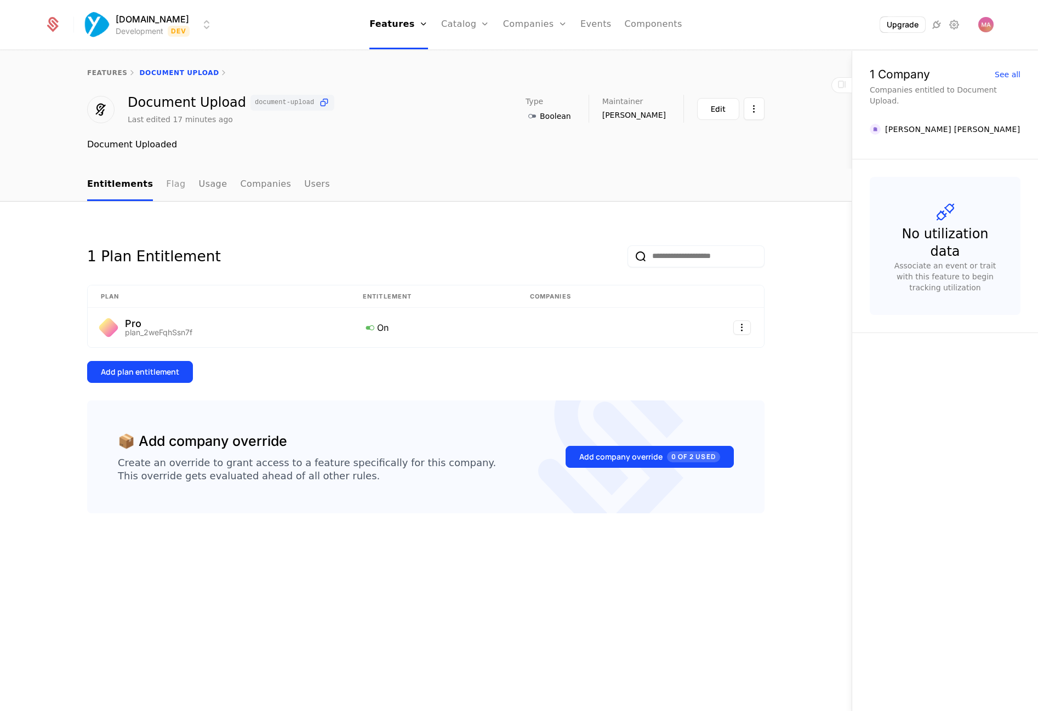
click at [166, 185] on link "Flag" at bounding box center [175, 185] width 19 height 32
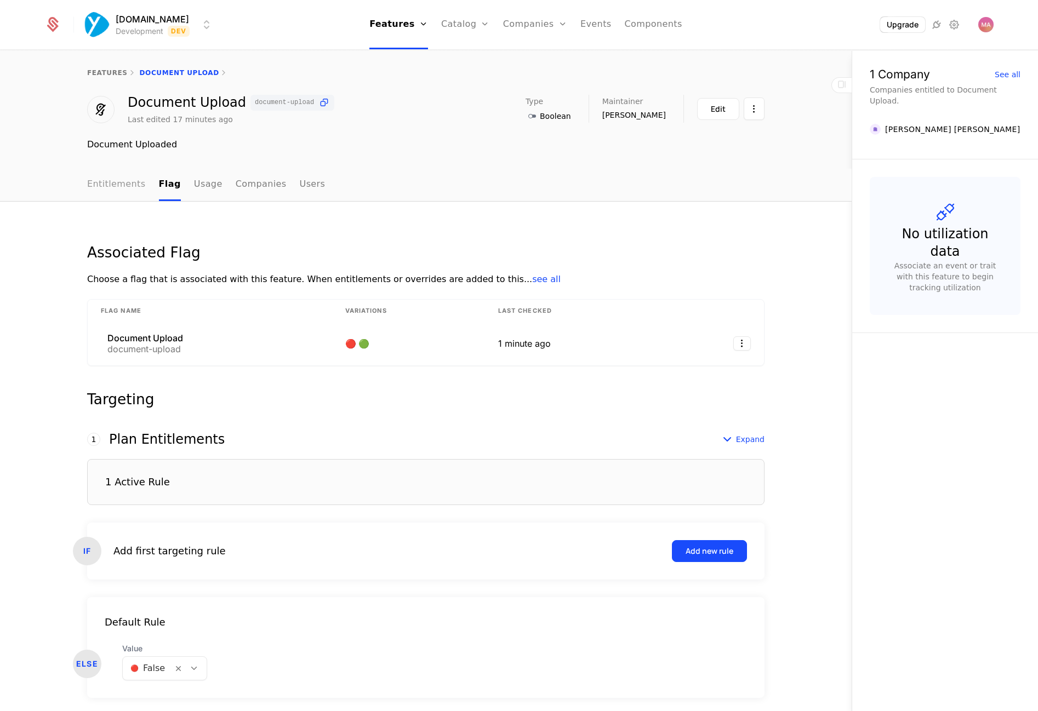
click at [112, 186] on link "Entitlements" at bounding box center [116, 185] width 59 height 32
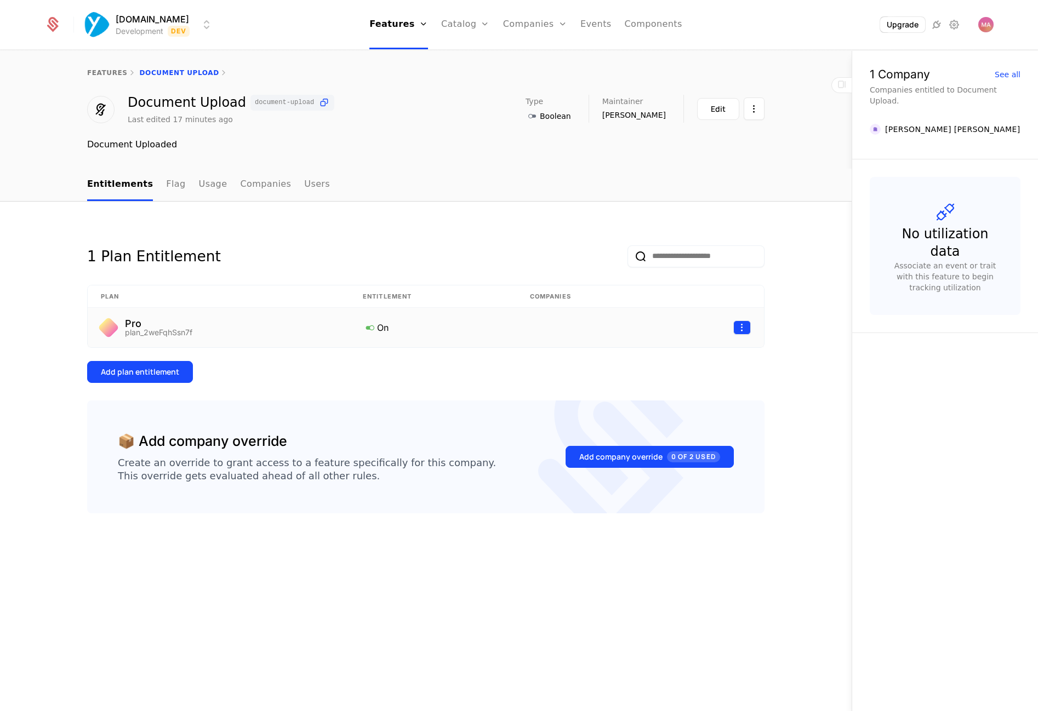
click at [744, 330] on html "[DOMAIN_NAME] Development Dev Features Features Flags Catalog Plans Add Ons Cre…" at bounding box center [519, 355] width 1038 height 711
click at [788, 346] on html "[DOMAIN_NAME] Development Dev Features Features Flags Catalog Plans Add Ons Cre…" at bounding box center [519, 355] width 1038 height 711
click at [167, 185] on link "Flag" at bounding box center [175, 185] width 19 height 32
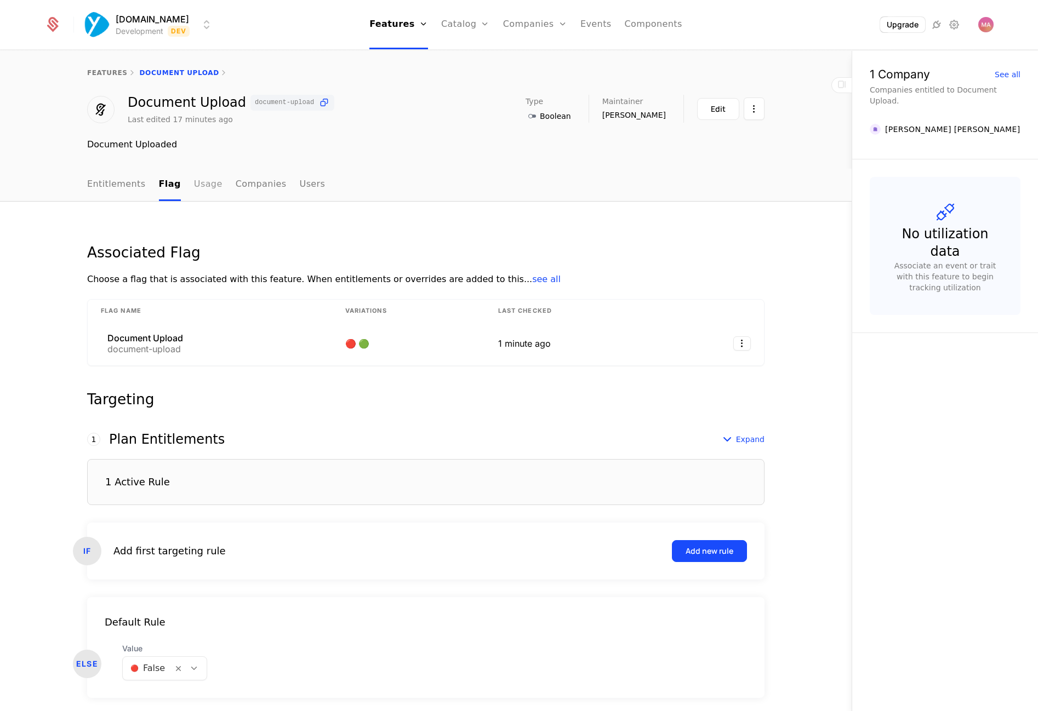
click at [200, 187] on link "Usage" at bounding box center [208, 185] width 28 height 32
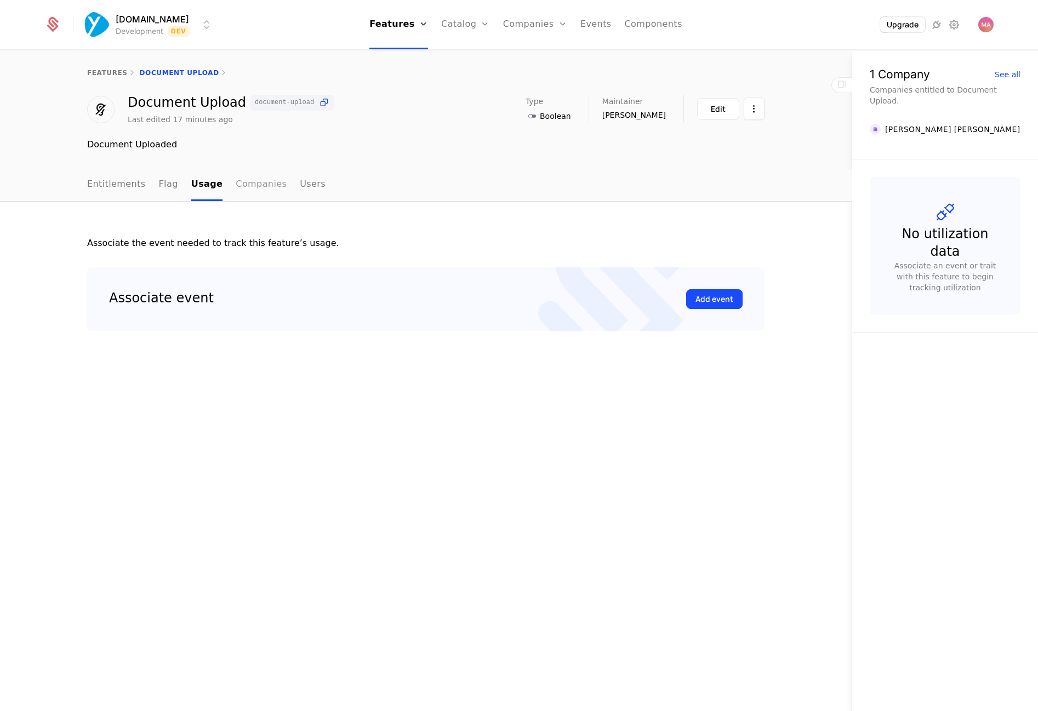
click at [240, 188] on link "Companies" at bounding box center [261, 185] width 51 height 32
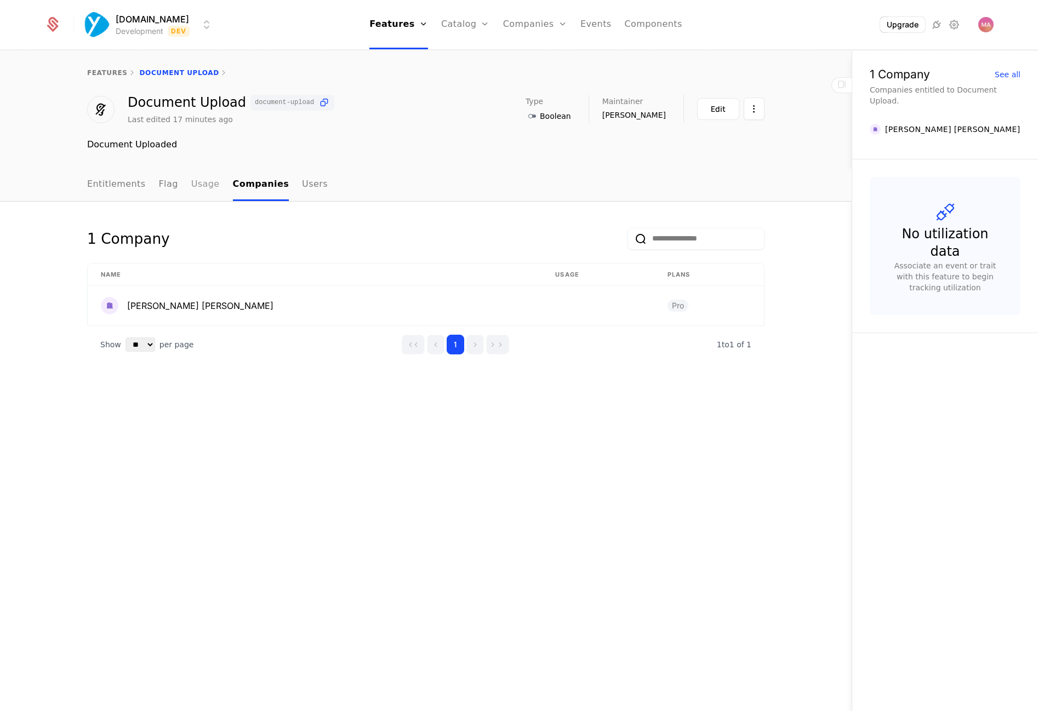
click at [191, 185] on link "Usage" at bounding box center [205, 185] width 28 height 32
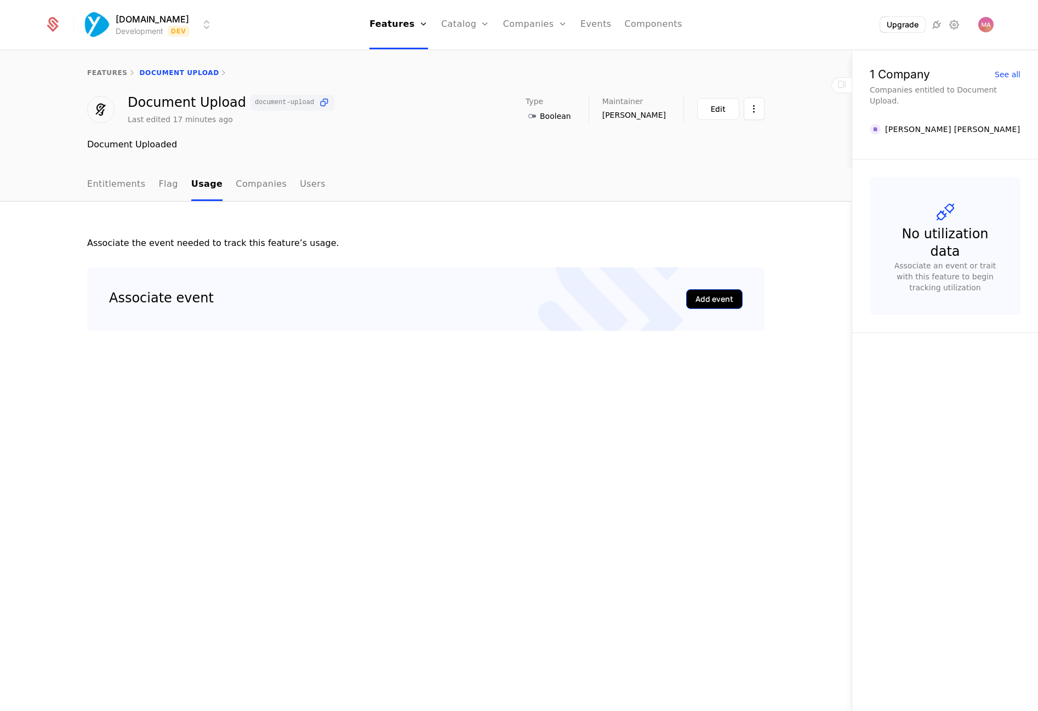
click at [716, 296] on div "Add event" at bounding box center [714, 299] width 38 height 11
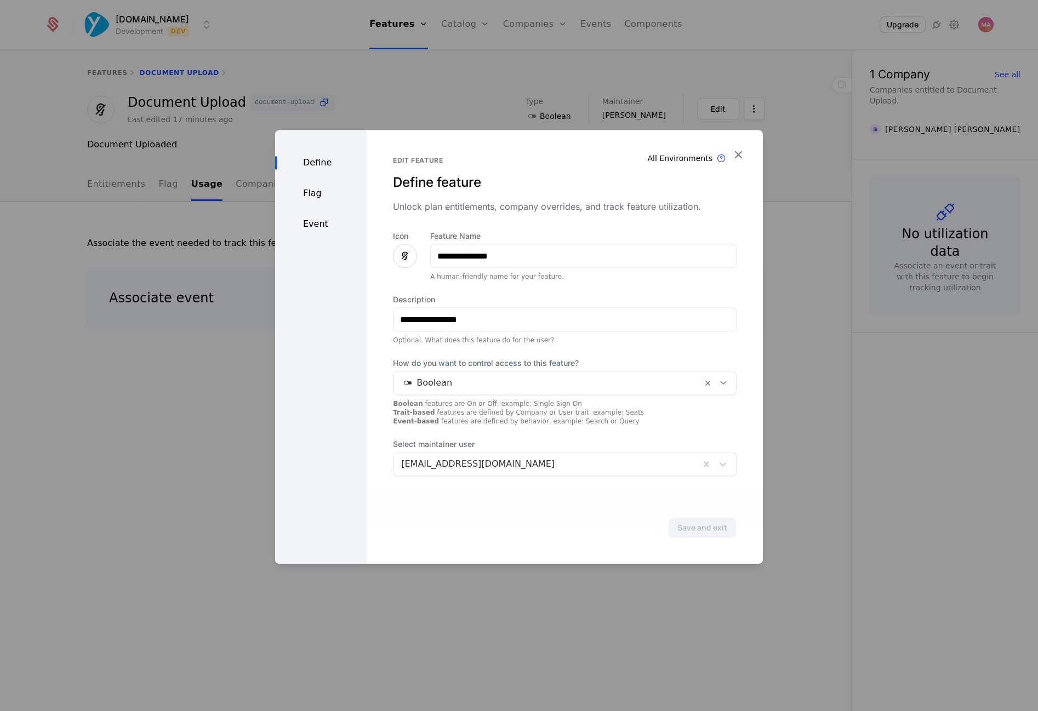
click at [584, 290] on div "**********" at bounding box center [565, 353] width 344 height 245
click at [466, 445] on span "Select maintainer user" at bounding box center [565, 444] width 344 height 11
click at [479, 465] on div "[EMAIL_ADDRESS][DOMAIN_NAME]" at bounding box center [546, 464] width 291 height 13
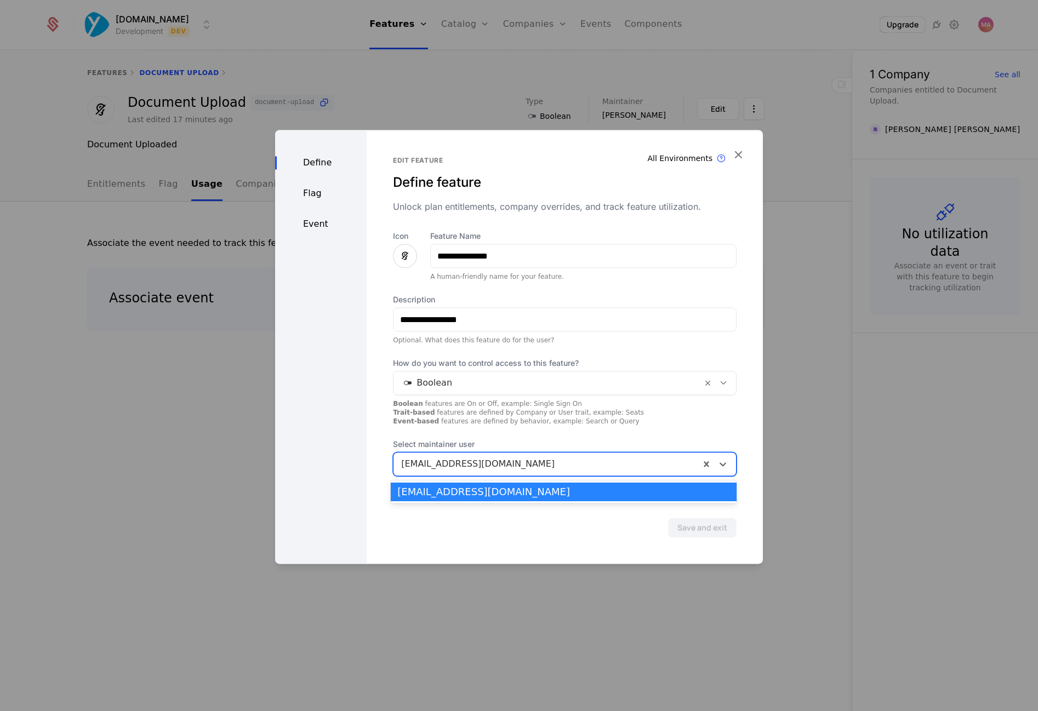
click at [460, 491] on div "[EMAIL_ADDRESS][DOMAIN_NAME]" at bounding box center [563, 492] width 333 height 10
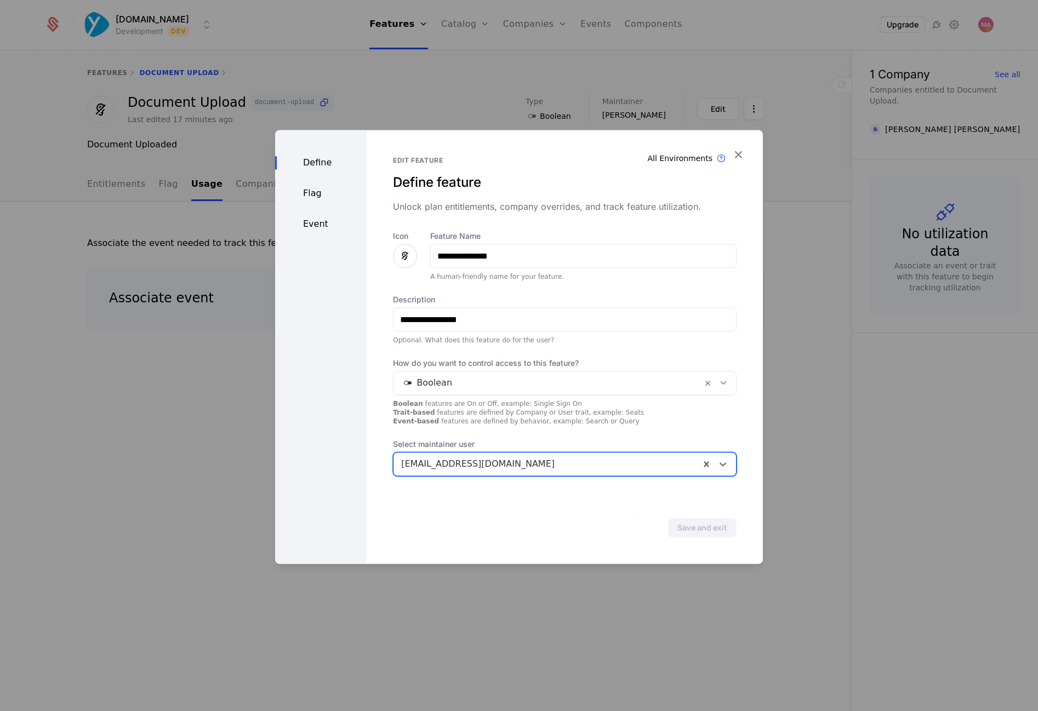
click at [324, 191] on div "Flag" at bounding box center [321, 193] width 92 height 13
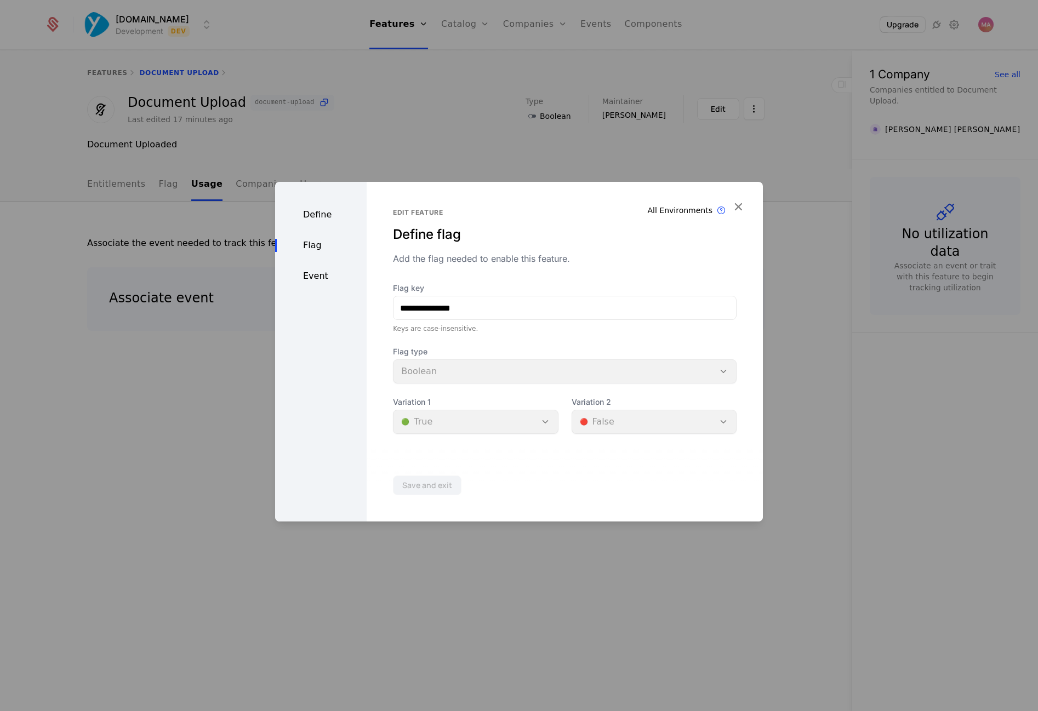
click at [319, 268] on div "Define Flag Event" at bounding box center [321, 352] width 92 height 340
click at [313, 277] on div "Event" at bounding box center [321, 276] width 92 height 13
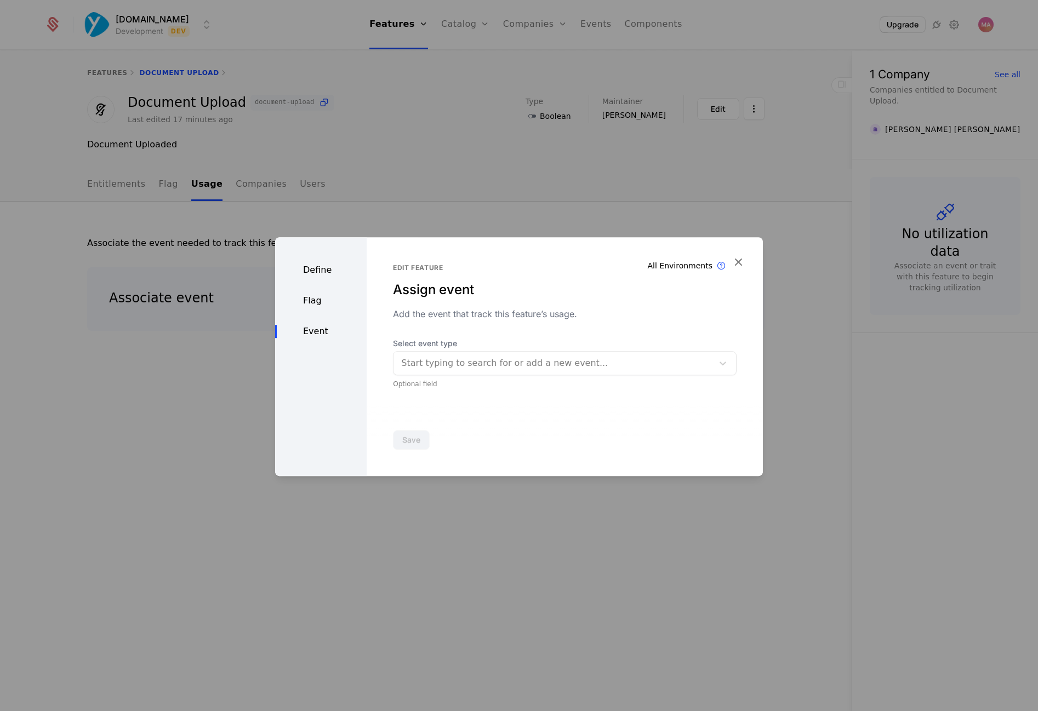
click at [501, 370] on div at bounding box center [553, 363] width 304 height 15
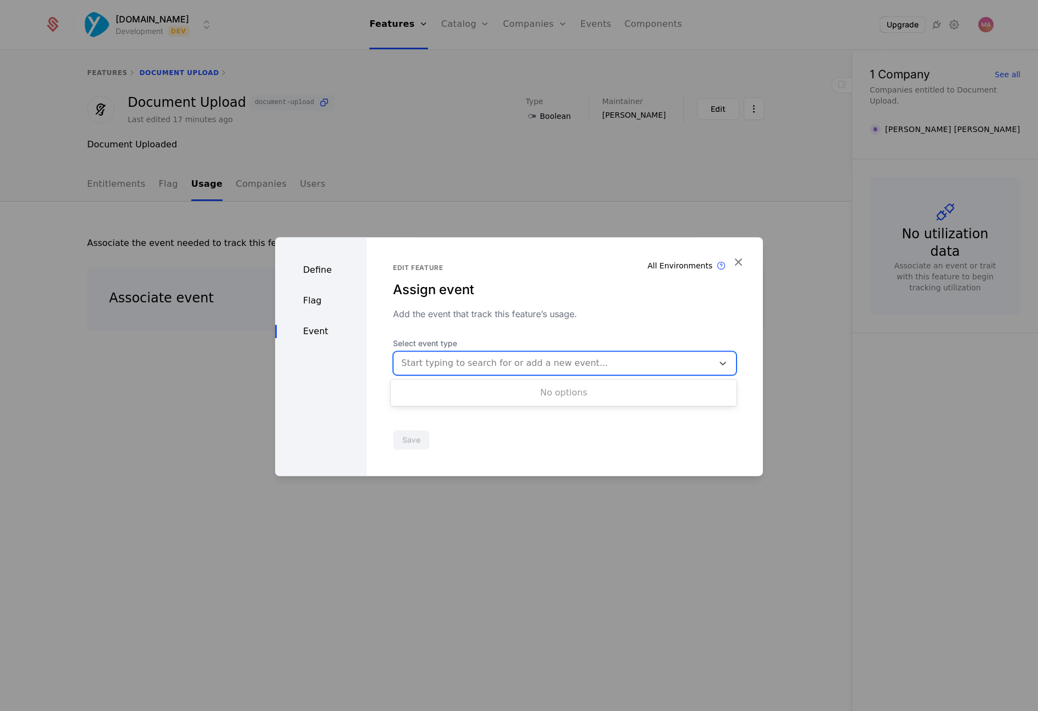
click at [530, 338] on div "Edit feature Assign event Add the event that track this feature’s usage. Select…" at bounding box center [565, 326] width 344 height 125
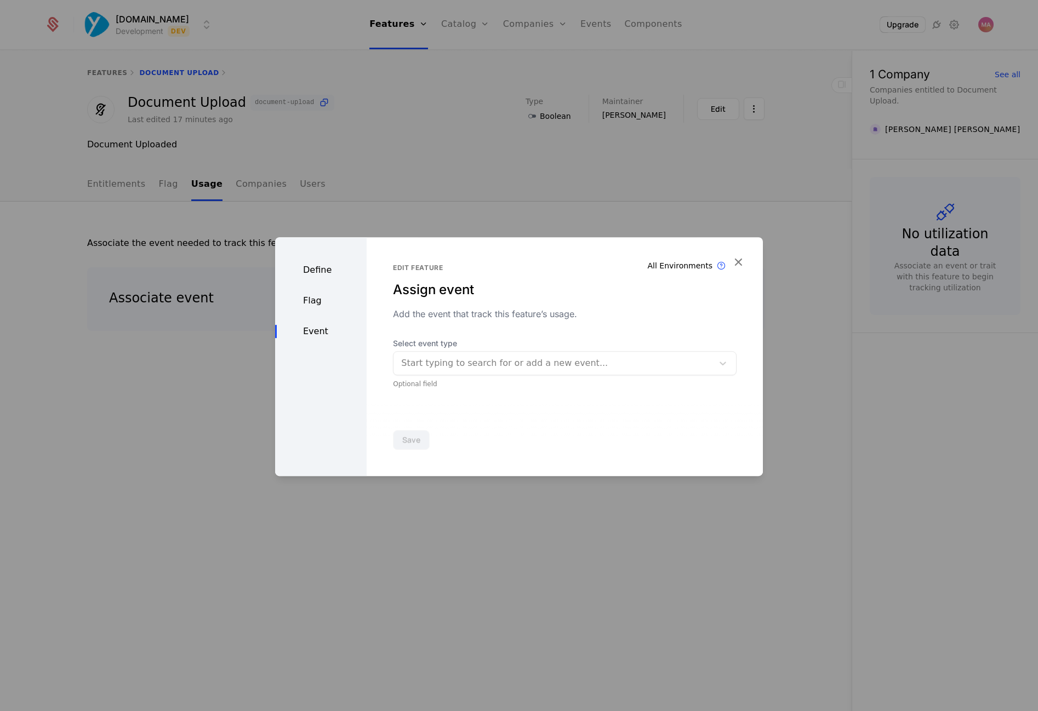
click at [328, 305] on div "Flag" at bounding box center [321, 300] width 92 height 13
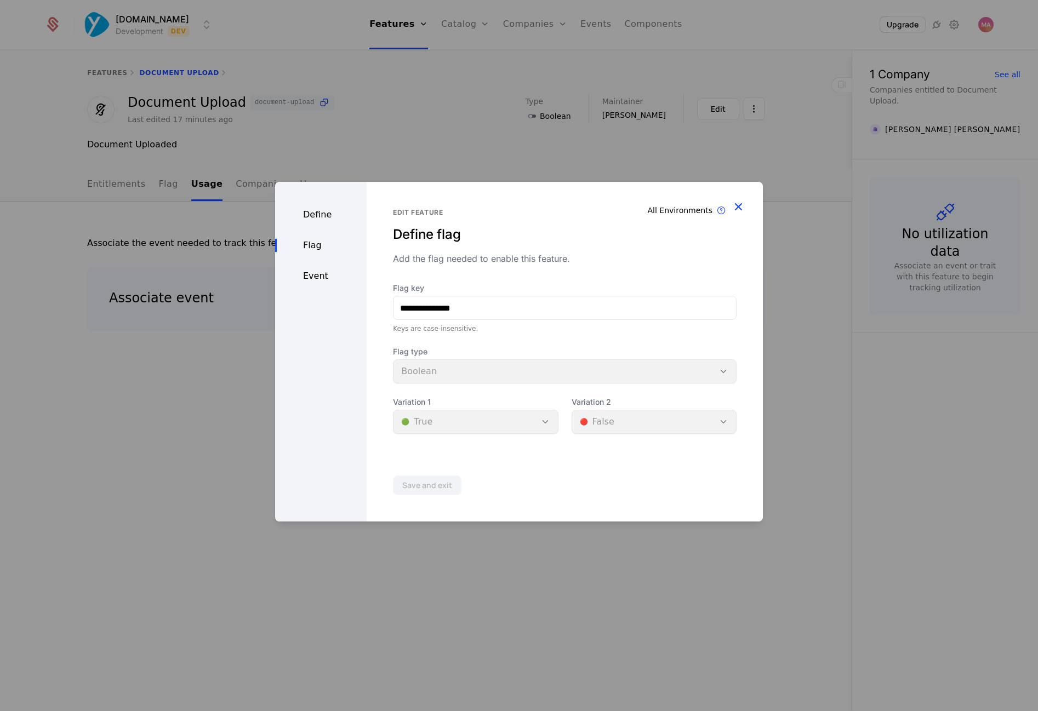
click at [736, 206] on icon "button" at bounding box center [738, 206] width 14 height 14
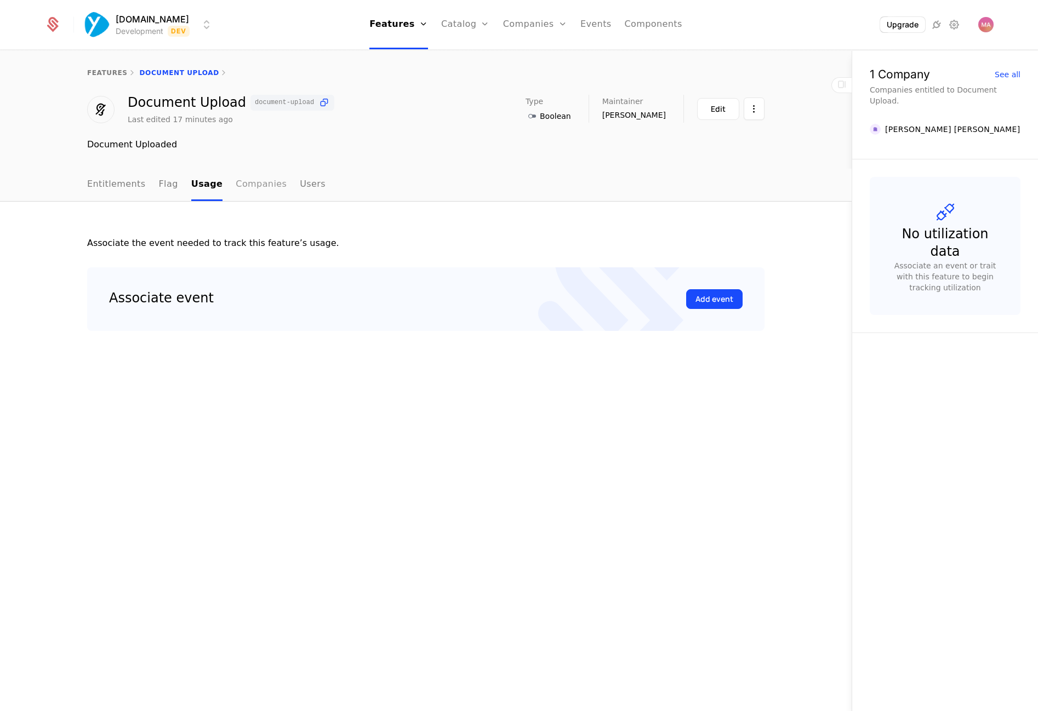
click at [251, 185] on link "Companies" at bounding box center [261, 185] width 51 height 32
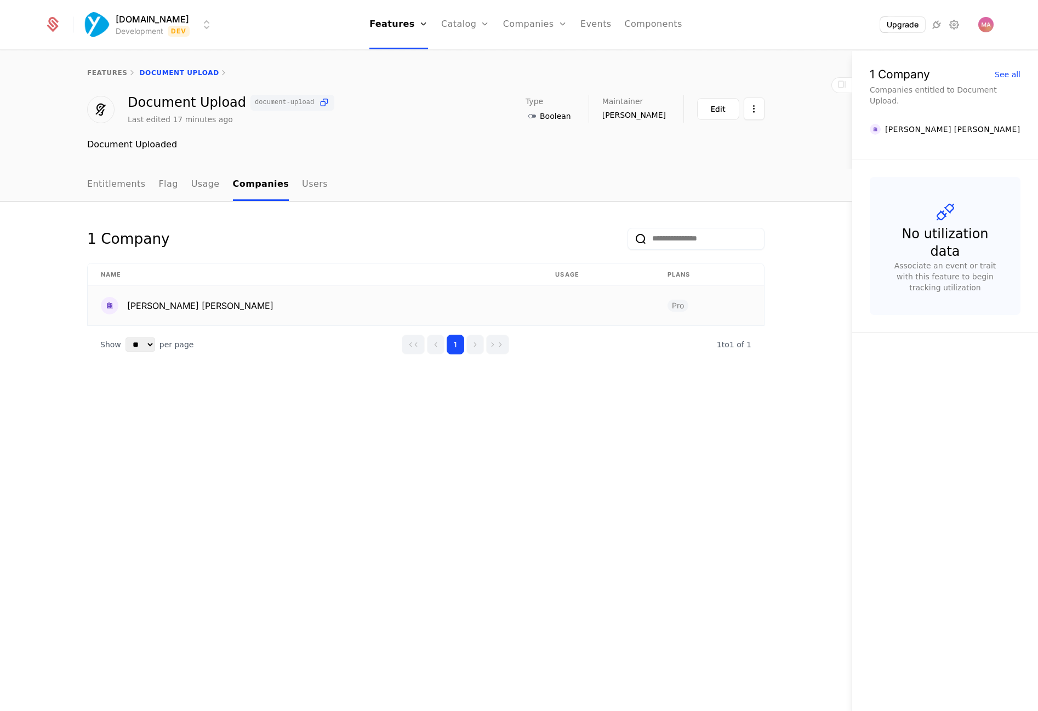
click at [608, 313] on td at bounding box center [598, 305] width 112 height 39
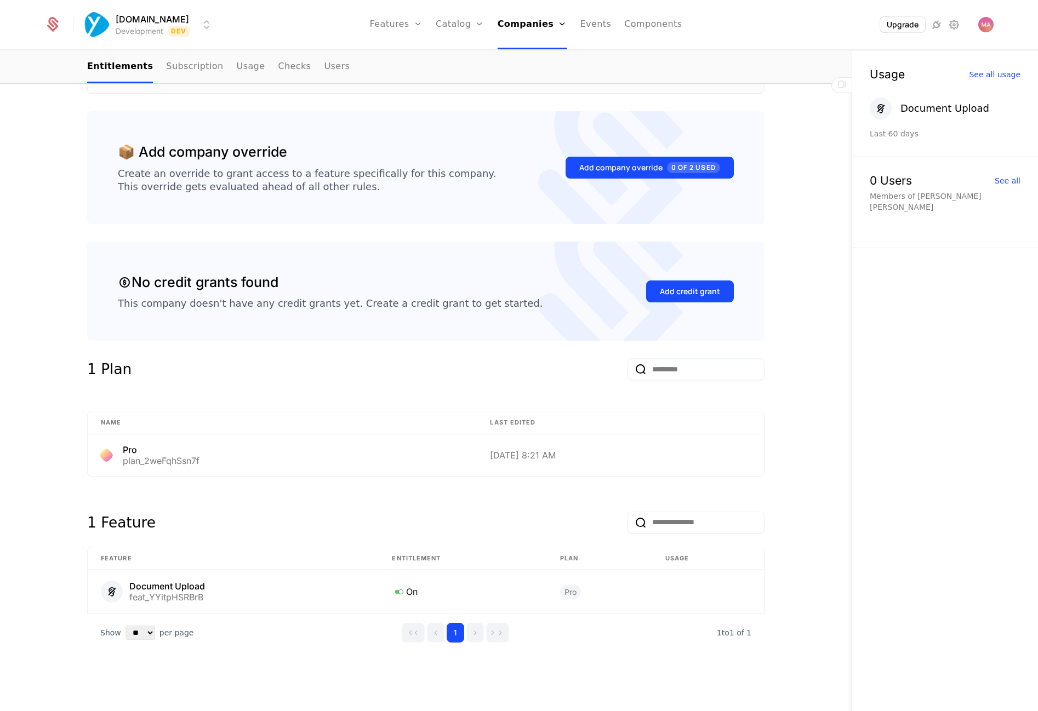
scroll to position [220, 0]
click at [264, 654] on div "Overview All meta Name [PERSON_NAME] [PERSON_NAME] Schematic ID comp_inKAKVqHbq…" at bounding box center [425, 334] width 677 height 706
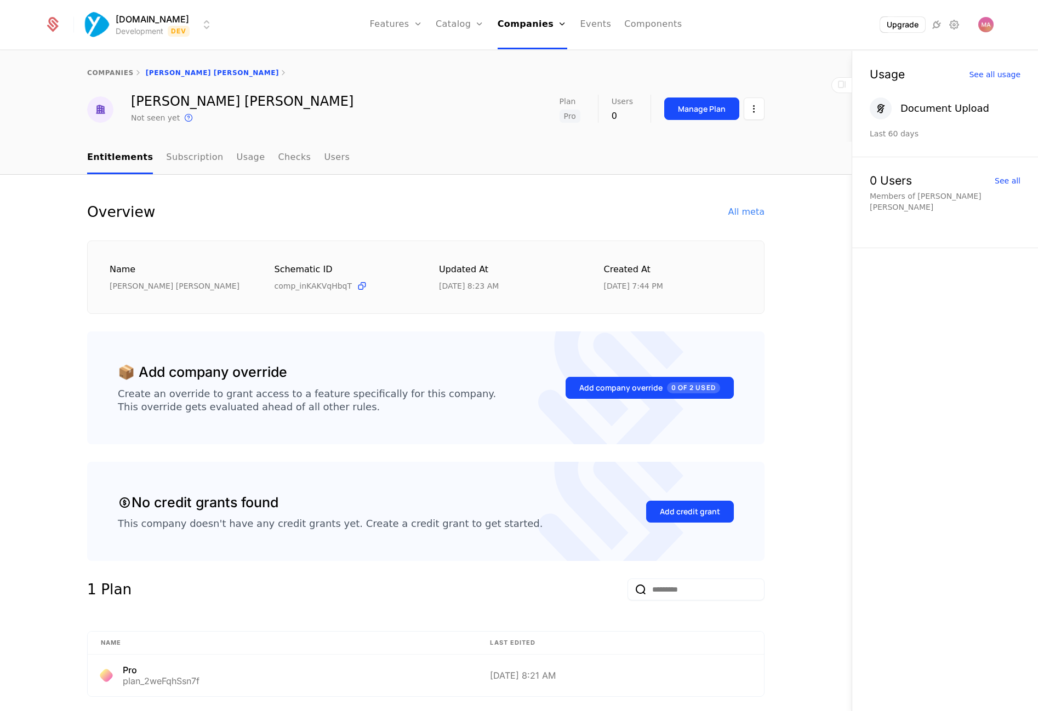
scroll to position [0, 0]
click at [115, 75] on link "companies" at bounding box center [110, 73] width 47 height 8
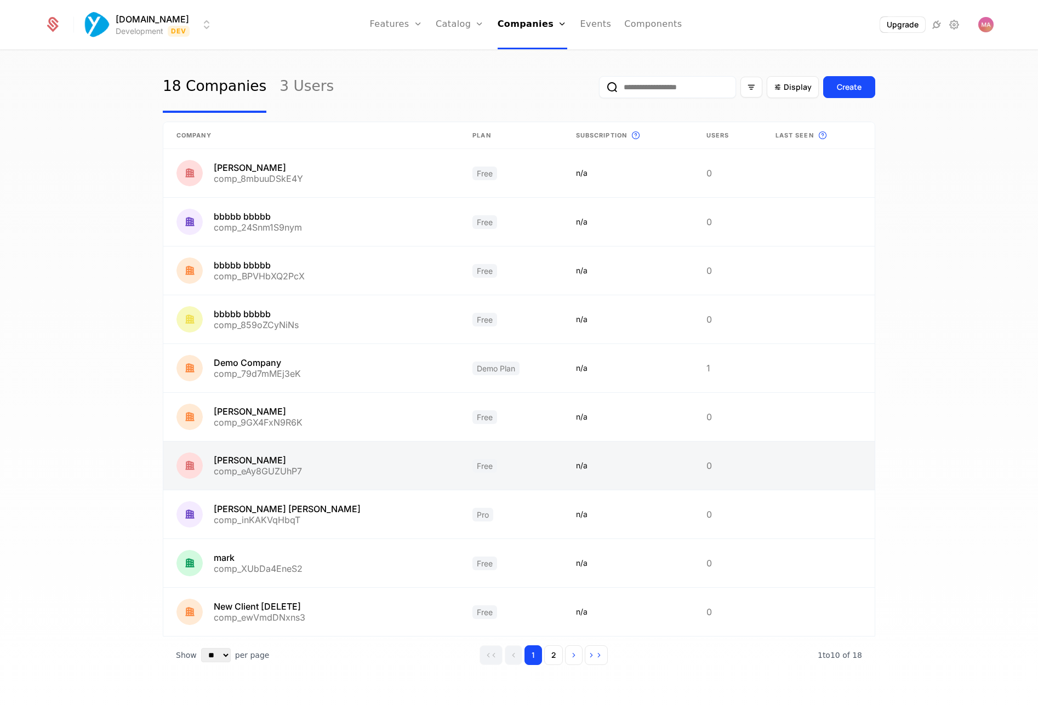
scroll to position [16, 0]
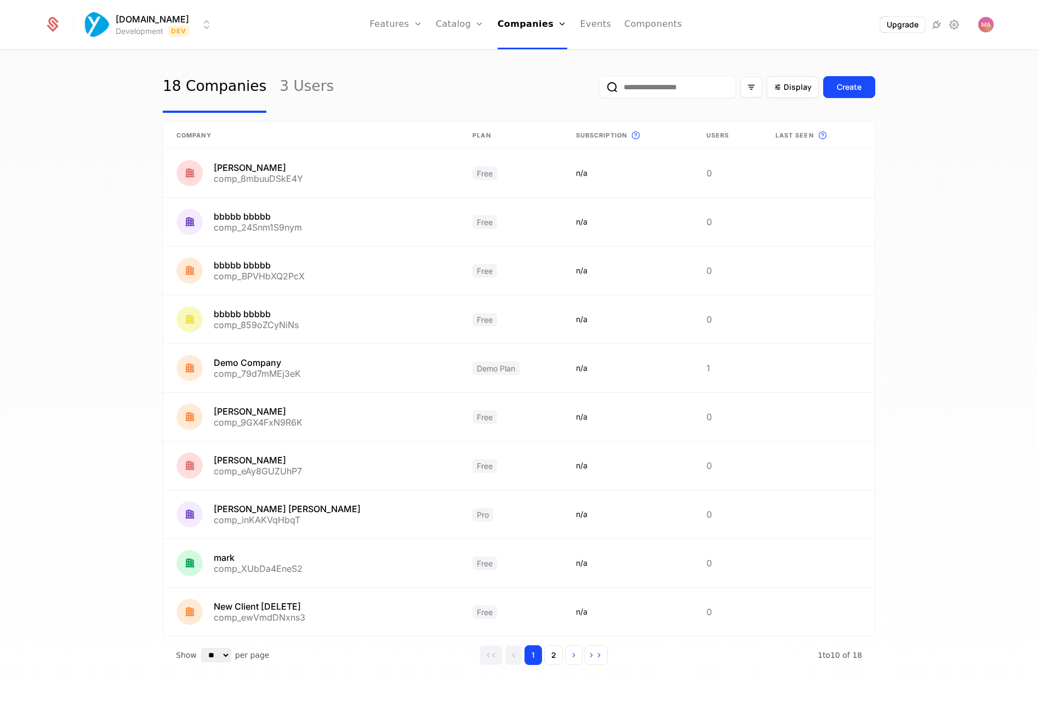
scroll to position [16, 0]
click at [554, 653] on button "2" at bounding box center [553, 655] width 19 height 20
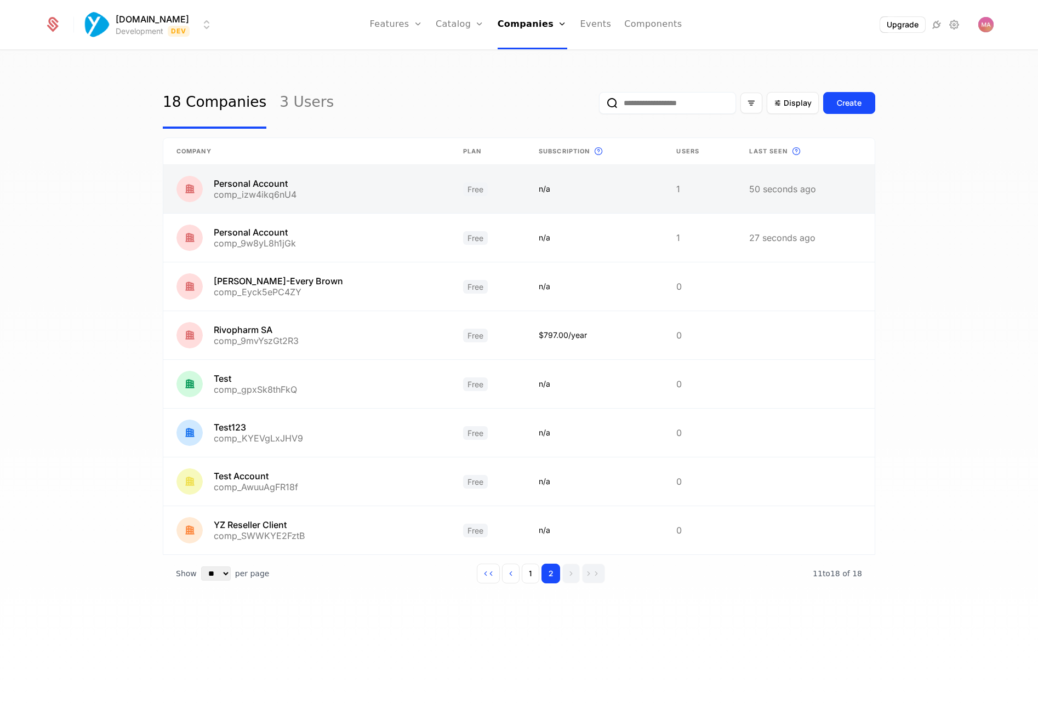
click at [296, 191] on link at bounding box center [306, 189] width 287 height 48
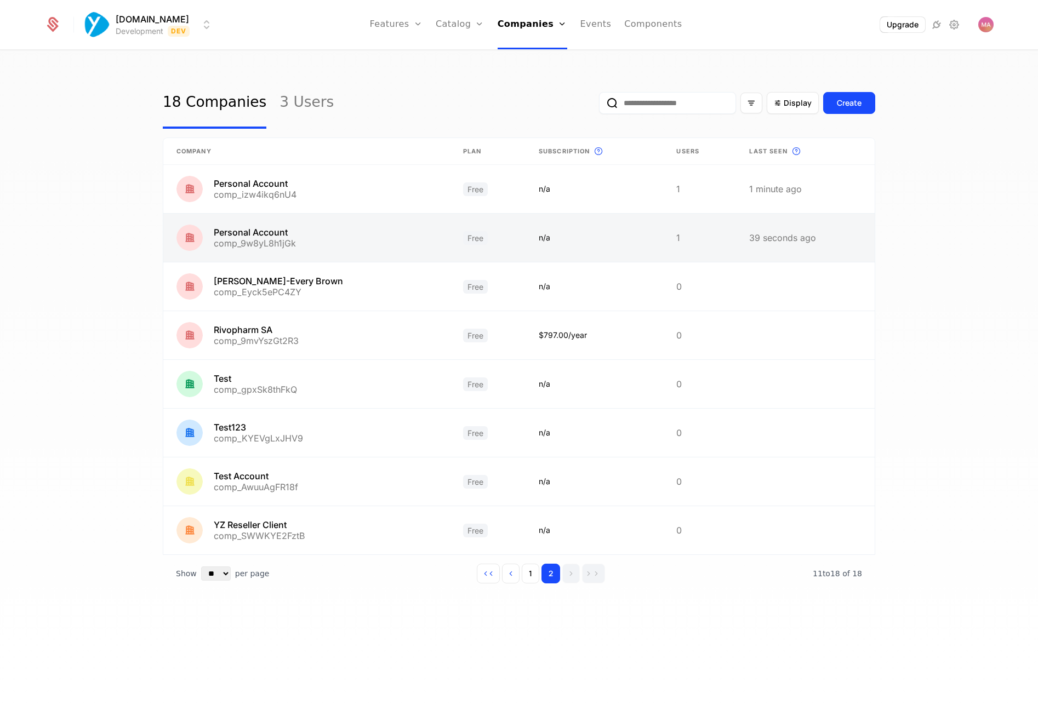
click at [266, 247] on link at bounding box center [306, 238] width 287 height 48
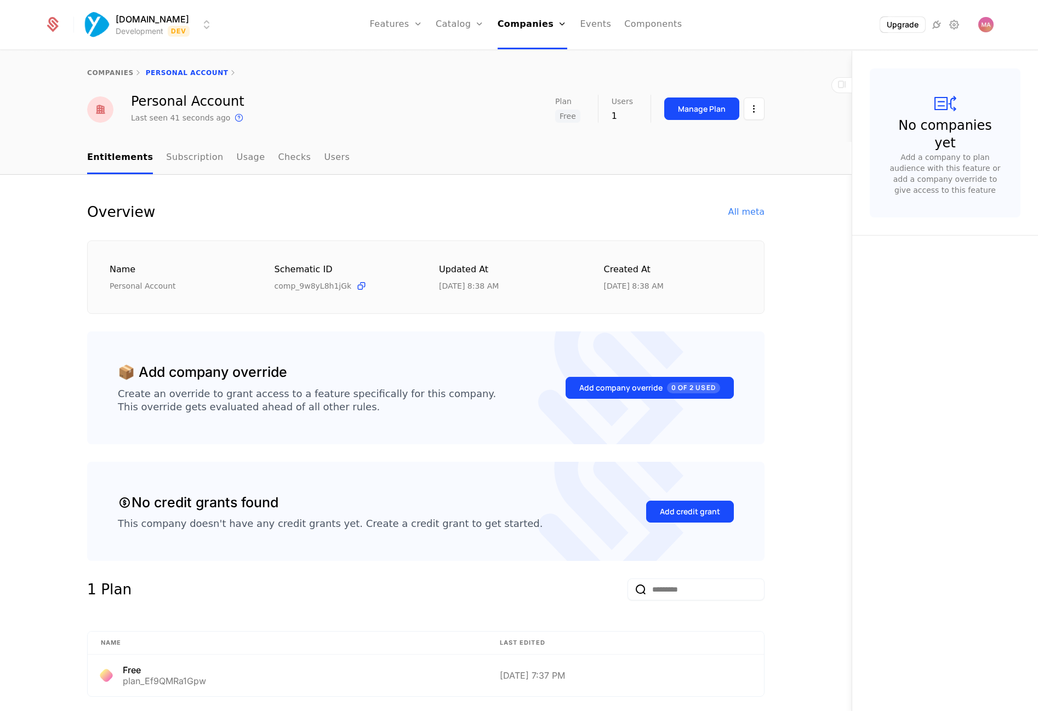
click at [615, 117] on div "1" at bounding box center [621, 116] width 21 height 13
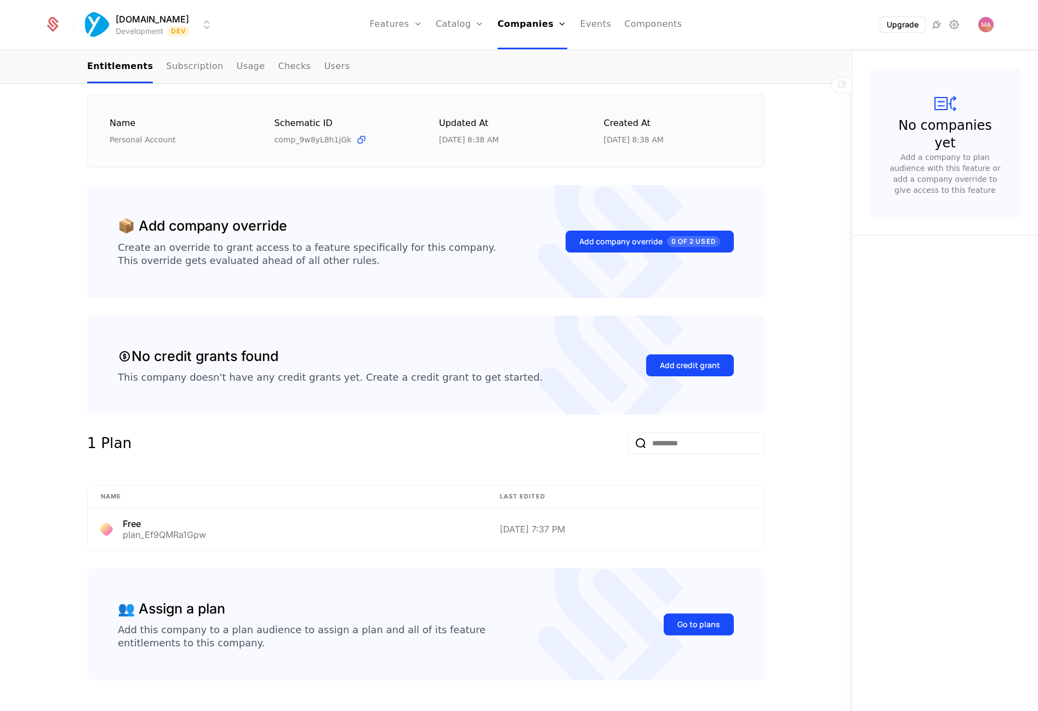
scroll to position [153, 0]
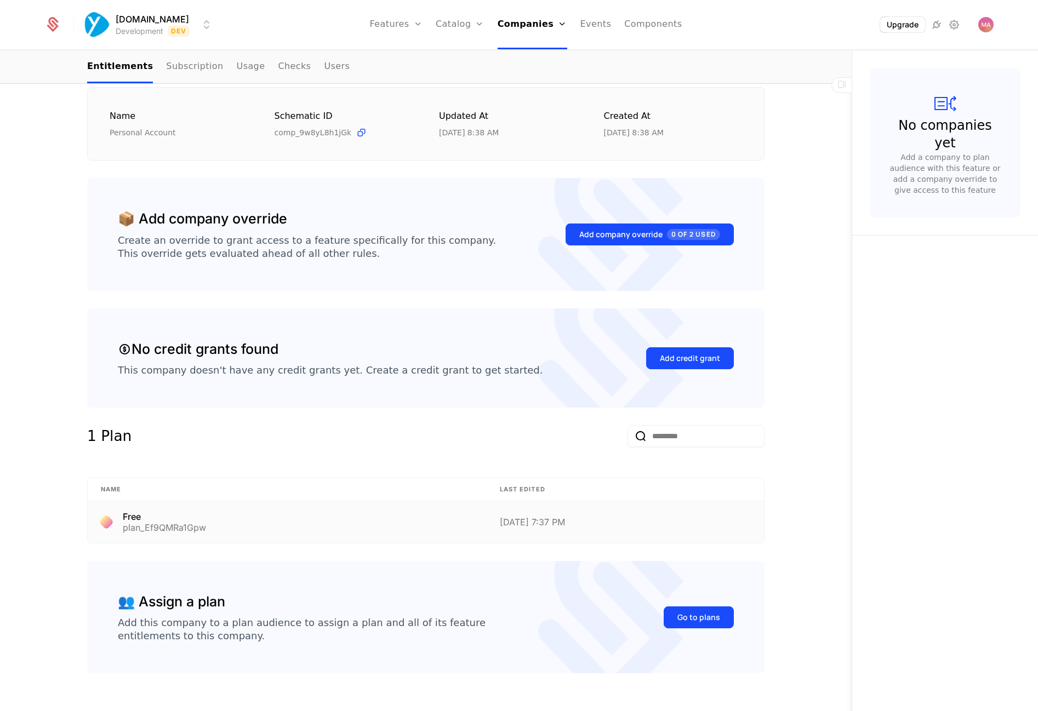
click at [655, 525] on td "9/12/25, 7:37 PM" at bounding box center [625, 522] width 277 height 42
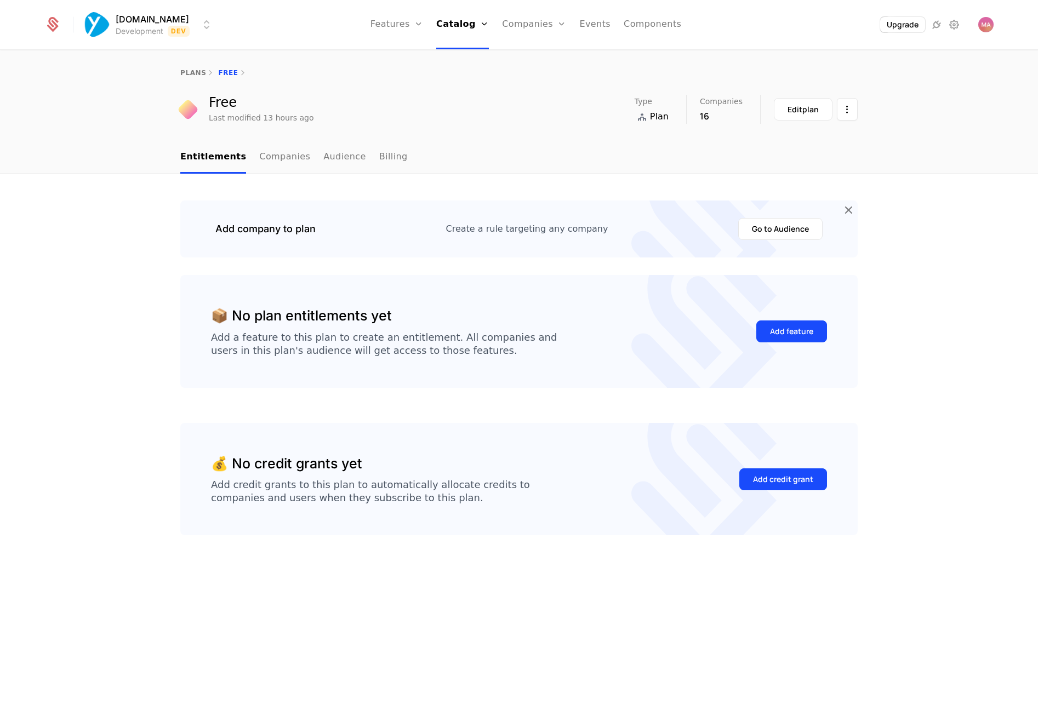
click at [405, 235] on div "Add company to plan Create a rule targeting any company Go to Audience" at bounding box center [519, 229] width 642 height 22
click at [283, 161] on link "Companies" at bounding box center [284, 157] width 51 height 32
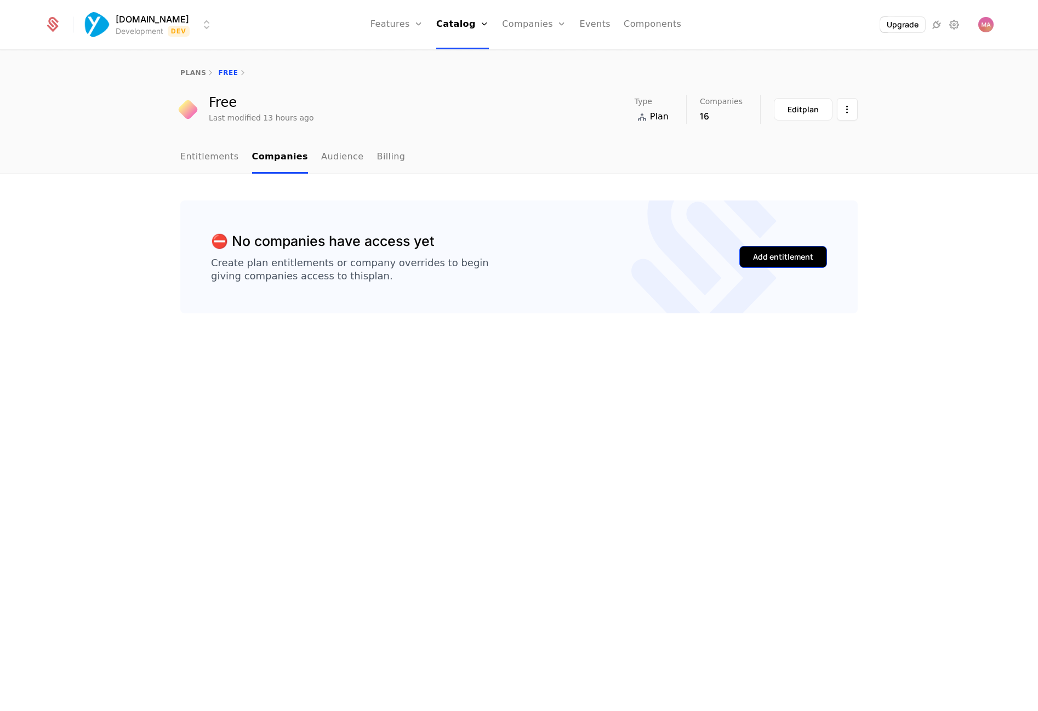
click at [764, 258] on div "Add entitlement" at bounding box center [783, 256] width 60 height 11
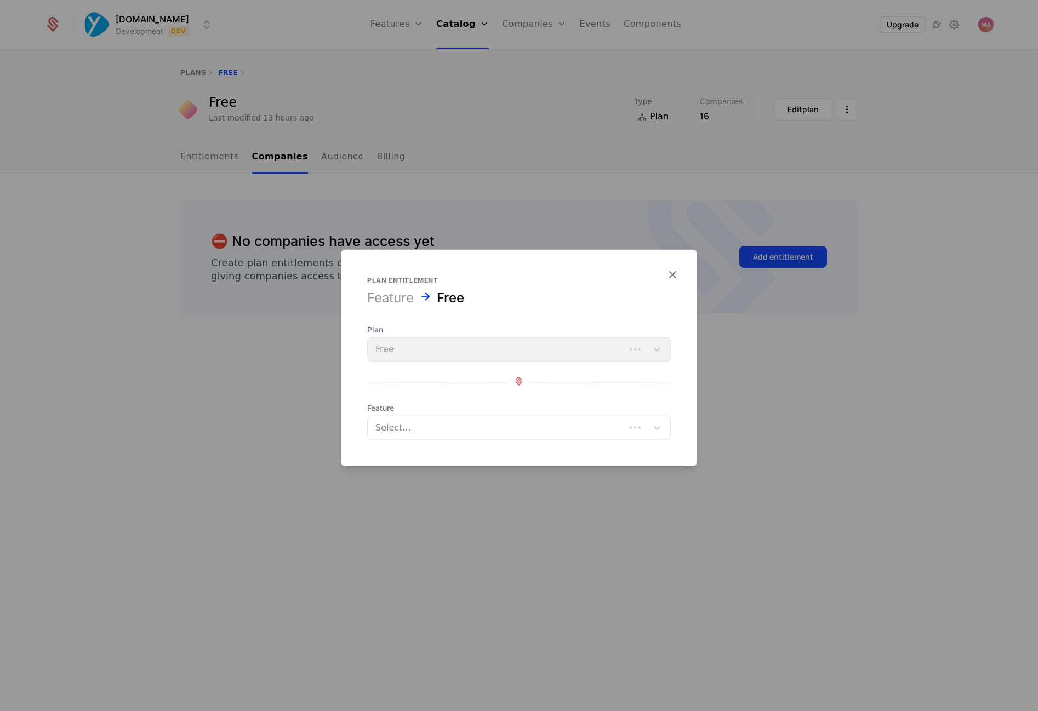
click at [559, 429] on div at bounding box center [496, 427] width 242 height 15
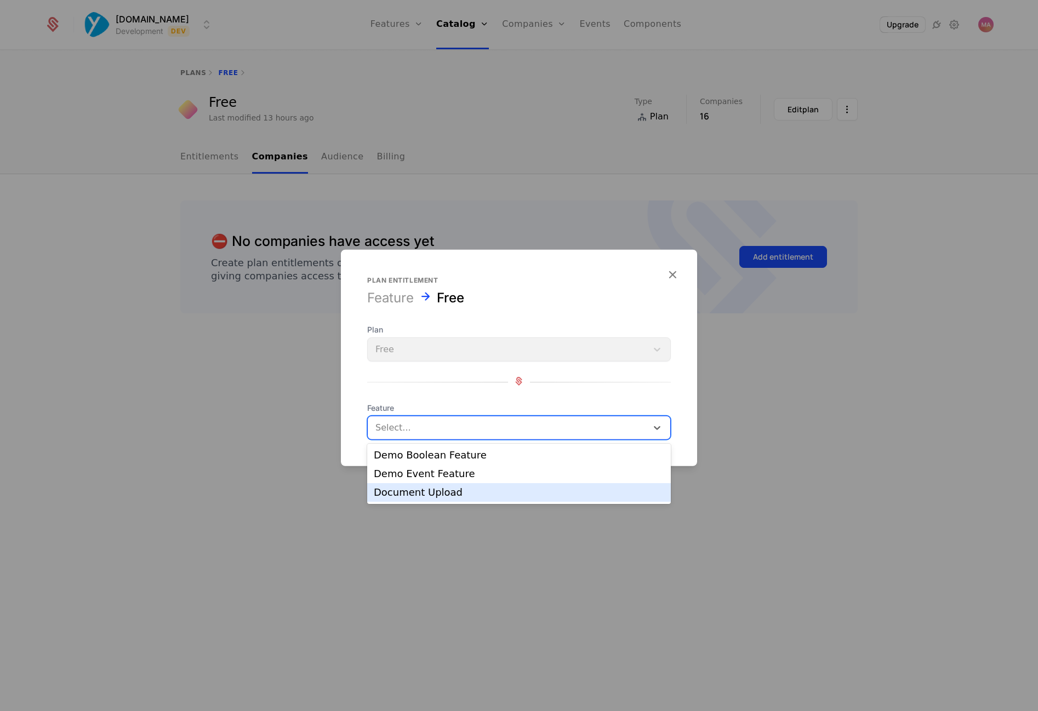
click at [531, 491] on div "Document Upload" at bounding box center [519, 493] width 290 height 10
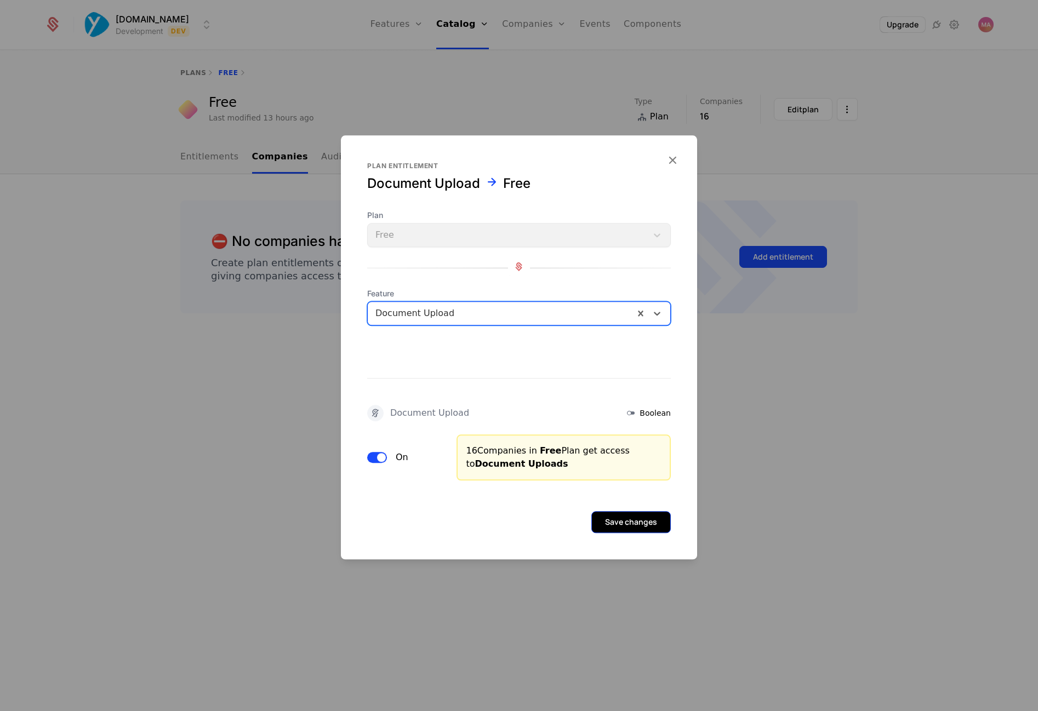
click at [619, 516] on button "Save changes" at bounding box center [630, 522] width 79 height 22
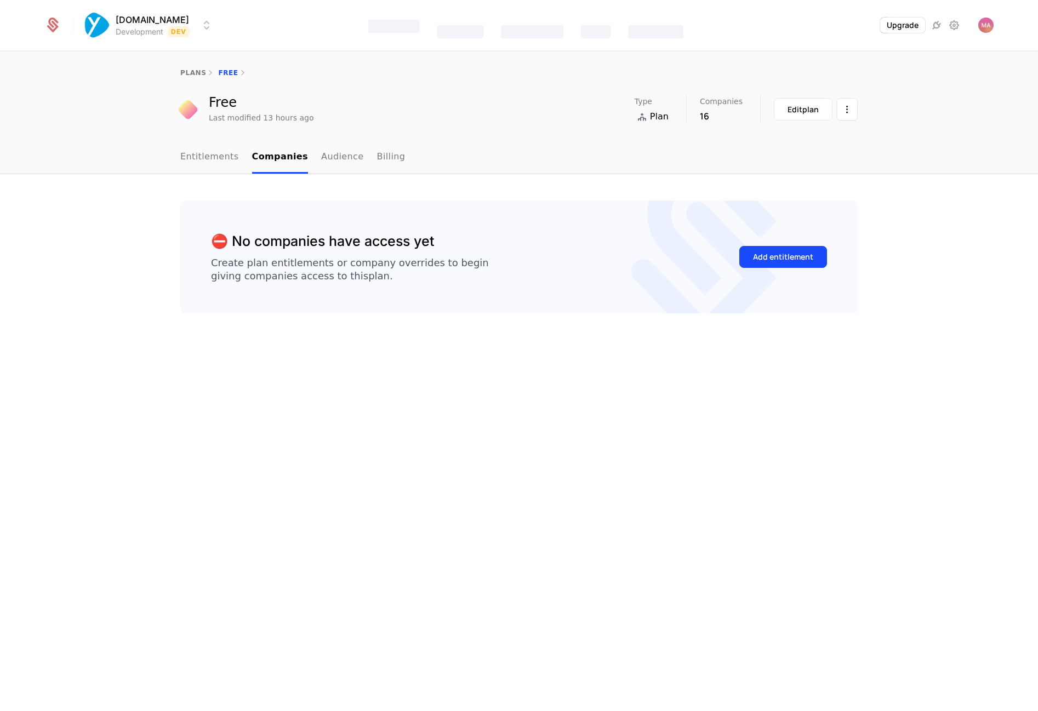
click at [505, 364] on div "⛔️ No companies have access yet Create plan entitlements or company overrides t…" at bounding box center [519, 442] width 1038 height 537
click at [535, 63] on link "Companies" at bounding box center [540, 60] width 50 height 13
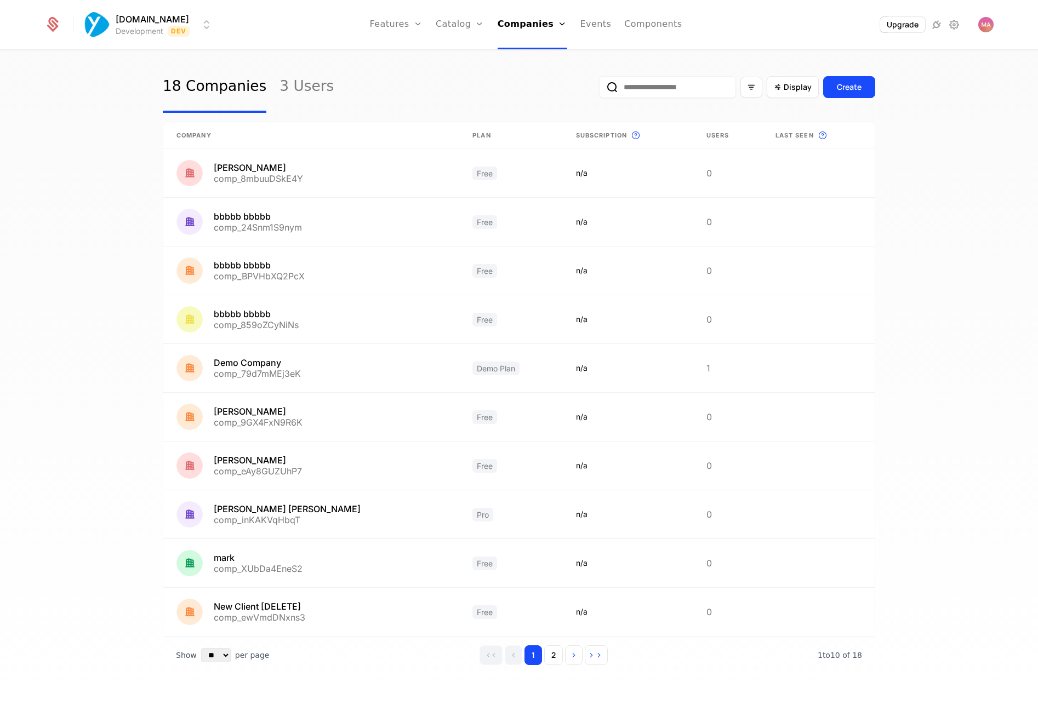
scroll to position [16, 0]
click at [546, 654] on button "2" at bounding box center [553, 655] width 19 height 20
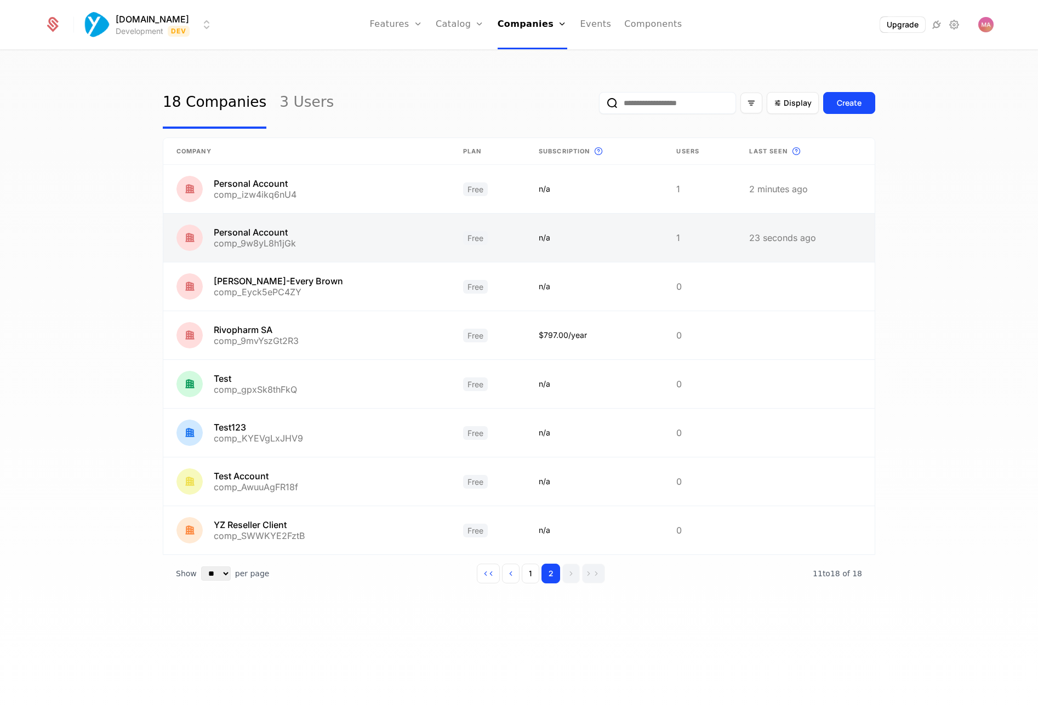
click at [307, 228] on link at bounding box center [306, 238] width 287 height 48
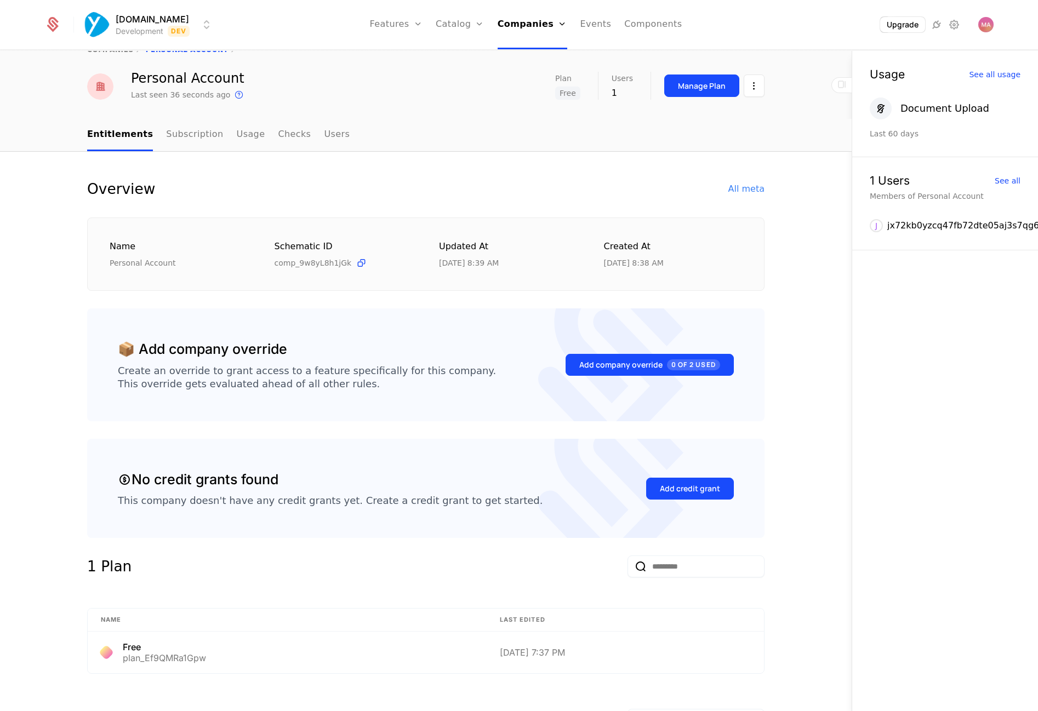
scroll to position [13, 0]
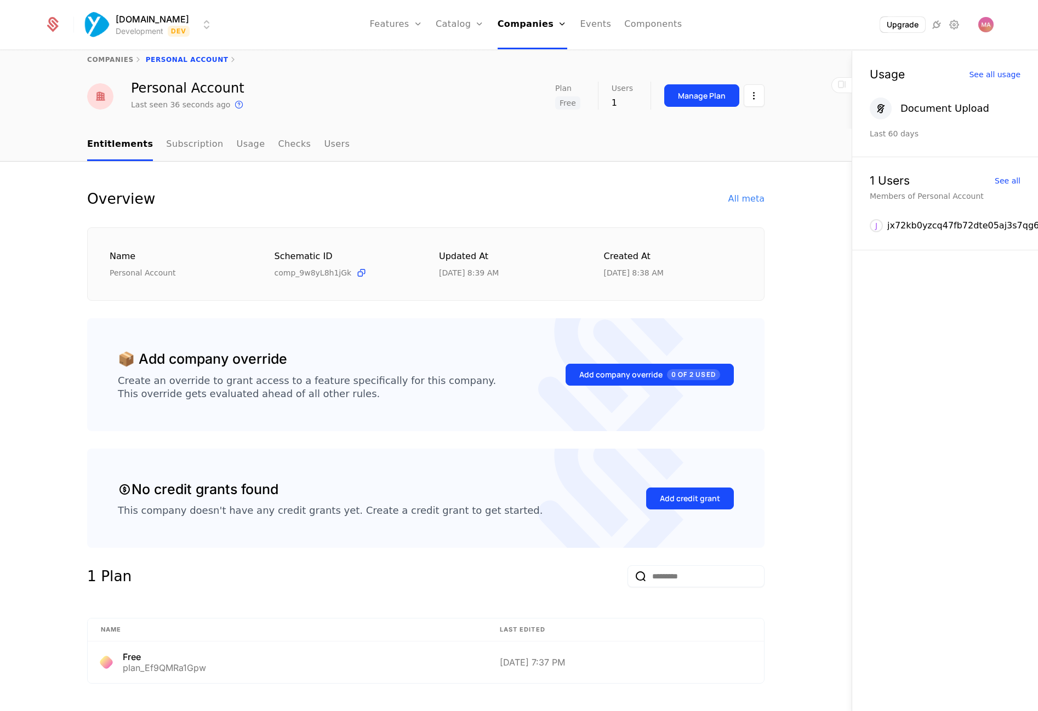
click at [766, 472] on div "Overview All meta Name Personal Account Schematic ID comp_9w8yL8h1jGk Updated a…" at bounding box center [426, 541] width 712 height 706
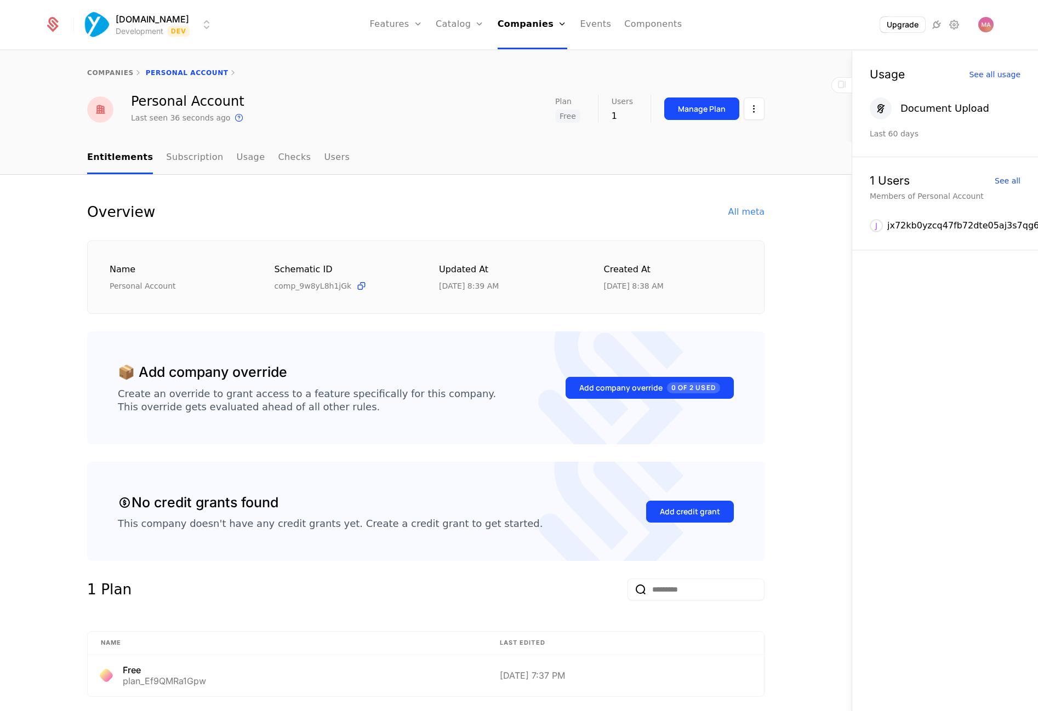
scroll to position [-1, 0]
click at [802, 315] on div "Overview All meta Name Personal Account Schematic ID comp_9w8yL8h1jGk Updated a…" at bounding box center [425, 554] width 851 height 758
click at [815, 343] on div "Overview All meta Name Personal Account Schematic ID comp_9w8yL8h1jGk Updated a…" at bounding box center [425, 554] width 851 height 758
click at [803, 278] on div "Overview All meta Name Personal Account Schematic ID comp_9w8yL8h1jGk Updated a…" at bounding box center [425, 554] width 851 height 758
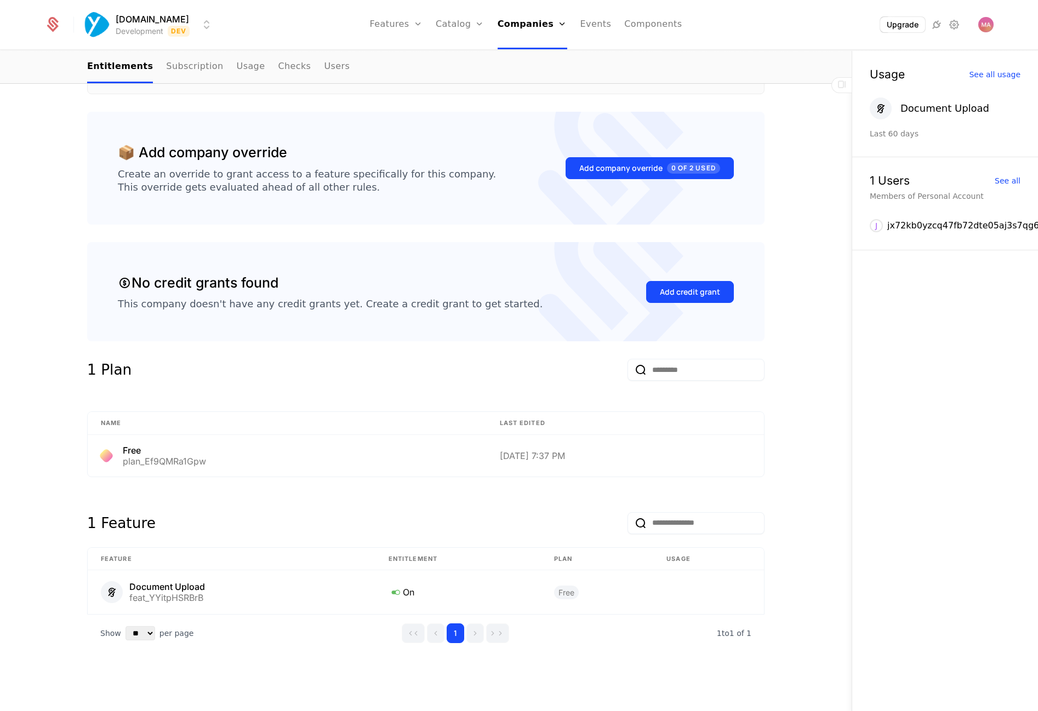
scroll to position [220, 0]
